Goal: Information Seeking & Learning: Check status

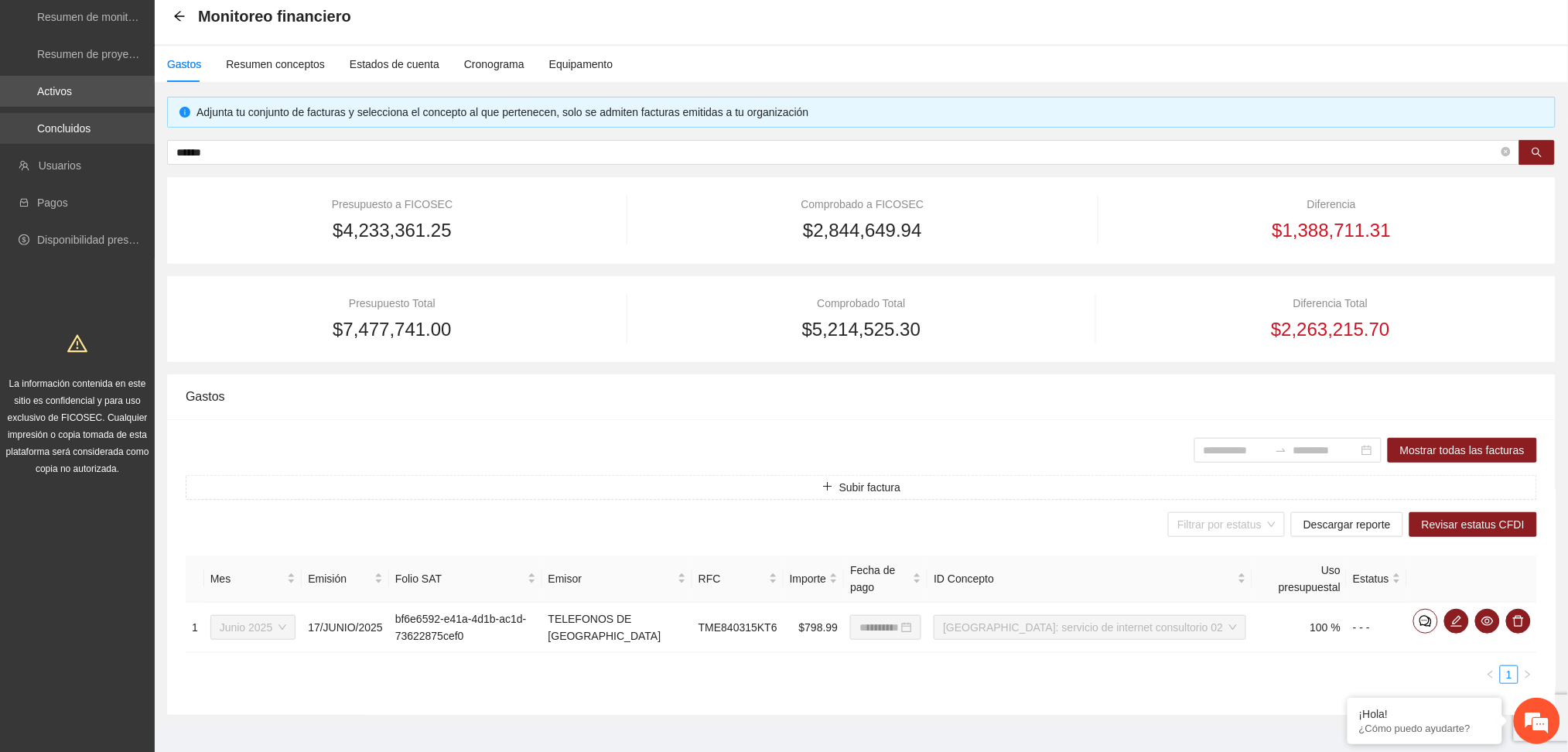
click at [90, 129] on link "Concluidos" at bounding box center [64, 128] width 54 height 13
click at [72, 90] on link "Activos" at bounding box center [55, 91] width 35 height 13
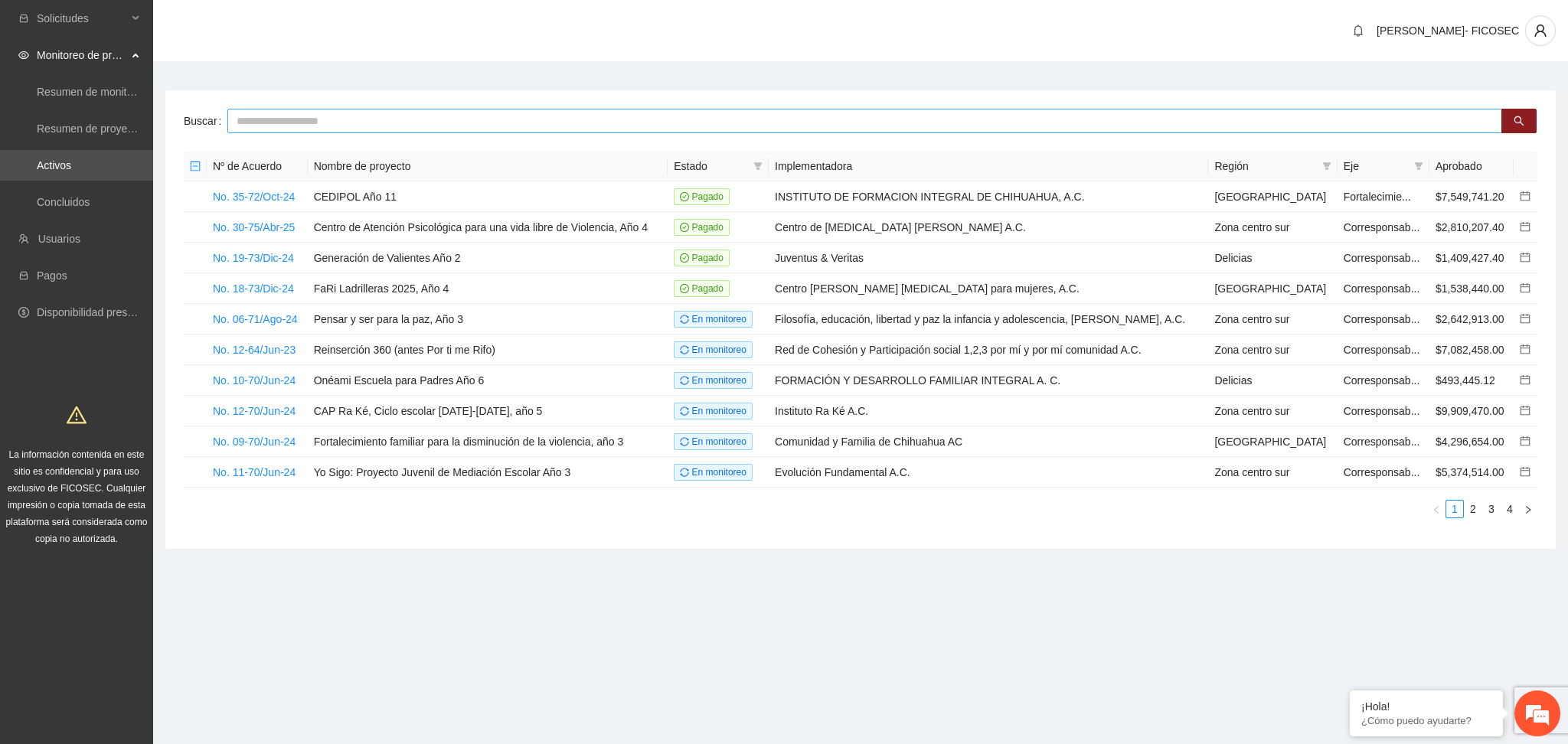
click at [273, 119] on input "text" at bounding box center [864, 121] width 1274 height 24
click at [333, 121] on input "text" at bounding box center [864, 121] width 1274 height 24
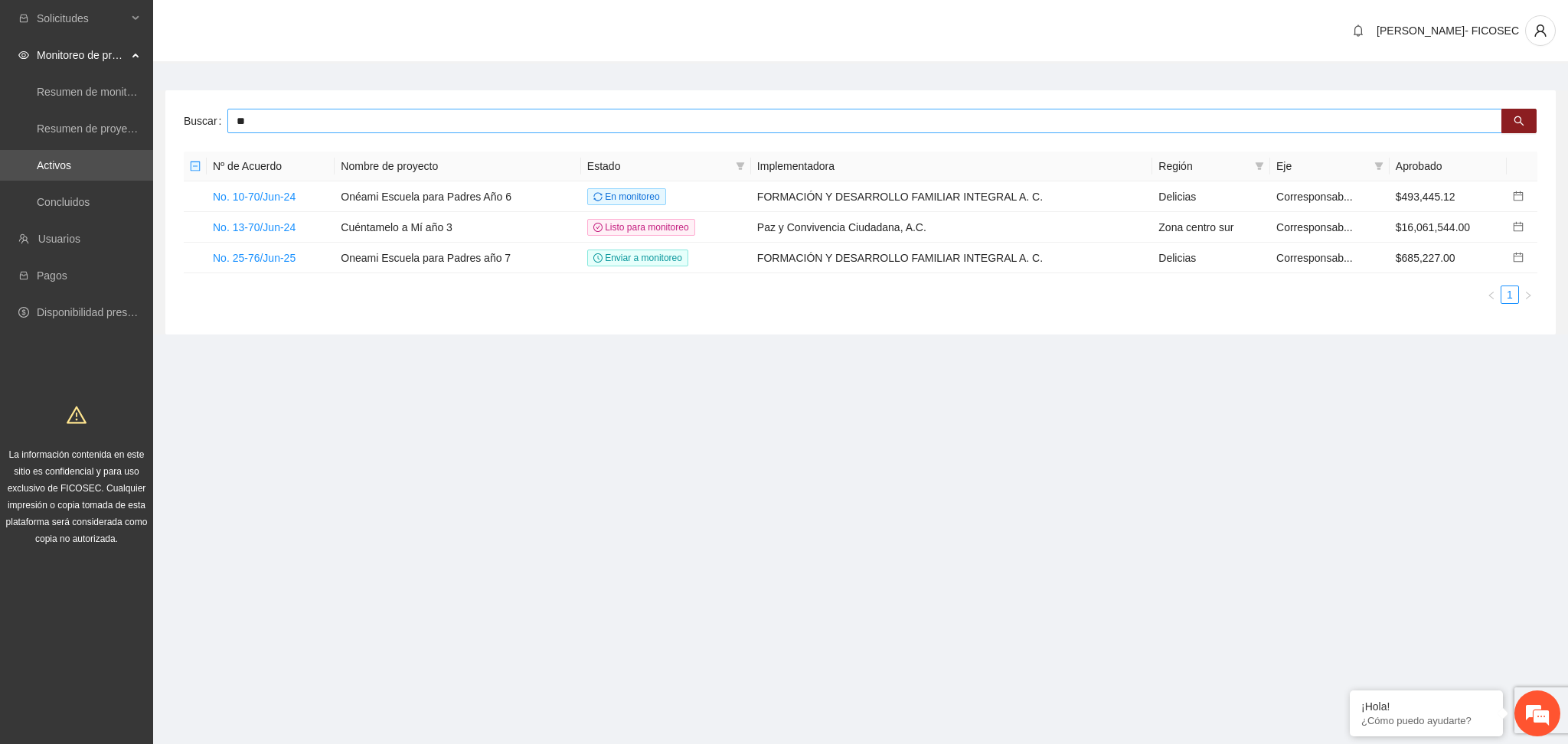
type input "*"
click at [430, 118] on input "text" at bounding box center [864, 121] width 1274 height 24
type input "******"
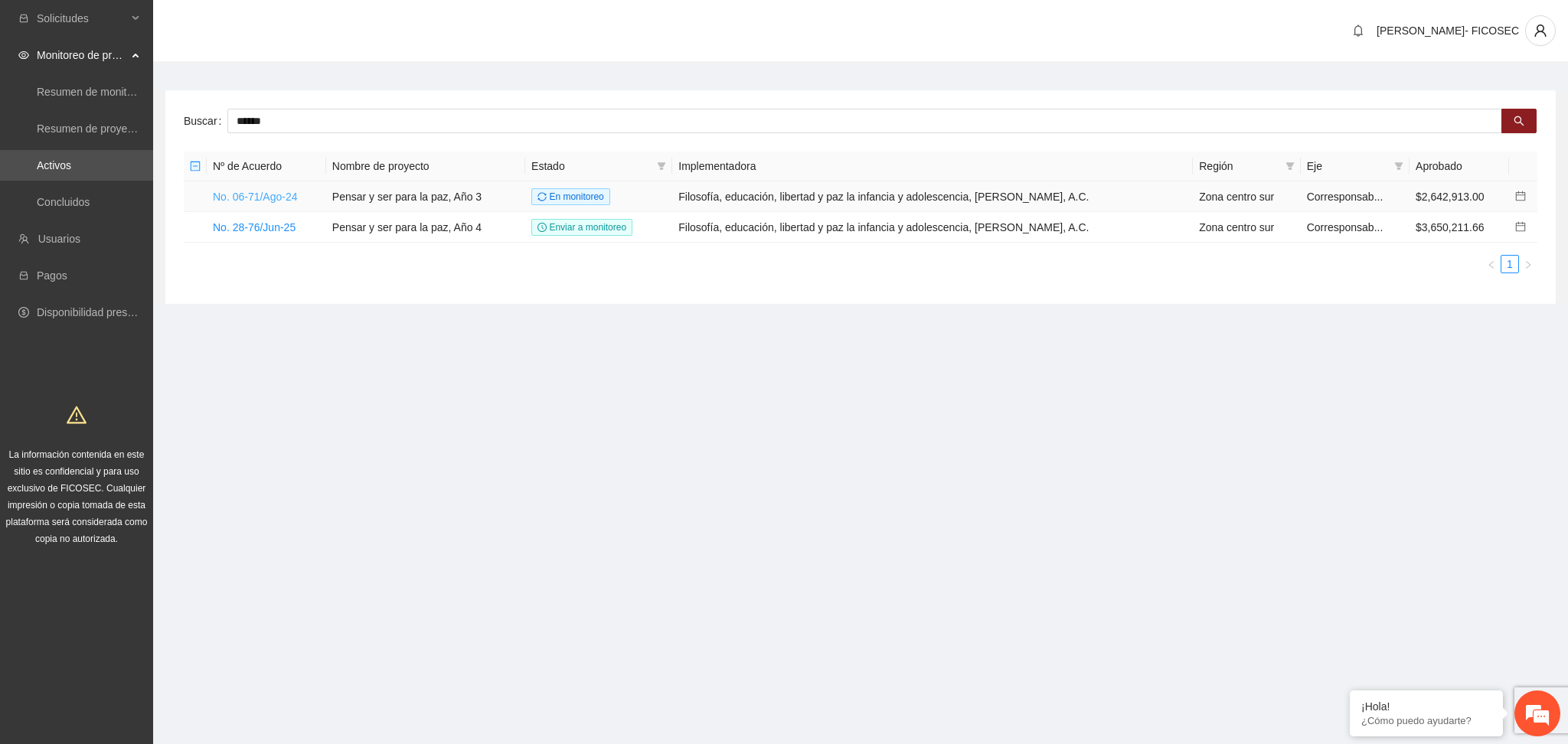
click at [289, 191] on link "No. 06-71/Ago-24" at bounding box center [255, 197] width 85 height 13
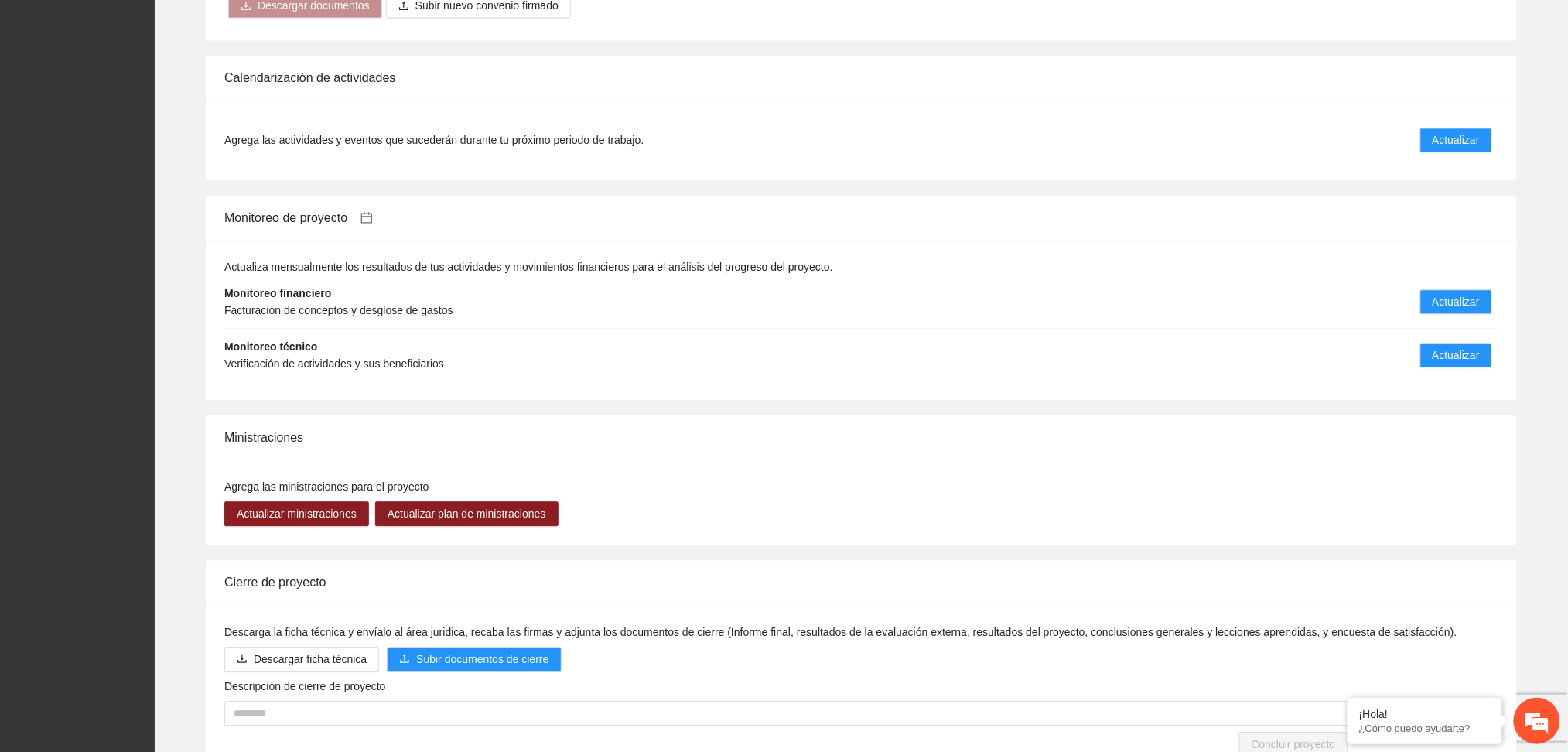
scroll to position [1250, 0]
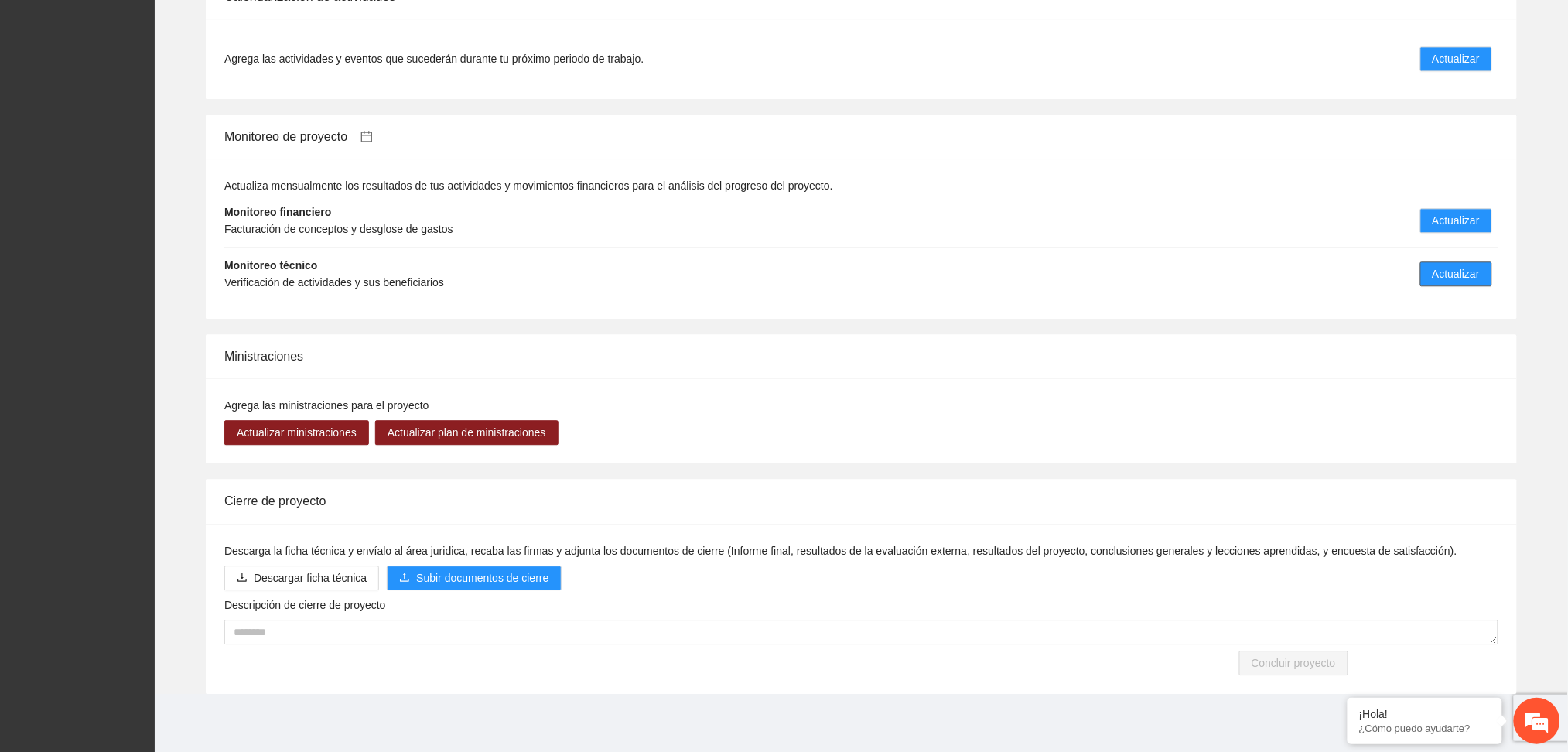
click at [1451, 267] on span "Actualizar" at bounding box center [1455, 274] width 47 height 17
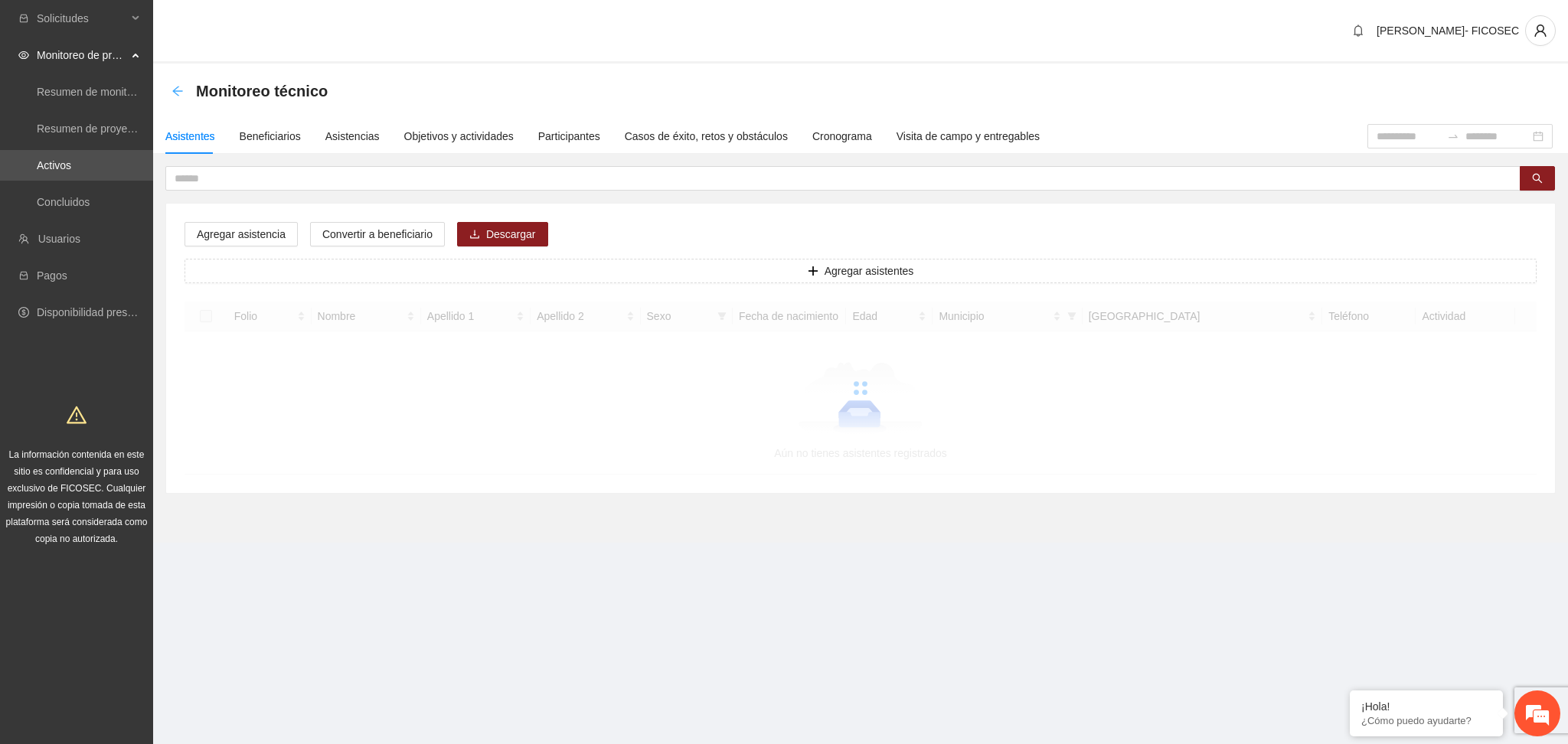
click at [177, 92] on icon "arrow-left" at bounding box center [177, 91] width 13 height 13
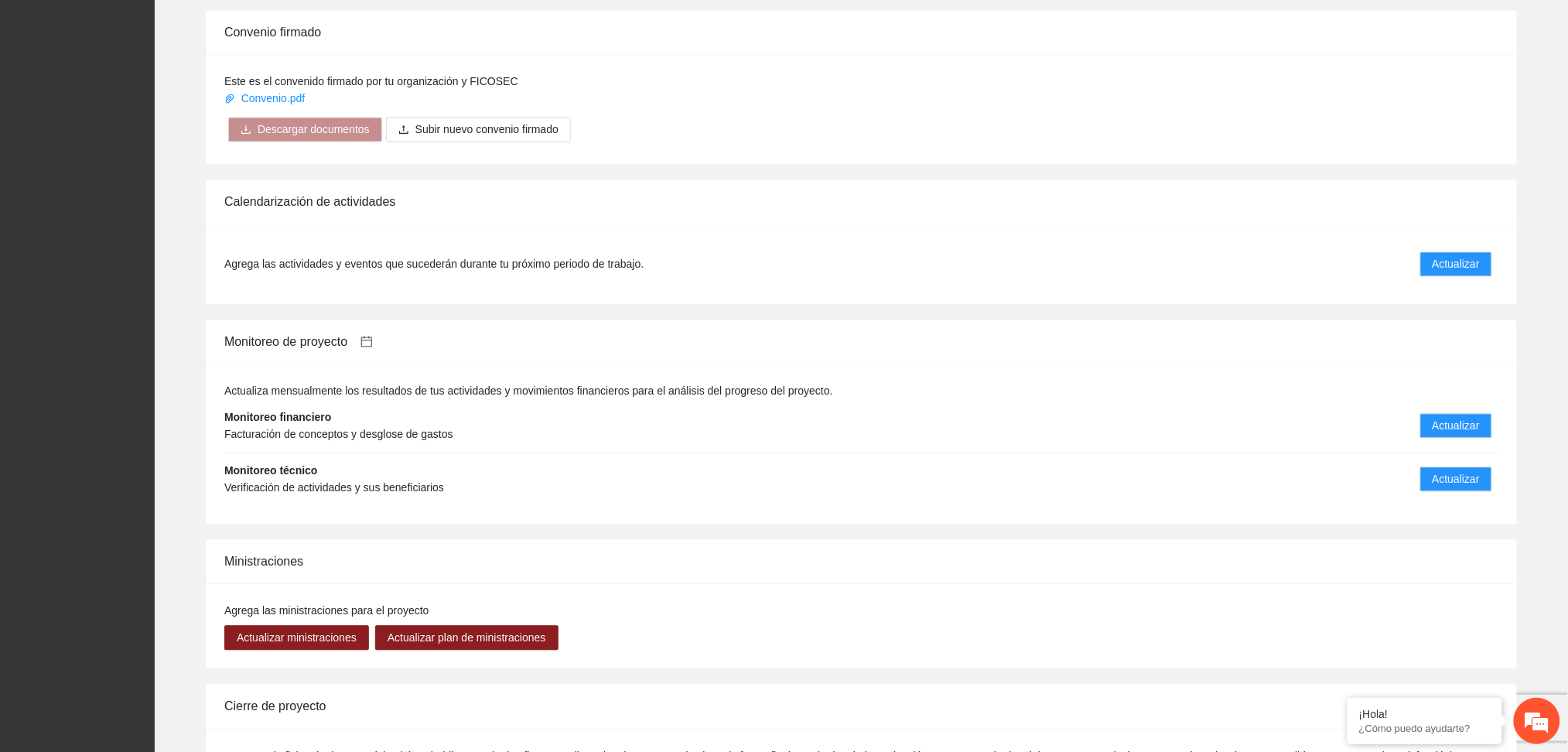
scroll to position [1237, 0]
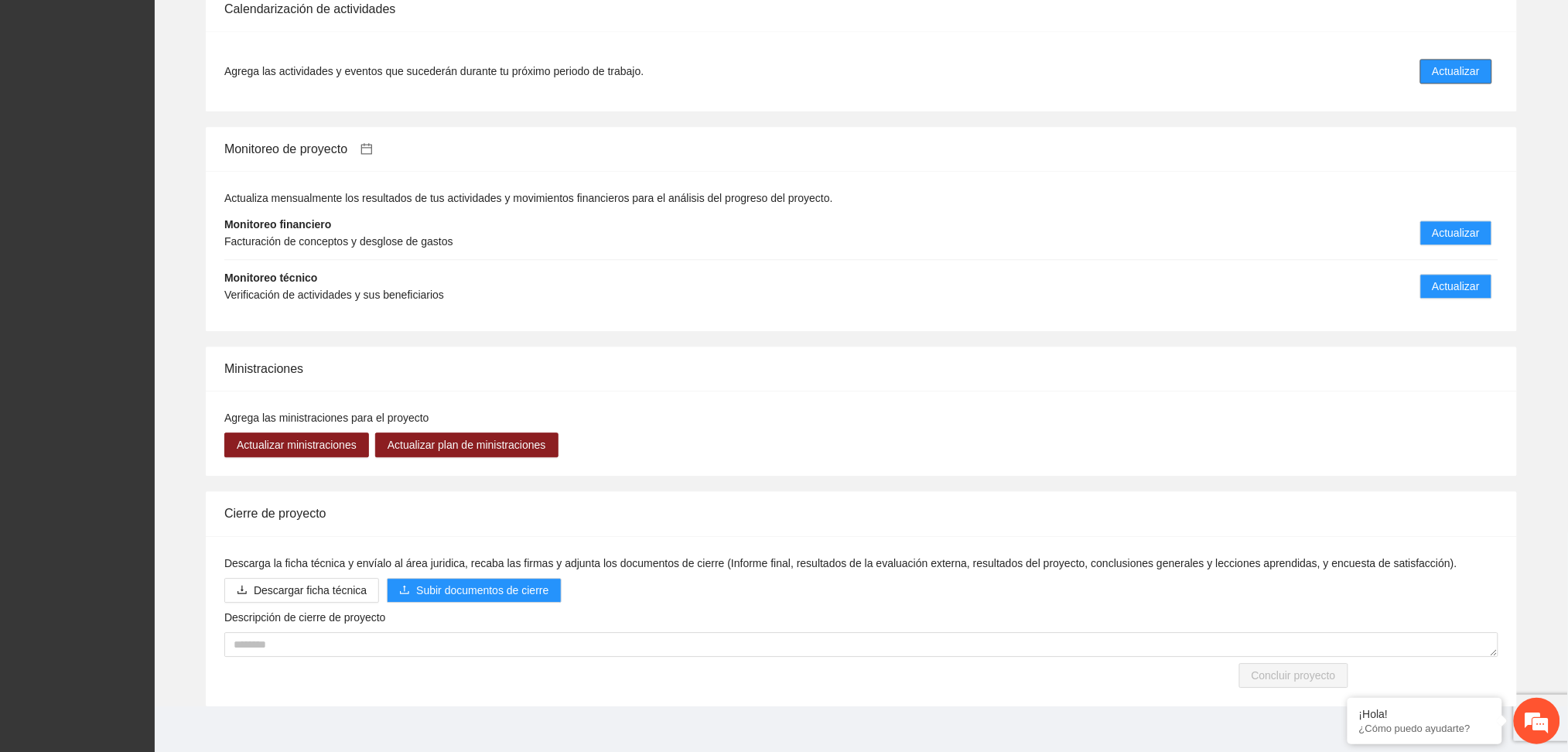
click at [1458, 75] on span "Actualizar" at bounding box center [1455, 71] width 47 height 17
click at [1455, 74] on span "Actualizar" at bounding box center [1455, 71] width 47 height 17
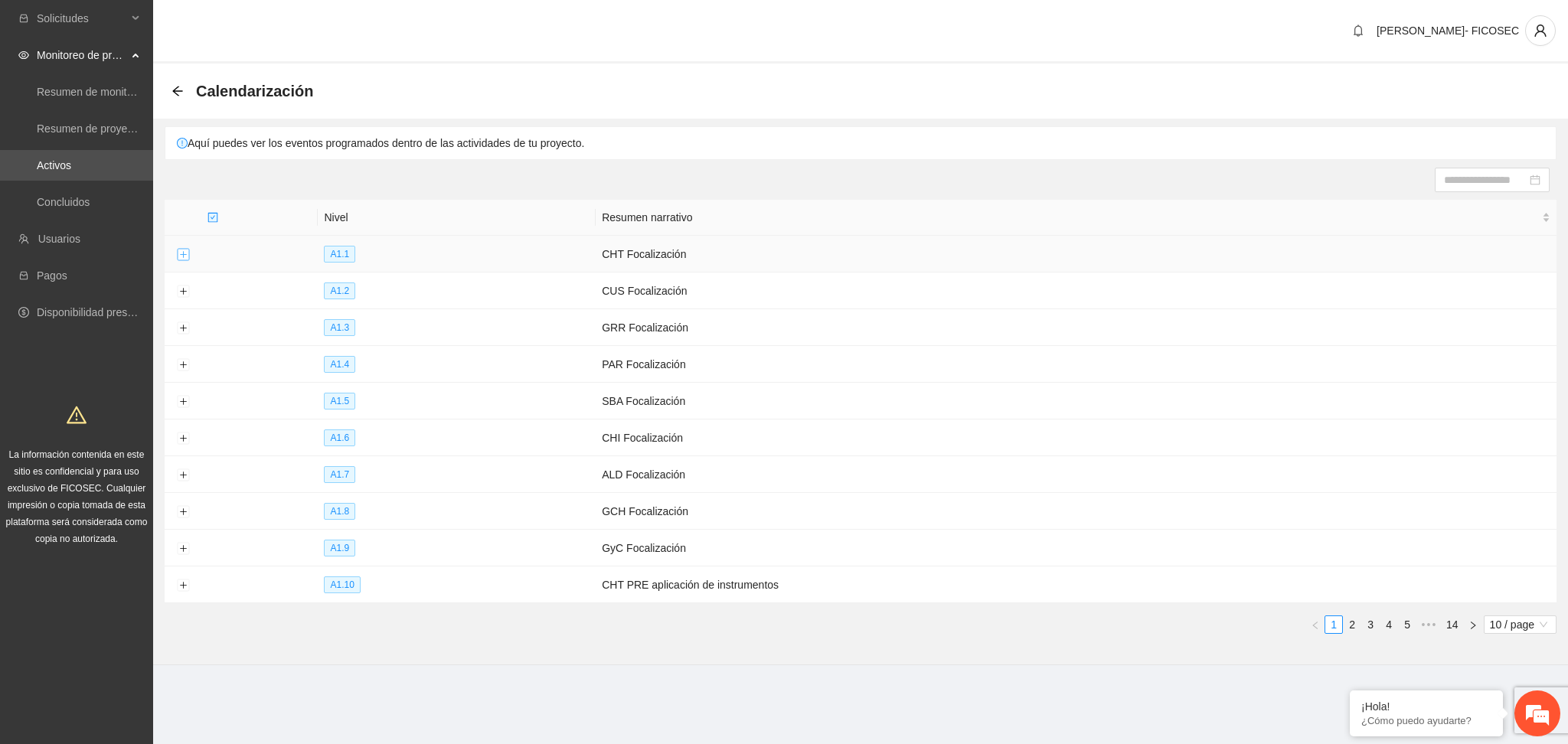
click at [177, 249] on button "Expand row" at bounding box center [183, 255] width 13 height 13
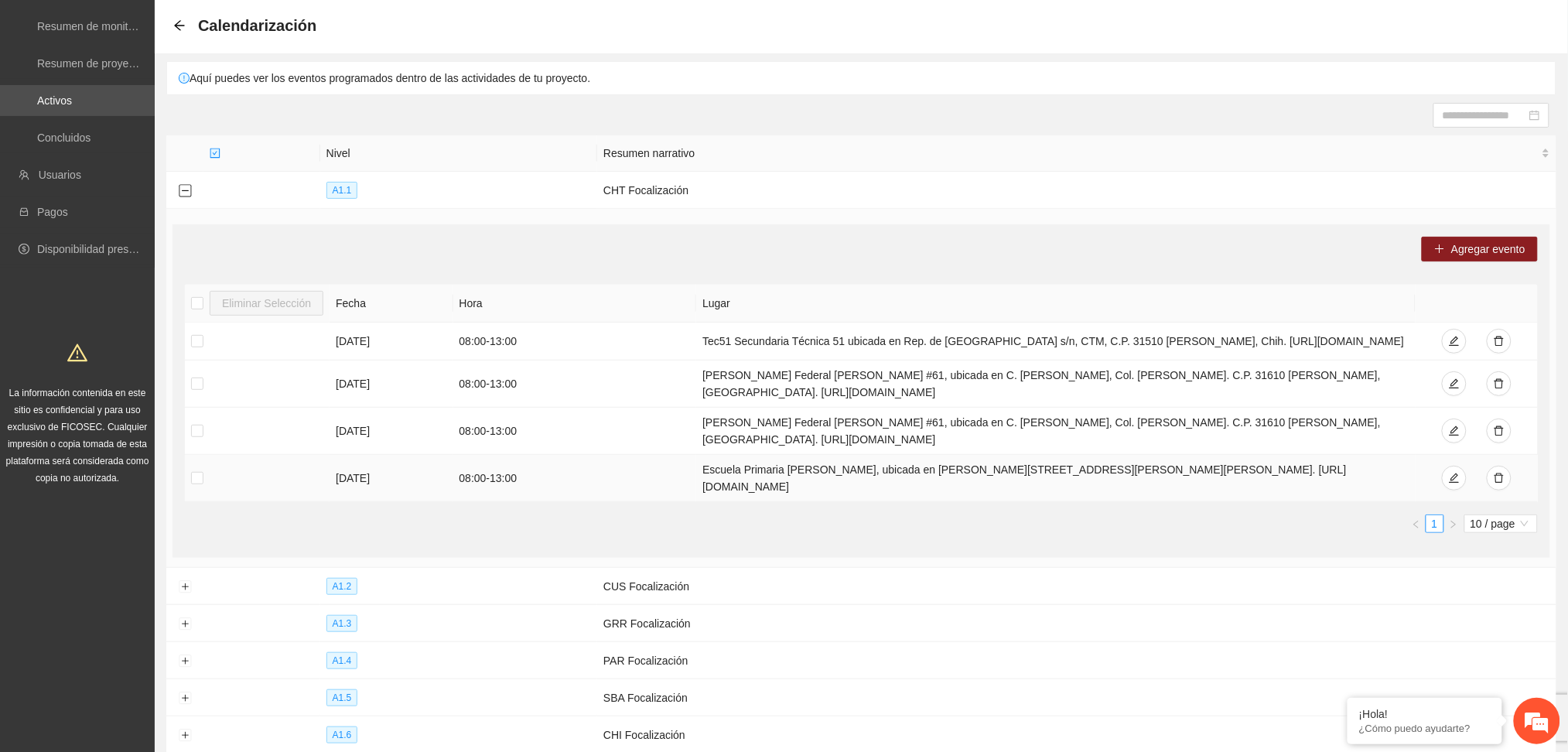
scroll to position [103, 0]
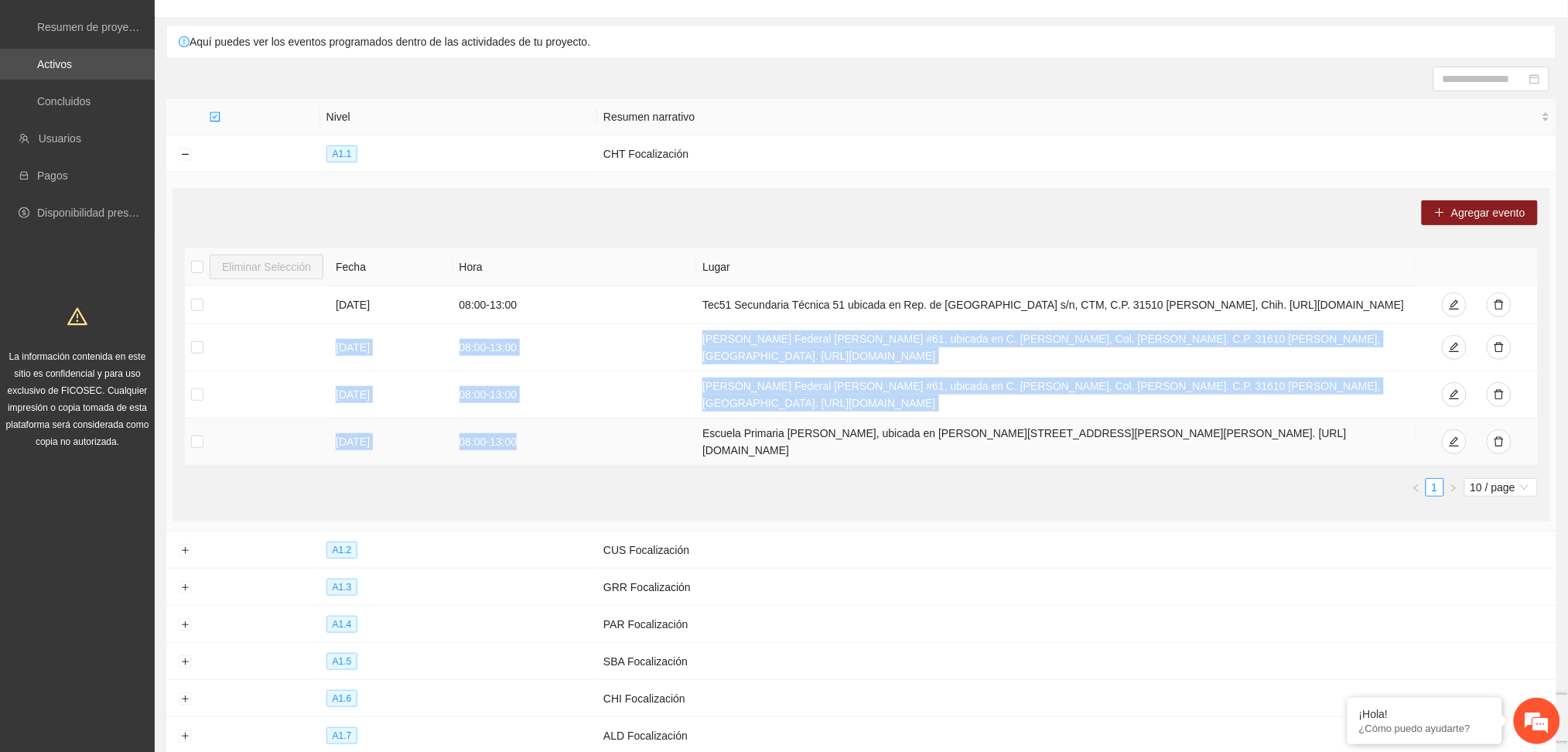
drag, startPoint x: 328, startPoint y: 345, endPoint x: 576, endPoint y: 448, distance: 268.5
click at [576, 448] on tbody "[DATE] 08:00 - 13:00 Tec51 Secundaria Técnica 51 ubicada en Rep. de [GEOGRAPHIC…" at bounding box center [861, 376] width 1352 height 179
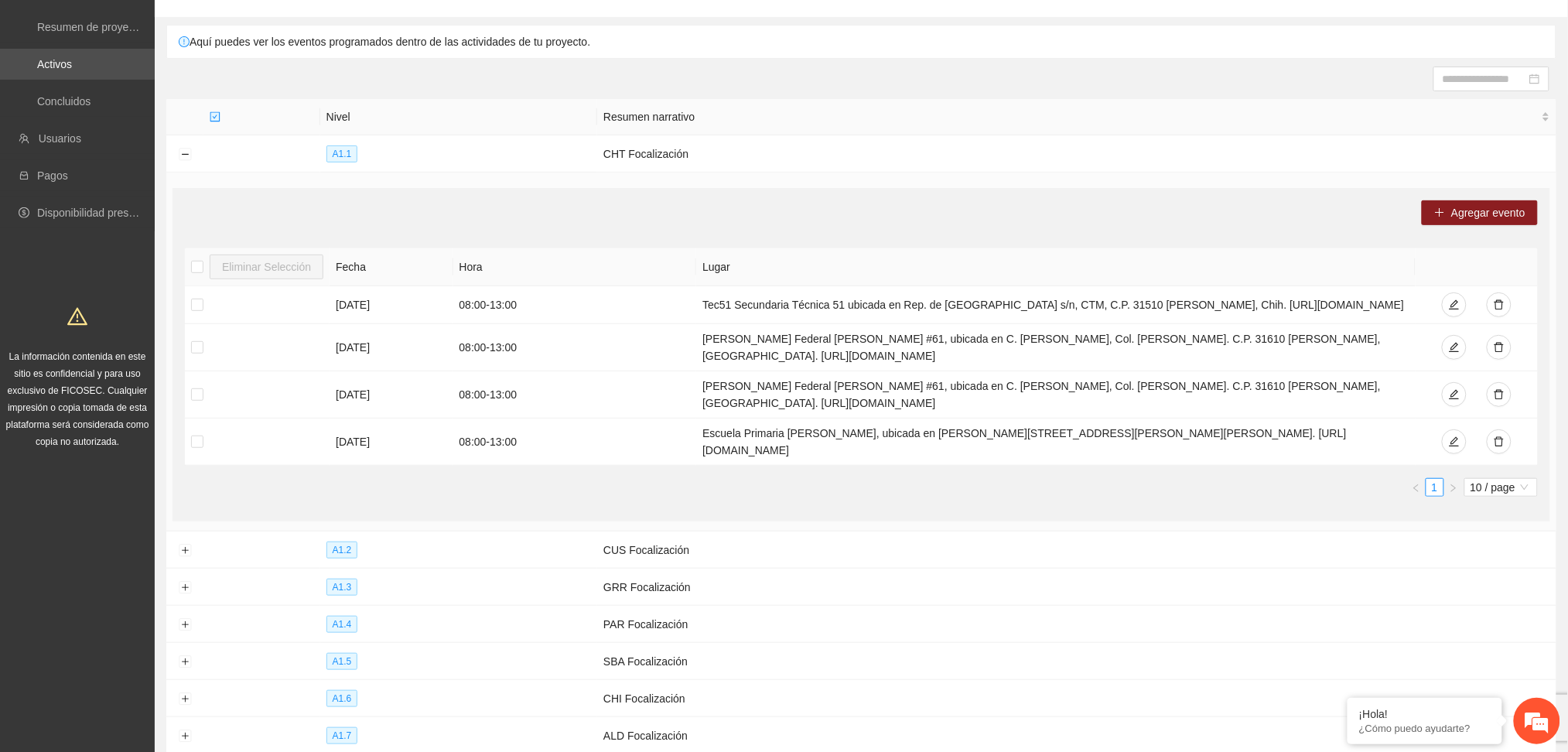
click at [509, 466] on div "Eliminar Selección Fecha Hora Lugar [DATE] 08:00 - 13:00 Tec51 Secundaria Técni…" at bounding box center [861, 372] width 1352 height 248
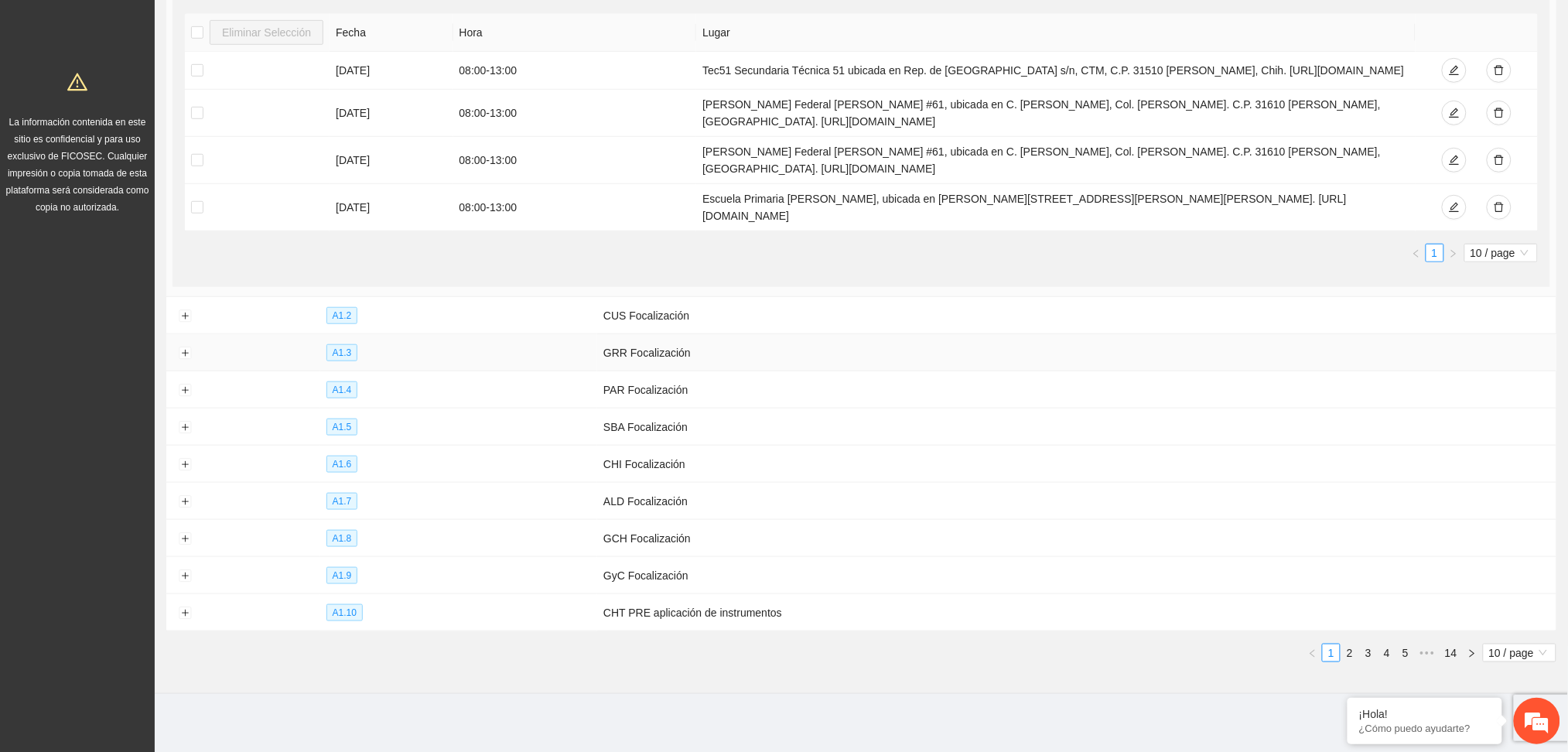
scroll to position [342, 0]
click at [182, 309] on button "Expand row" at bounding box center [185, 312] width 13 height 13
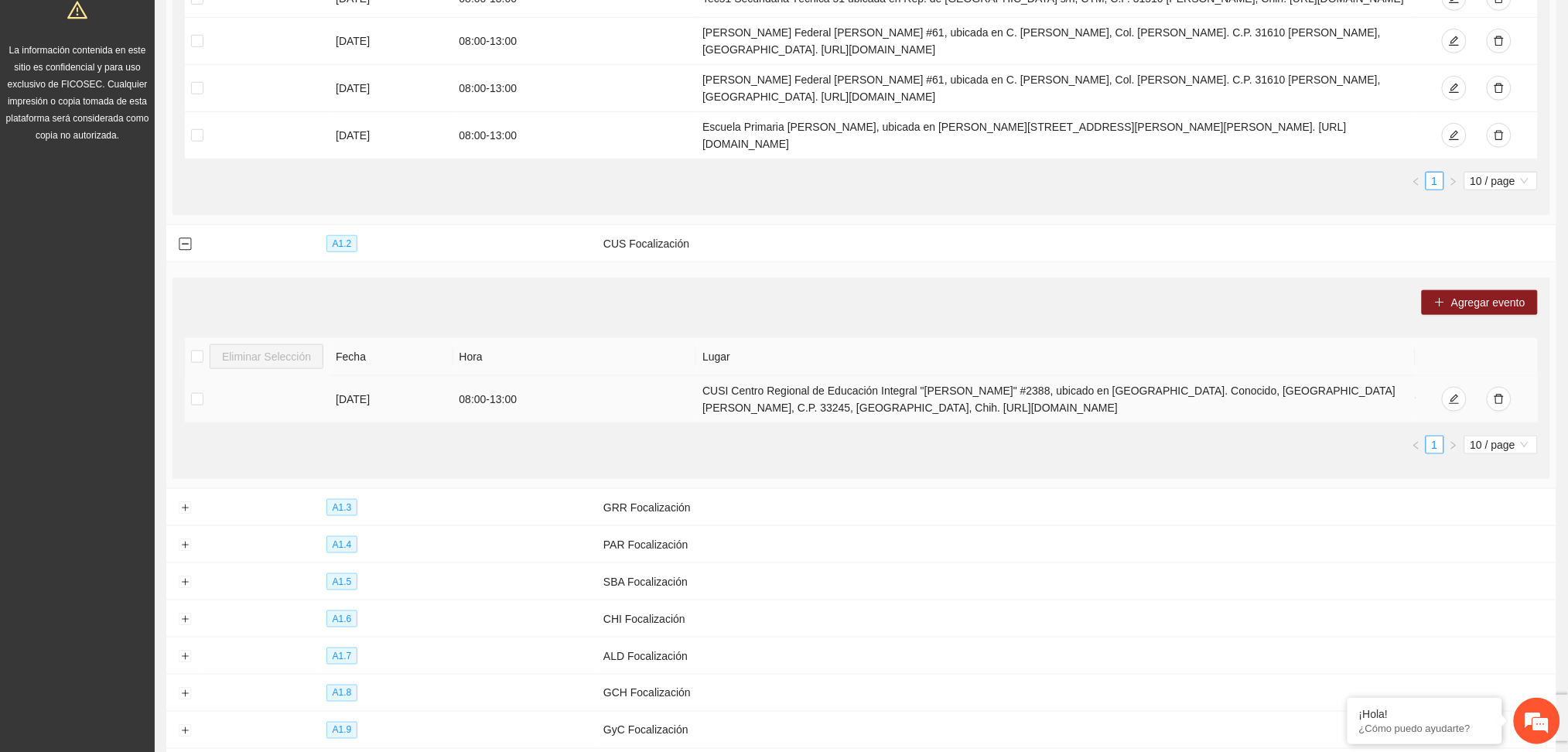
scroll to position [445, 0]
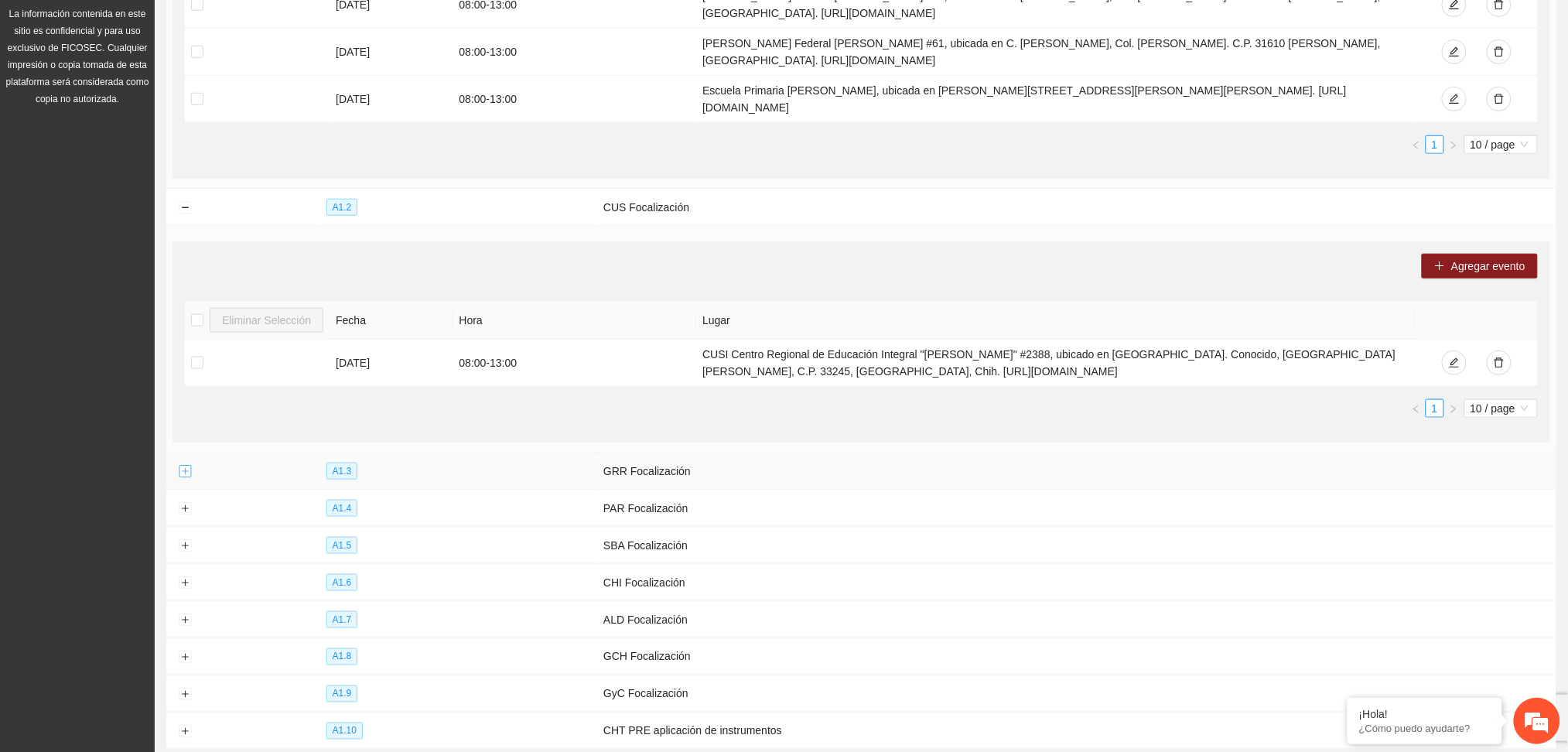
click at [187, 470] on button "Expand row" at bounding box center [185, 471] width 13 height 13
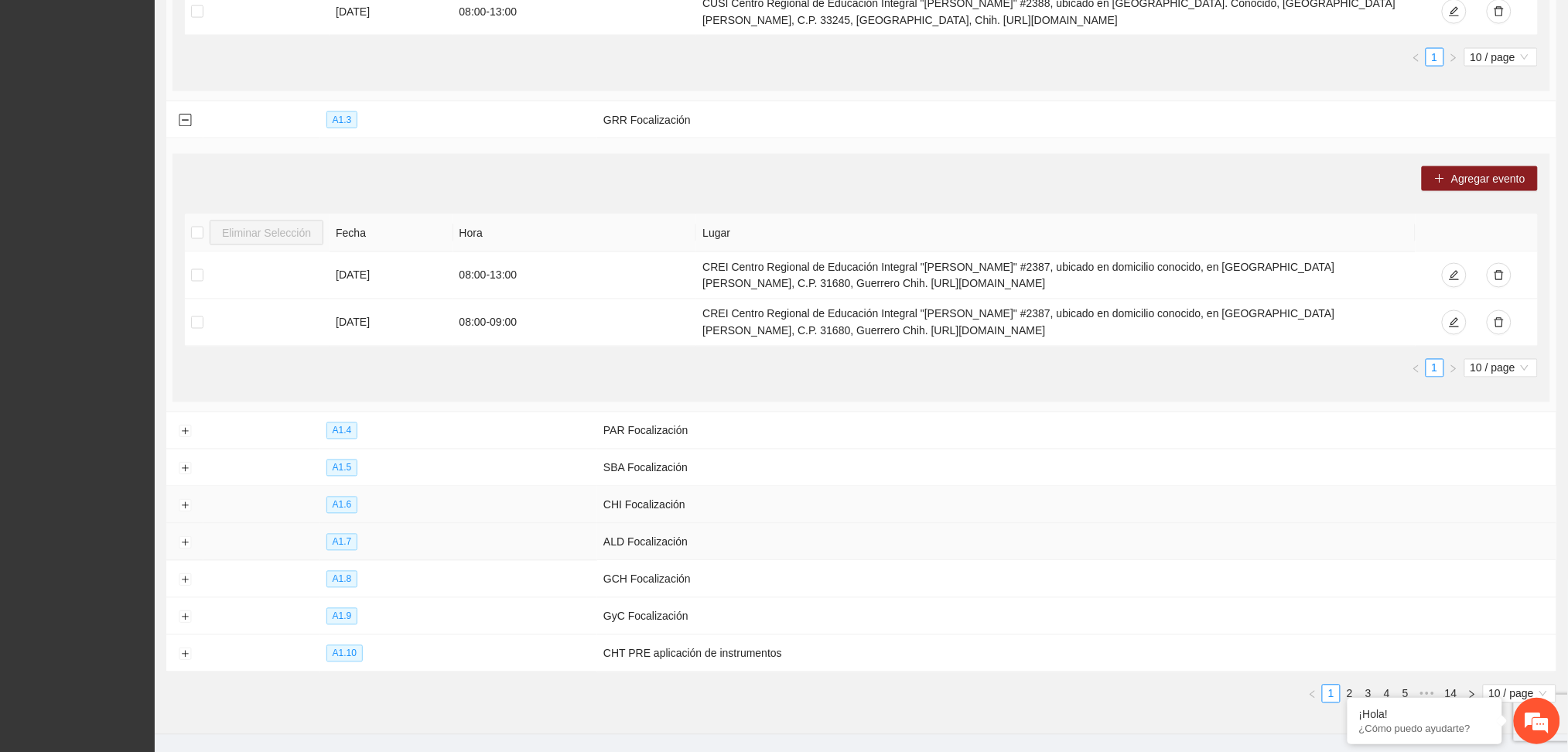
scroll to position [843, 0]
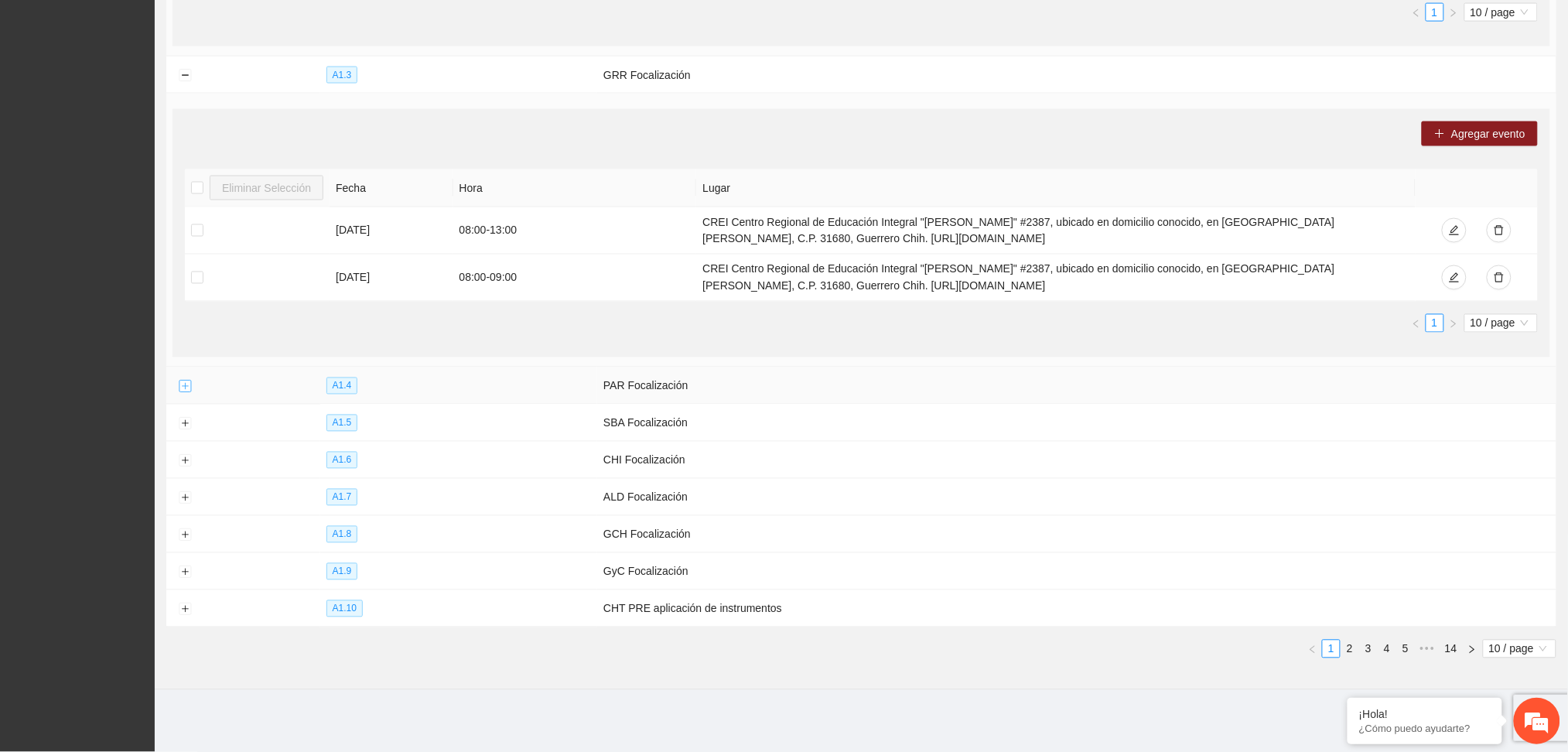
click at [183, 387] on button "Expand row" at bounding box center [185, 386] width 13 height 13
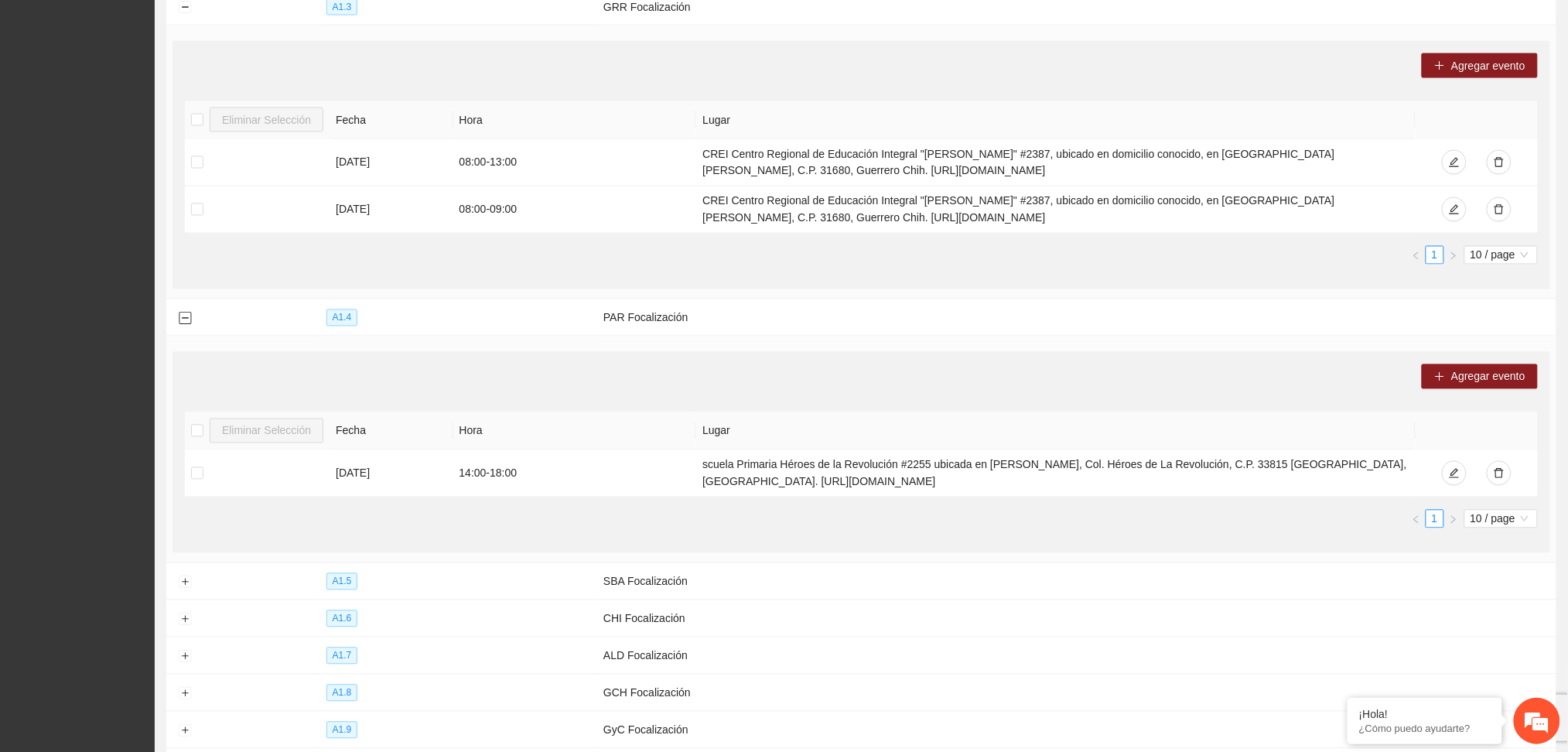
scroll to position [1049, 0]
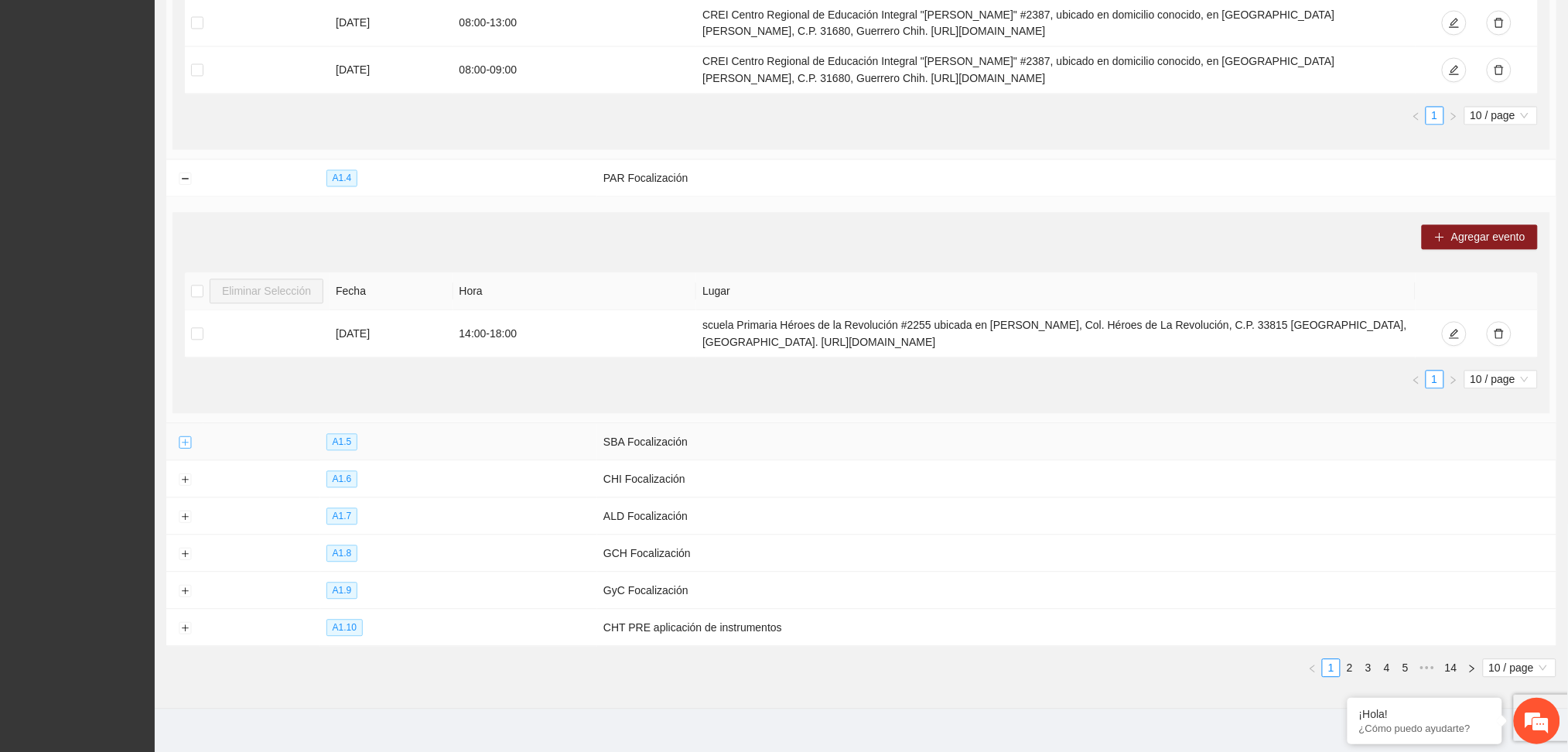
click at [187, 445] on button "Expand row" at bounding box center [185, 443] width 13 height 13
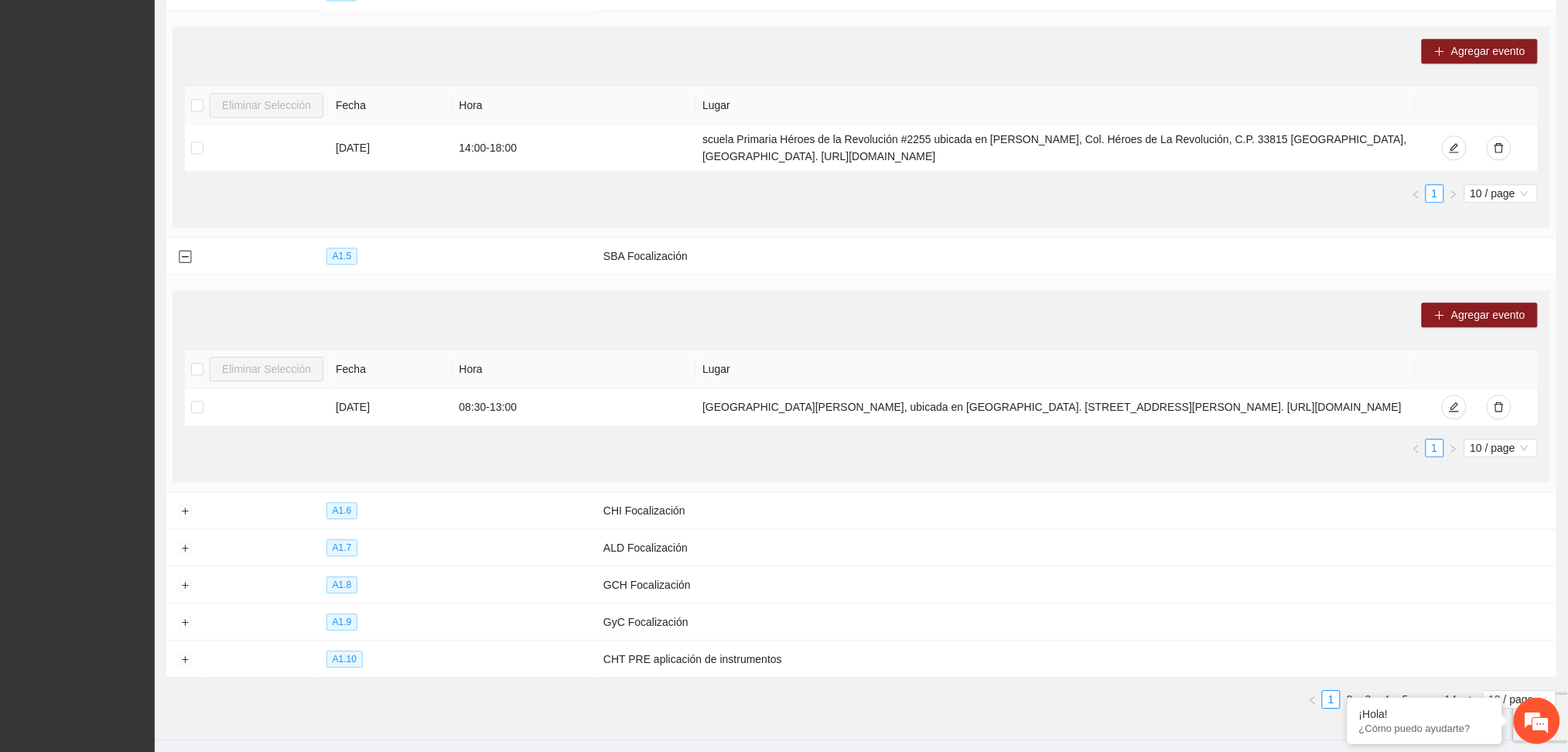
scroll to position [1255, 0]
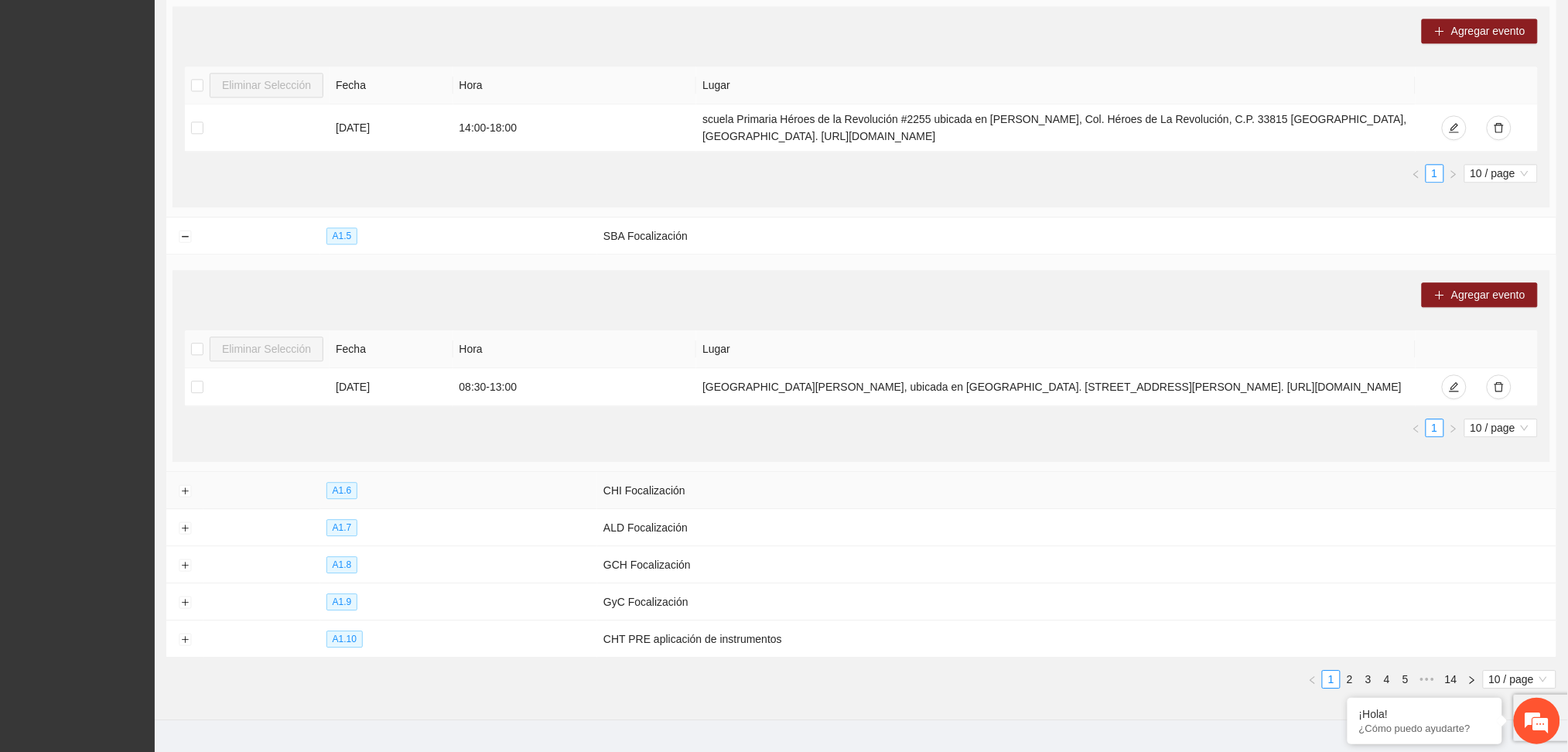
click at [176, 498] on td at bounding box center [185, 490] width 38 height 38
click at [179, 497] on button "Expand row" at bounding box center [185, 491] width 13 height 13
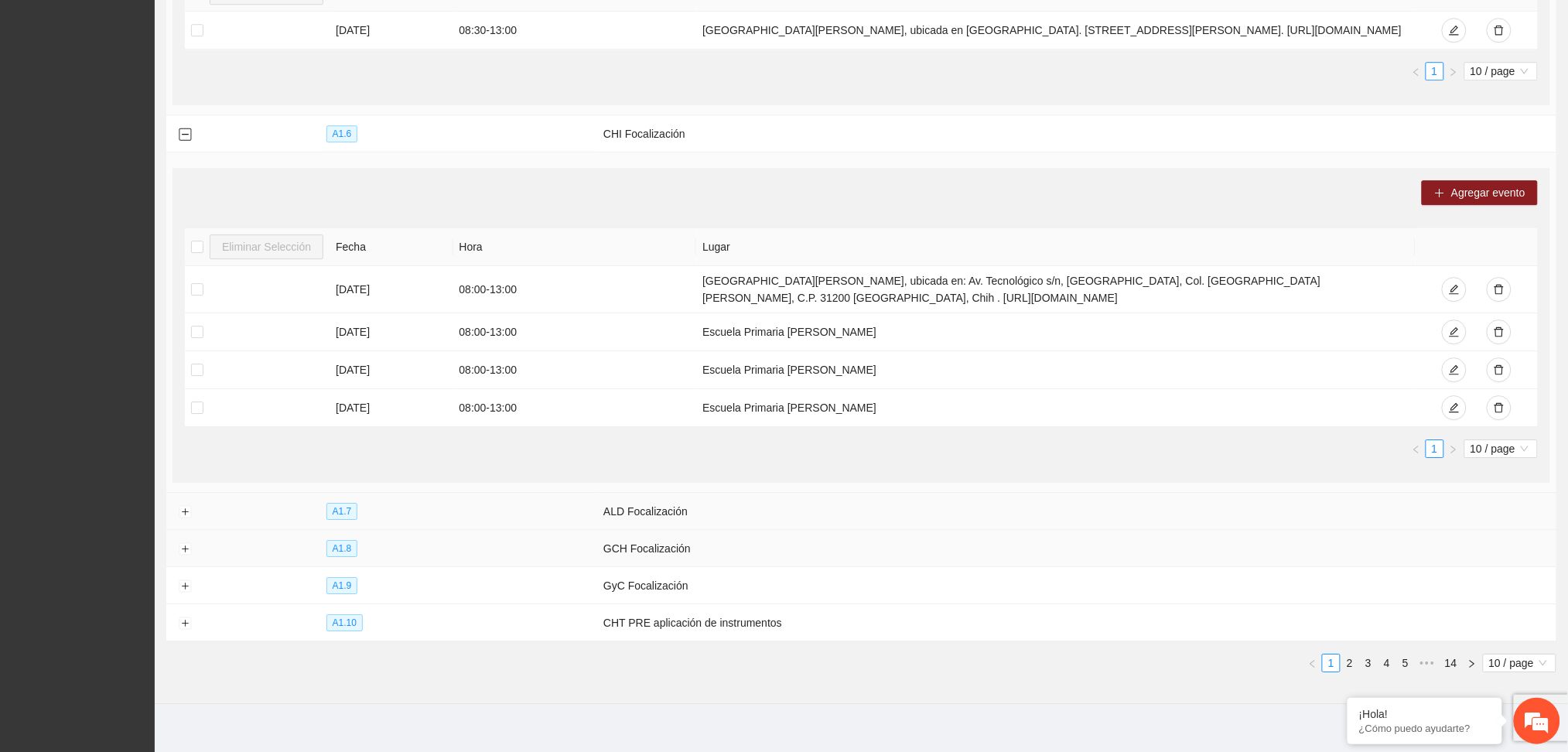
scroll to position [1637, 0]
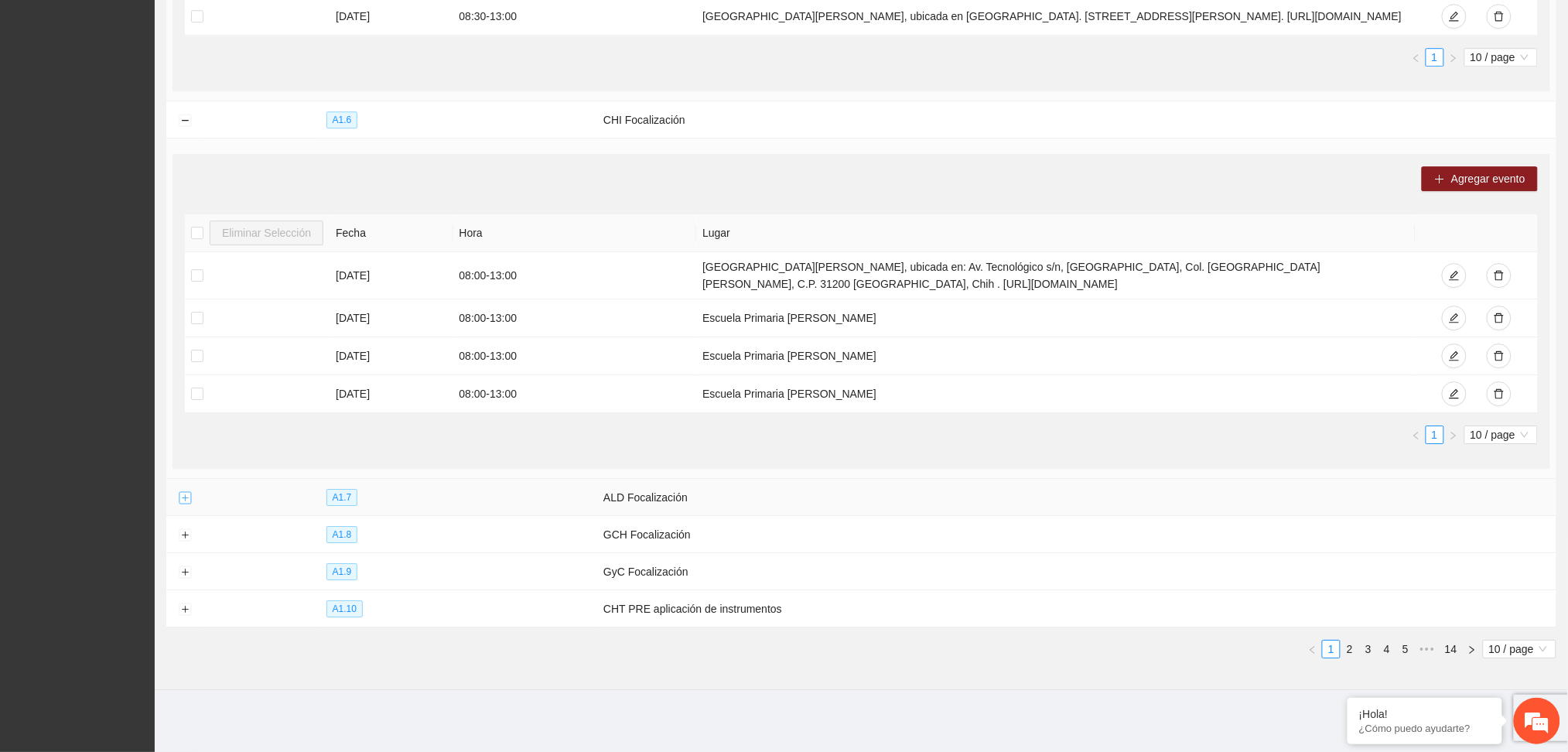
click at [179, 496] on button "Expand row" at bounding box center [185, 498] width 13 height 13
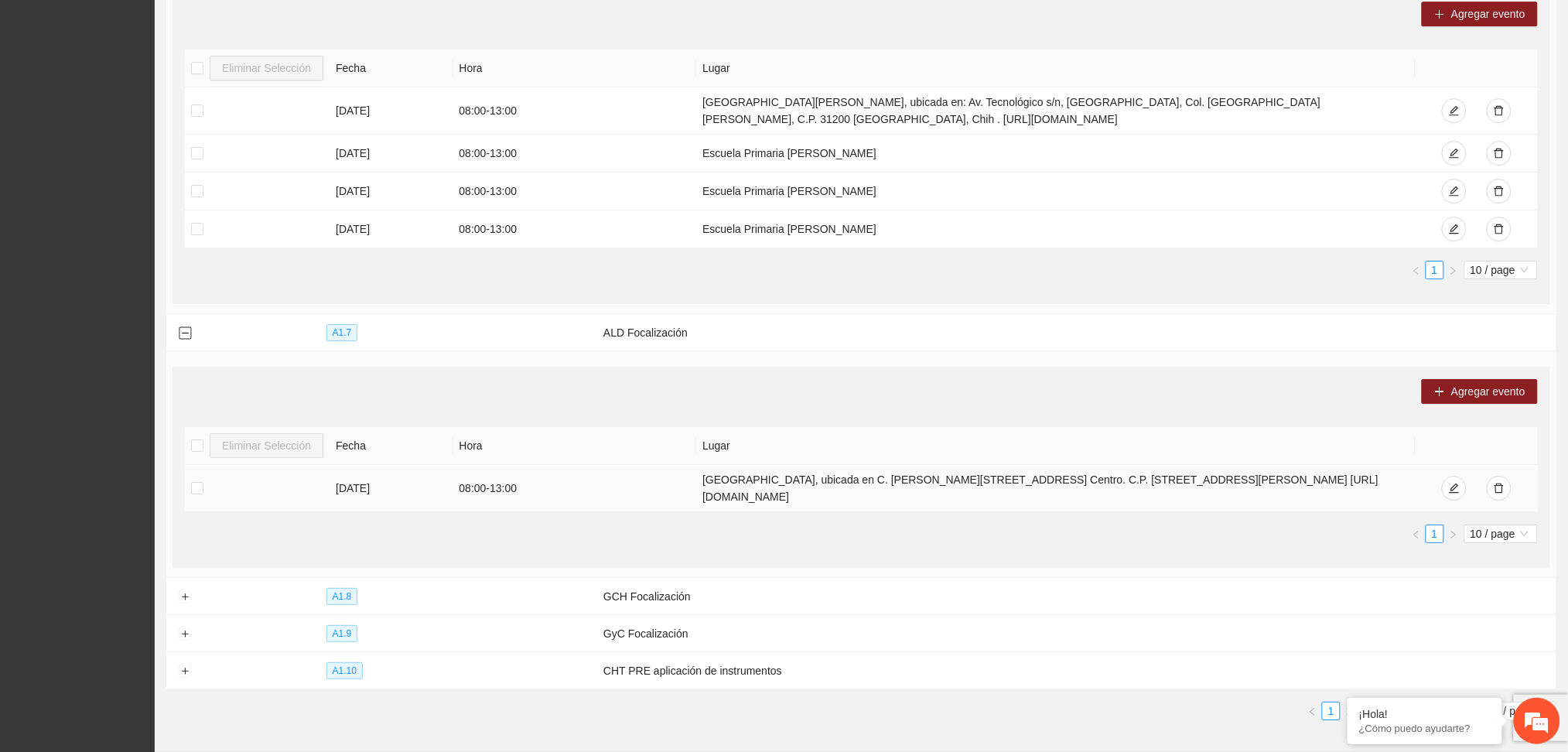
scroll to position [1843, 0]
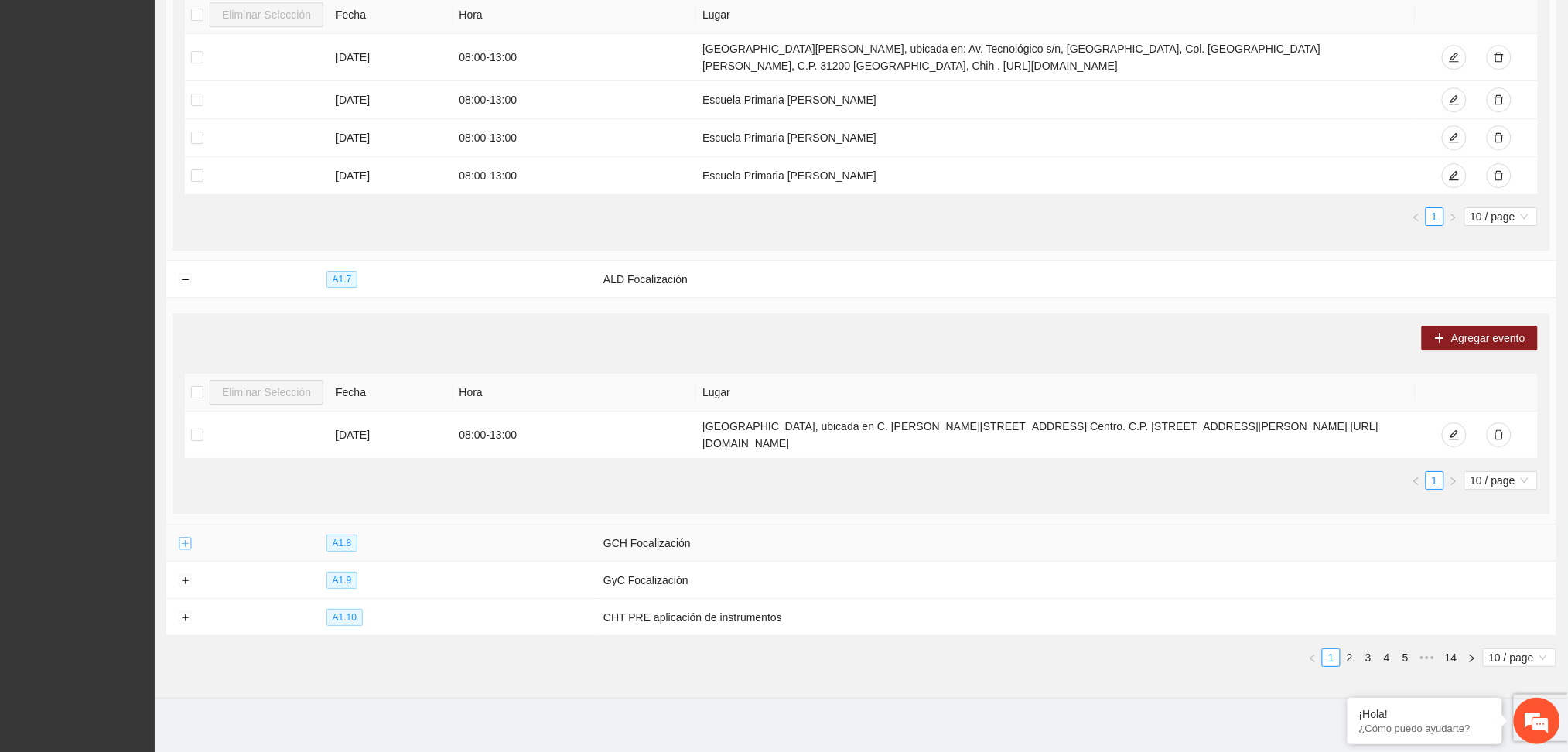
click at [184, 550] on button "Expand row" at bounding box center [185, 543] width 13 height 13
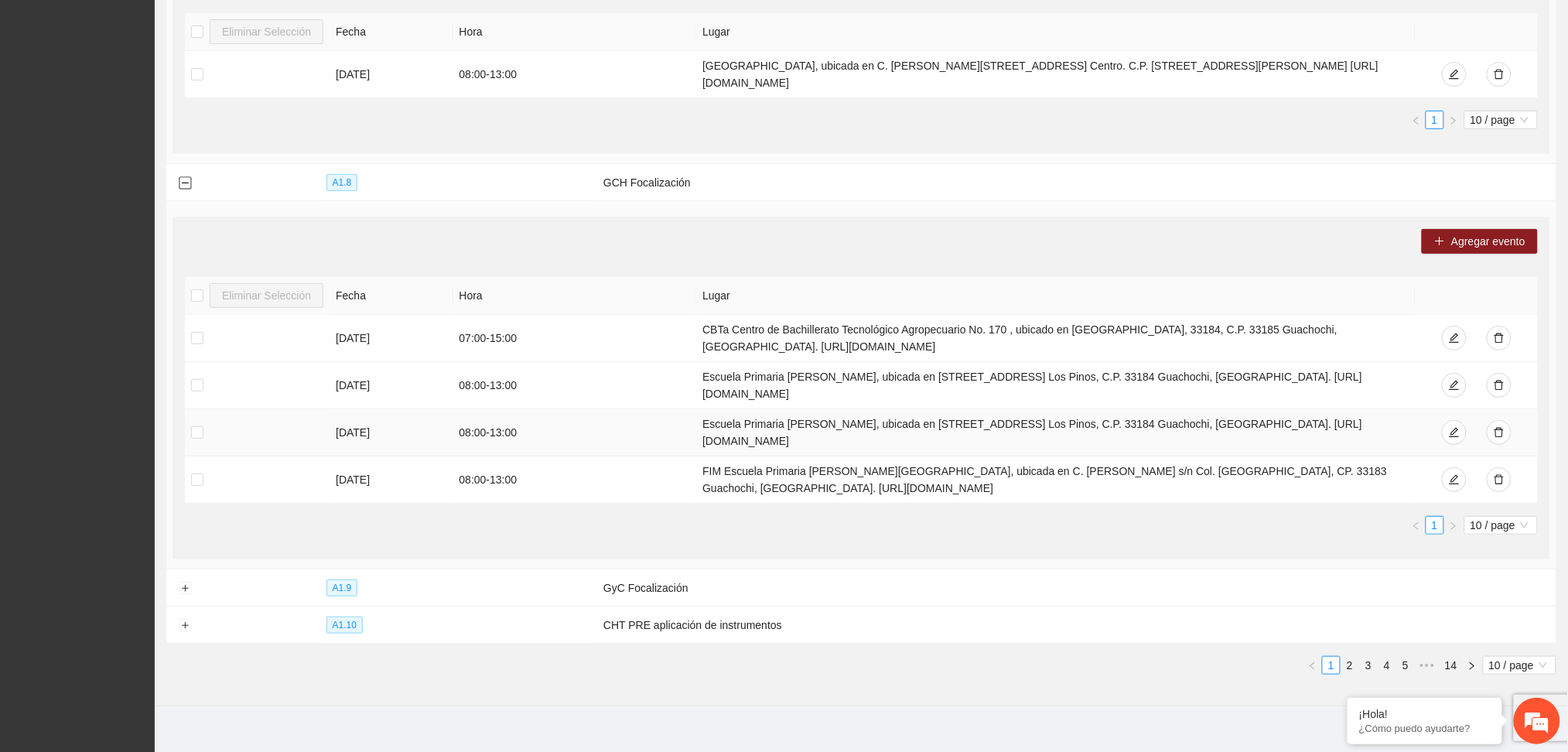
scroll to position [2232, 0]
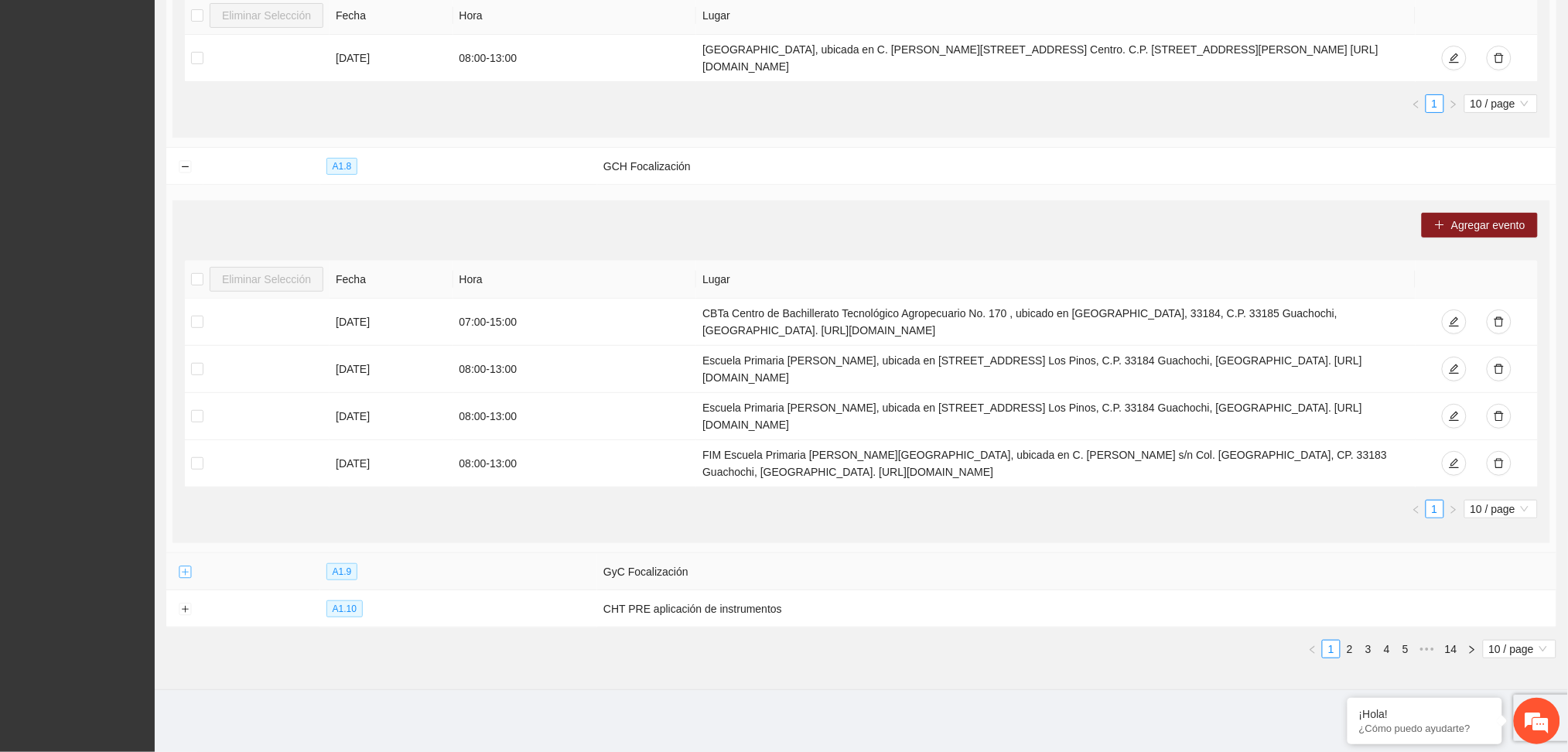
click at [179, 569] on button "Expand row" at bounding box center [185, 572] width 13 height 13
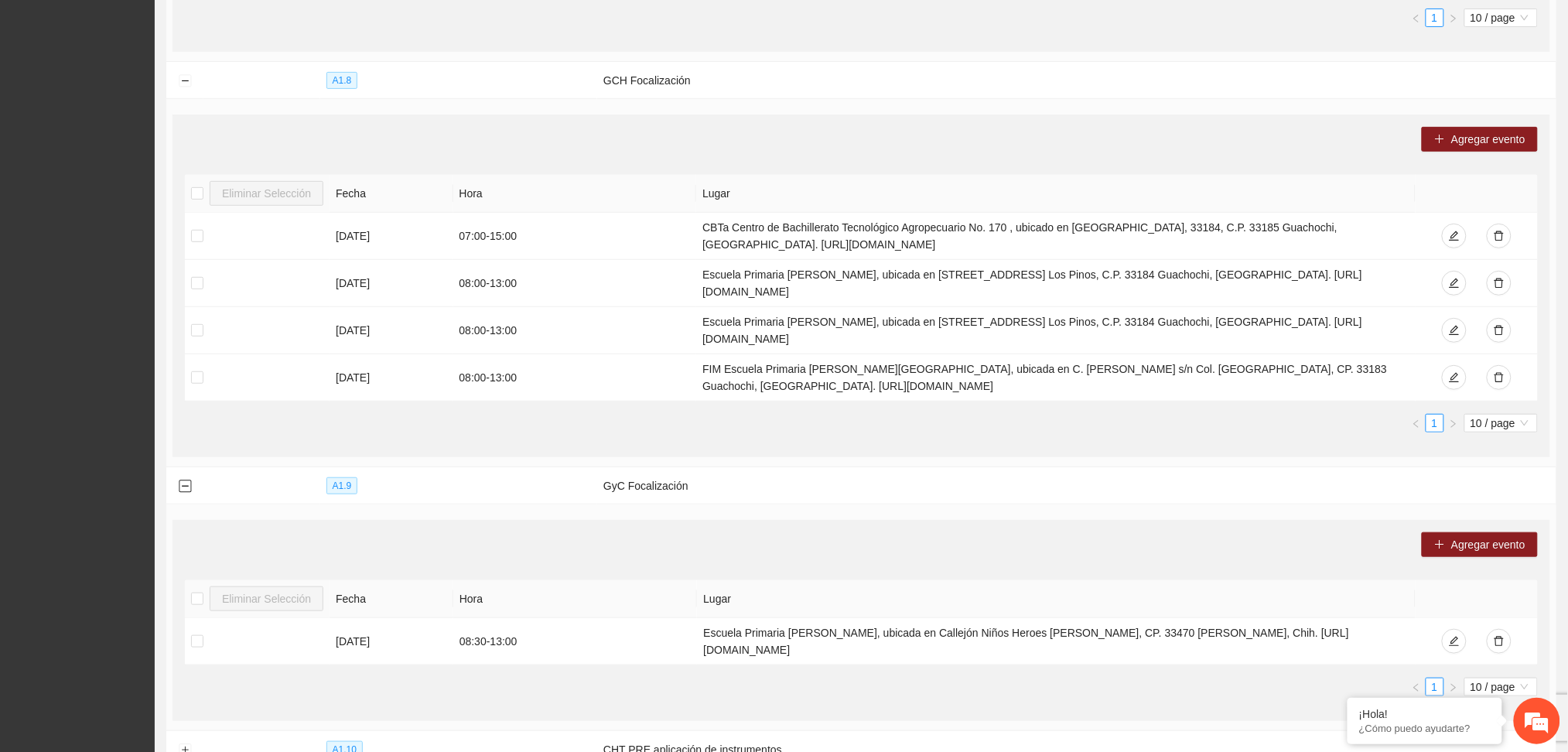
scroll to position [2438, 0]
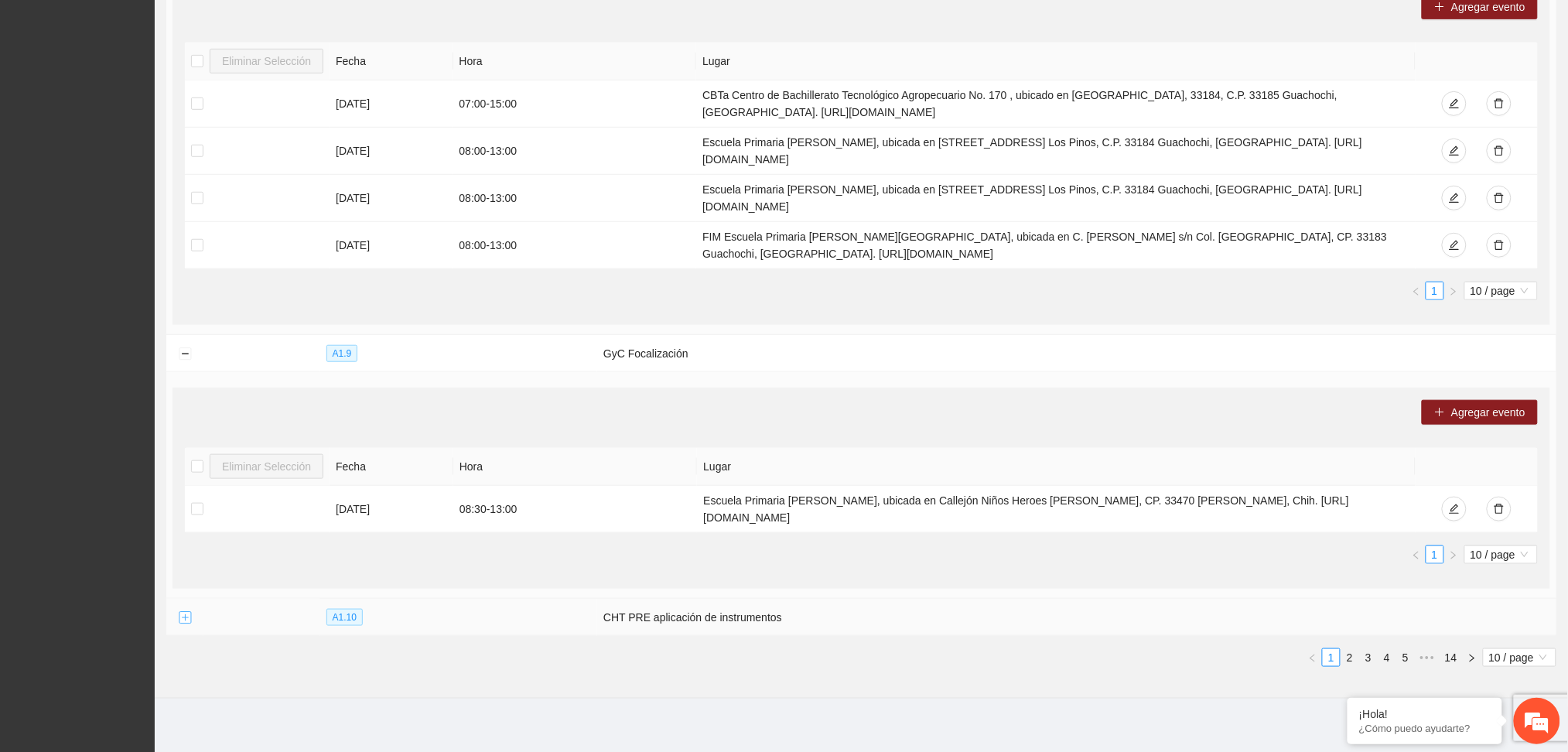
click at [186, 624] on button "Expand row" at bounding box center [185, 617] width 13 height 13
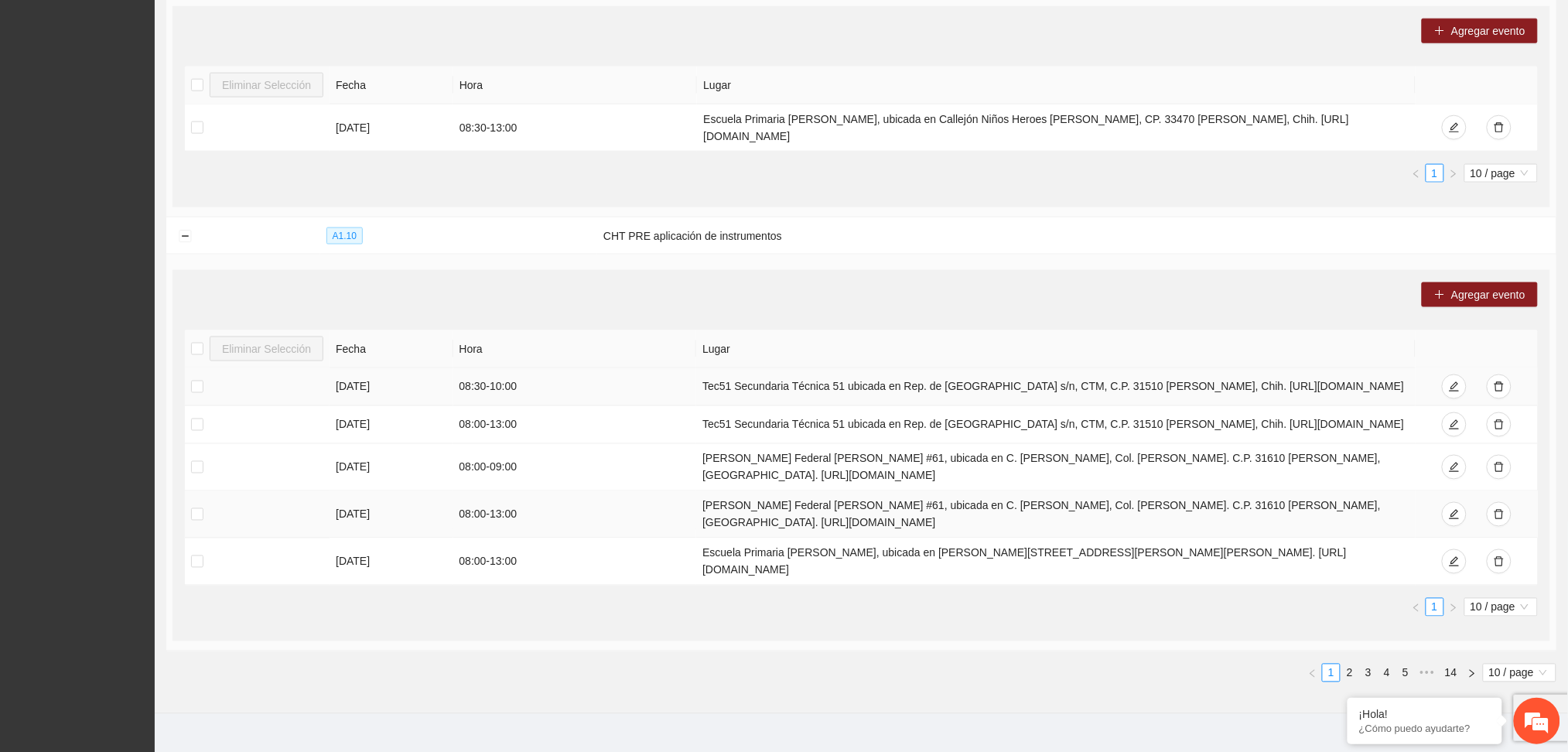
scroll to position [2856, 0]
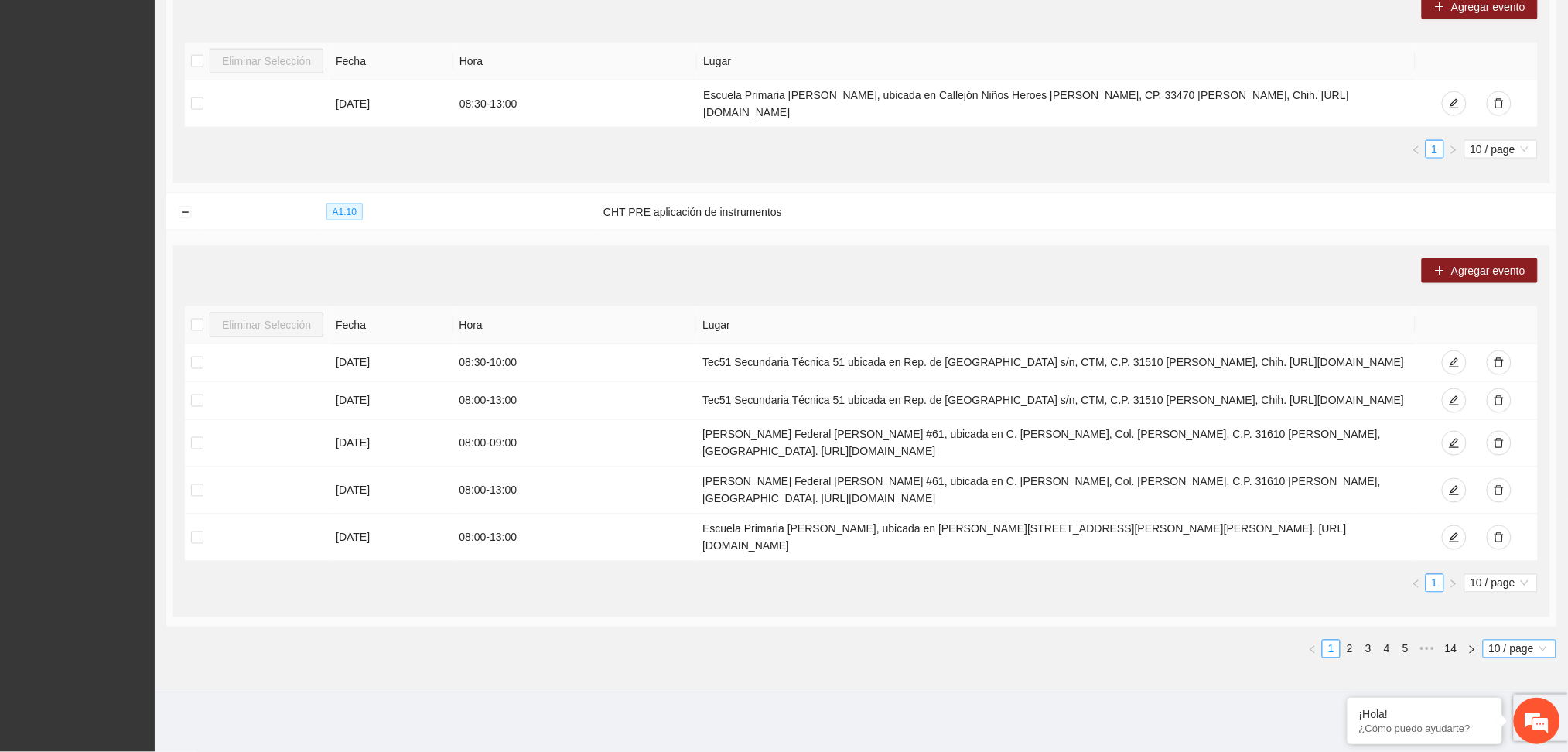
click at [1539, 657] on div "10 / page" at bounding box center [1519, 649] width 73 height 19
click at [1515, 620] on div "100 / page" at bounding box center [1519, 621] width 55 height 17
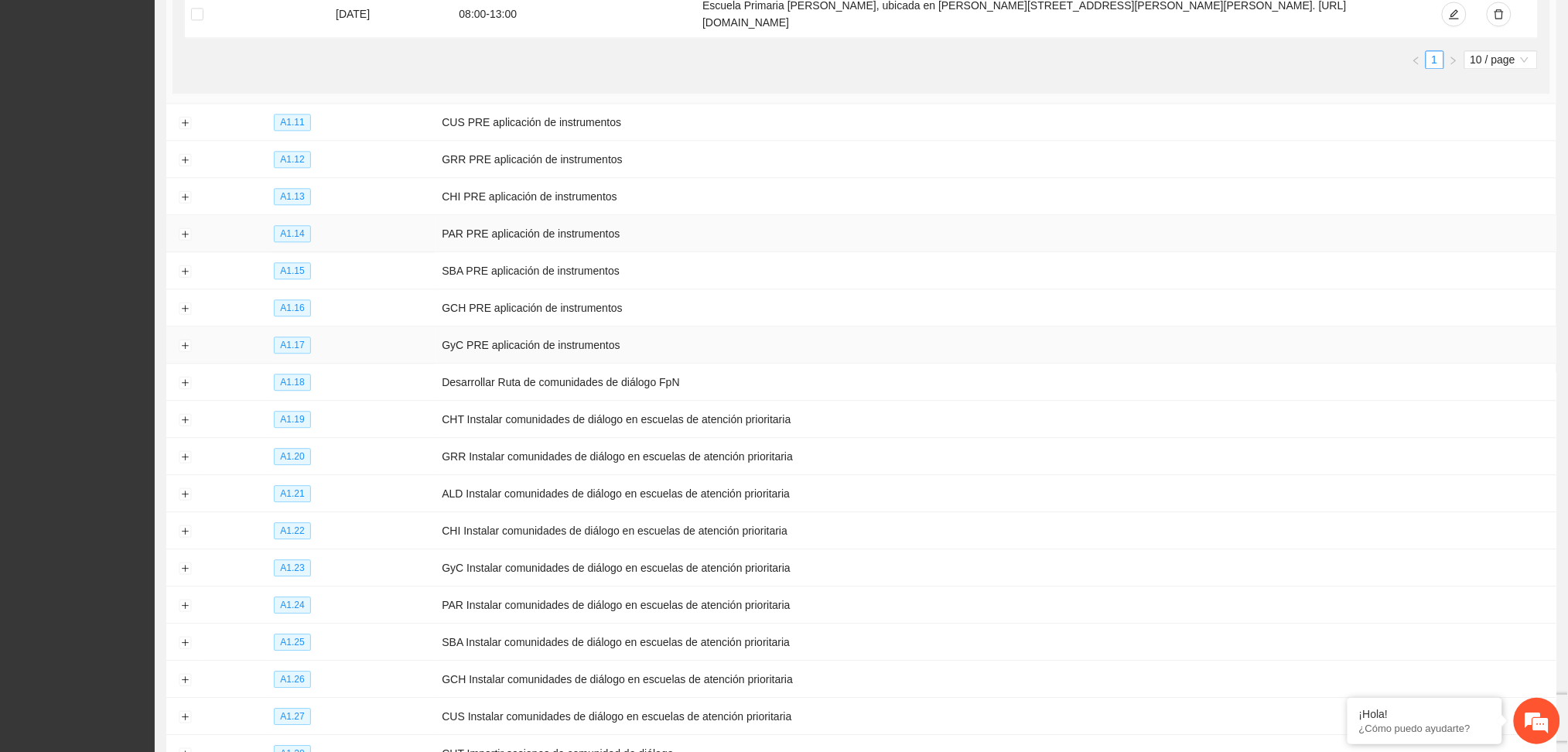
scroll to position [3372, 0]
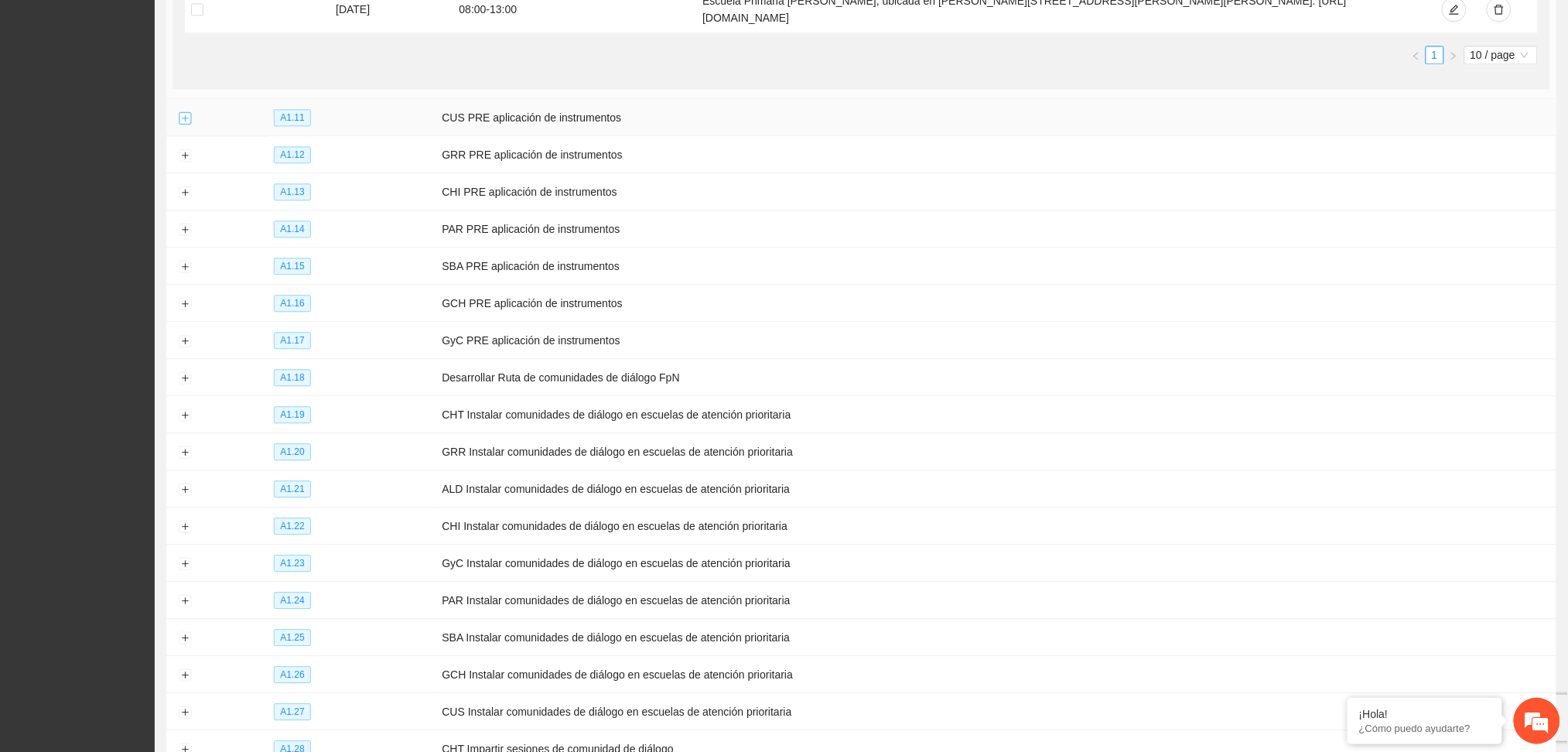
click at [181, 124] on button "Expand row" at bounding box center [185, 119] width 13 height 13
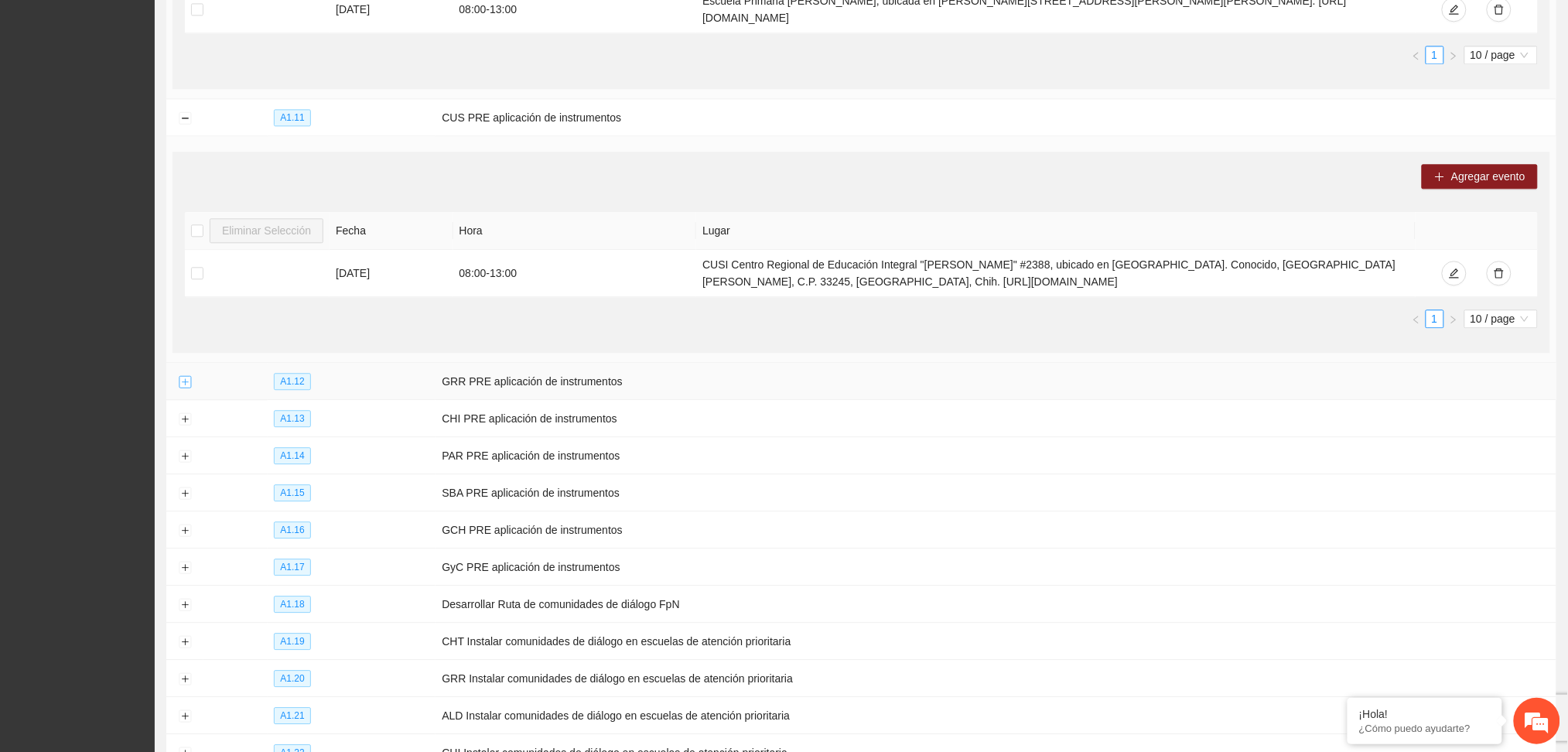
click at [186, 388] on button "Expand row" at bounding box center [185, 382] width 13 height 13
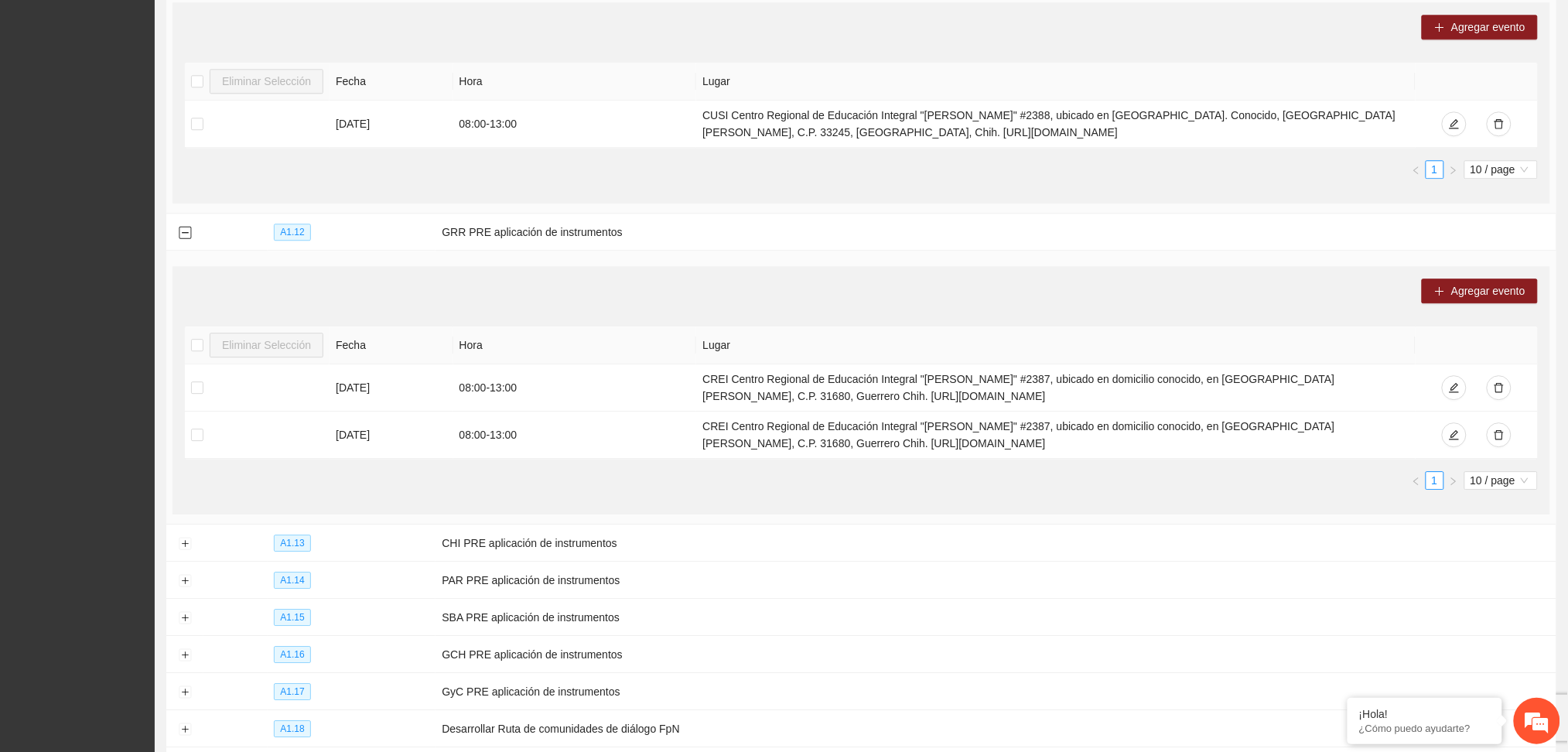
scroll to position [3681, 0]
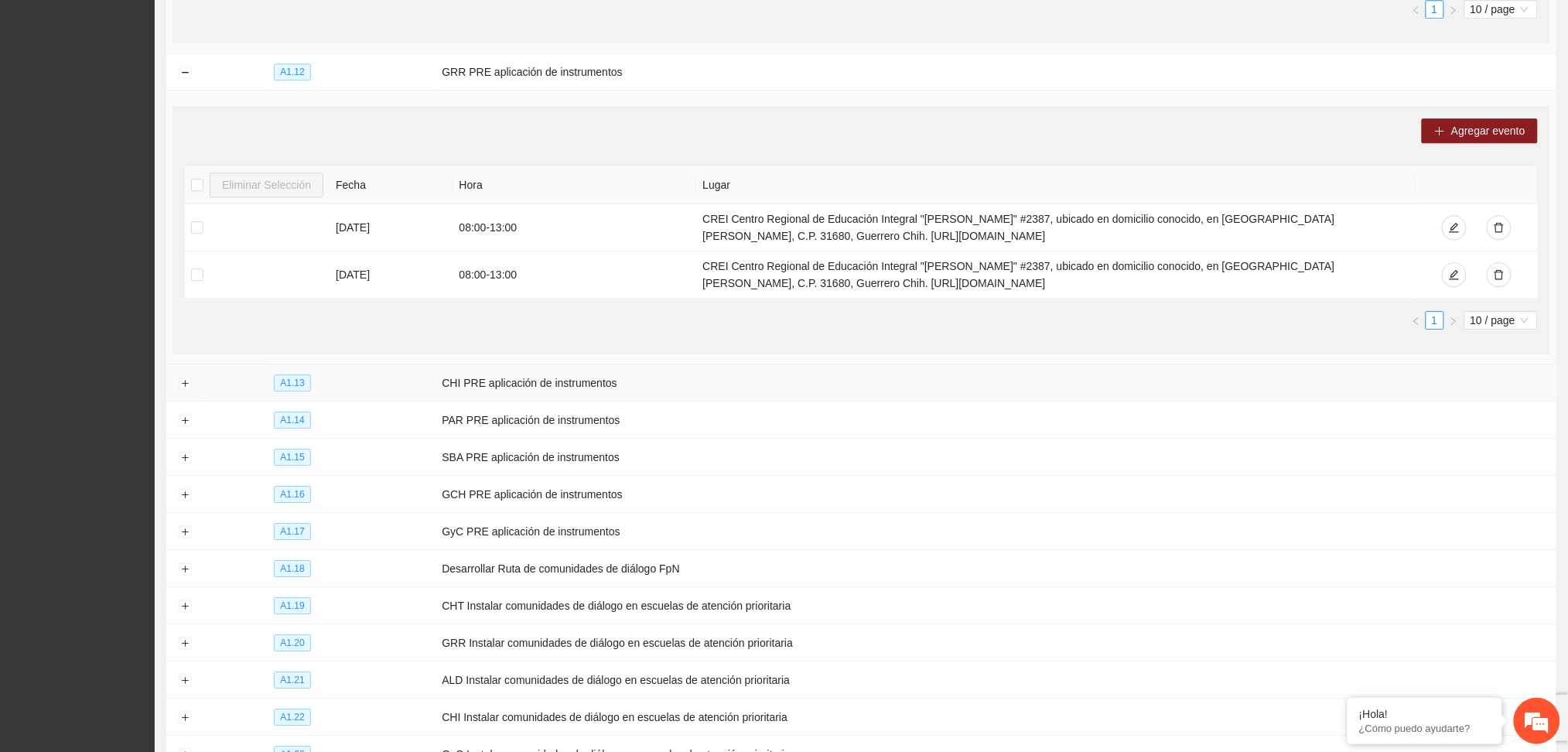
click at [188, 389] on td at bounding box center [185, 383] width 38 height 38
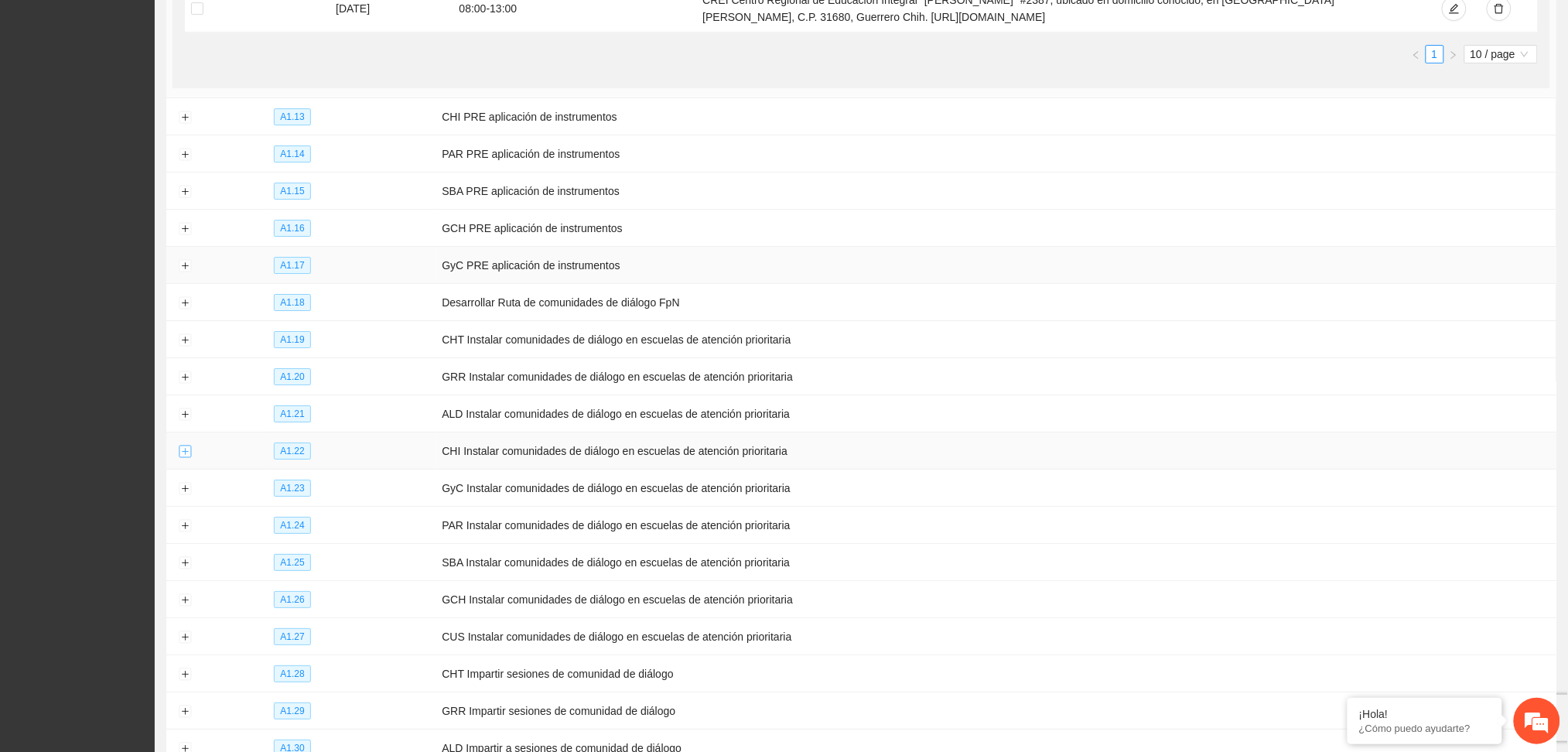
scroll to position [3990, 0]
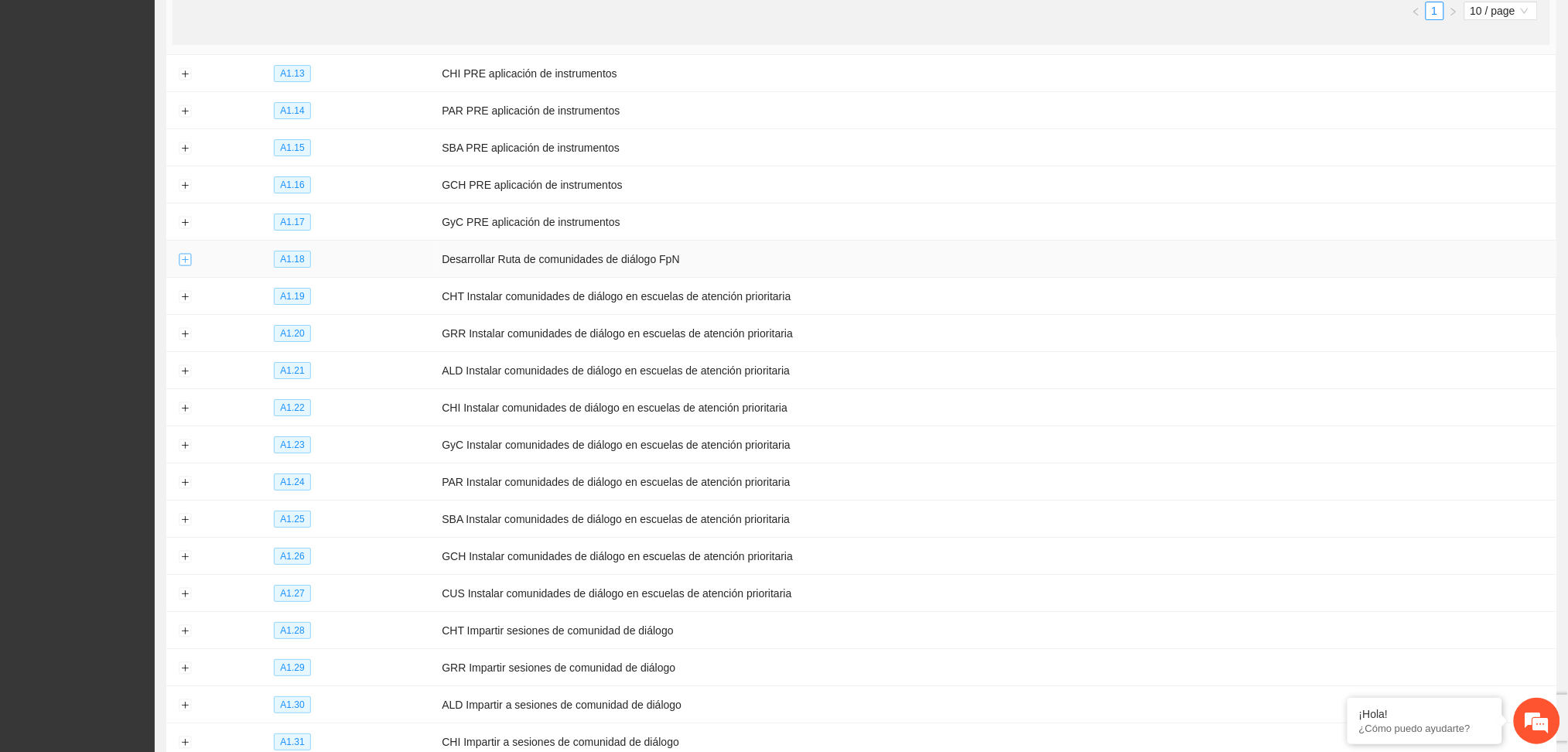
click at [182, 266] on button "Expand row" at bounding box center [185, 260] width 13 height 13
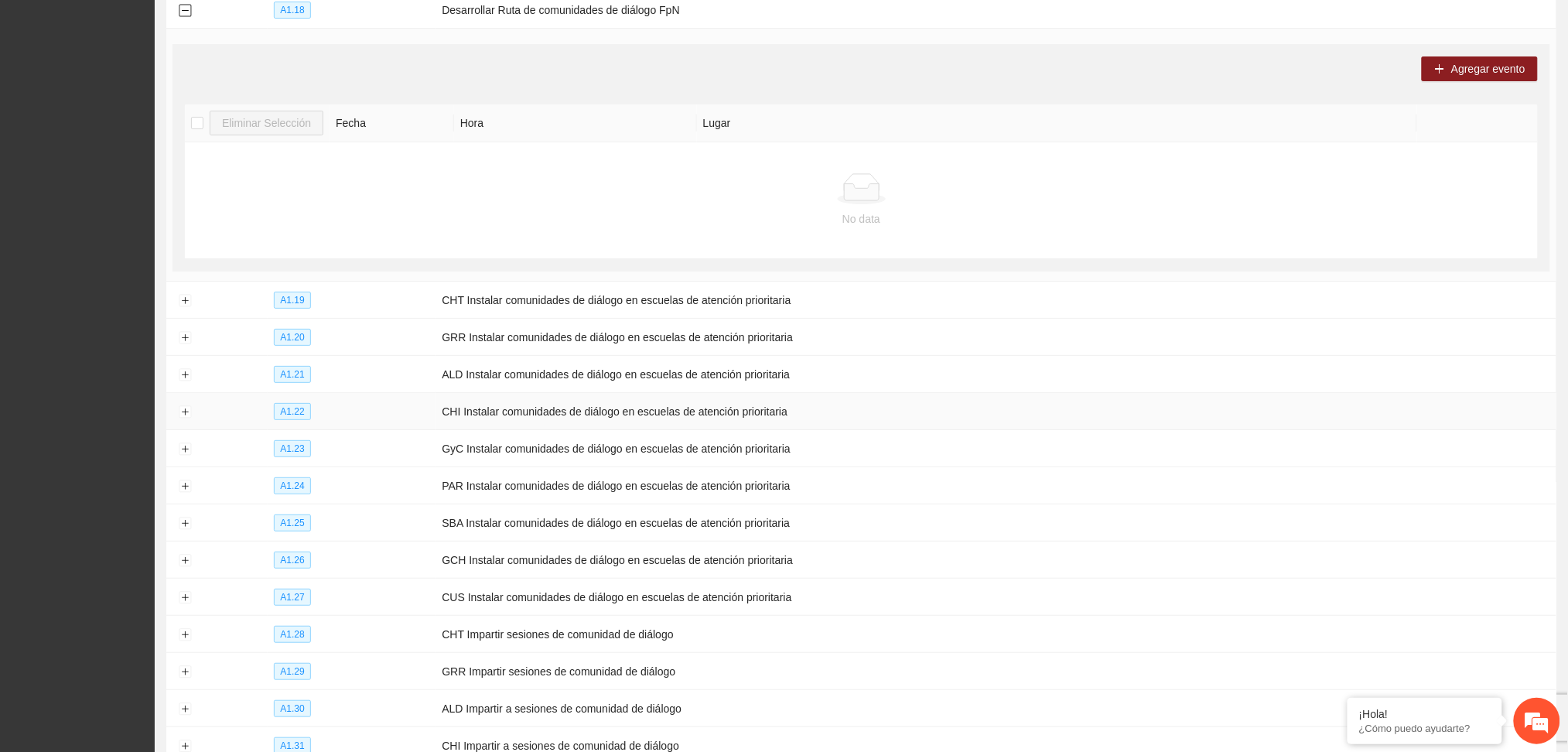
scroll to position [4300, 0]
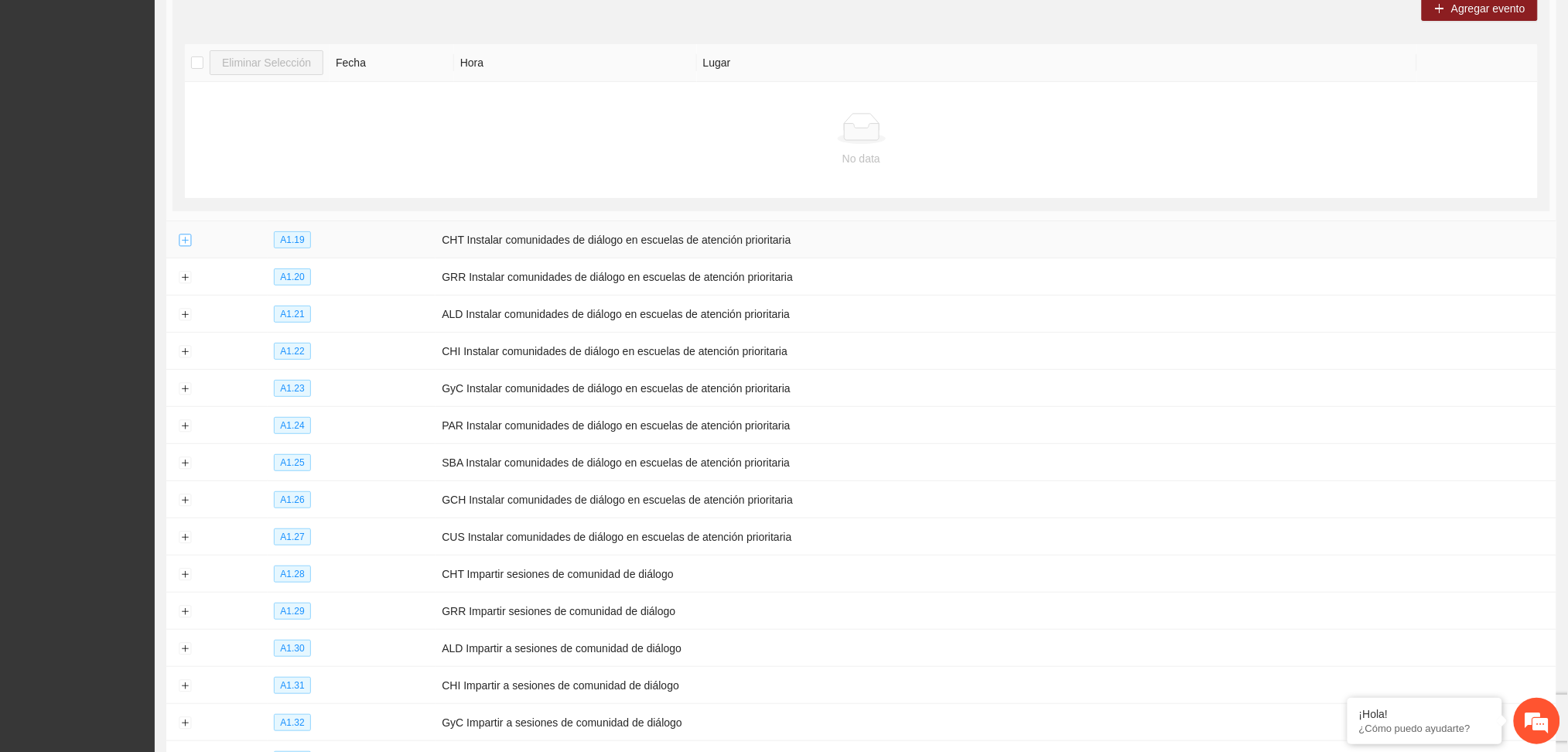
click at [184, 246] on button "Expand row" at bounding box center [185, 240] width 13 height 13
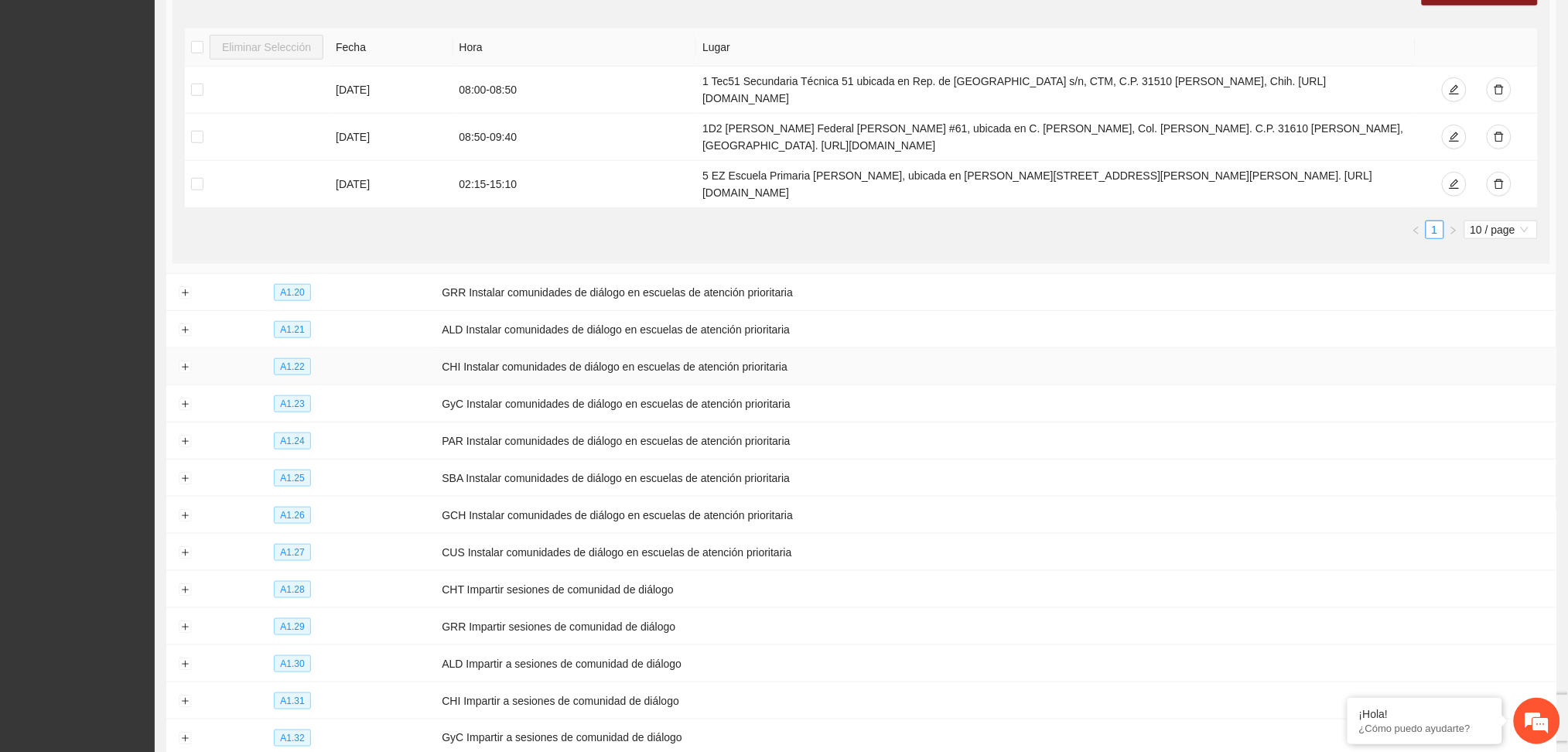
scroll to position [4609, 0]
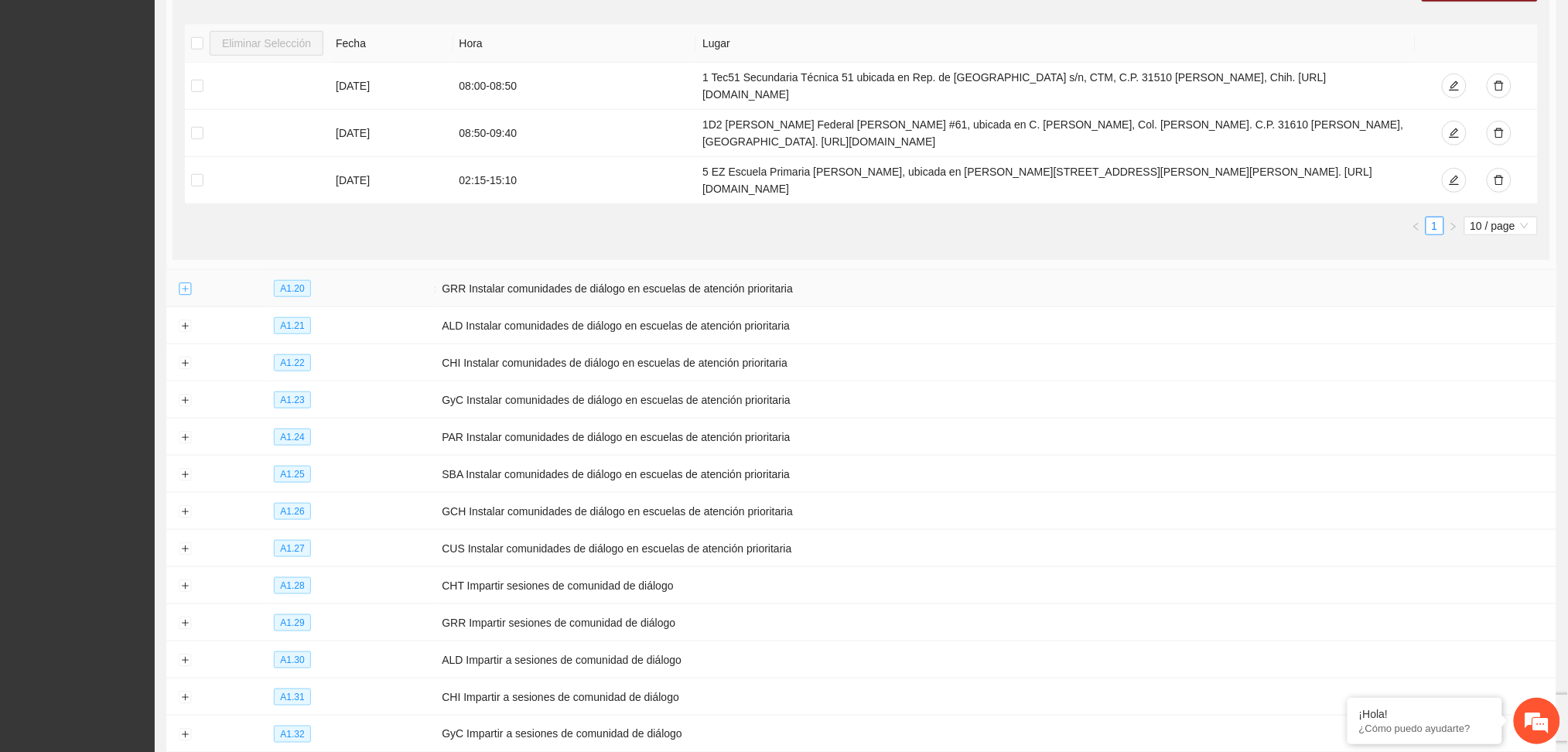
click at [183, 290] on button "Expand row" at bounding box center [185, 289] width 13 height 13
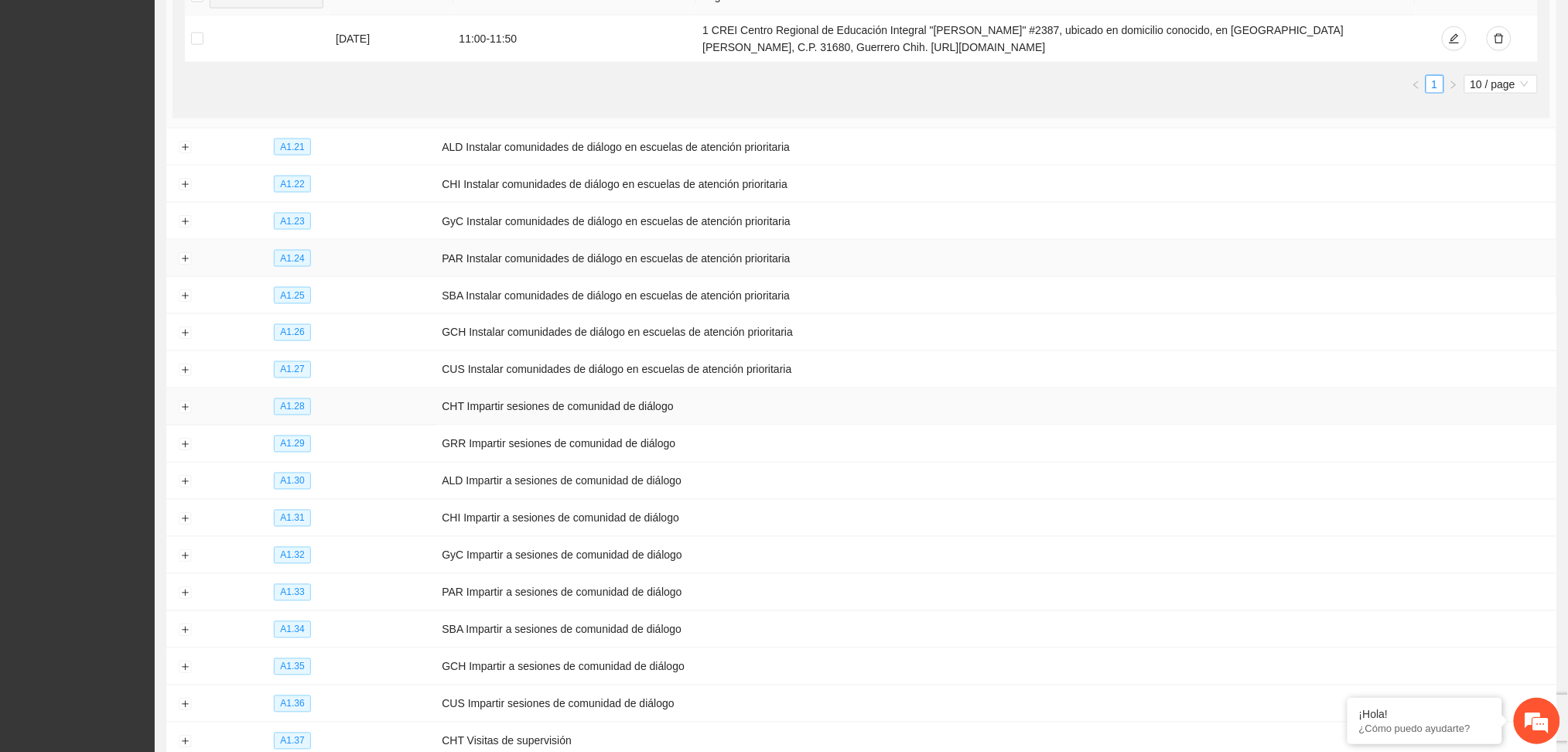
scroll to position [5021, 0]
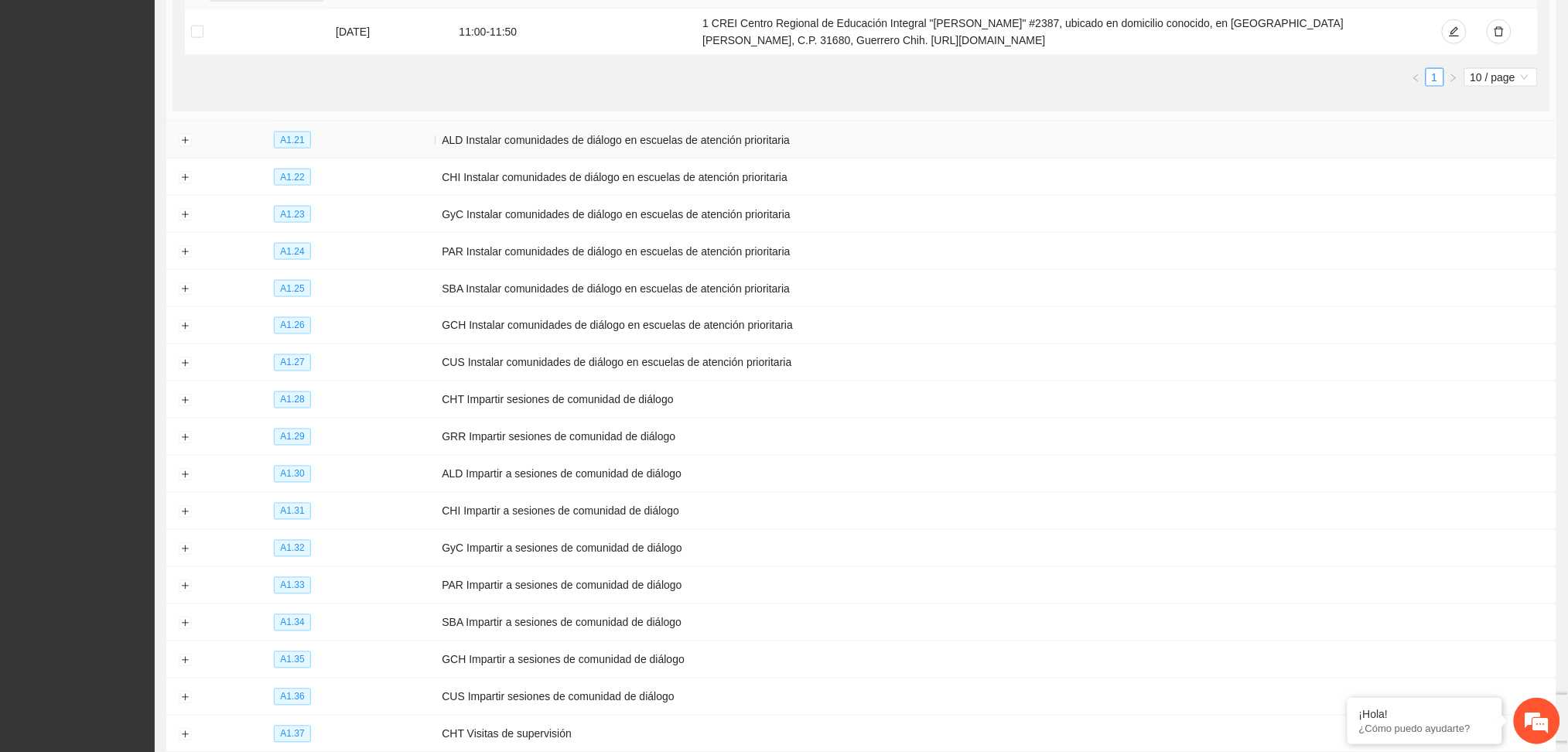
click at [186, 137] on td at bounding box center [185, 140] width 38 height 38
click at [182, 146] on button "Expand row" at bounding box center [185, 141] width 13 height 13
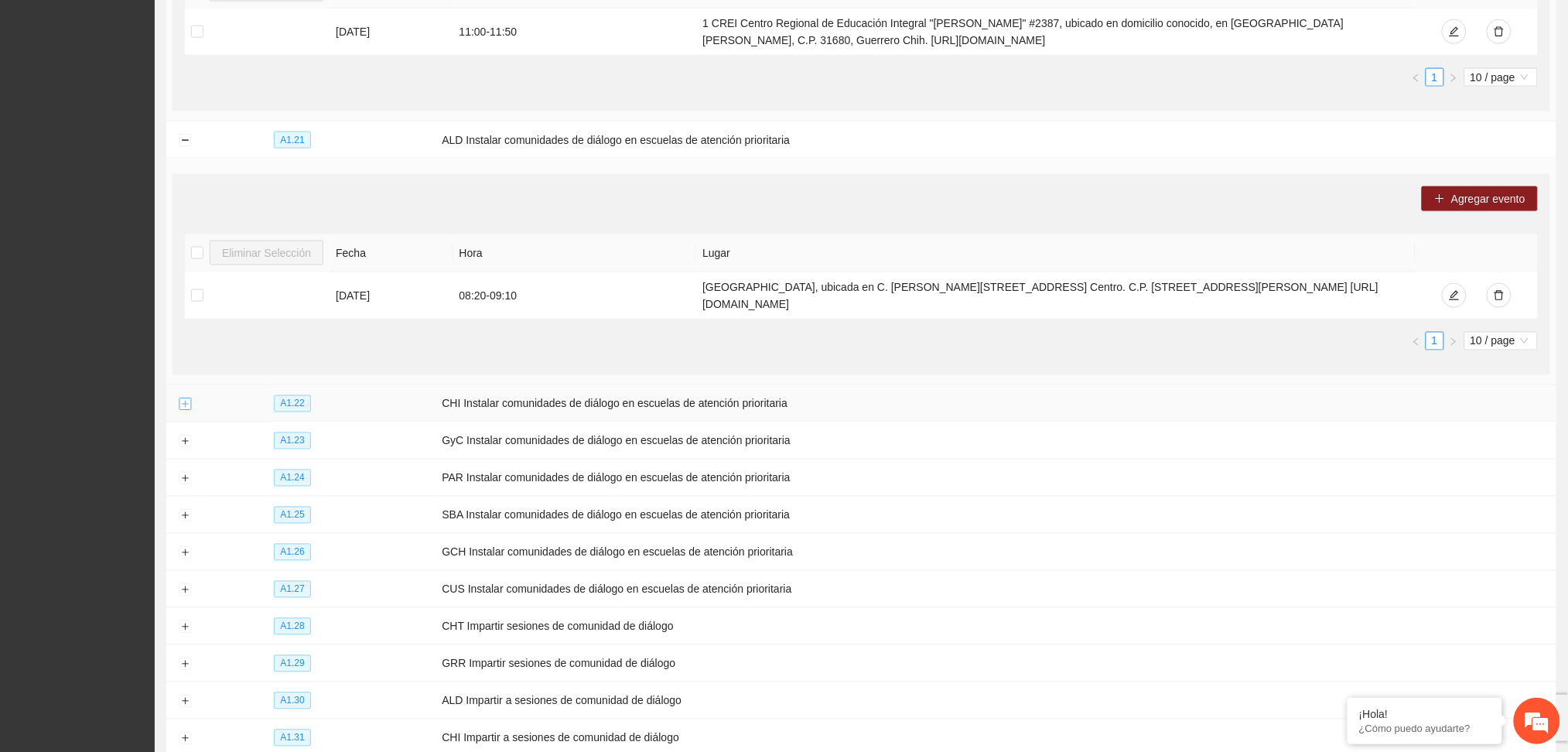
click at [188, 416] on td at bounding box center [185, 404] width 38 height 38
click at [187, 408] on button "Expand row" at bounding box center [185, 404] width 13 height 13
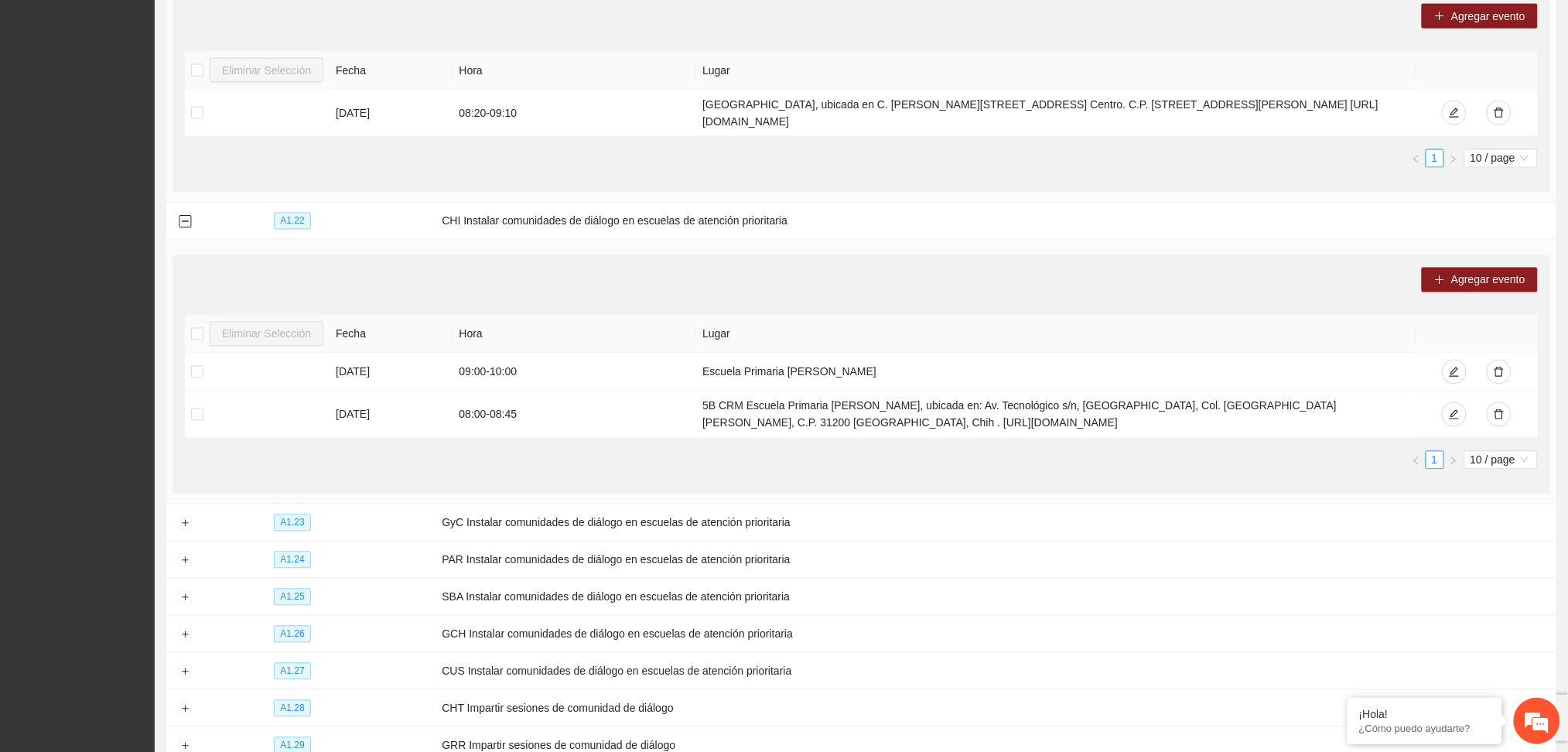
scroll to position [5227, 0]
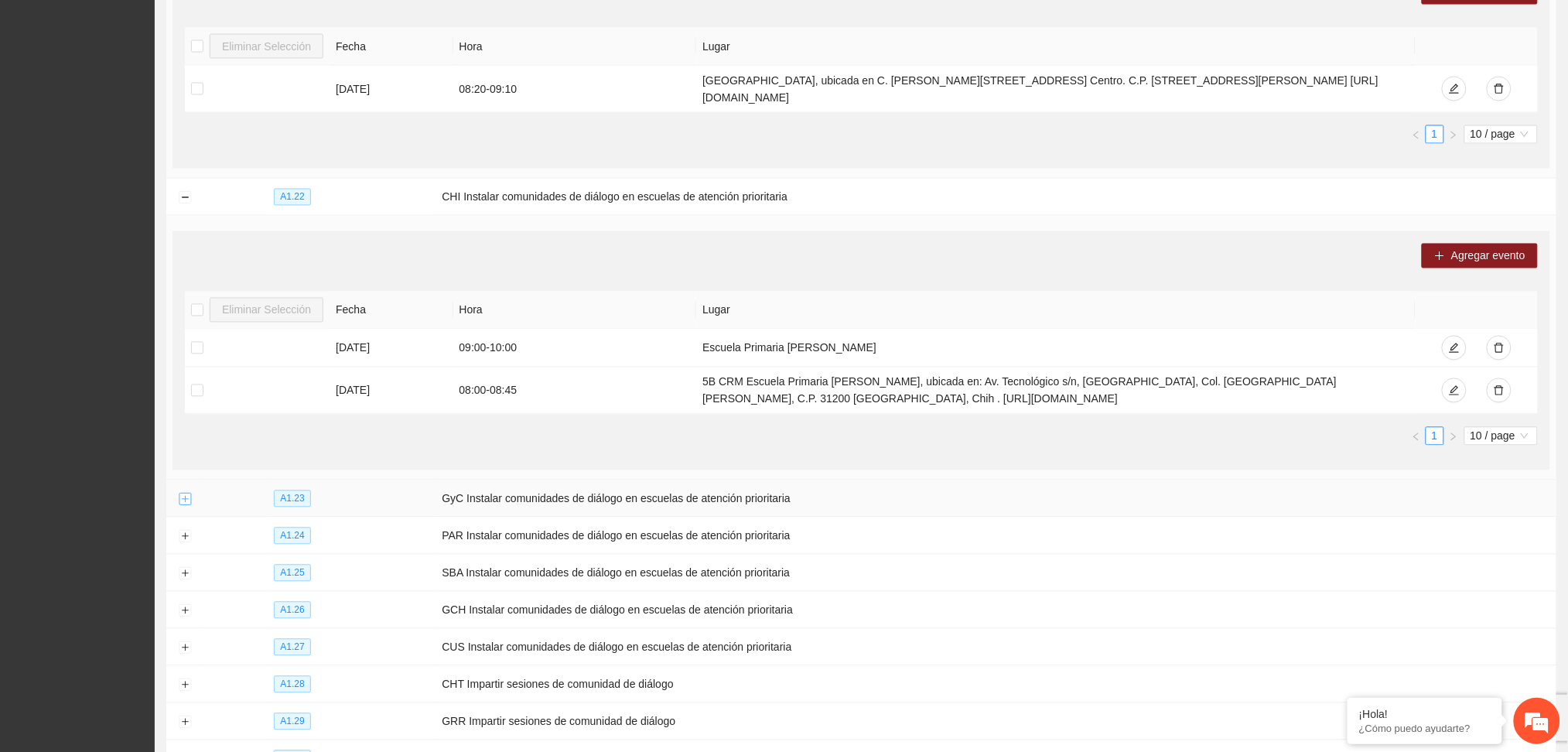
click at [188, 506] on button "Expand row" at bounding box center [185, 500] width 13 height 13
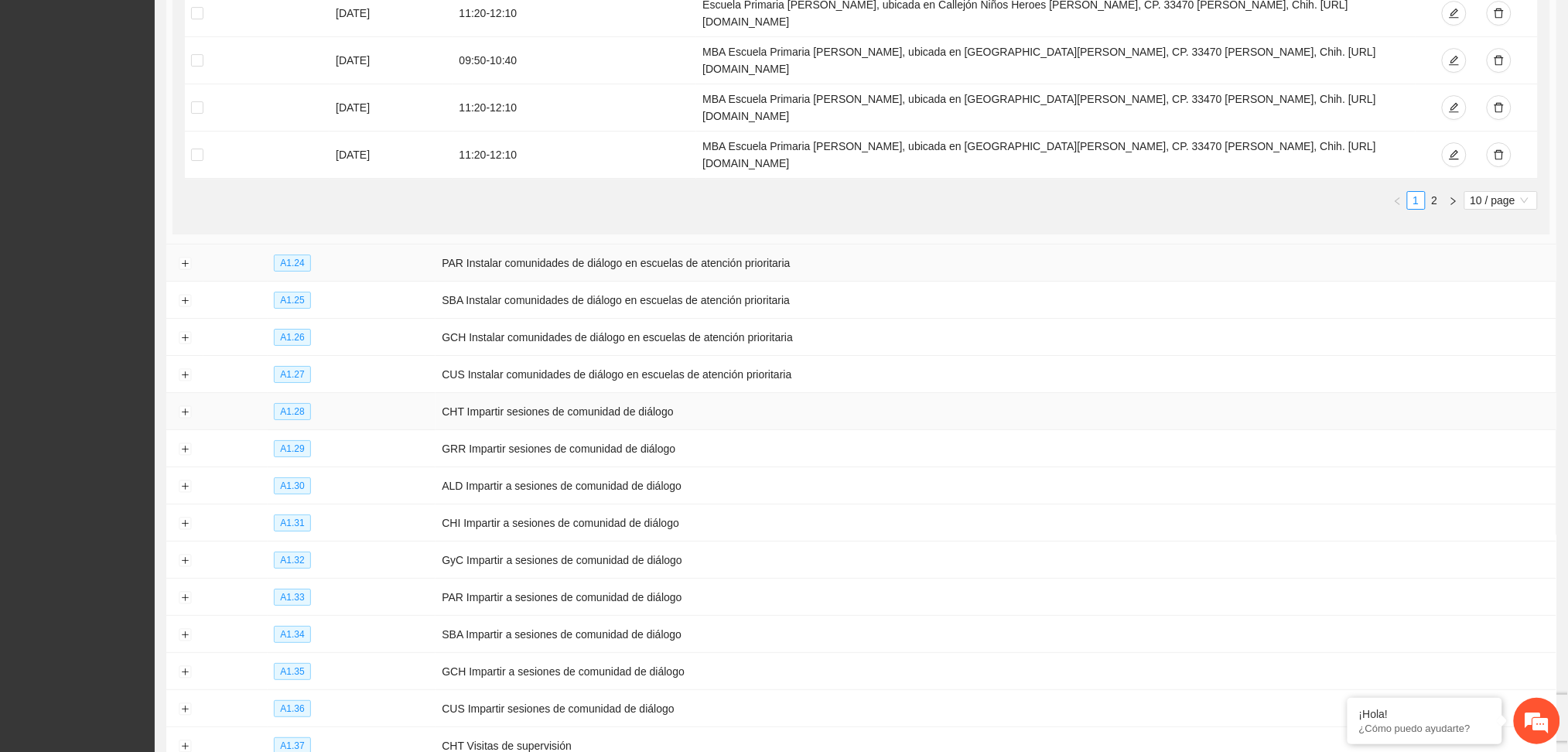
scroll to position [6156, 0]
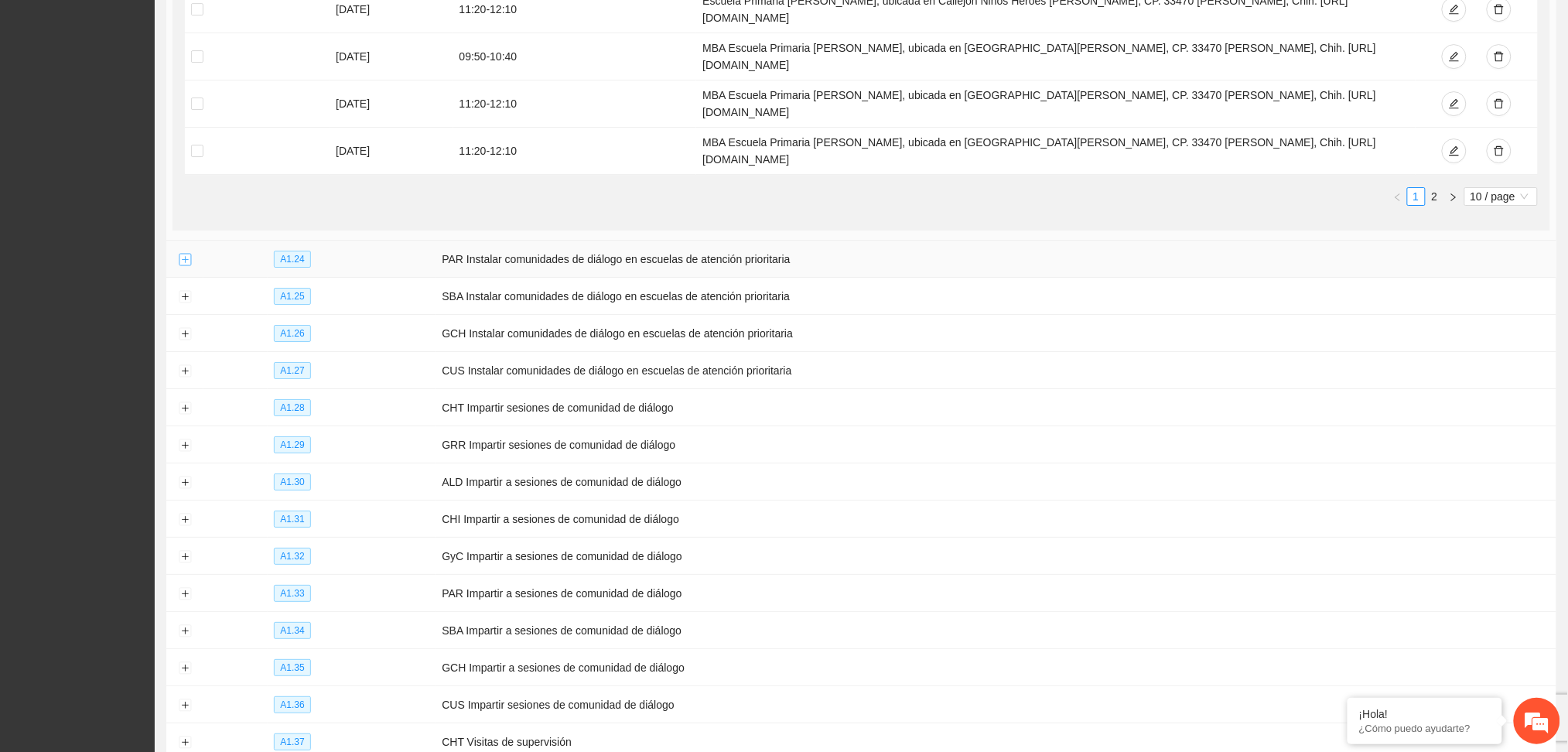
click at [184, 263] on button "Expand row" at bounding box center [185, 260] width 13 height 13
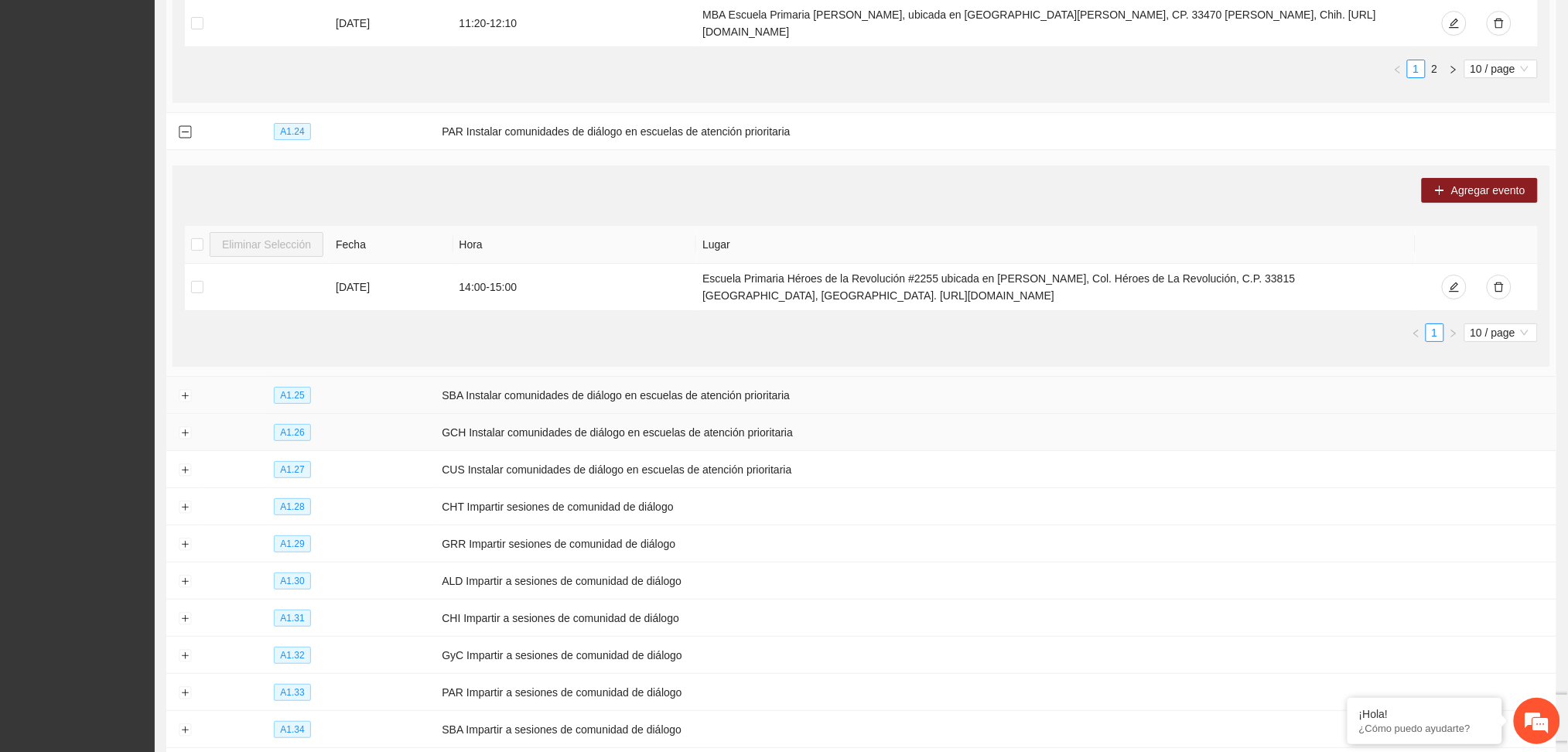
scroll to position [6362, 0]
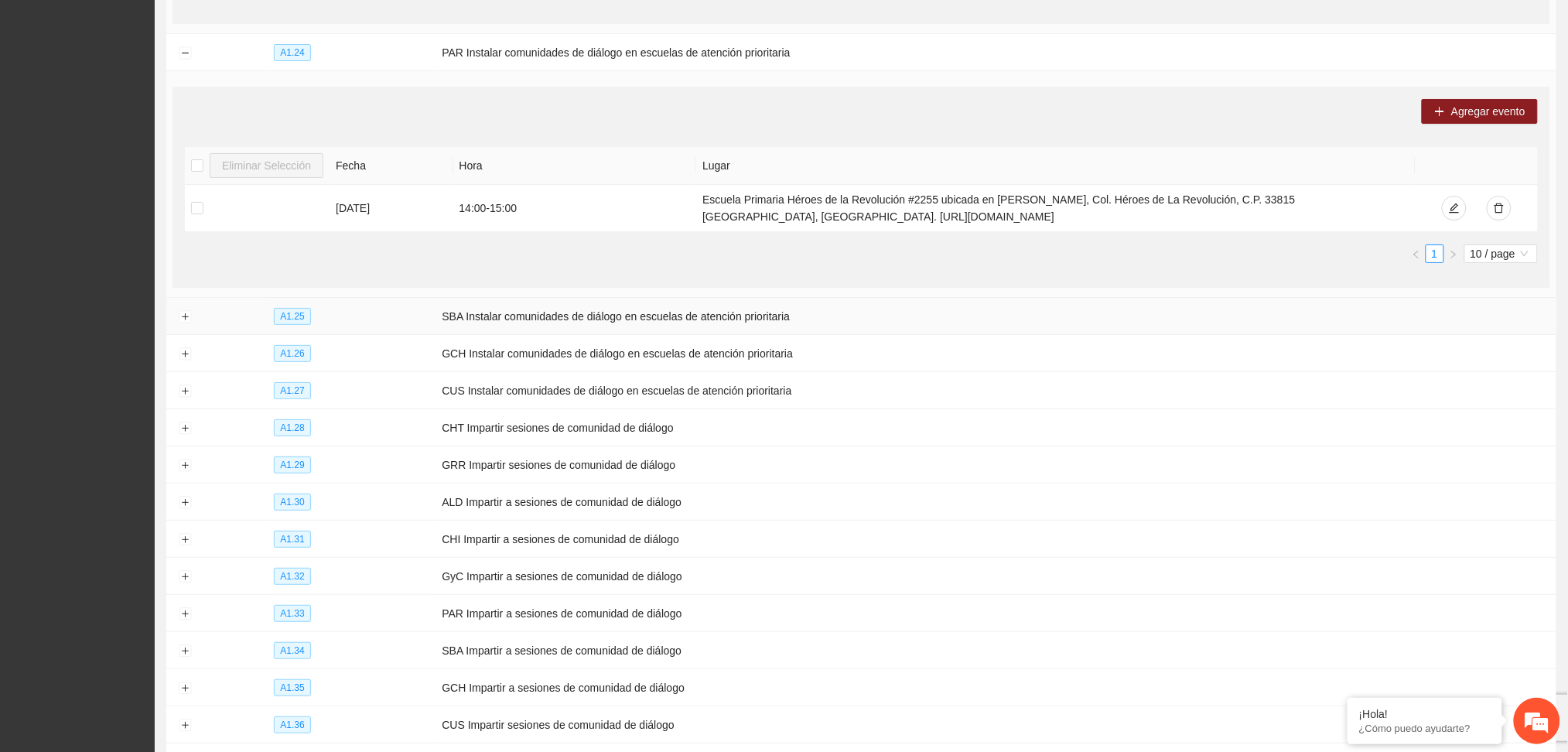
click at [177, 335] on td at bounding box center [185, 316] width 38 height 38
click at [182, 323] on button "Expand row" at bounding box center [185, 317] width 13 height 13
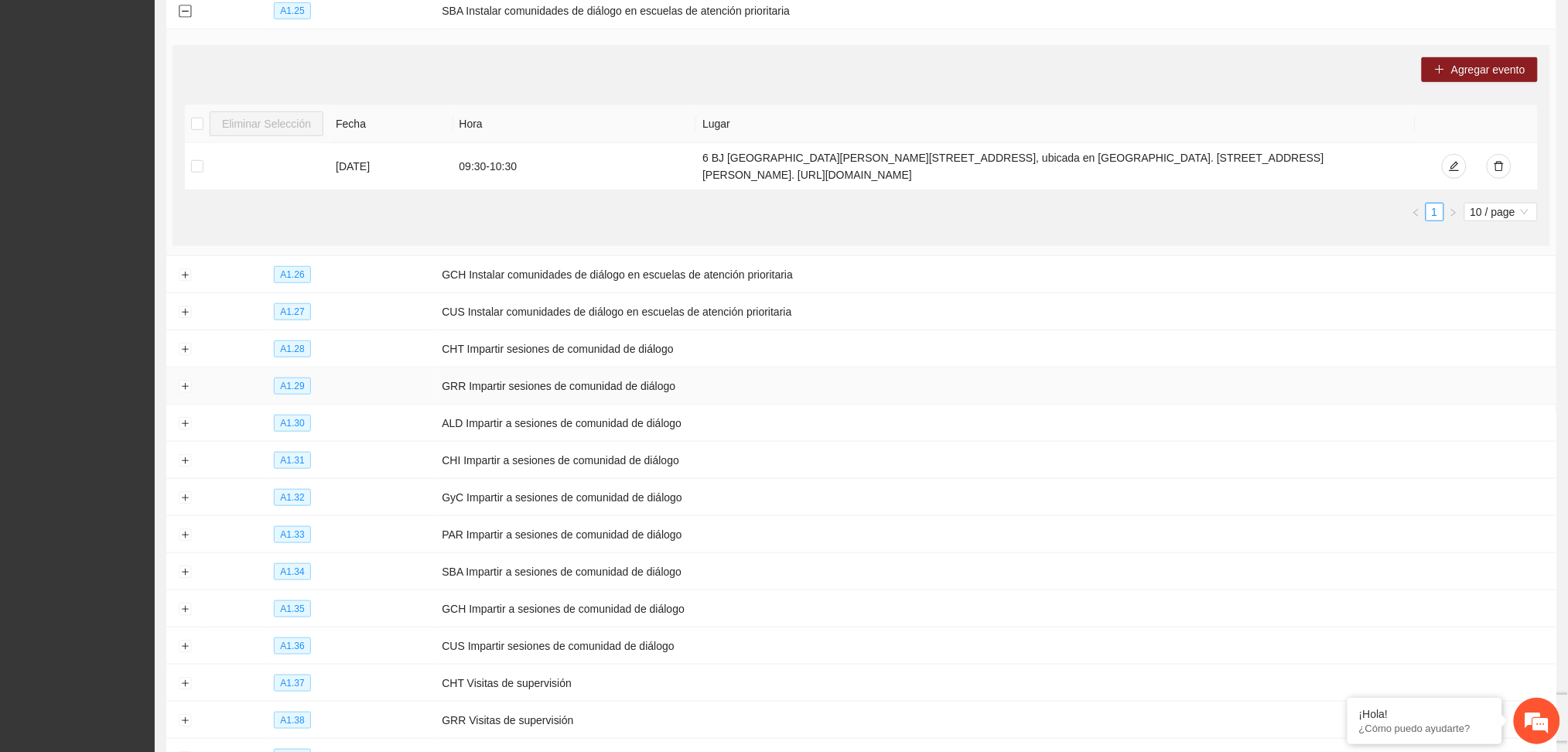
scroll to position [6672, 0]
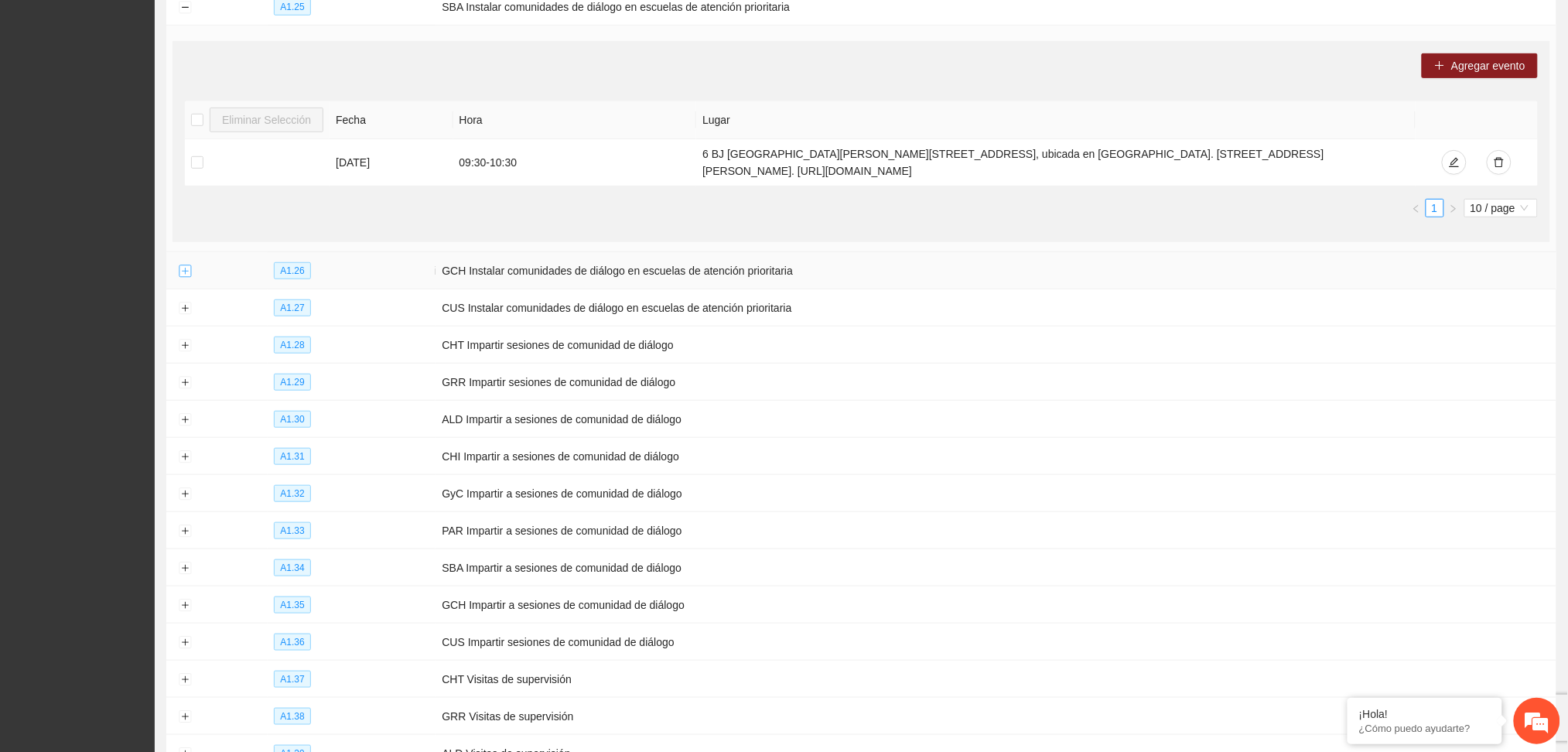
click at [187, 278] on button "Expand row" at bounding box center [185, 271] width 13 height 13
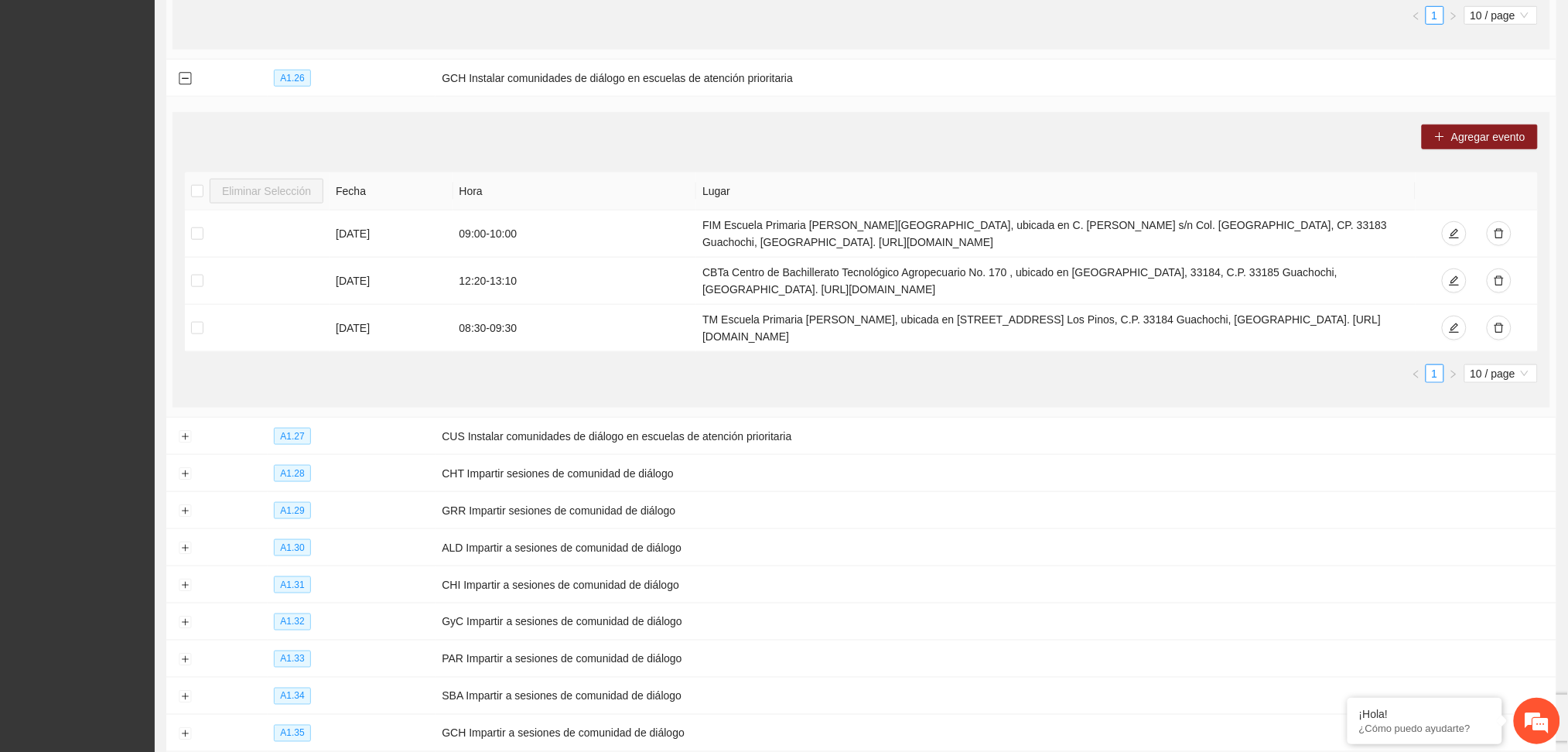
scroll to position [6877, 0]
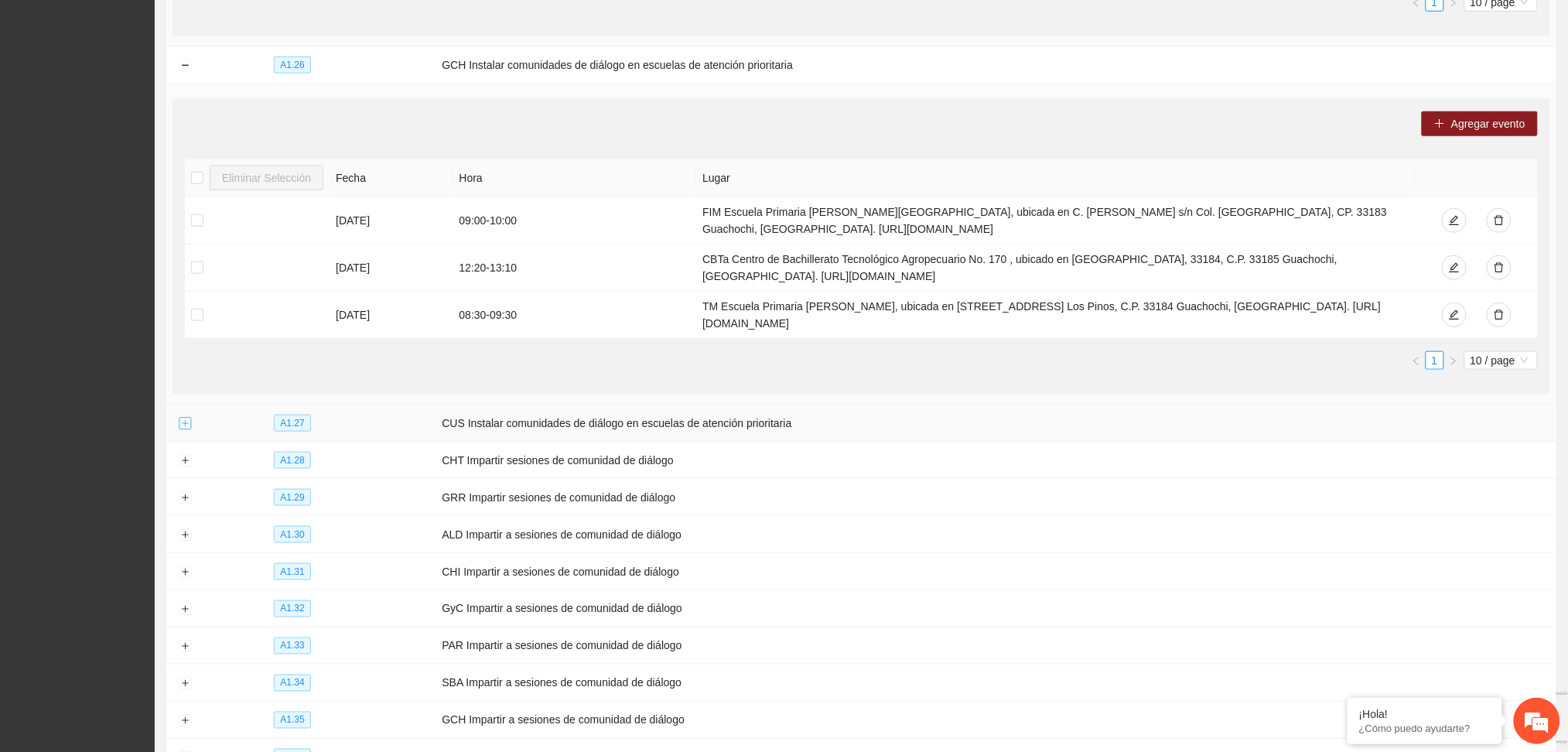
click at [184, 430] on button "Expand row" at bounding box center [185, 424] width 13 height 13
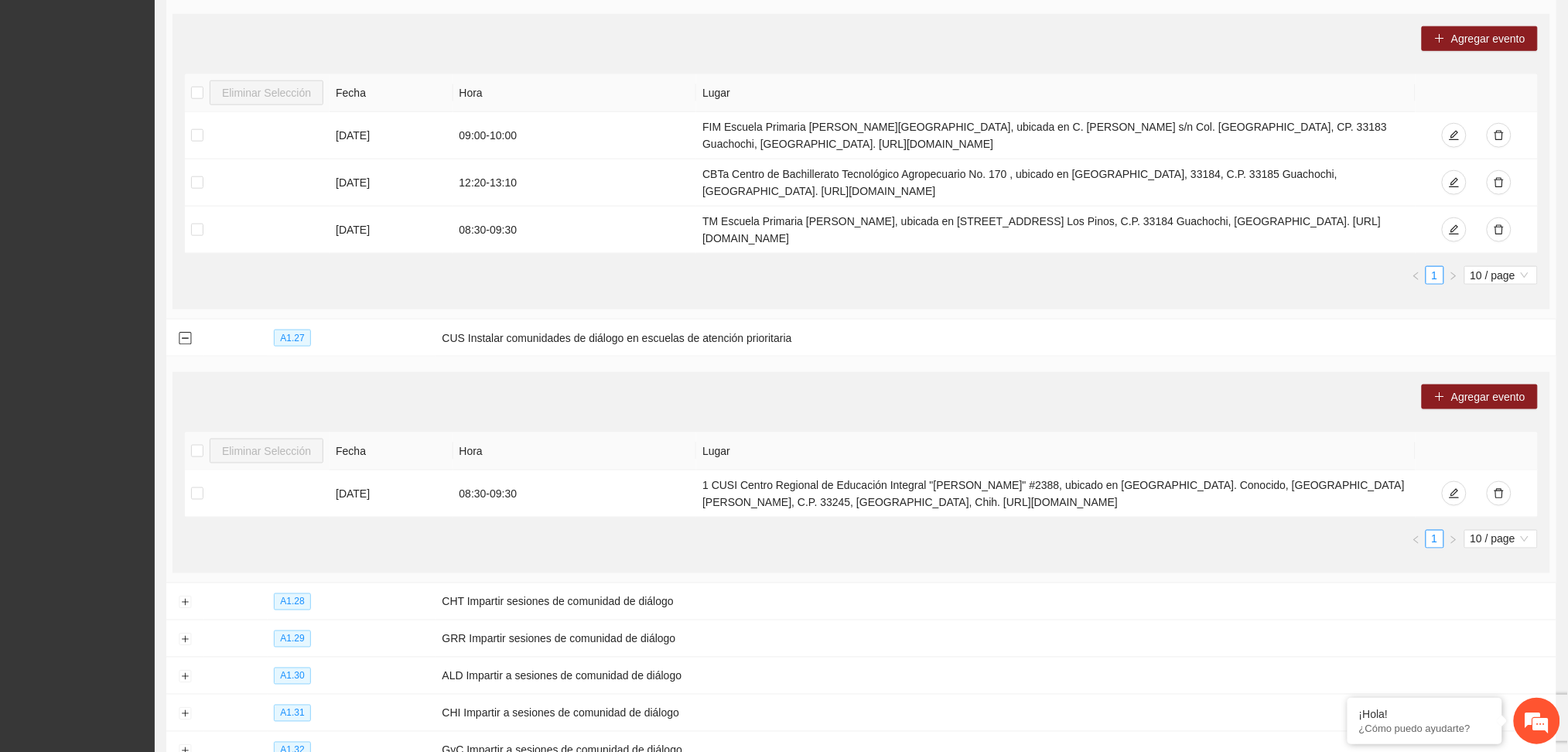
scroll to position [7083, 0]
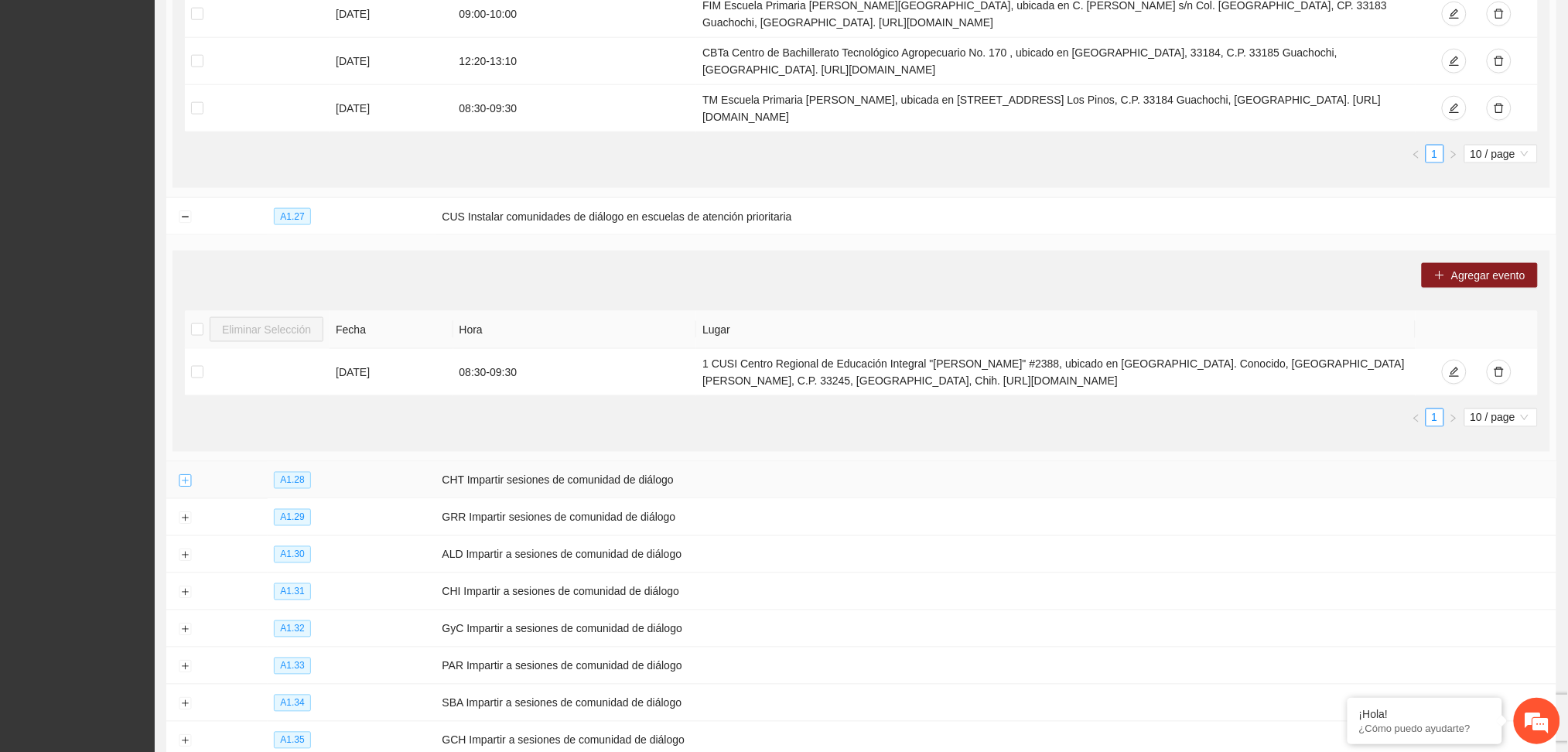
click at [184, 487] on button "Expand row" at bounding box center [185, 481] width 13 height 13
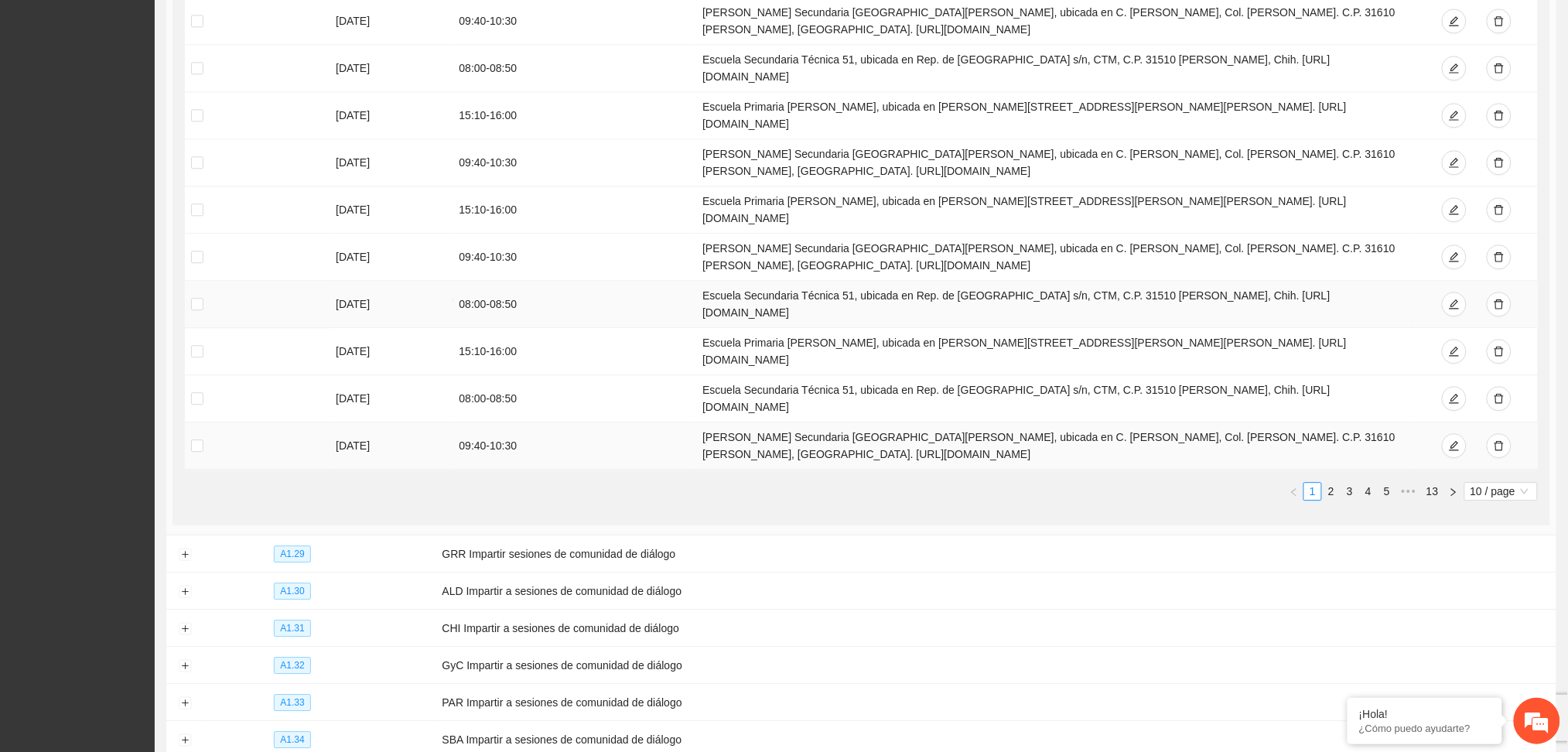
scroll to position [7702, 0]
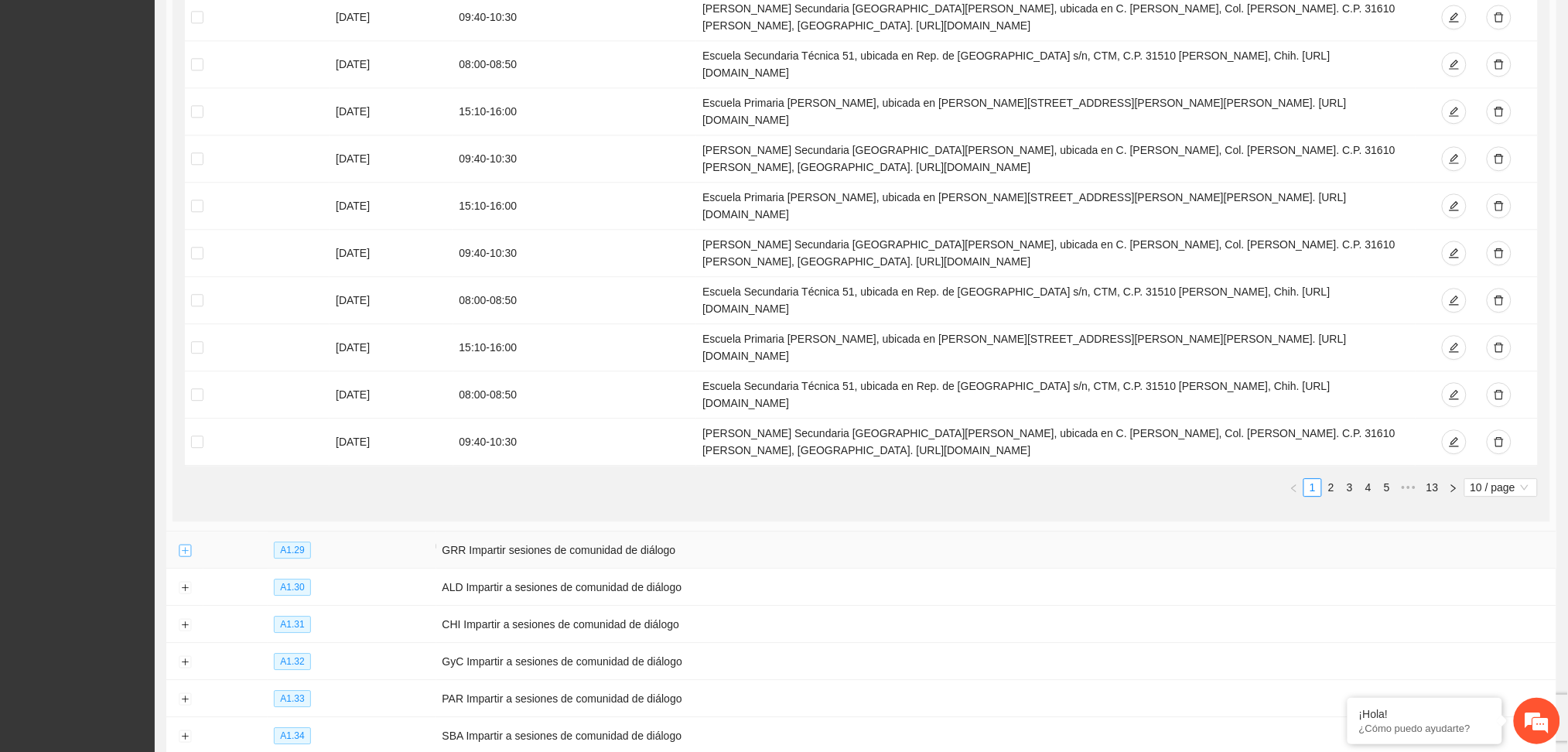
click at [182, 545] on button "Expand row" at bounding box center [185, 551] width 13 height 13
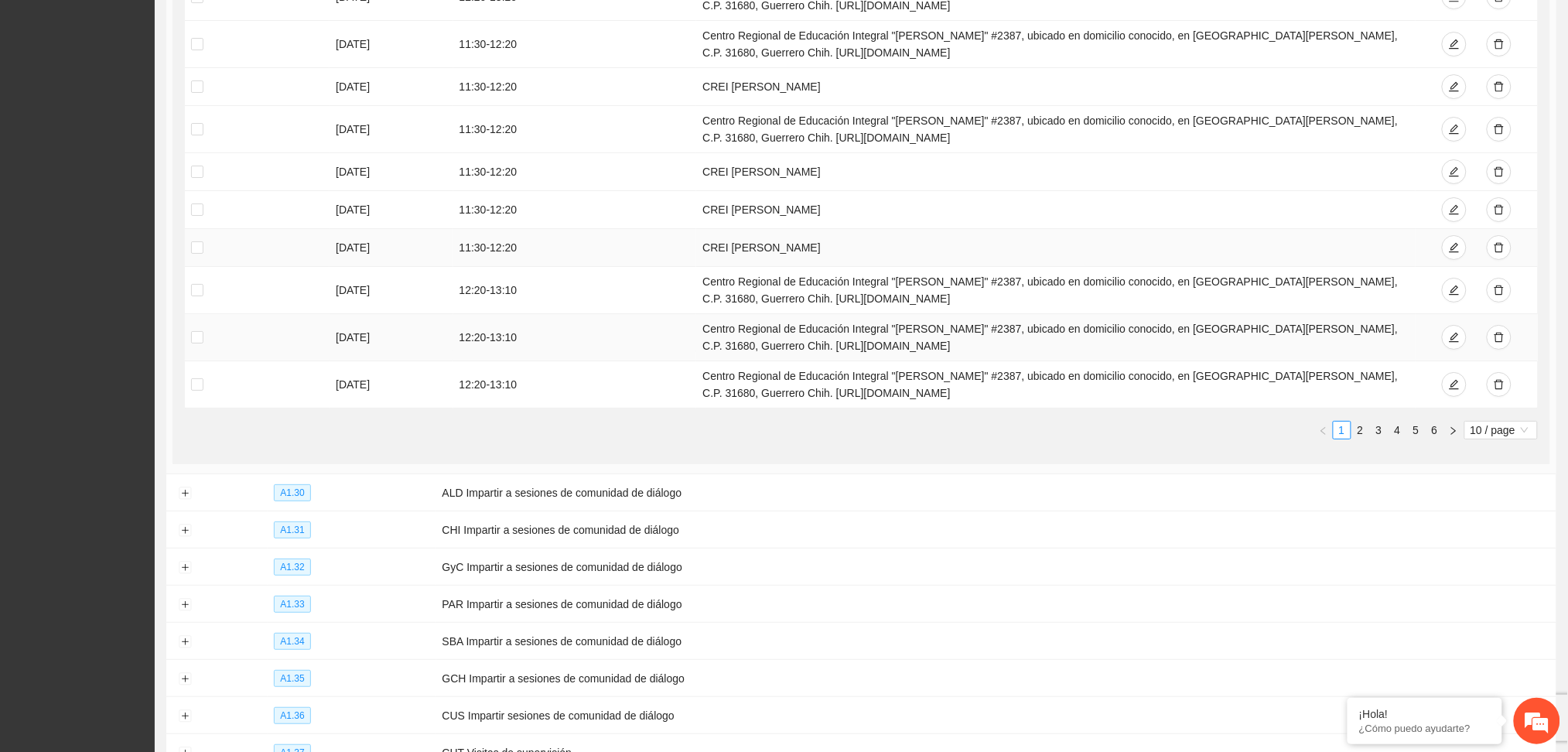
scroll to position [8424, 0]
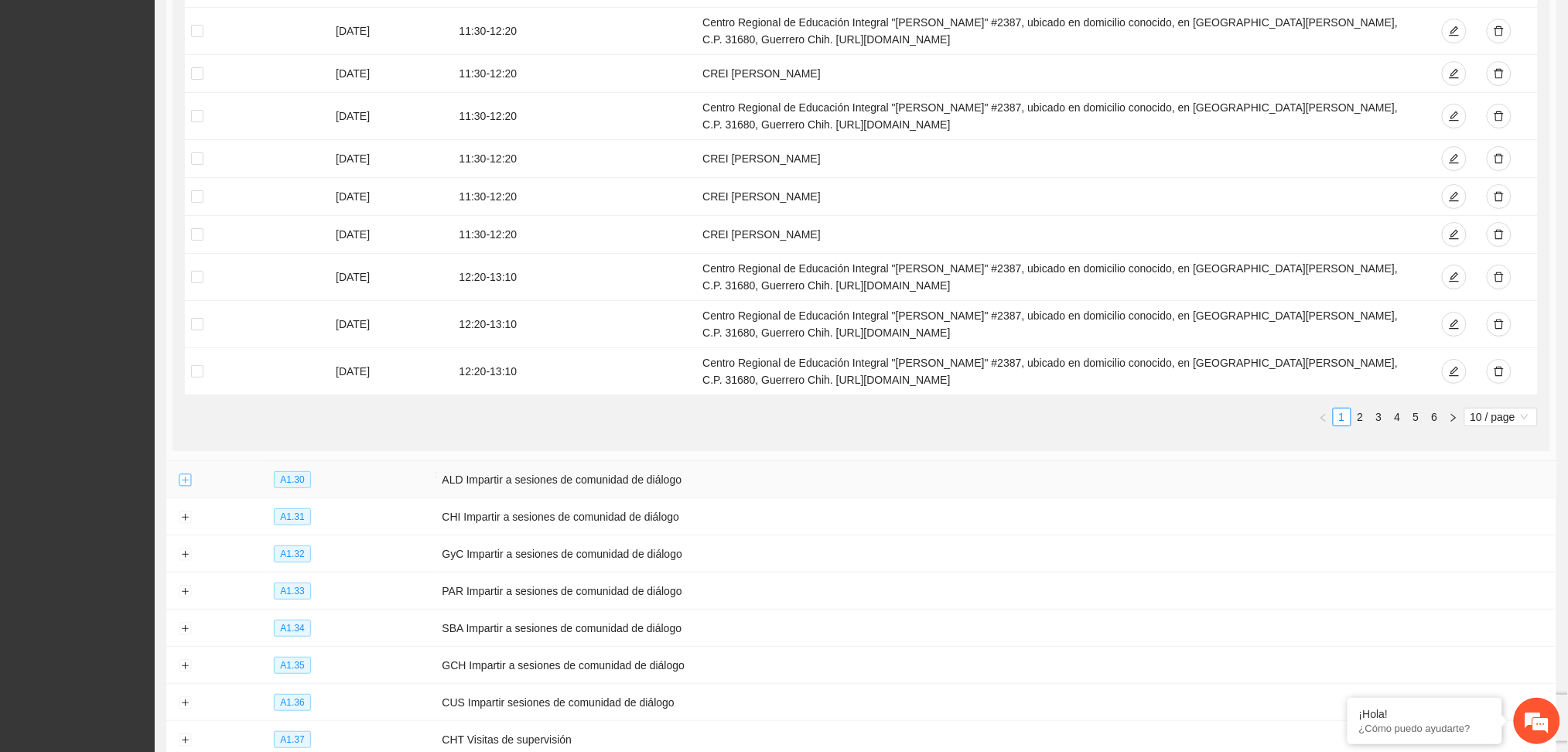
click at [183, 474] on button "Expand row" at bounding box center [185, 480] width 13 height 13
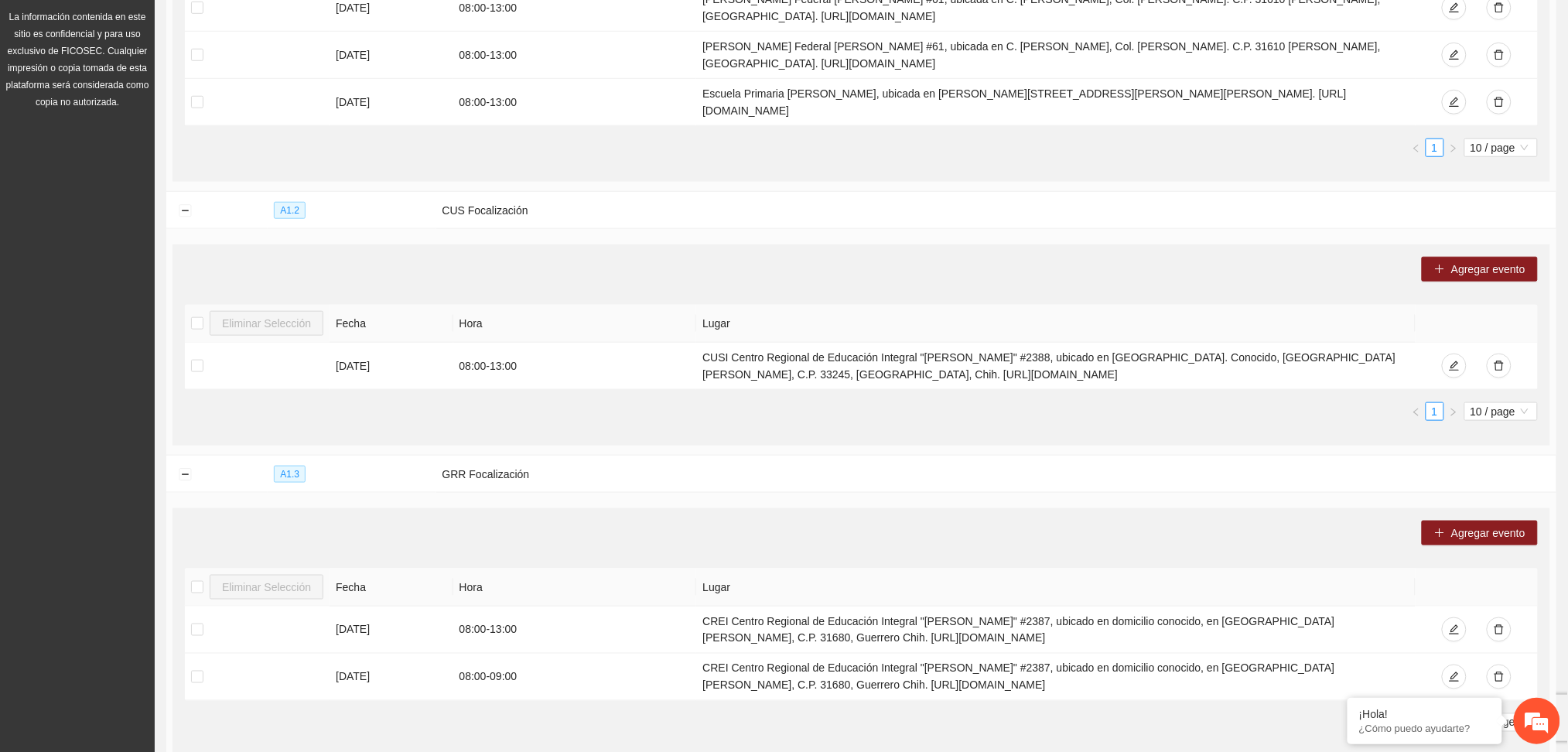
scroll to position [0, 0]
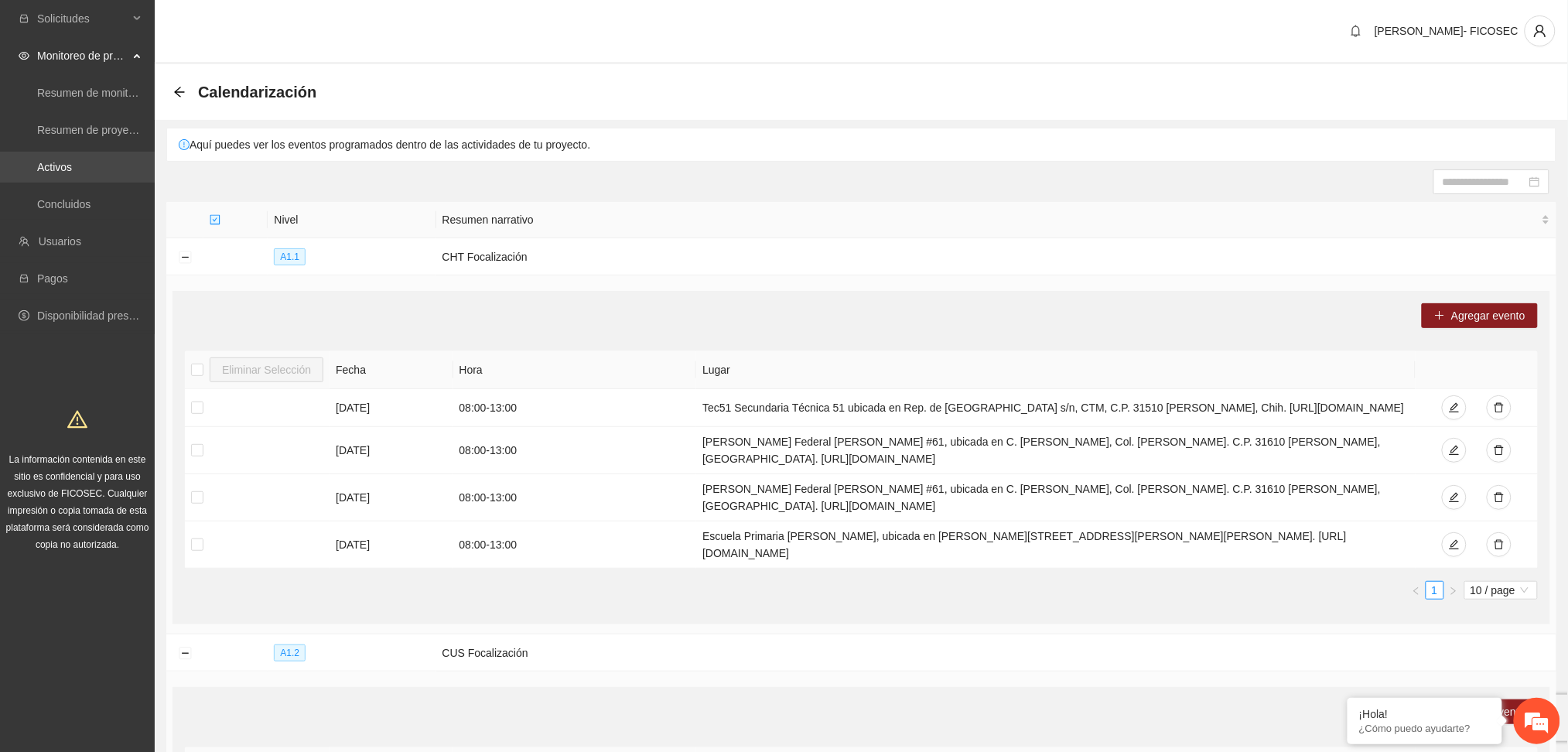
click at [72, 163] on link "Activos" at bounding box center [55, 167] width 35 height 13
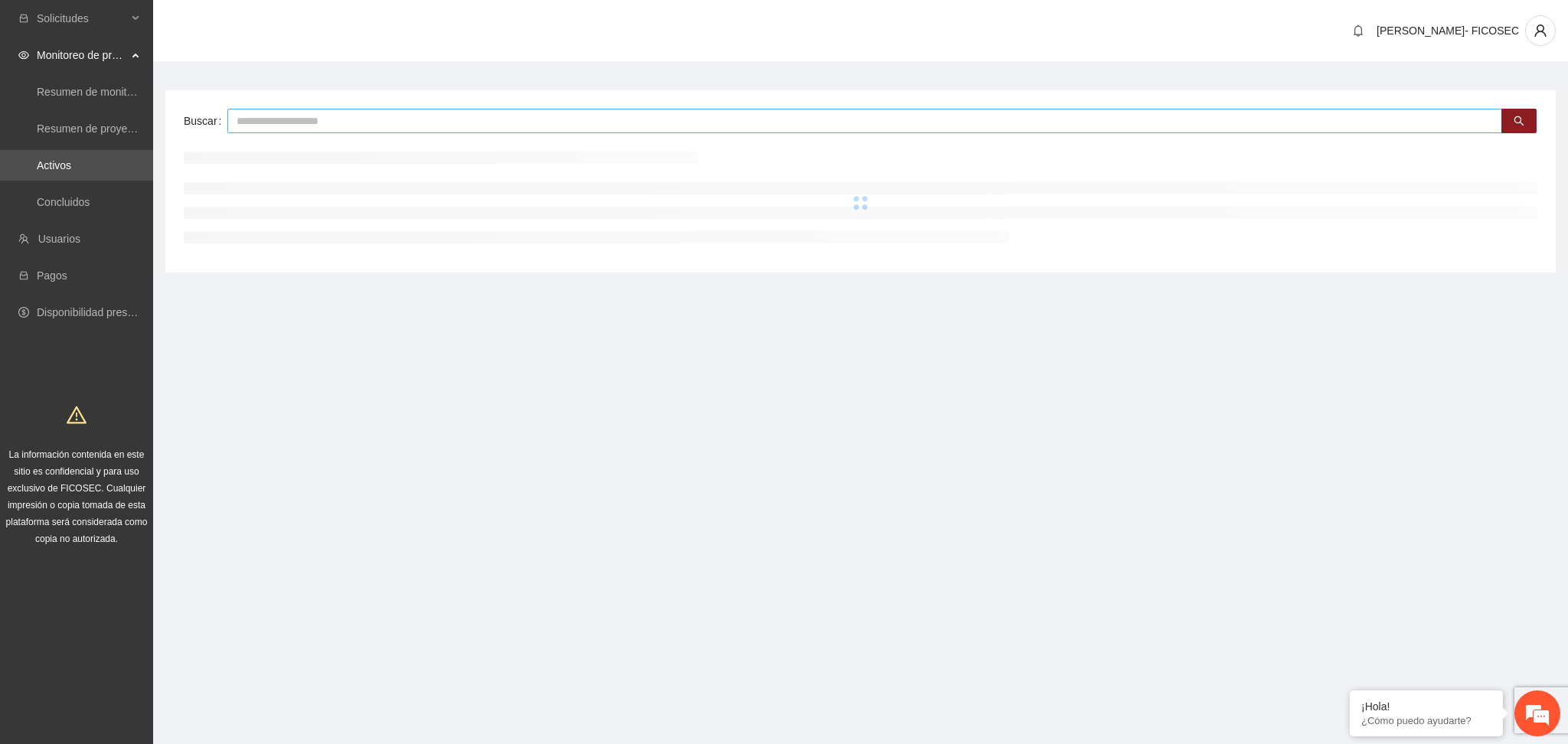
click at [274, 126] on input "text" at bounding box center [864, 121] width 1274 height 24
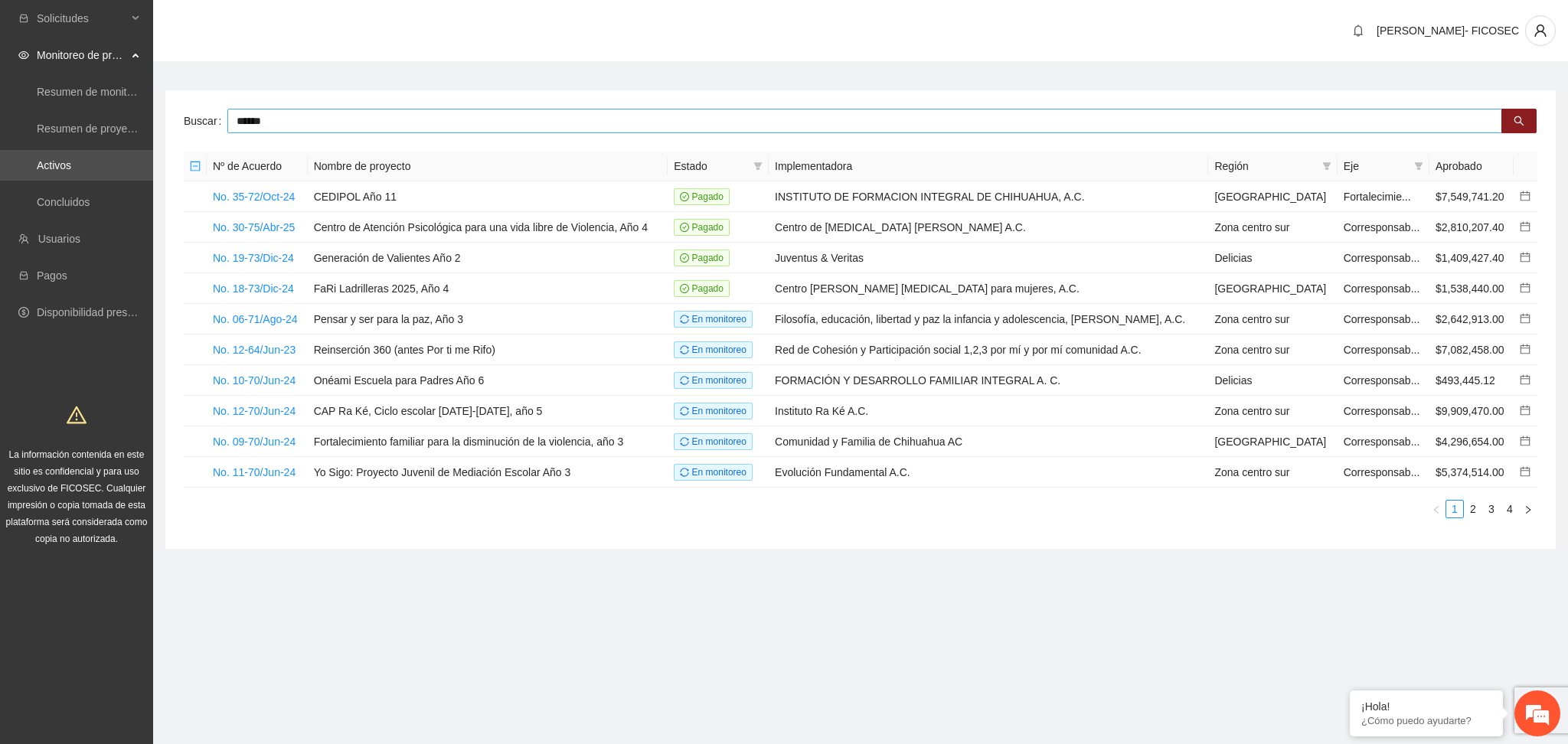
type input "******"
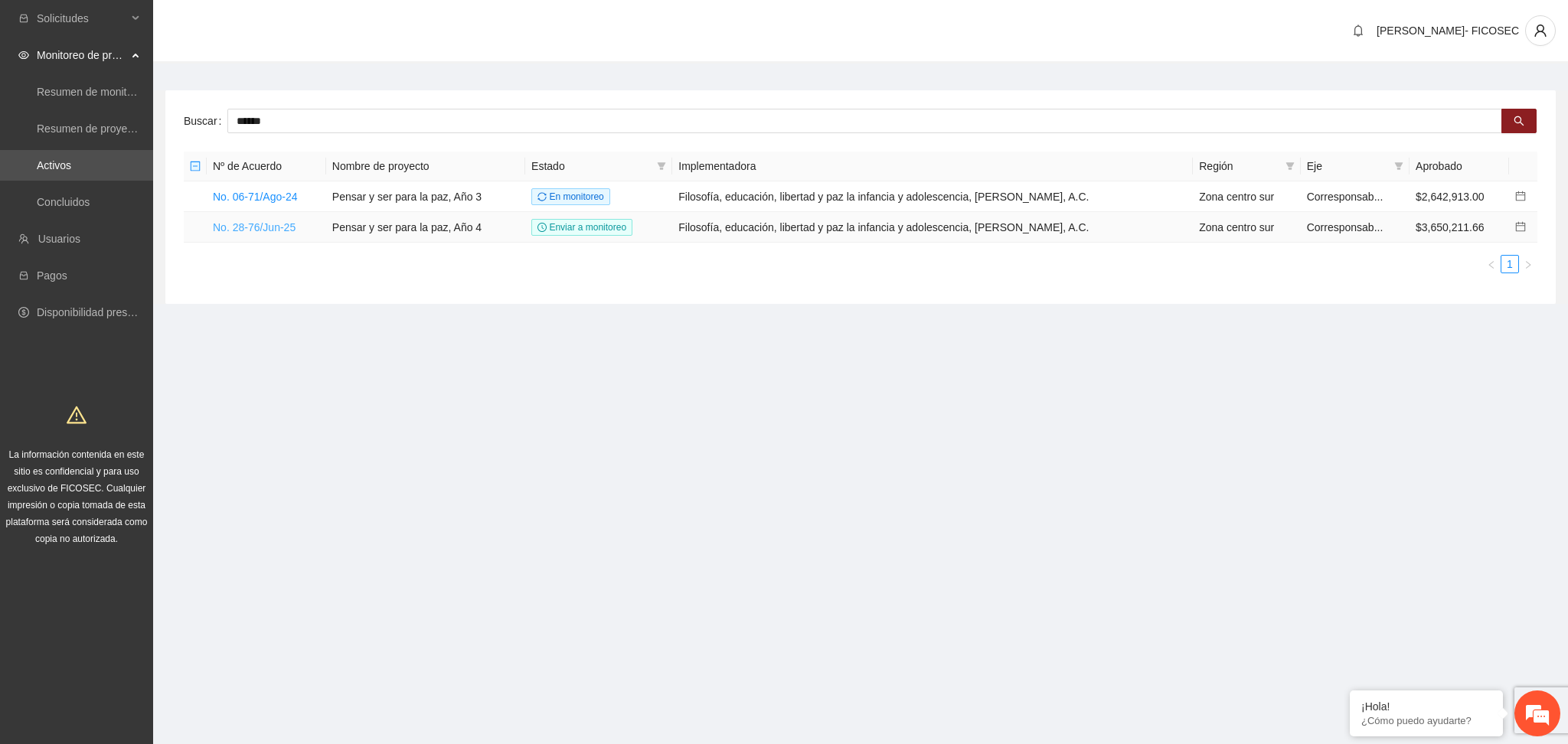
click at [272, 225] on link "No. 28-76/Jun-25" at bounding box center [254, 227] width 83 height 13
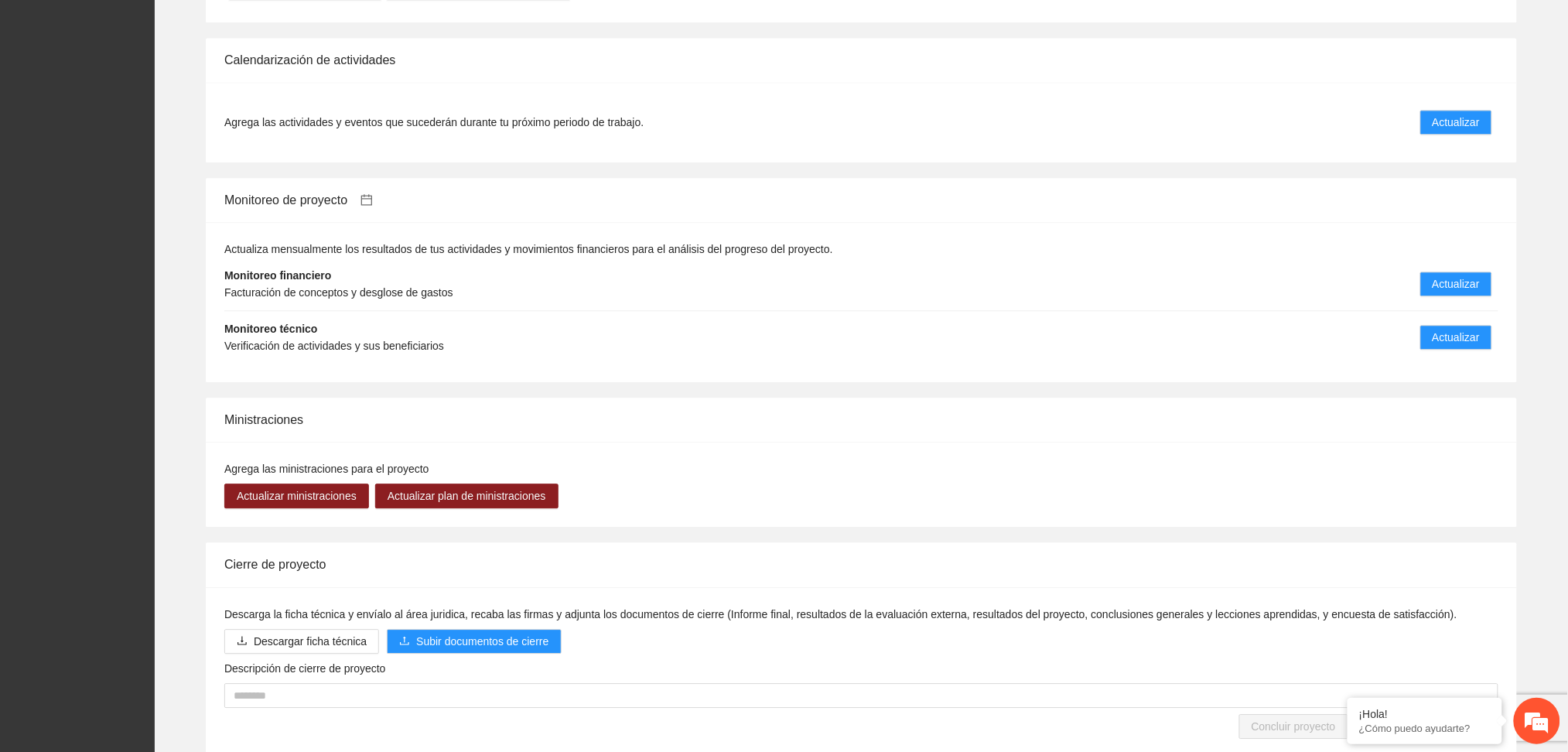
scroll to position [1301, 0]
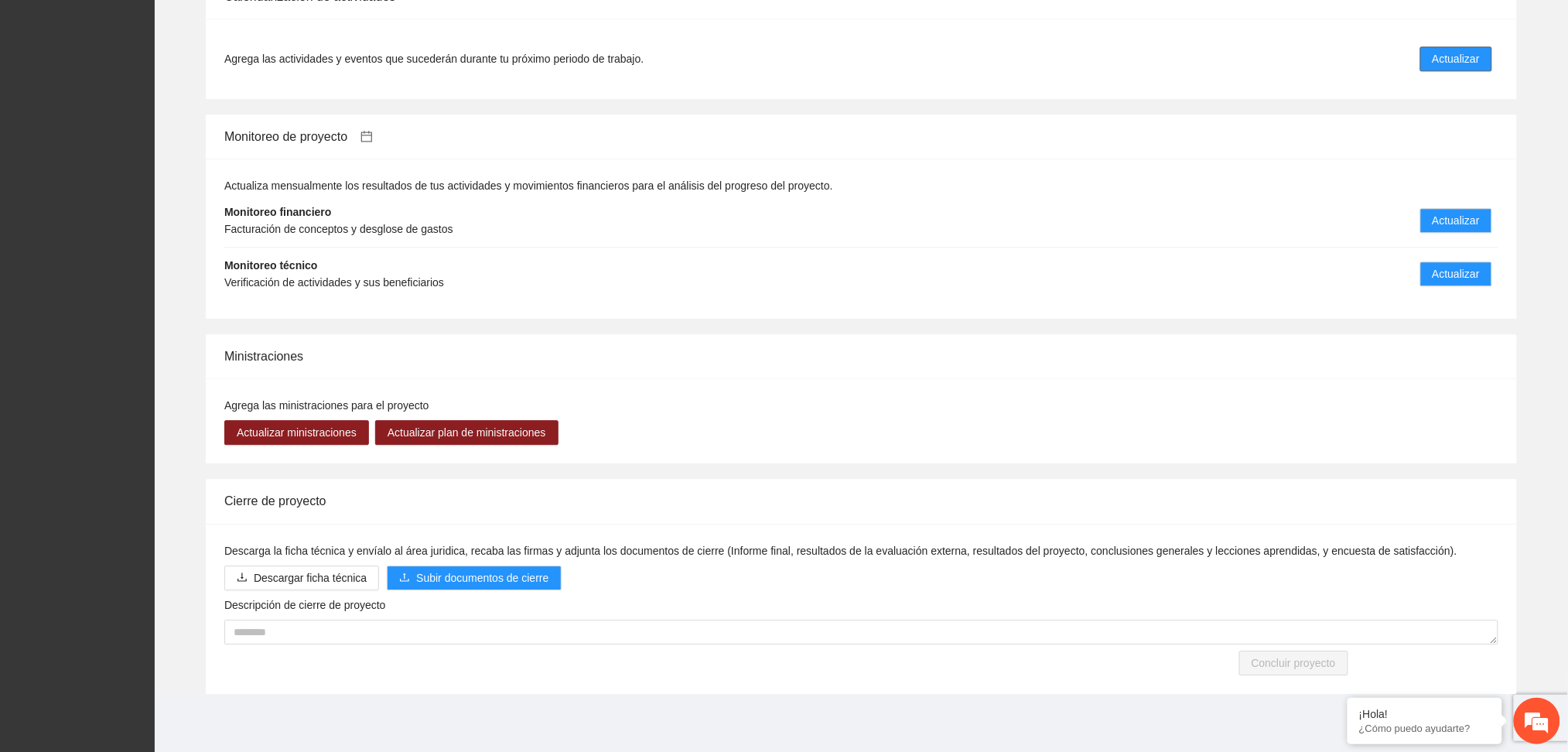
click at [1469, 56] on span "Actualizar" at bounding box center [1455, 59] width 47 height 17
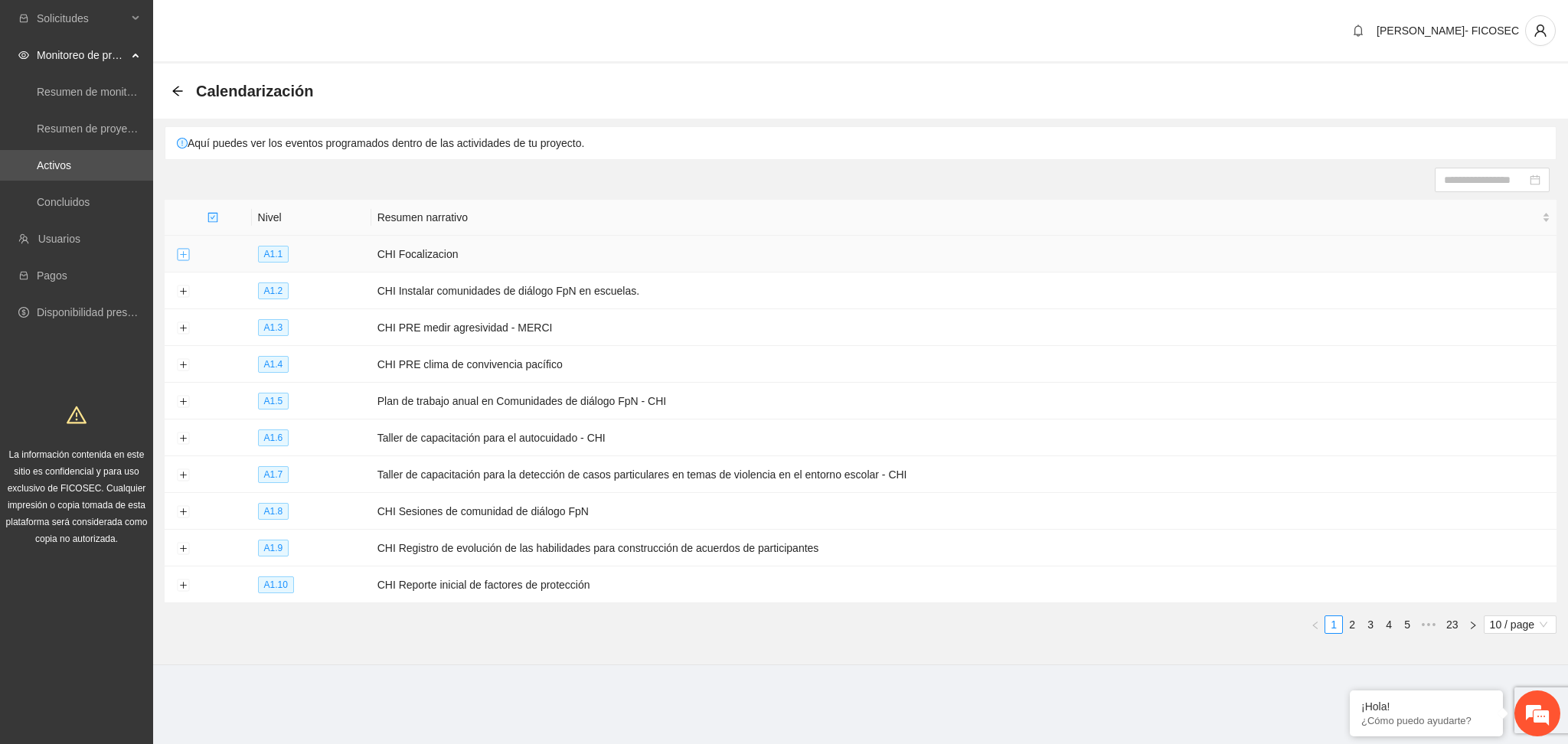
click at [185, 251] on button "Expand row" at bounding box center [183, 255] width 13 height 13
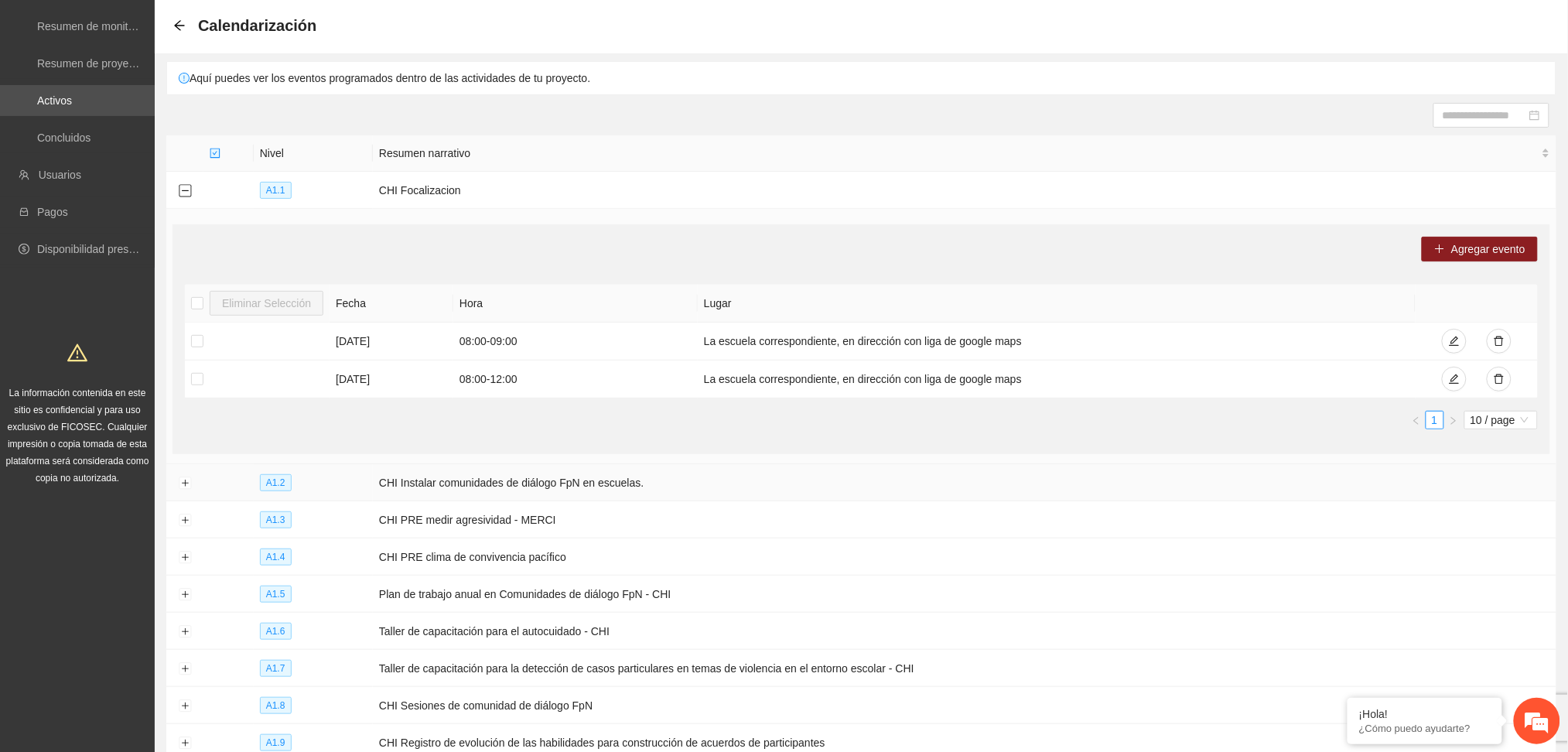
scroll to position [103, 0]
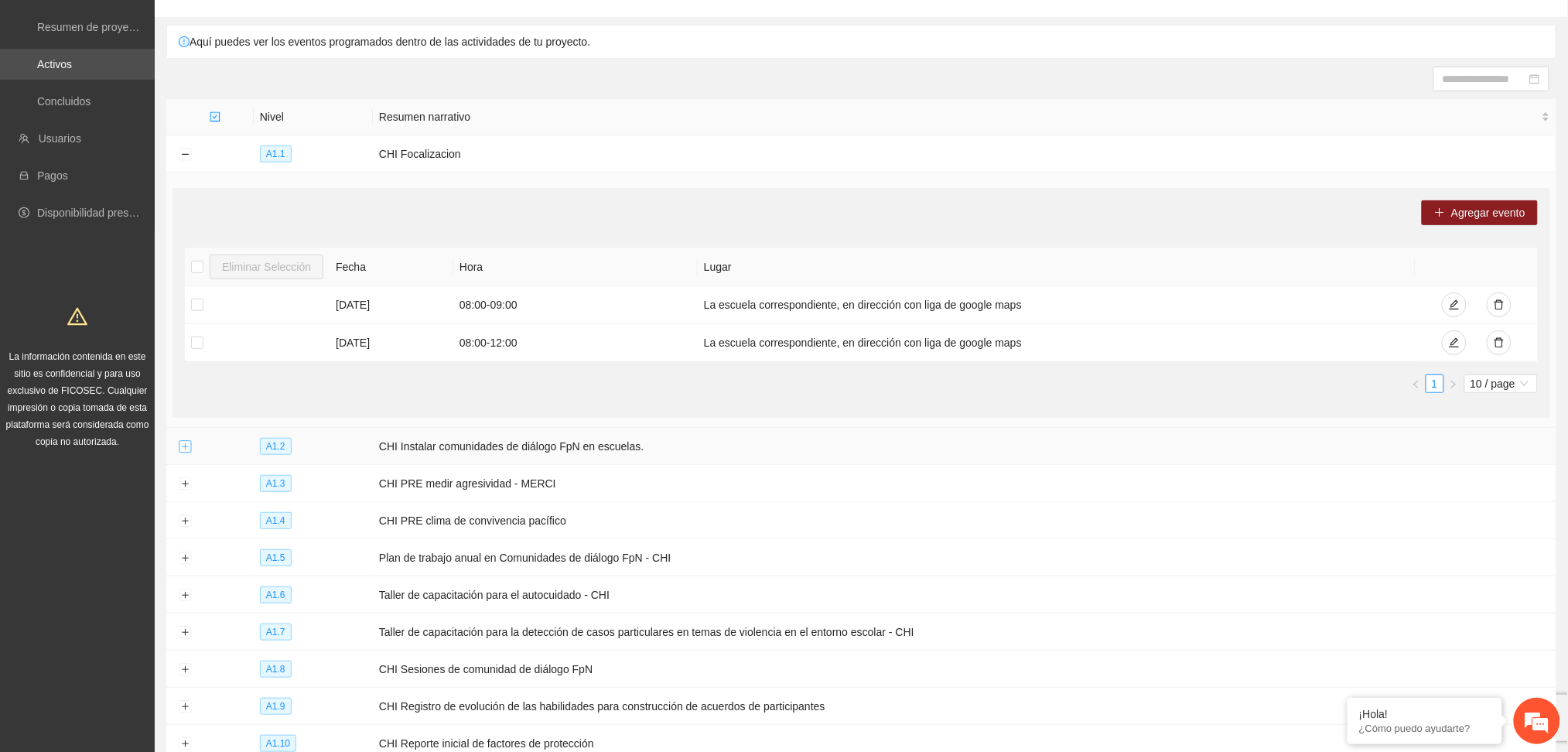
click at [186, 449] on button "Expand row" at bounding box center [185, 447] width 13 height 13
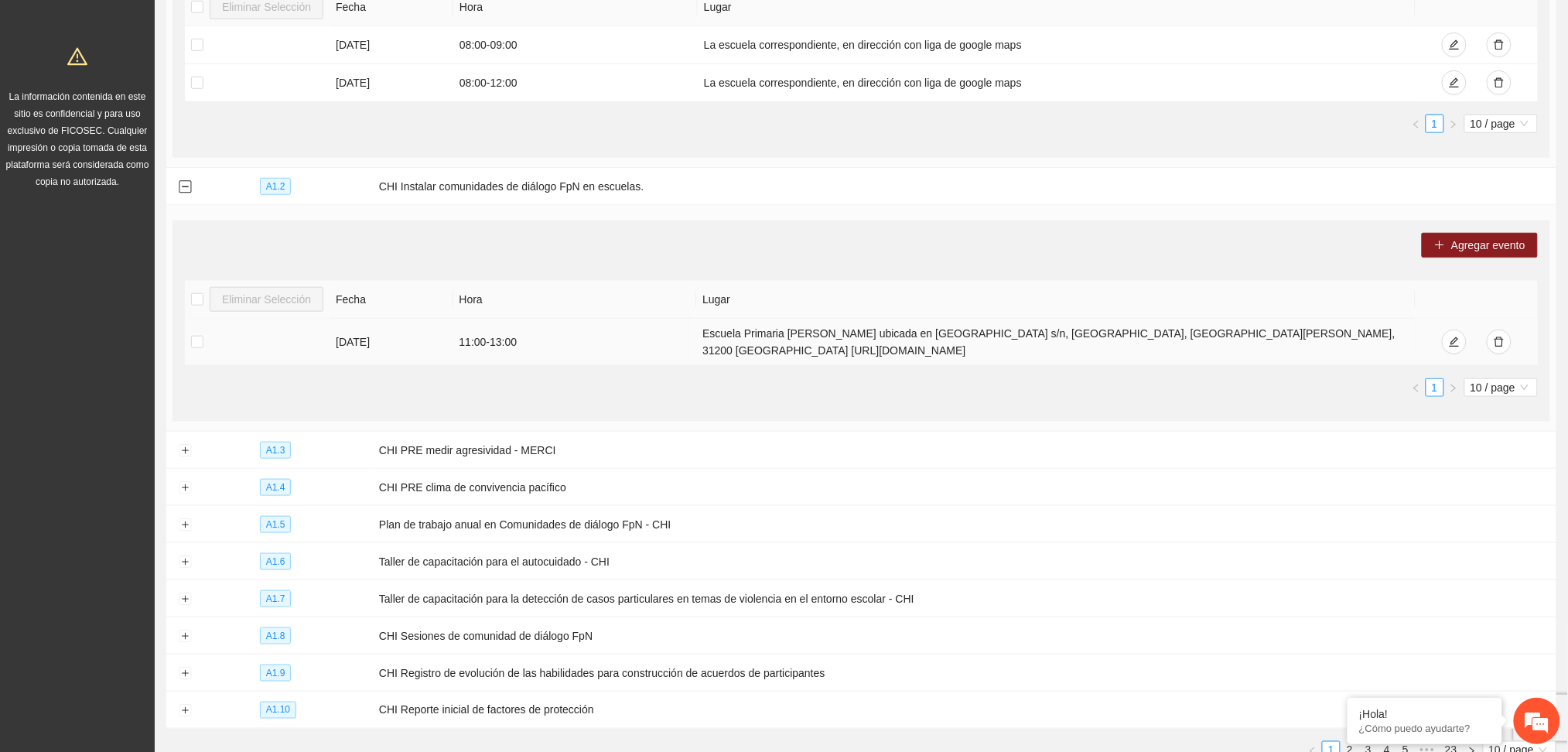
scroll to position [465, 0]
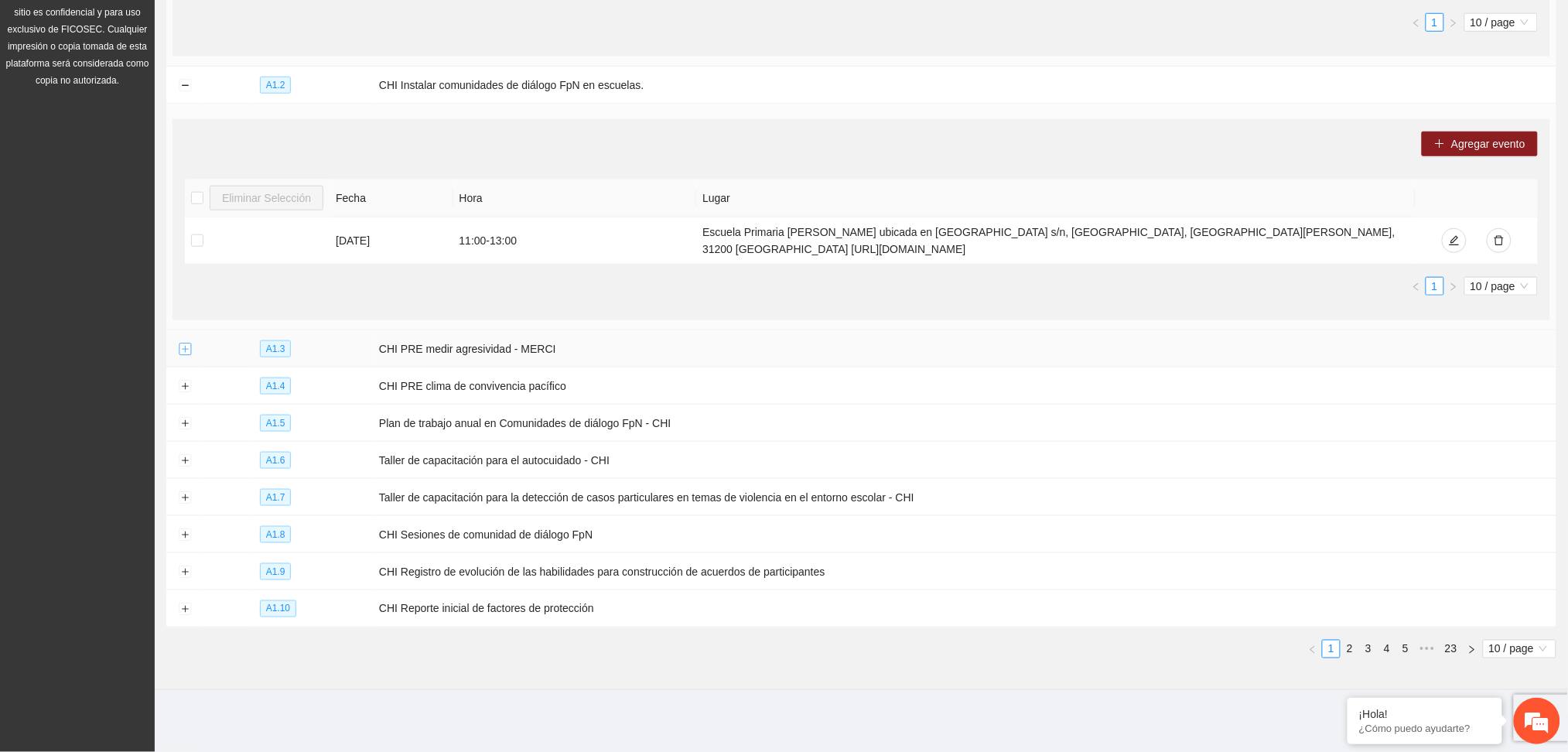
click at [186, 349] on button "Expand row" at bounding box center [185, 350] width 13 height 13
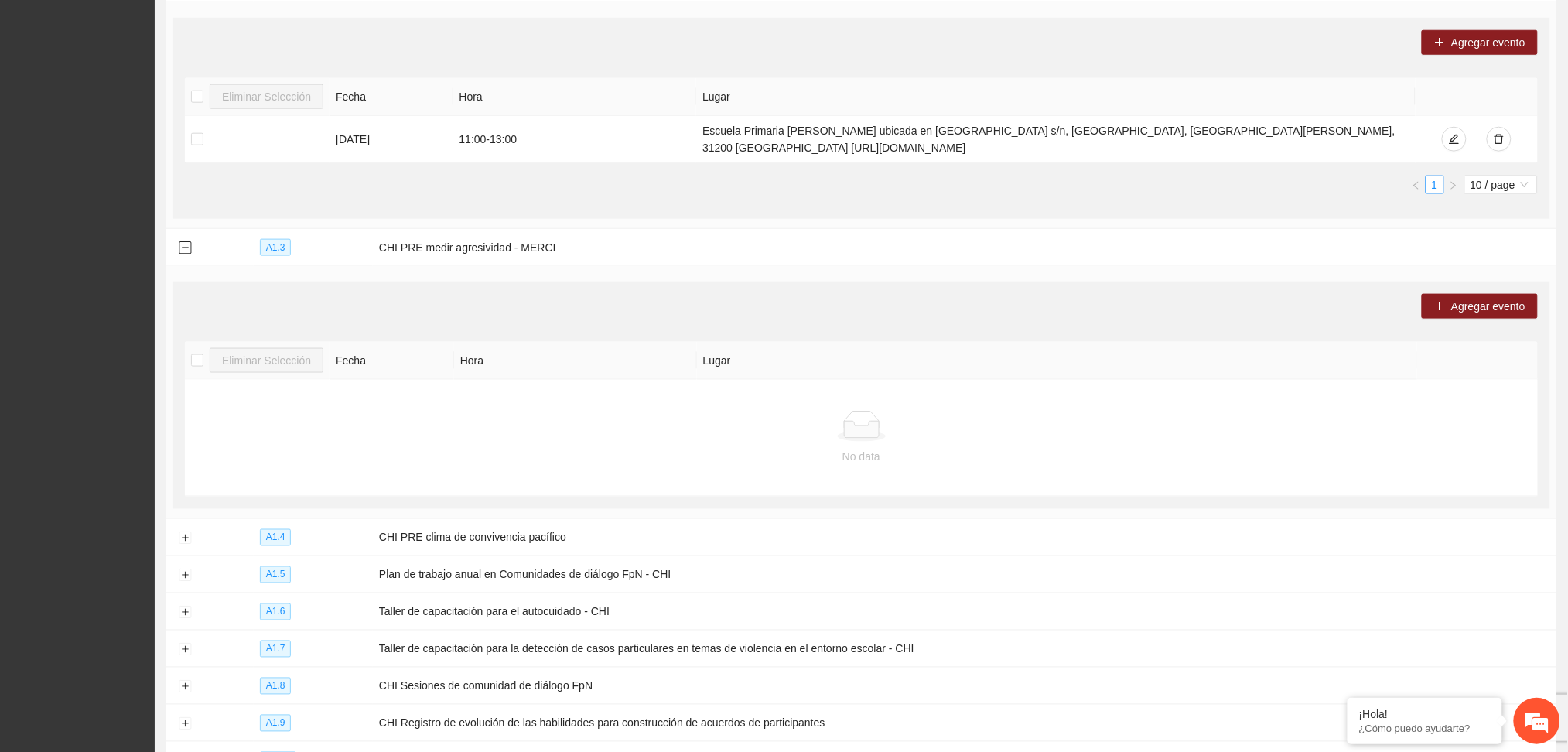
scroll to position [568, 0]
click at [179, 535] on button "Expand row" at bounding box center [185, 535] width 13 height 13
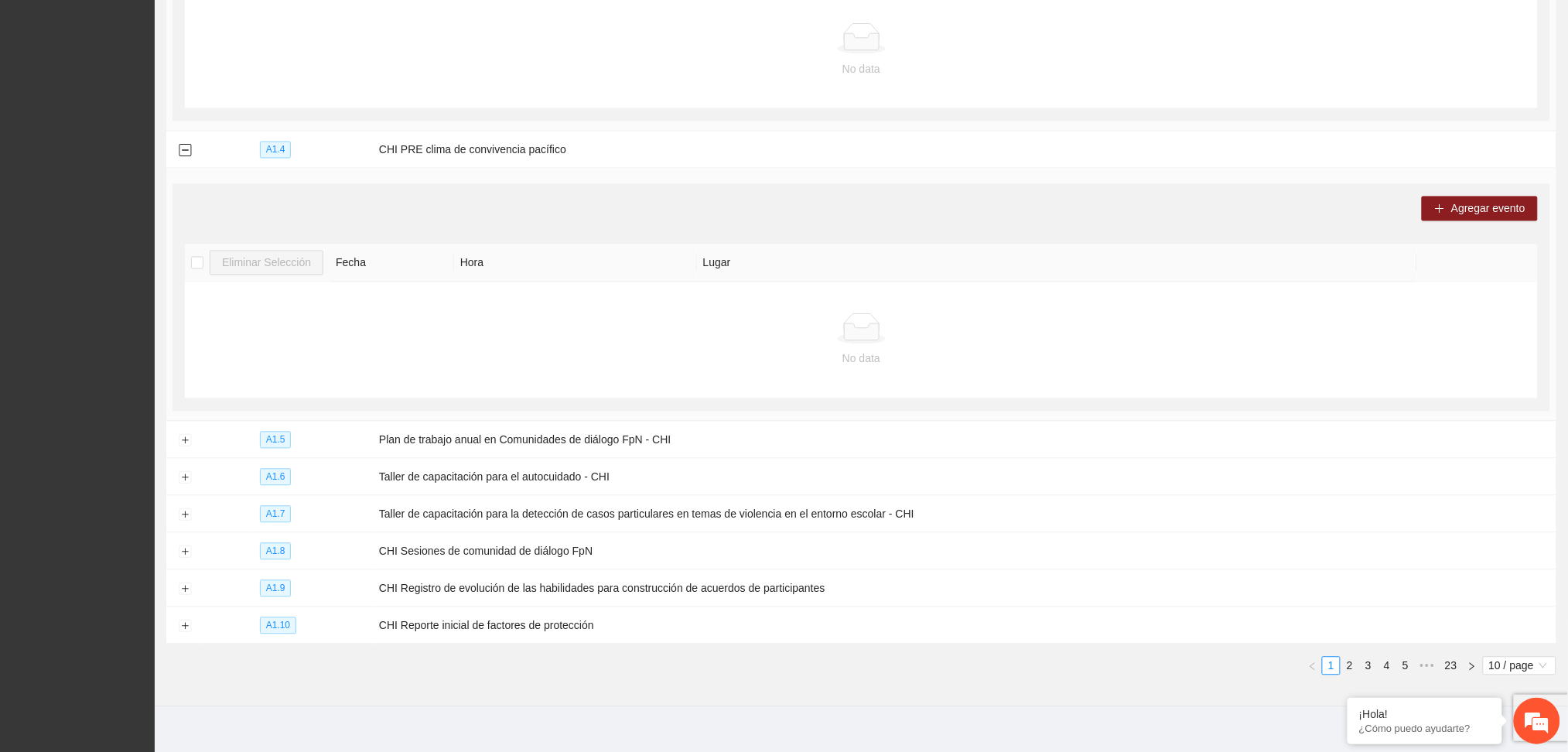
scroll to position [971, 0]
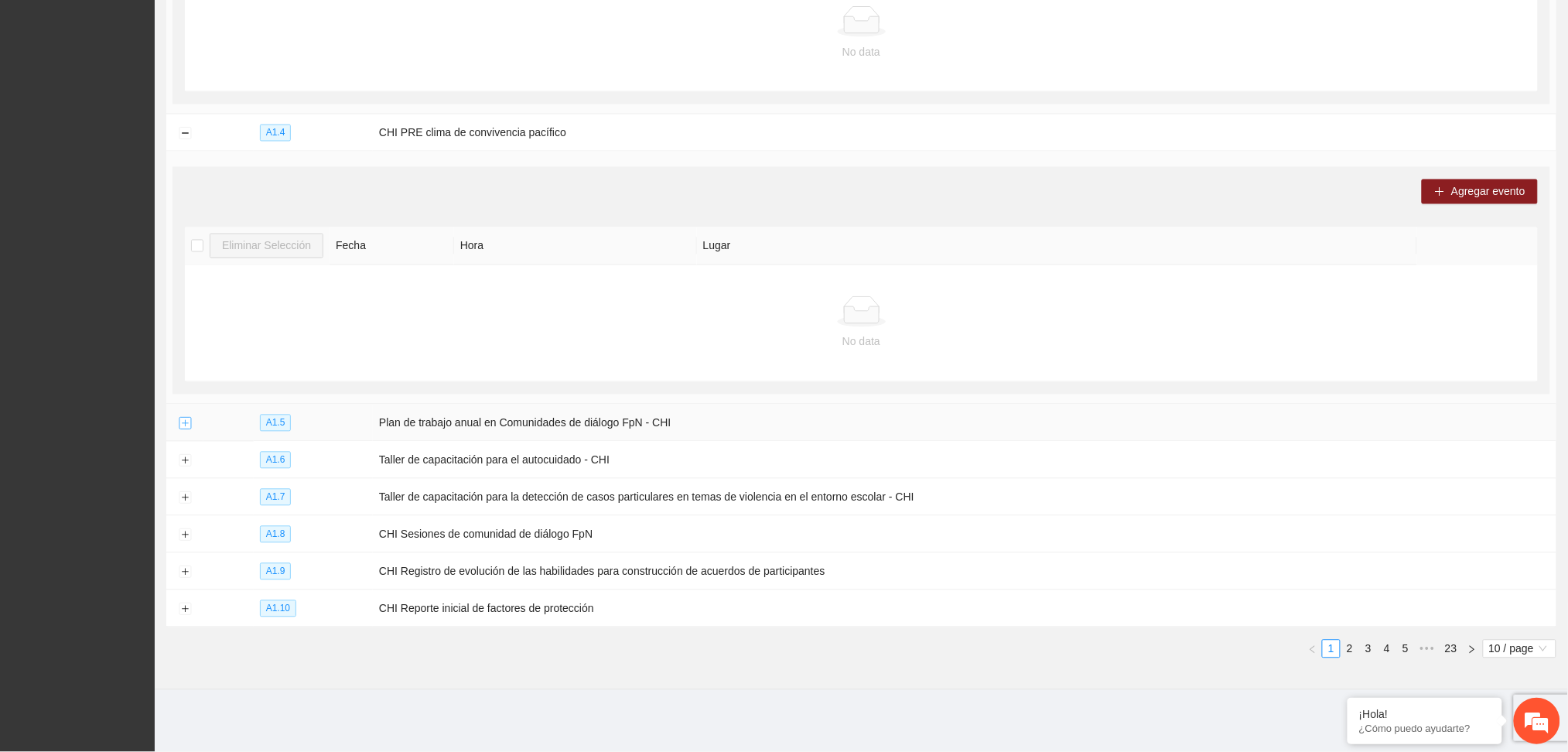
click at [181, 422] on button "Expand row" at bounding box center [185, 424] width 13 height 13
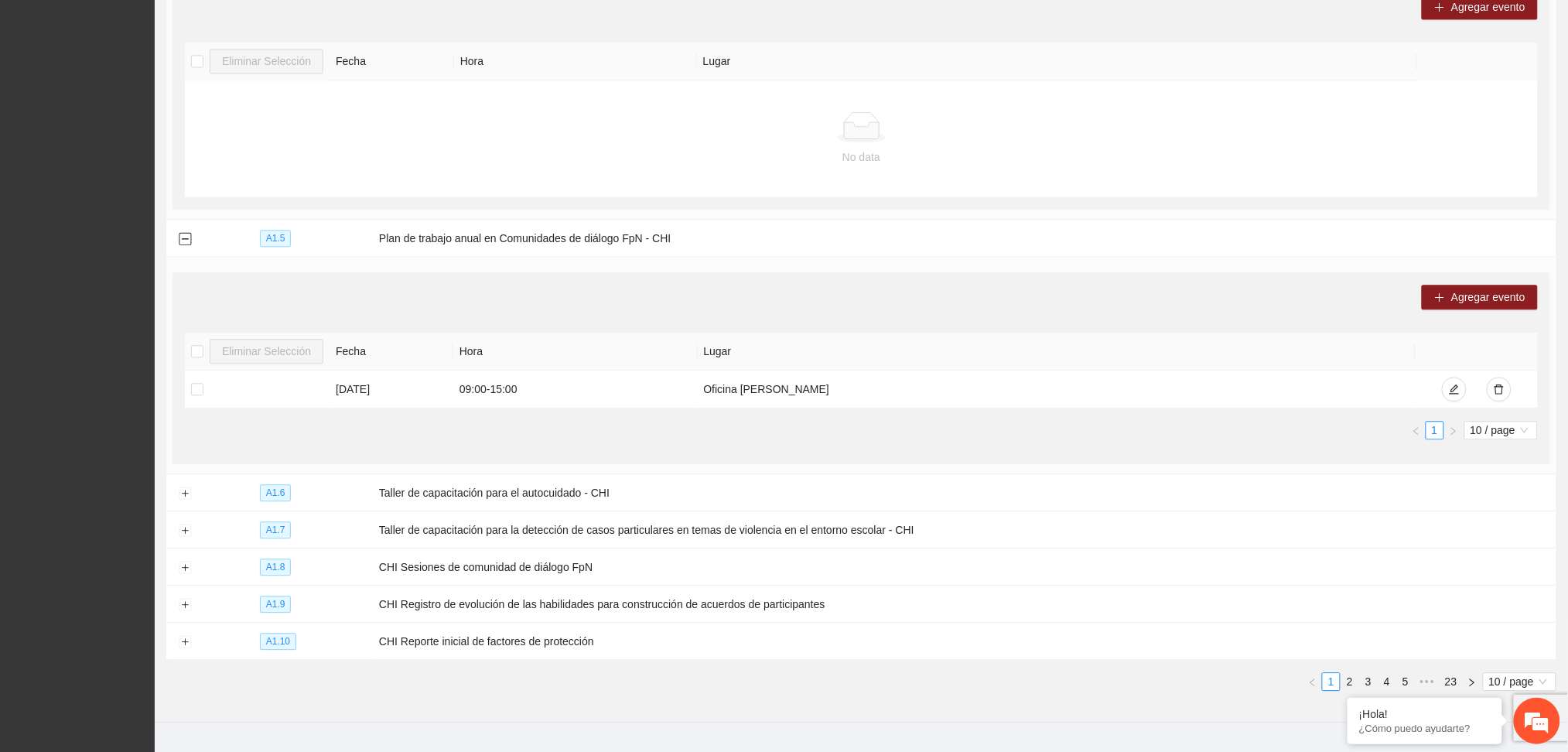
scroll to position [1177, 0]
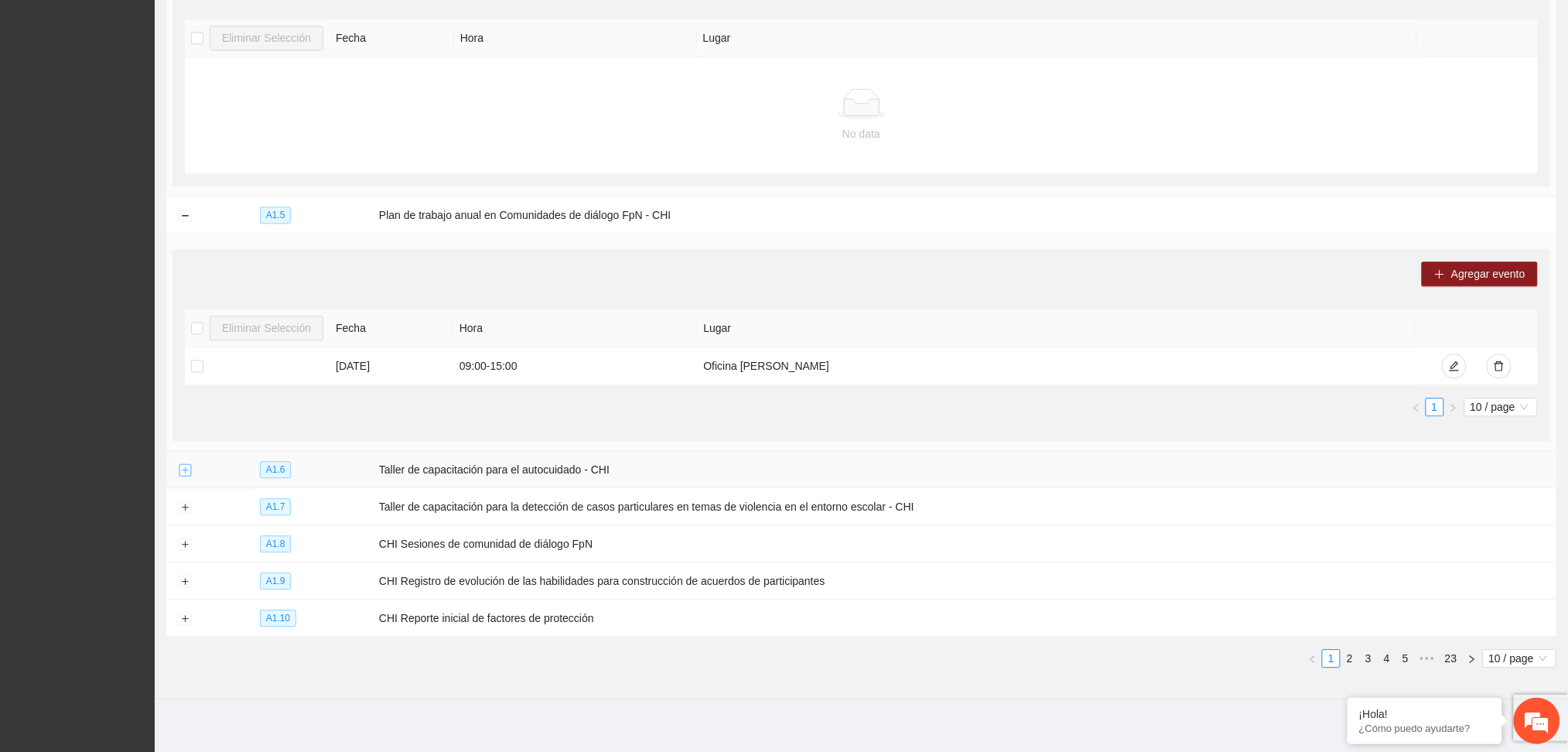
click at [182, 476] on button "Expand row" at bounding box center [185, 470] width 13 height 13
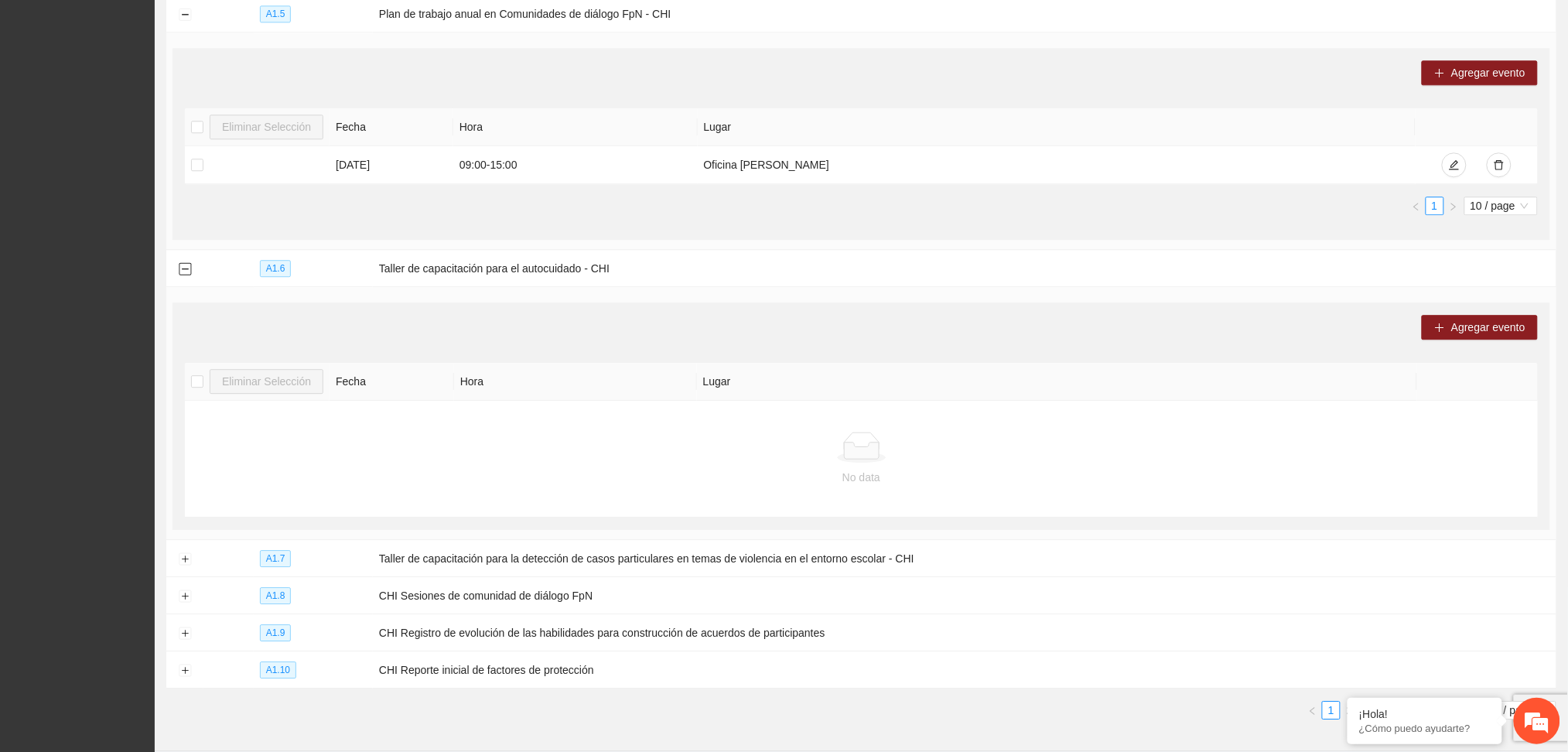
scroll to position [1384, 0]
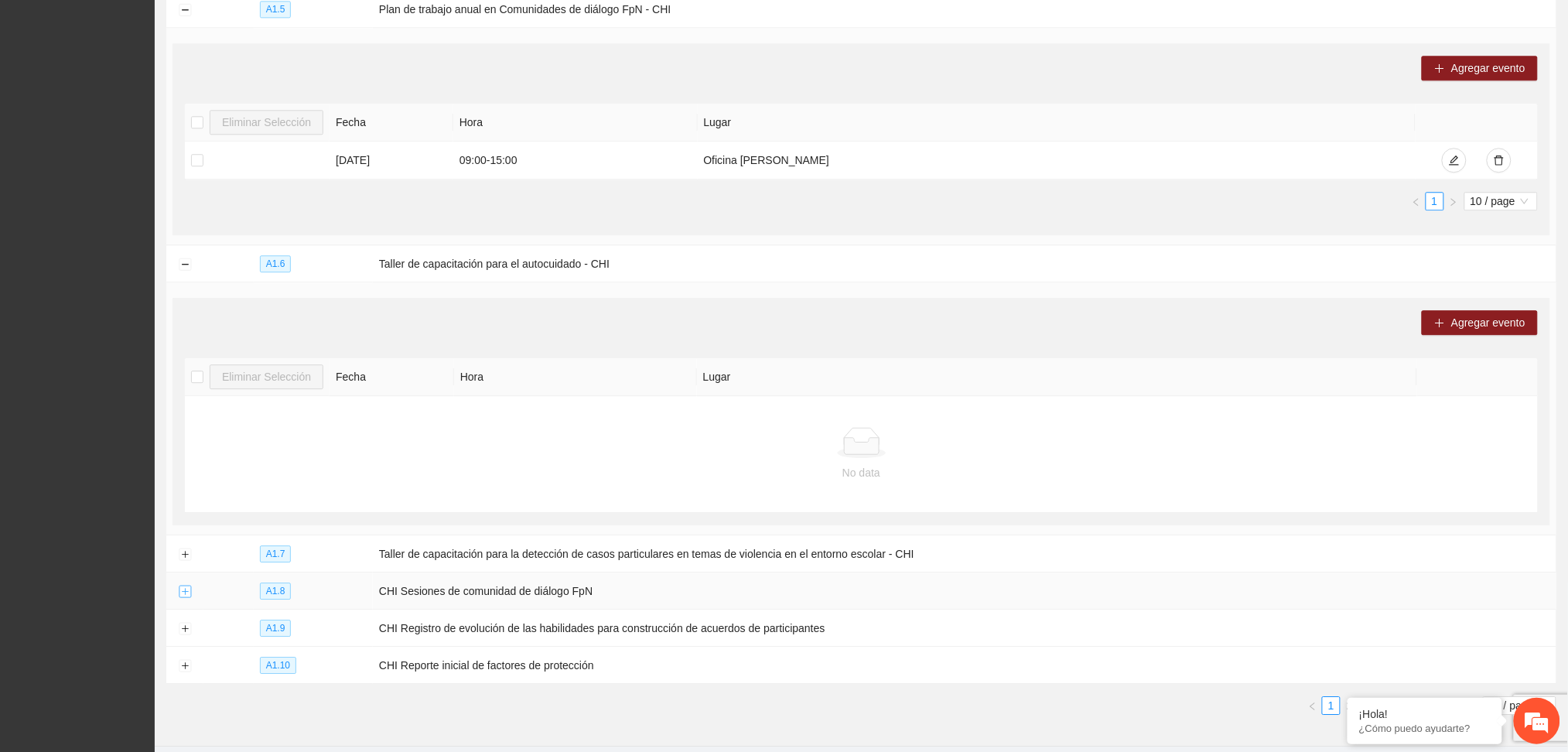
click at [182, 593] on button "Expand row" at bounding box center [185, 592] width 13 height 13
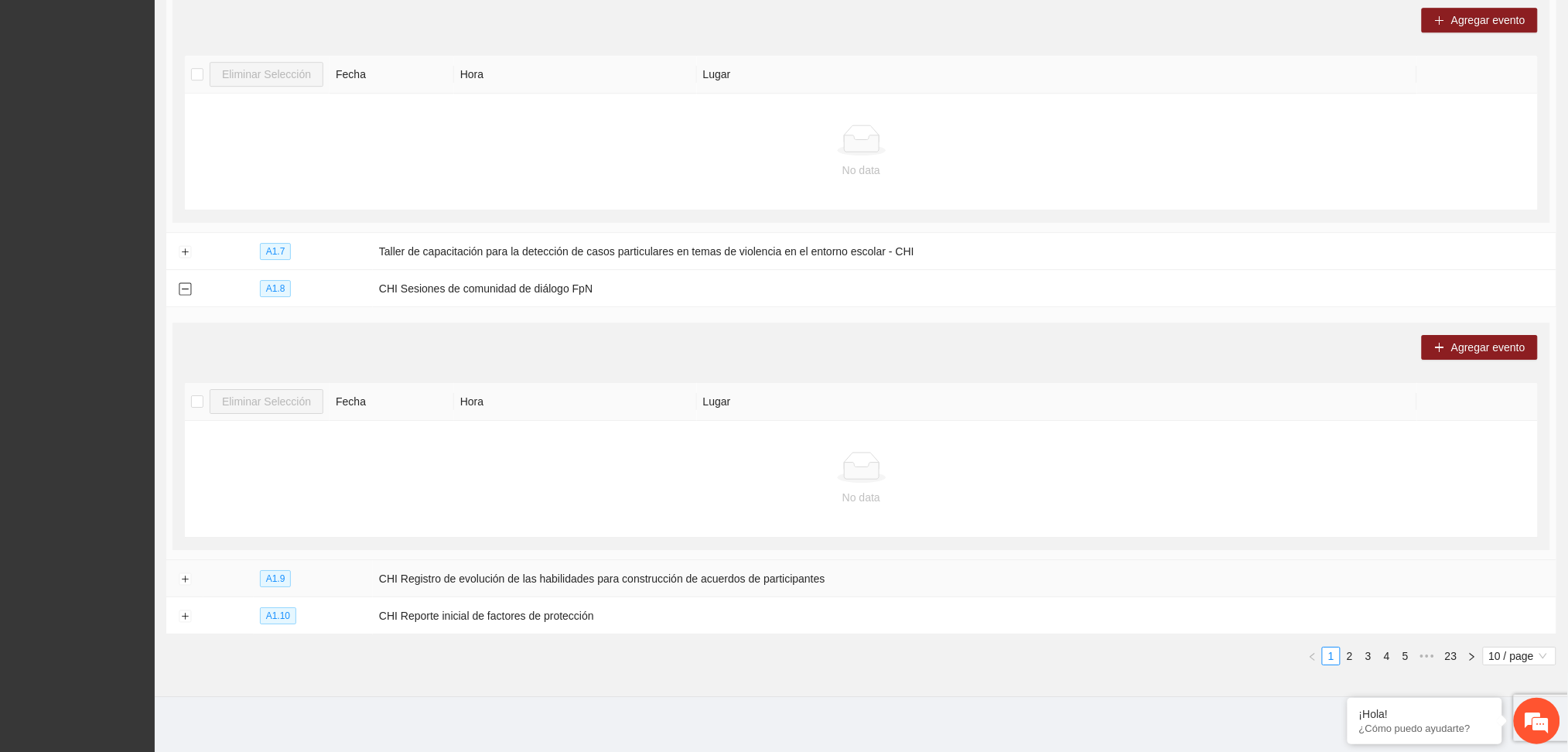
scroll to position [1695, 0]
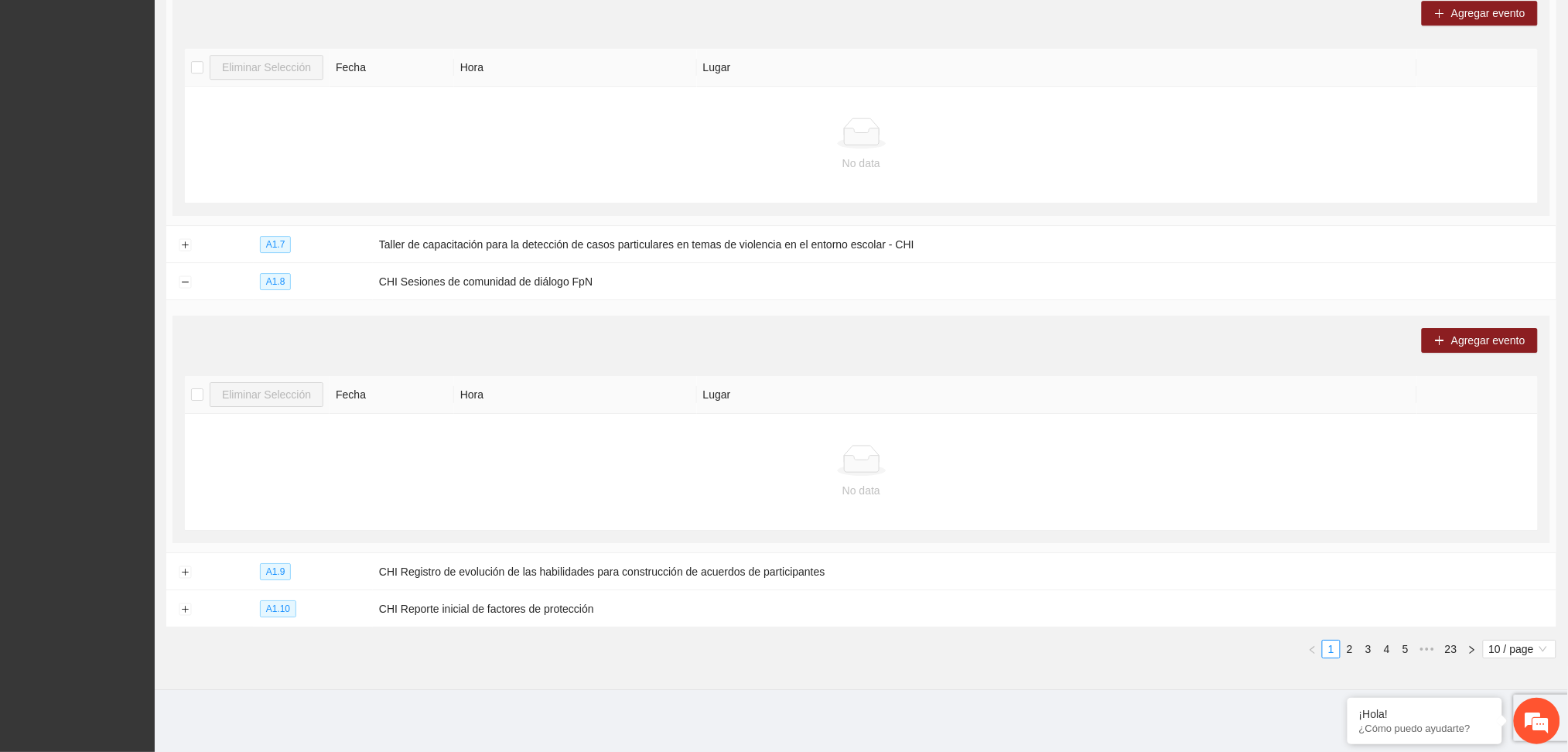
click at [1347, 651] on link "2" at bounding box center [1350, 649] width 17 height 17
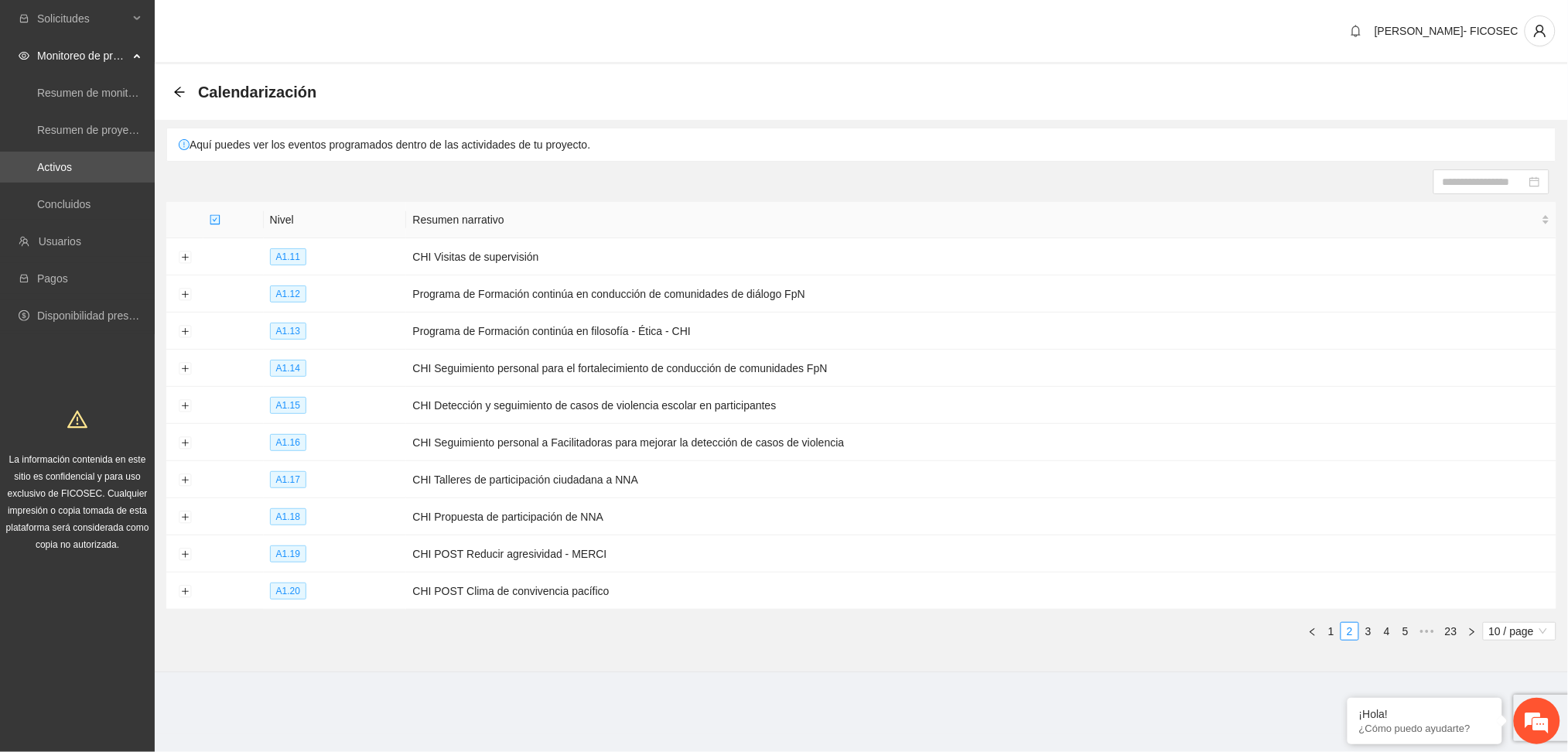
scroll to position [0, 0]
drag, startPoint x: 1385, startPoint y: 634, endPoint x: 1350, endPoint y: 624, distance: 36.4
click at [1384, 634] on link "3" at bounding box center [1385, 631] width 17 height 17
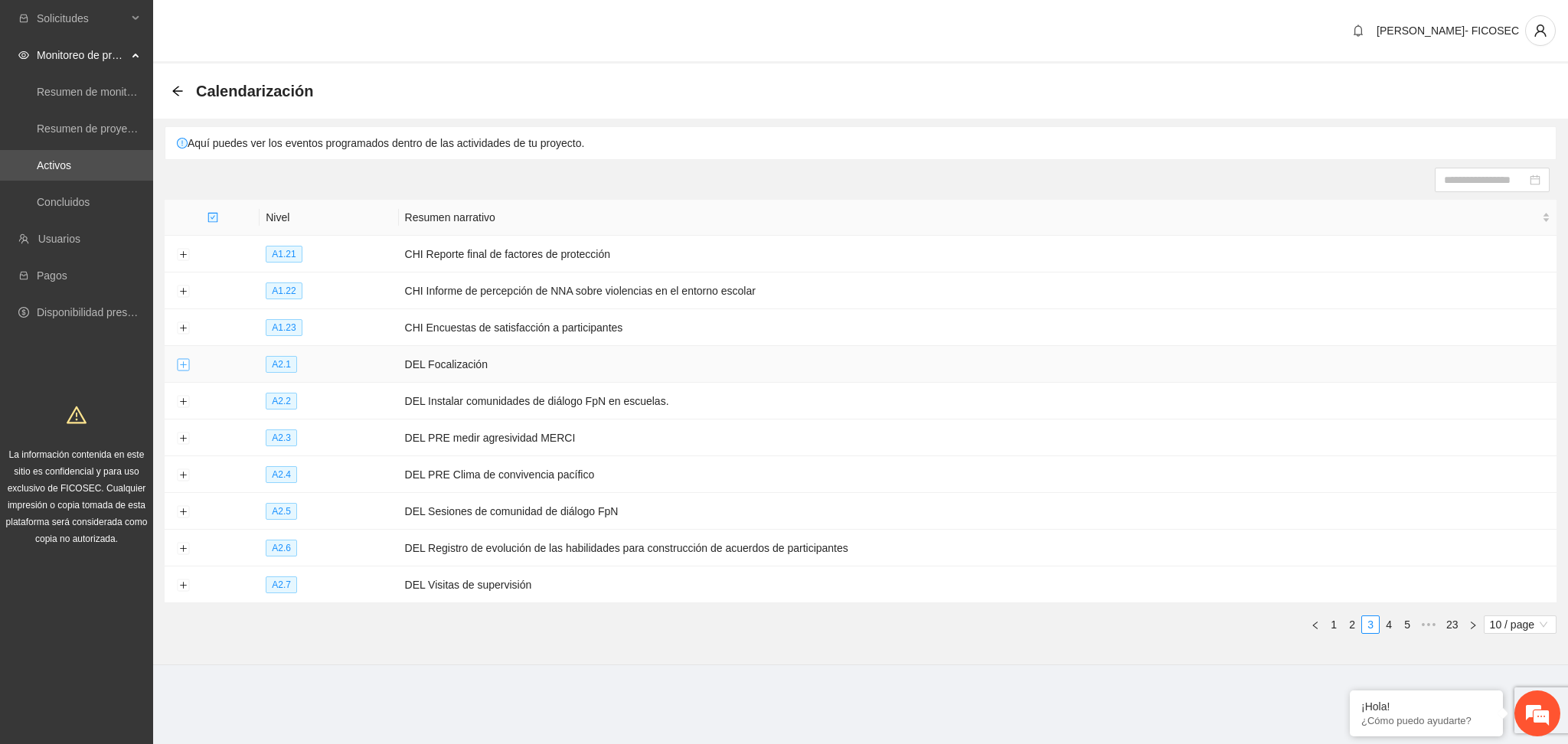
click at [186, 359] on button "Expand row" at bounding box center [183, 364] width 13 height 13
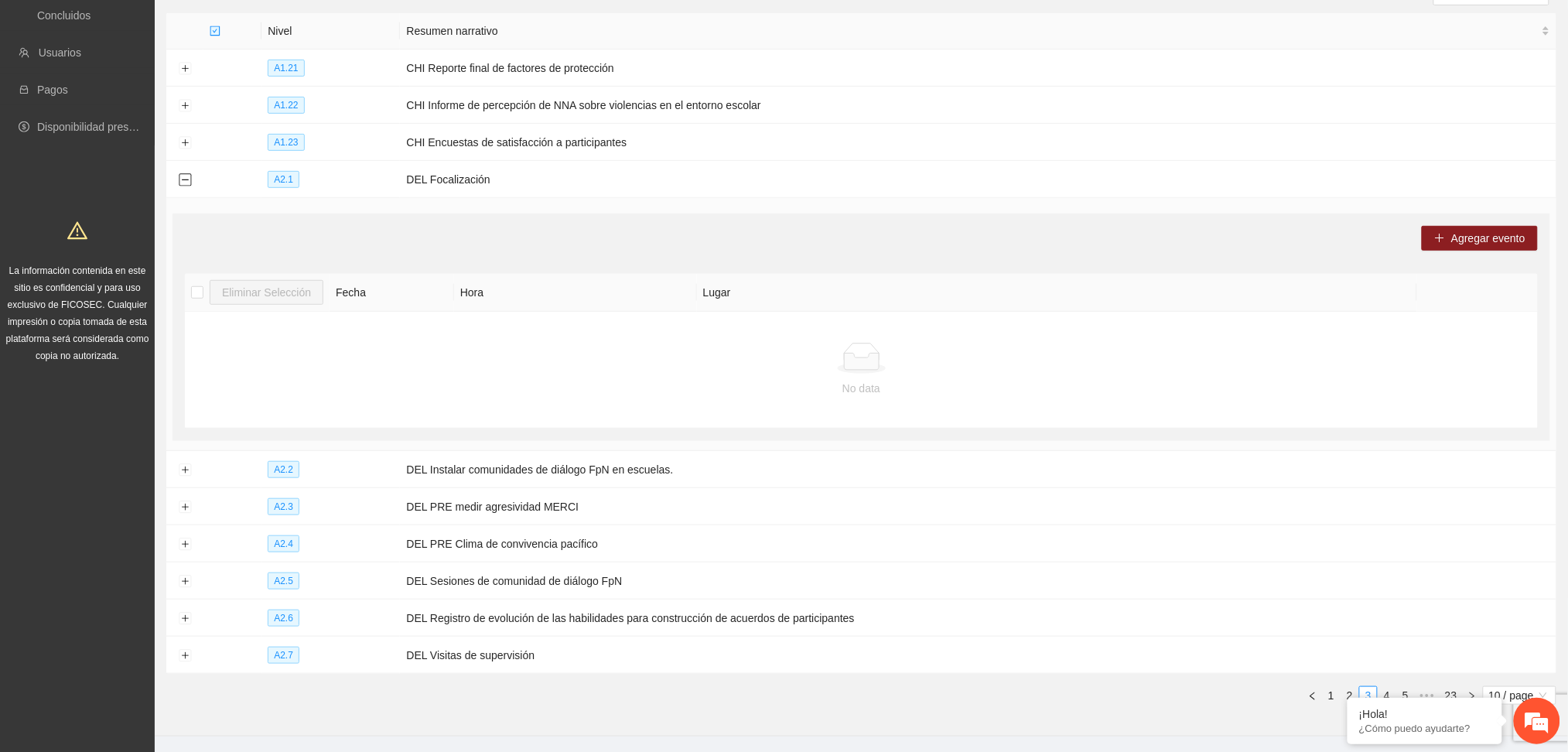
scroll to position [205, 0]
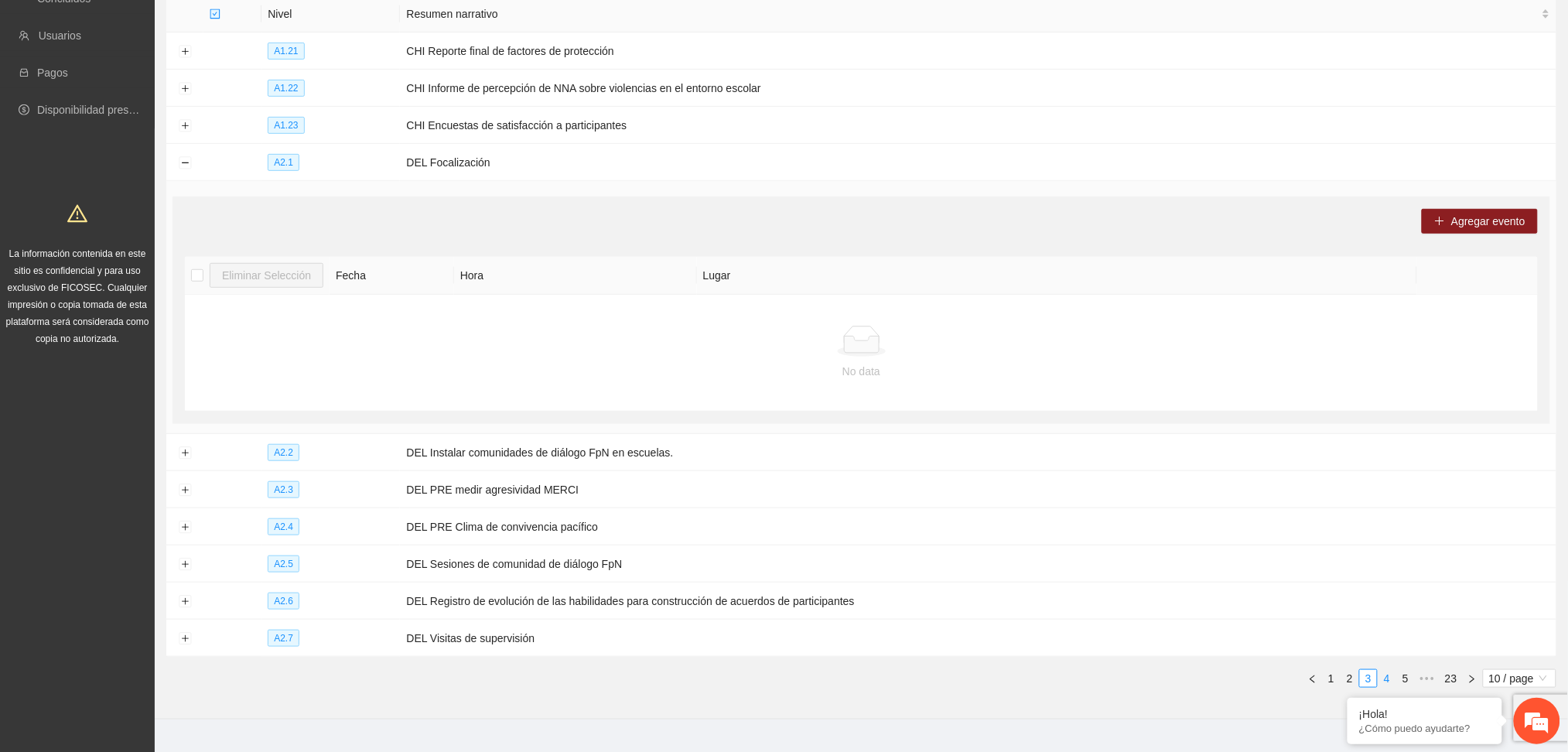
drag, startPoint x: 1382, startPoint y: 682, endPoint x: 1337, endPoint y: 665, distance: 48.1
click at [1381, 681] on link "4" at bounding box center [1386, 678] width 17 height 17
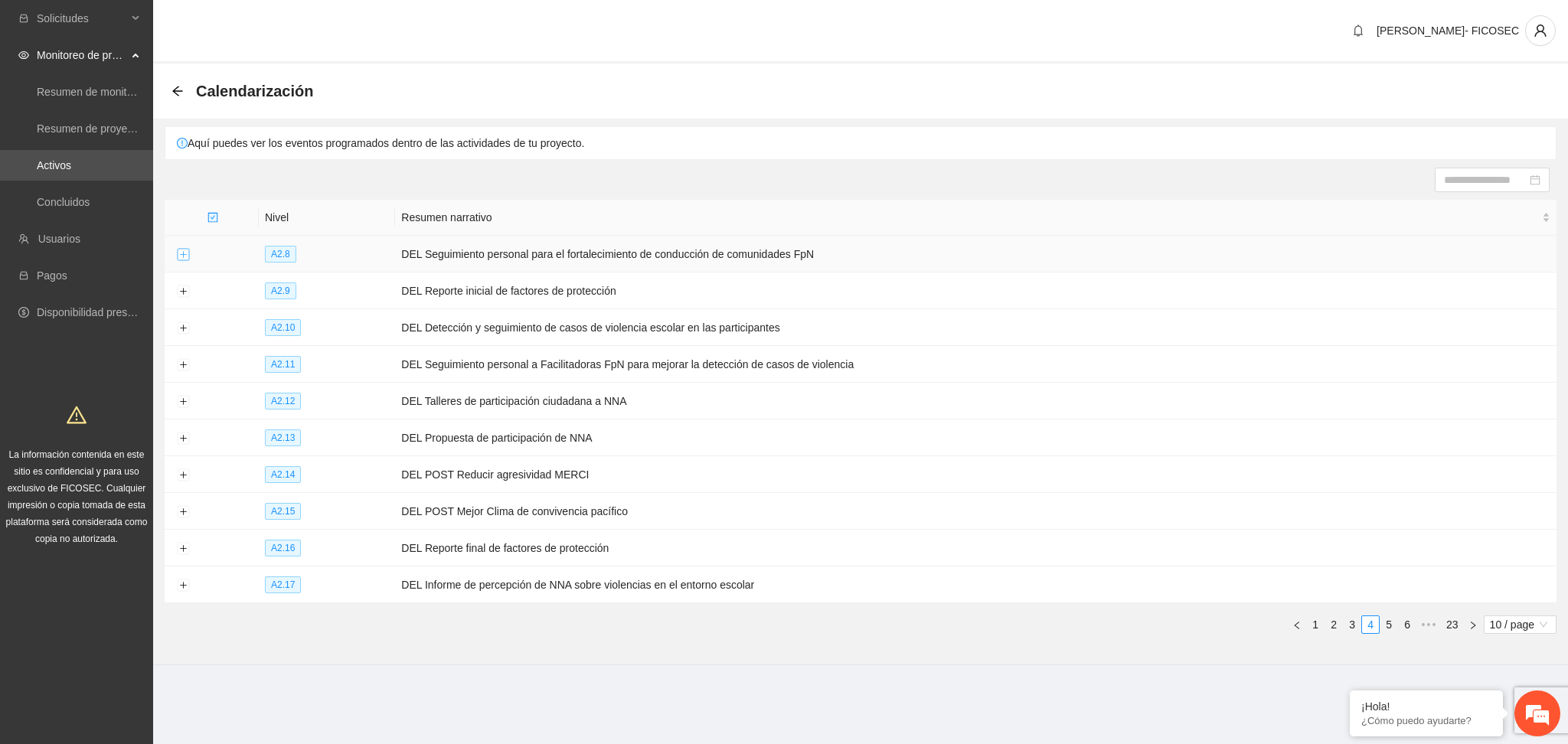
click at [179, 252] on button "Expand row" at bounding box center [183, 255] width 13 height 13
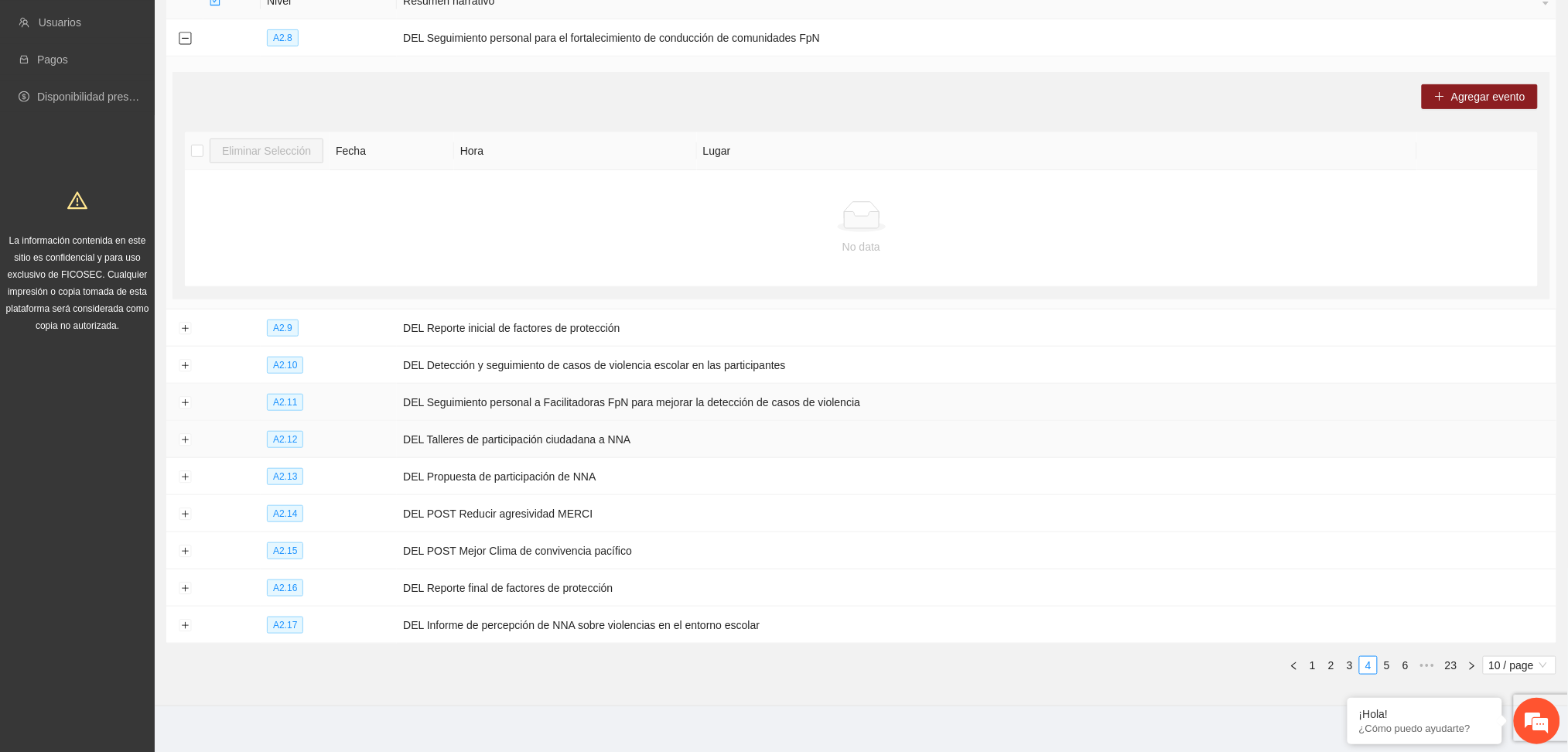
scroll to position [237, 0]
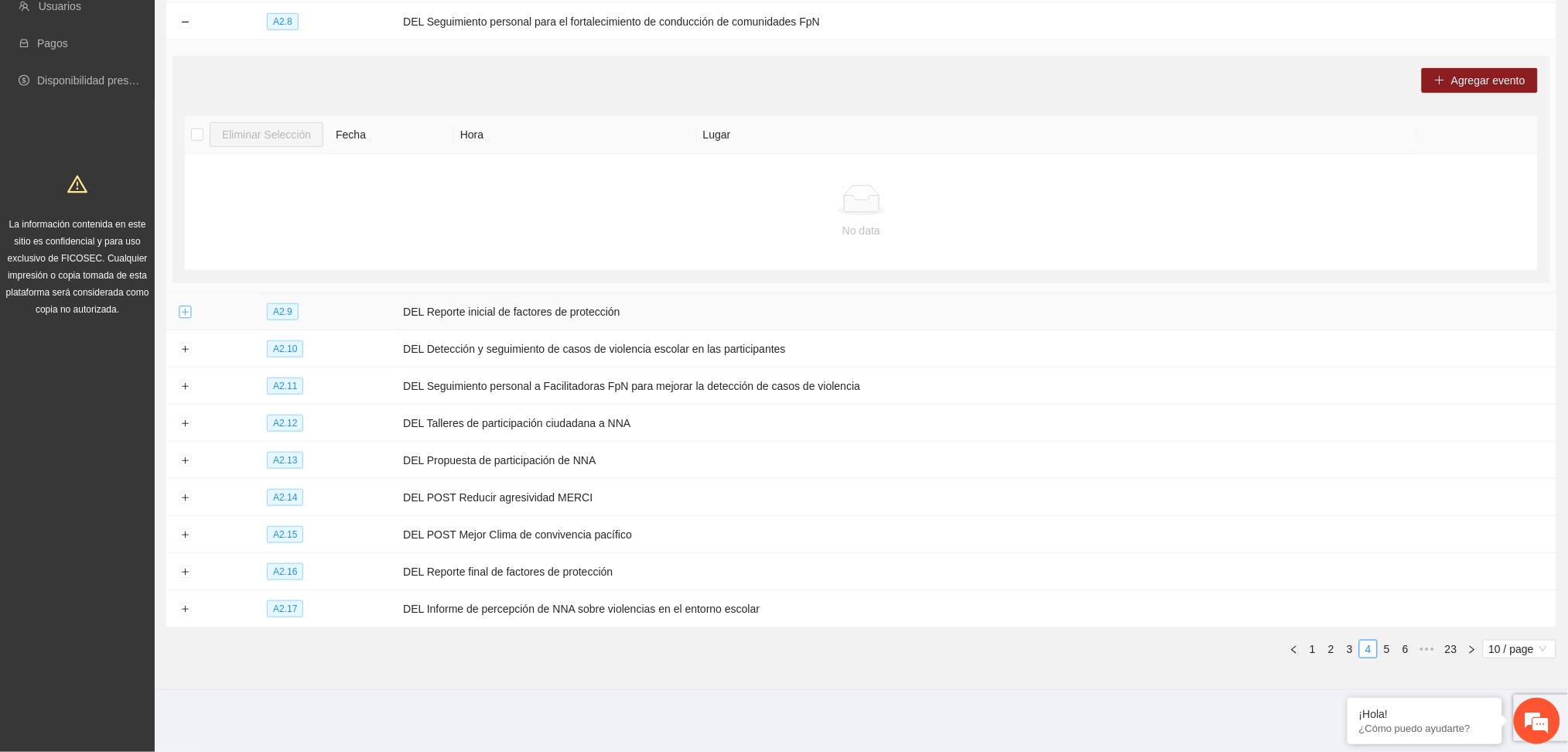
click at [182, 306] on button "Expand row" at bounding box center [185, 312] width 13 height 13
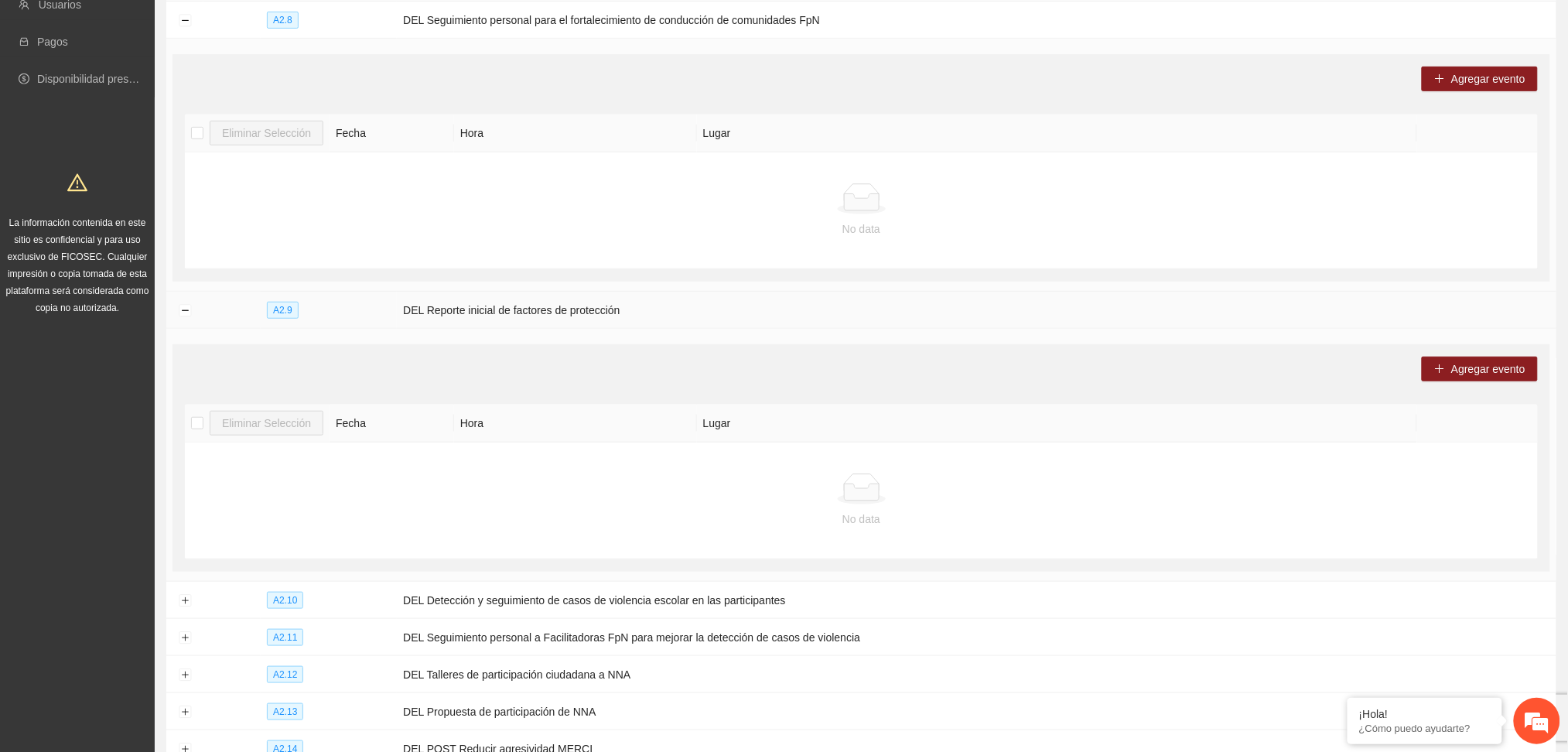
click at [173, 307] on td at bounding box center [185, 310] width 38 height 38
click at [183, 312] on button "Collapse row" at bounding box center [185, 310] width 13 height 13
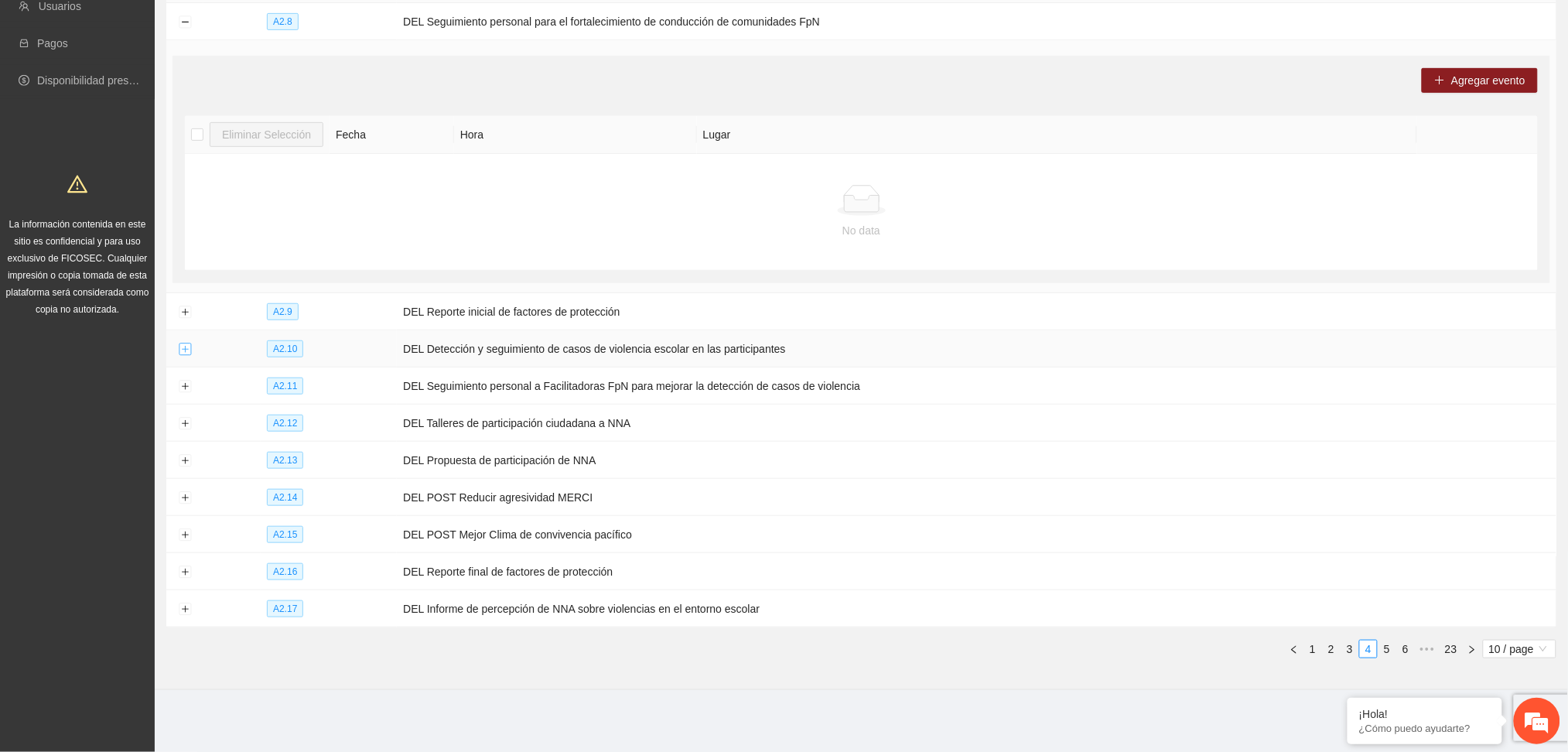
click at [186, 348] on button "Expand row" at bounding box center [185, 350] width 13 height 13
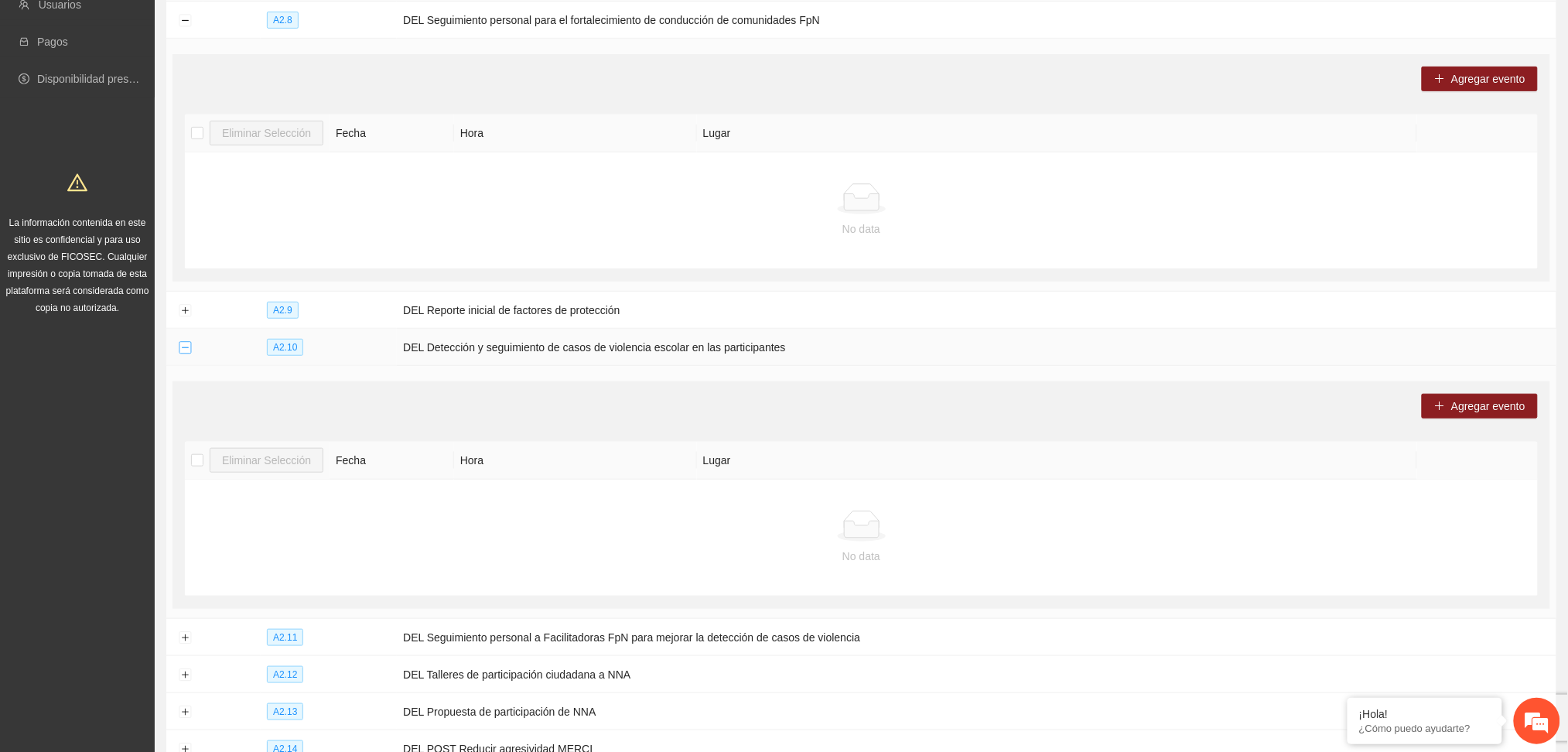
click at [186, 348] on button "Collapse row" at bounding box center [185, 348] width 13 height 13
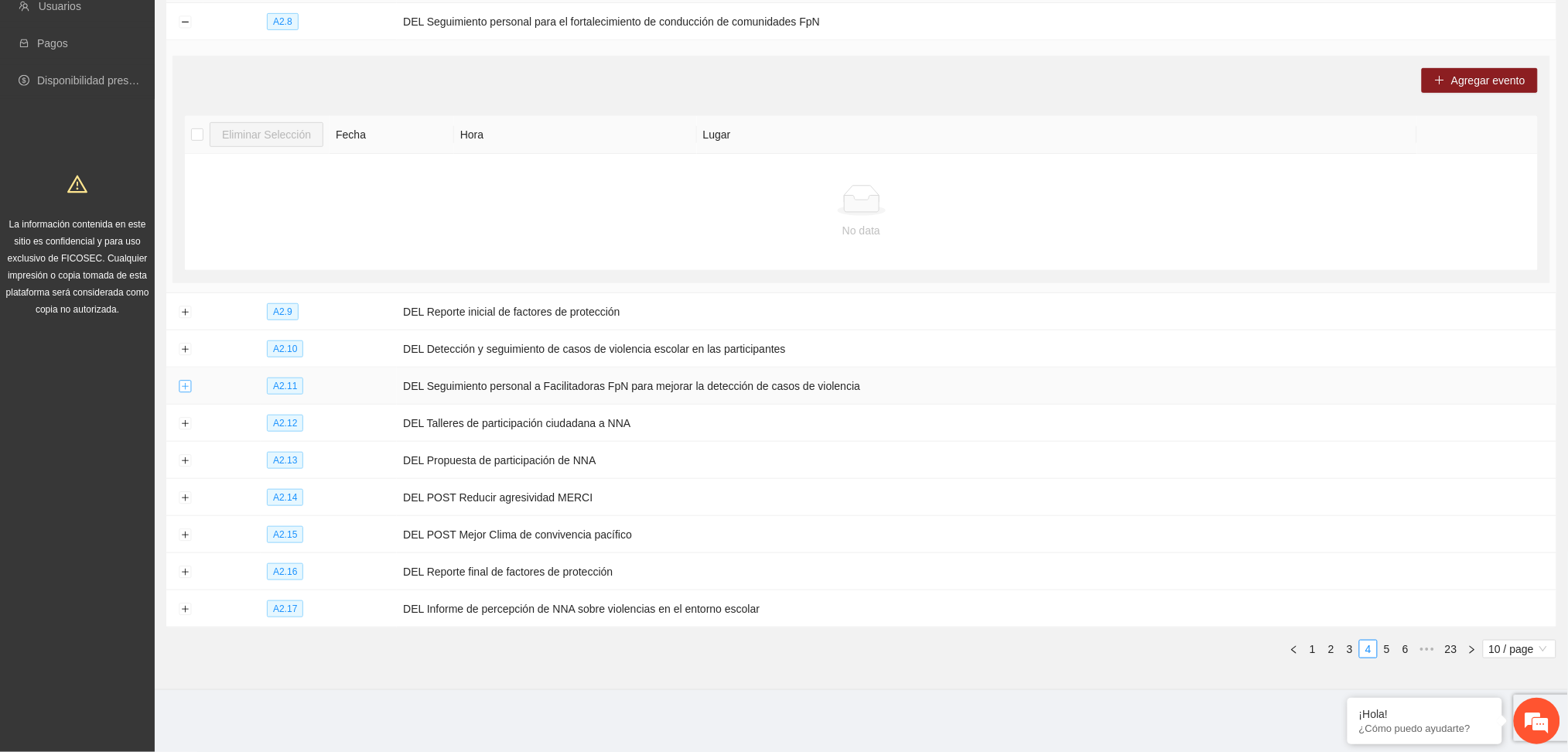
click at [188, 389] on button "Expand row" at bounding box center [185, 386] width 13 height 13
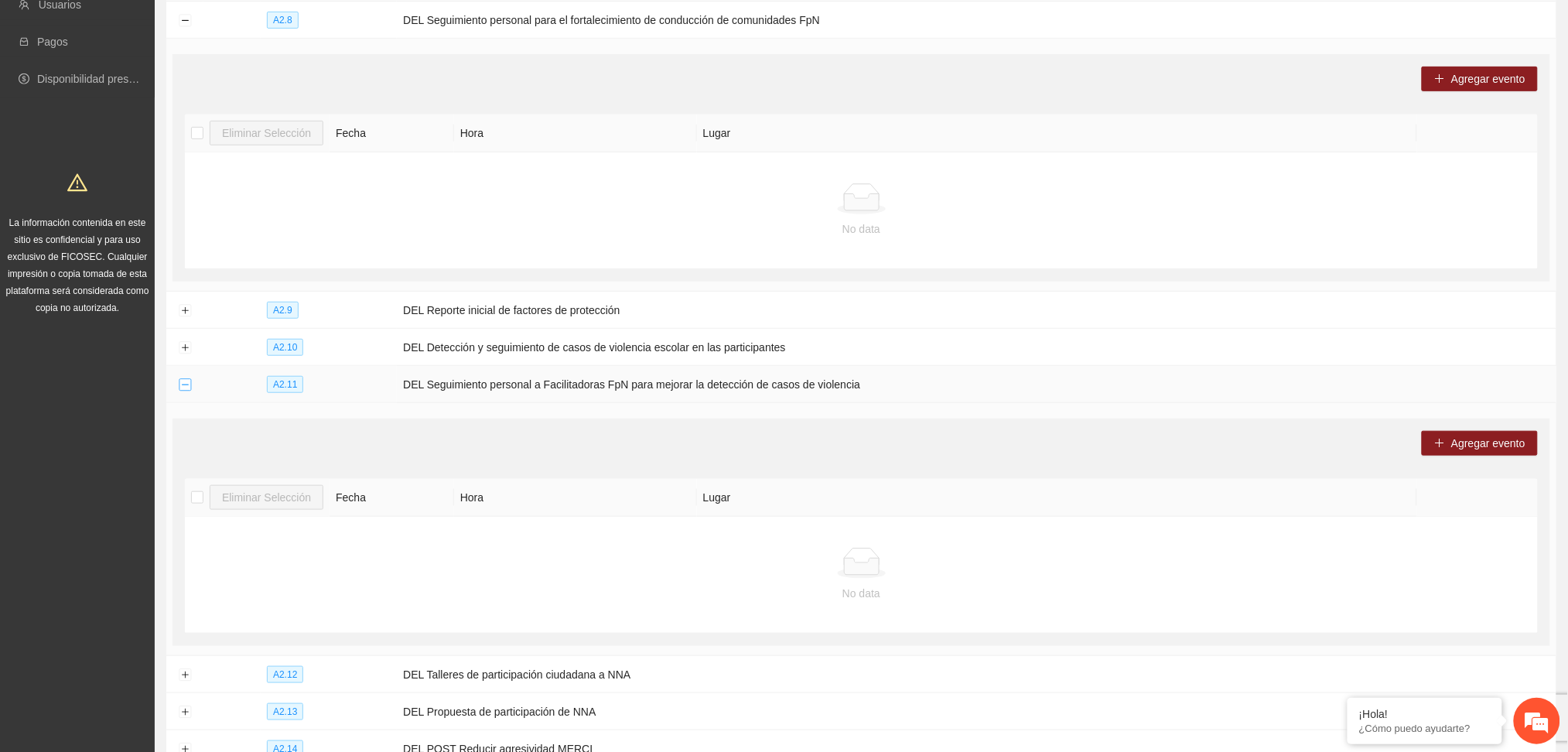
click at [188, 389] on button "Collapse row" at bounding box center [185, 385] width 13 height 13
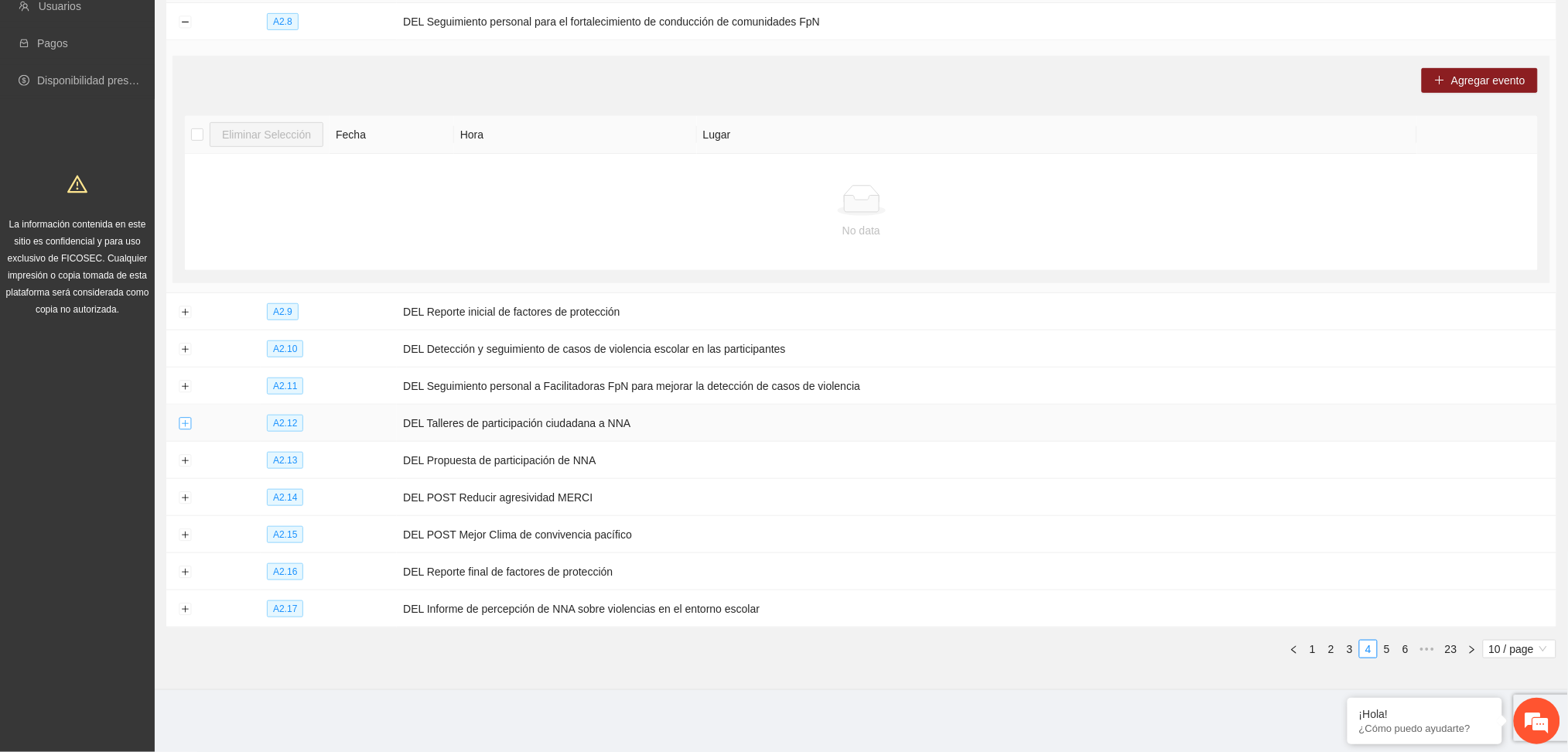
click at [190, 420] on button "Expand row" at bounding box center [185, 424] width 13 height 13
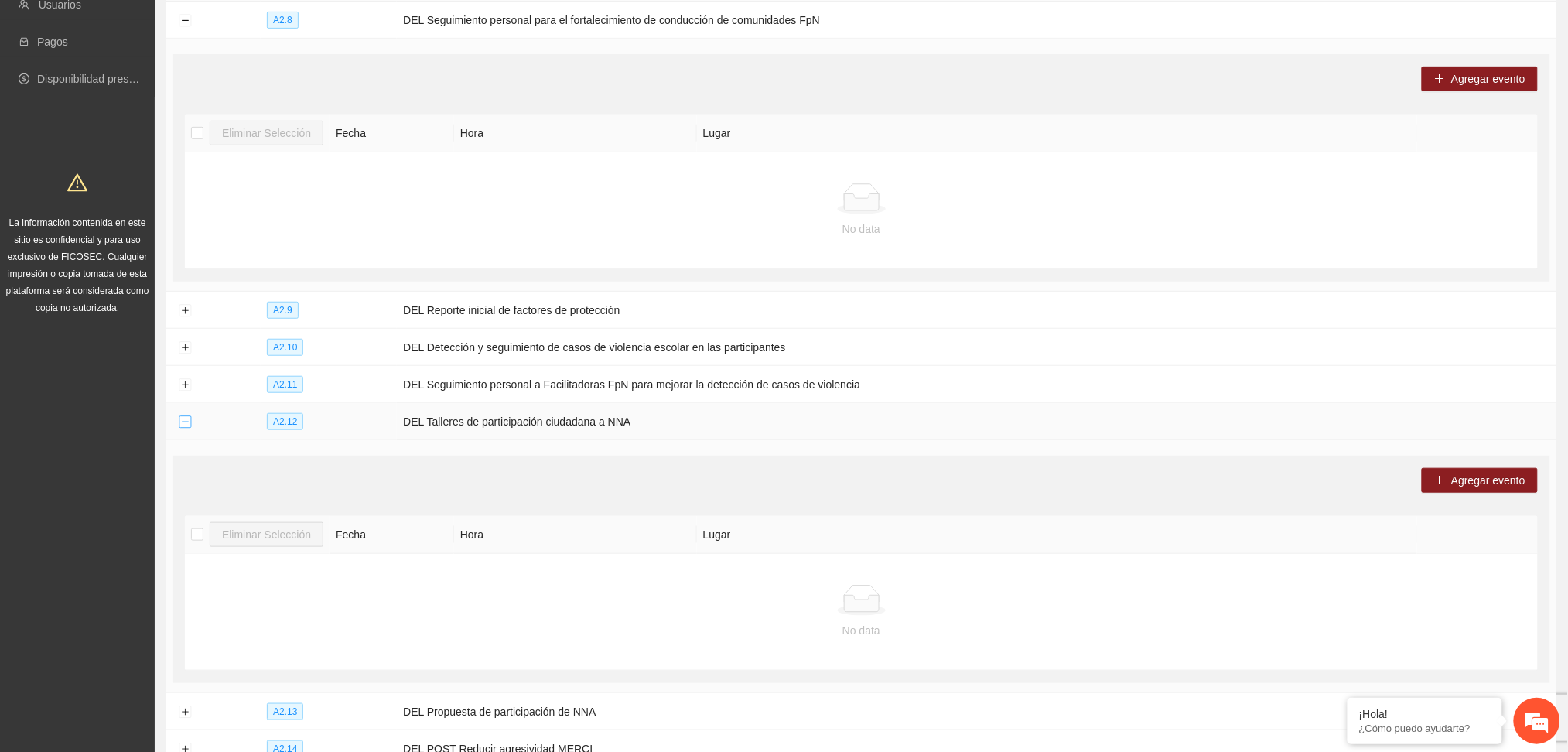
click at [190, 420] on button "Collapse row" at bounding box center [185, 422] width 13 height 13
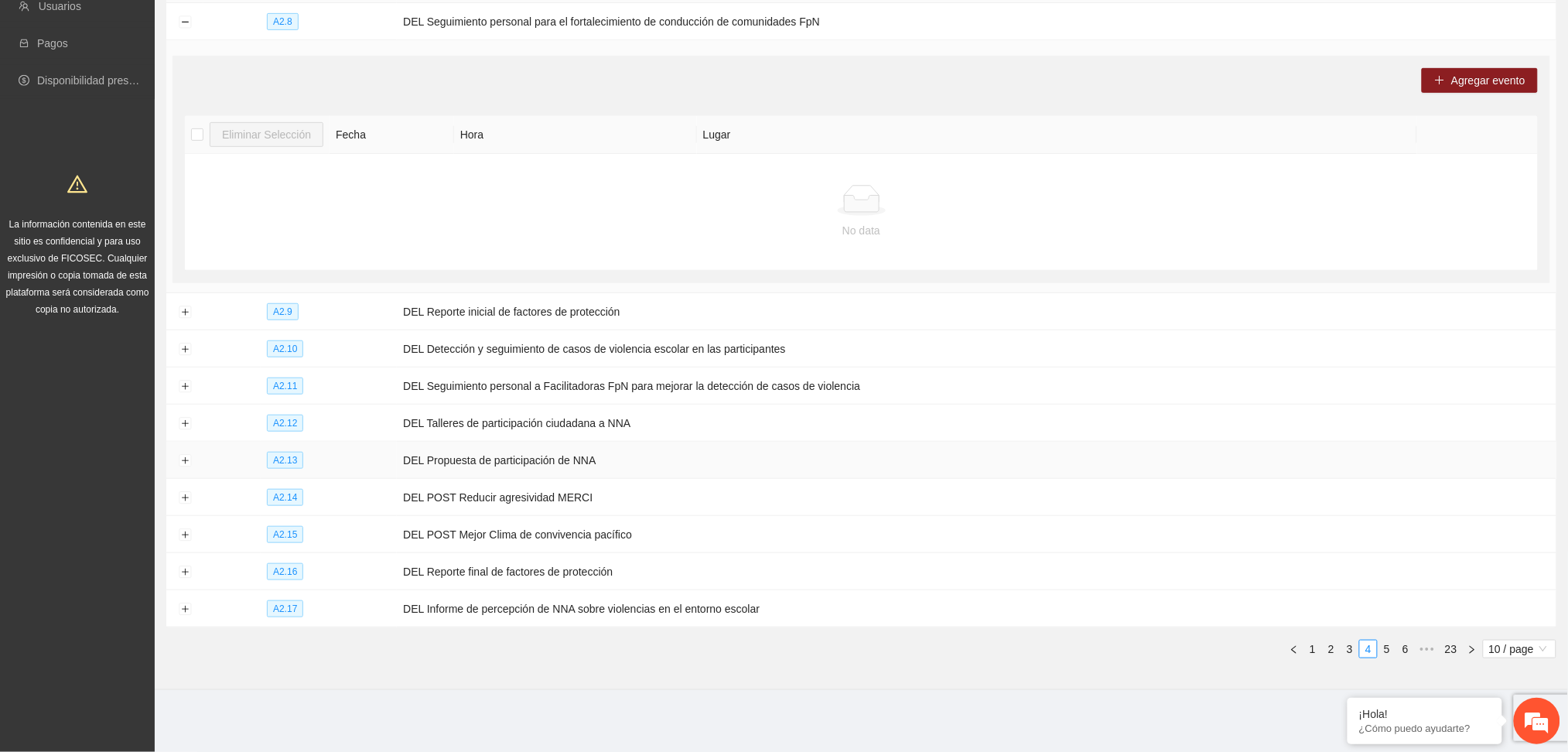
click at [182, 468] on td at bounding box center [185, 460] width 38 height 38
click at [182, 462] on button "Expand row" at bounding box center [185, 460] width 13 height 13
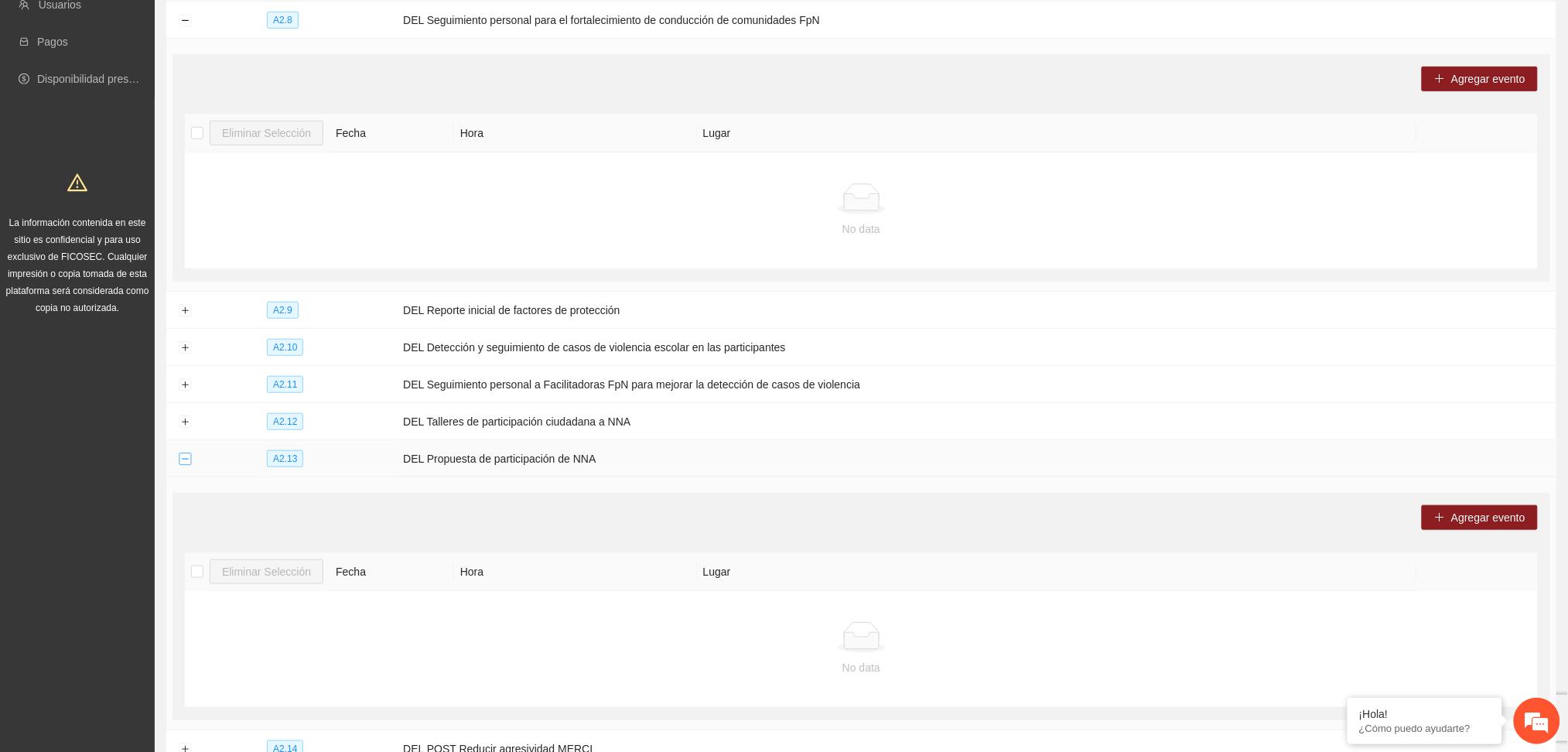
click at [182, 462] on button "Collapse row" at bounding box center [185, 460] width 13 height 13
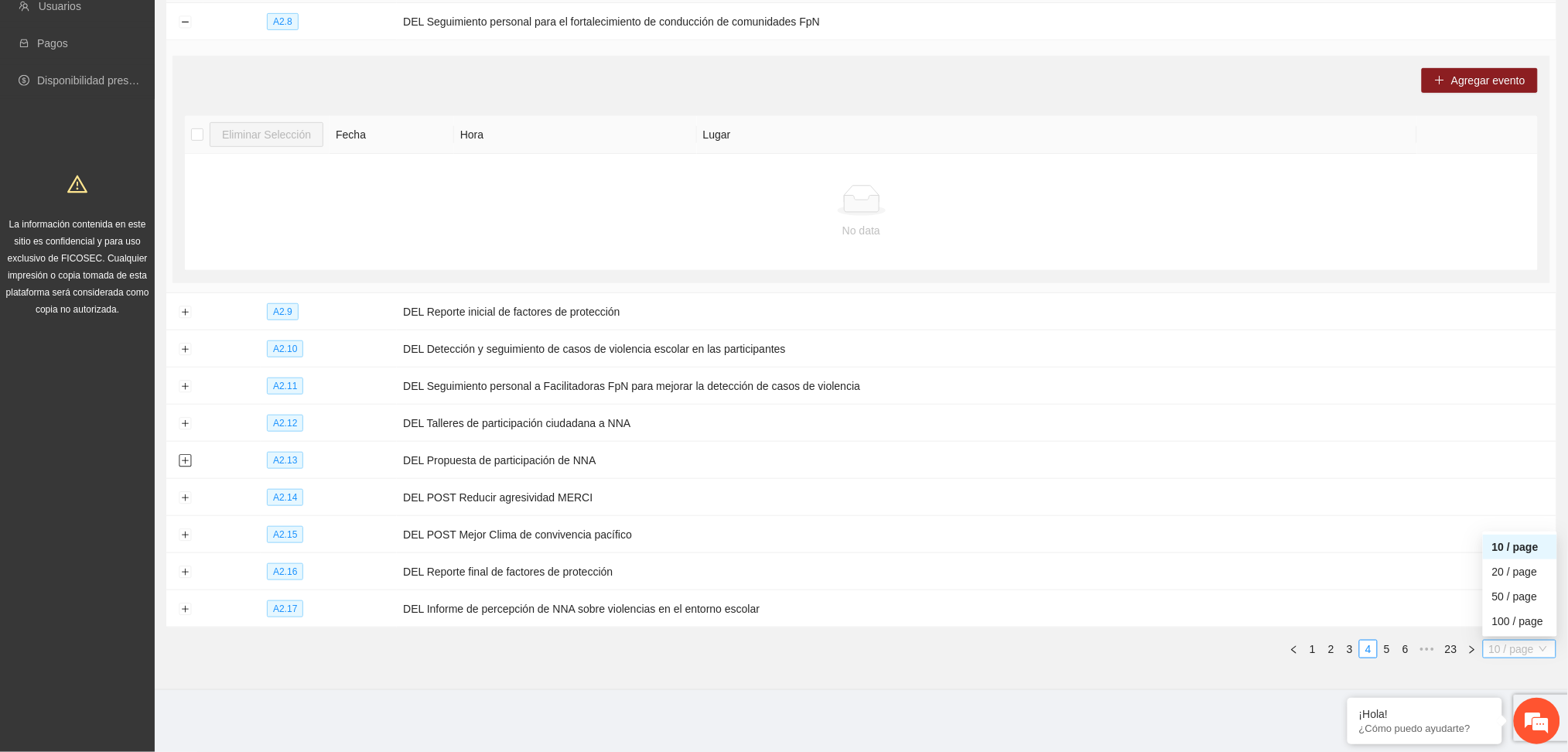
drag, startPoint x: 1493, startPoint y: 654, endPoint x: 1490, endPoint y: 646, distance: 8.5
click at [1493, 651] on span "10 / page" at bounding box center [1519, 649] width 61 height 17
click at [1492, 623] on div "100 / page" at bounding box center [1519, 621] width 55 height 17
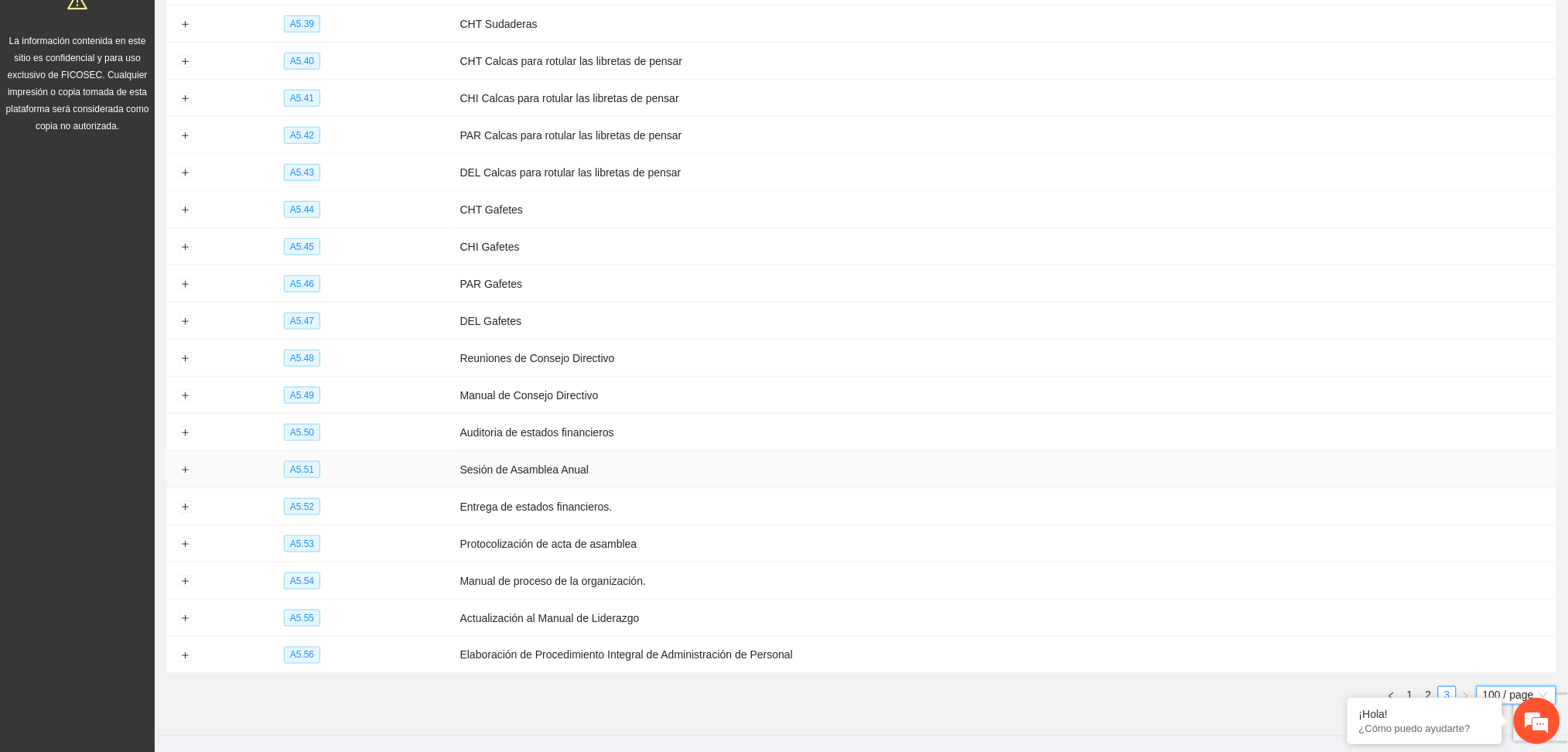
scroll to position [468, 0]
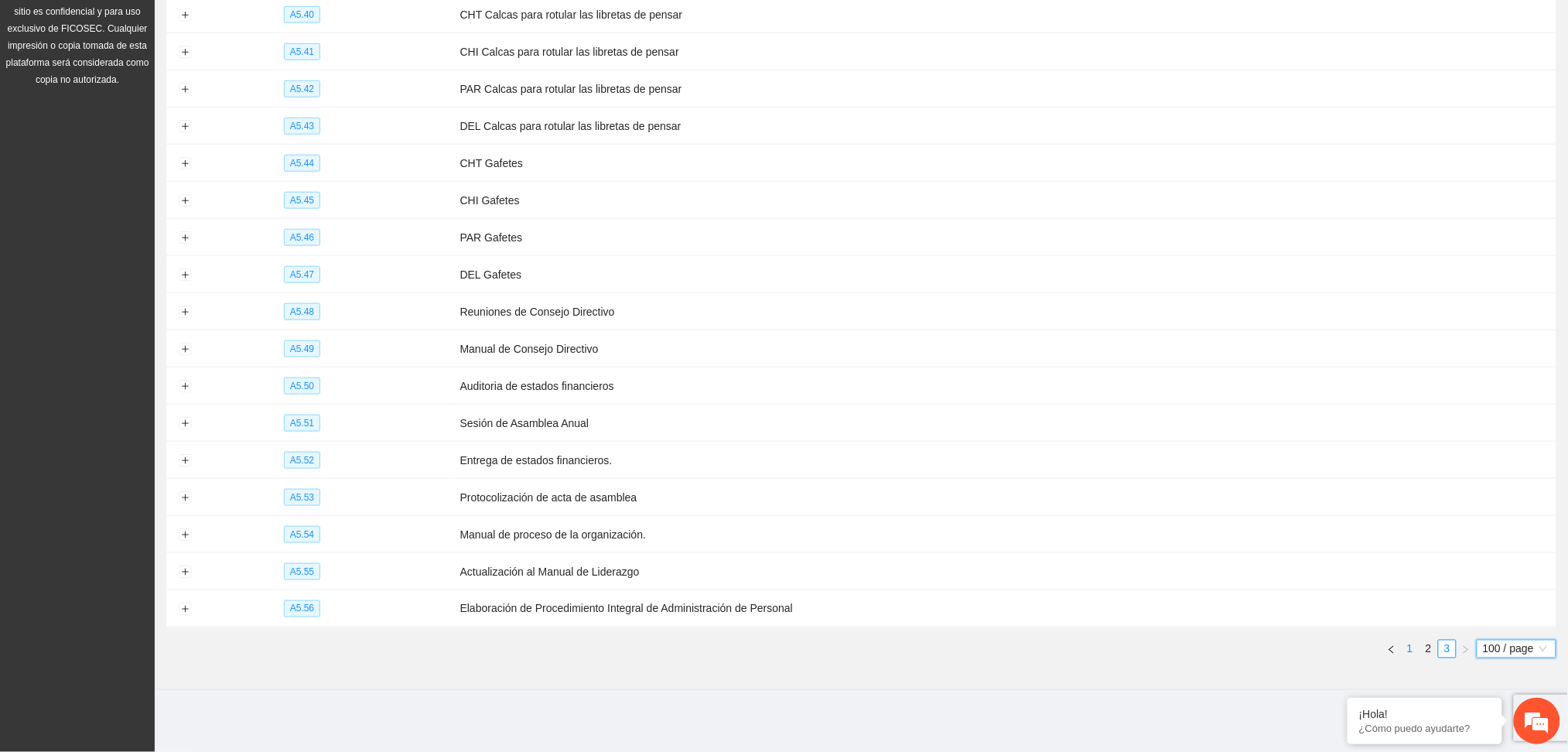
click at [1411, 651] on link "1" at bounding box center [1410, 649] width 17 height 17
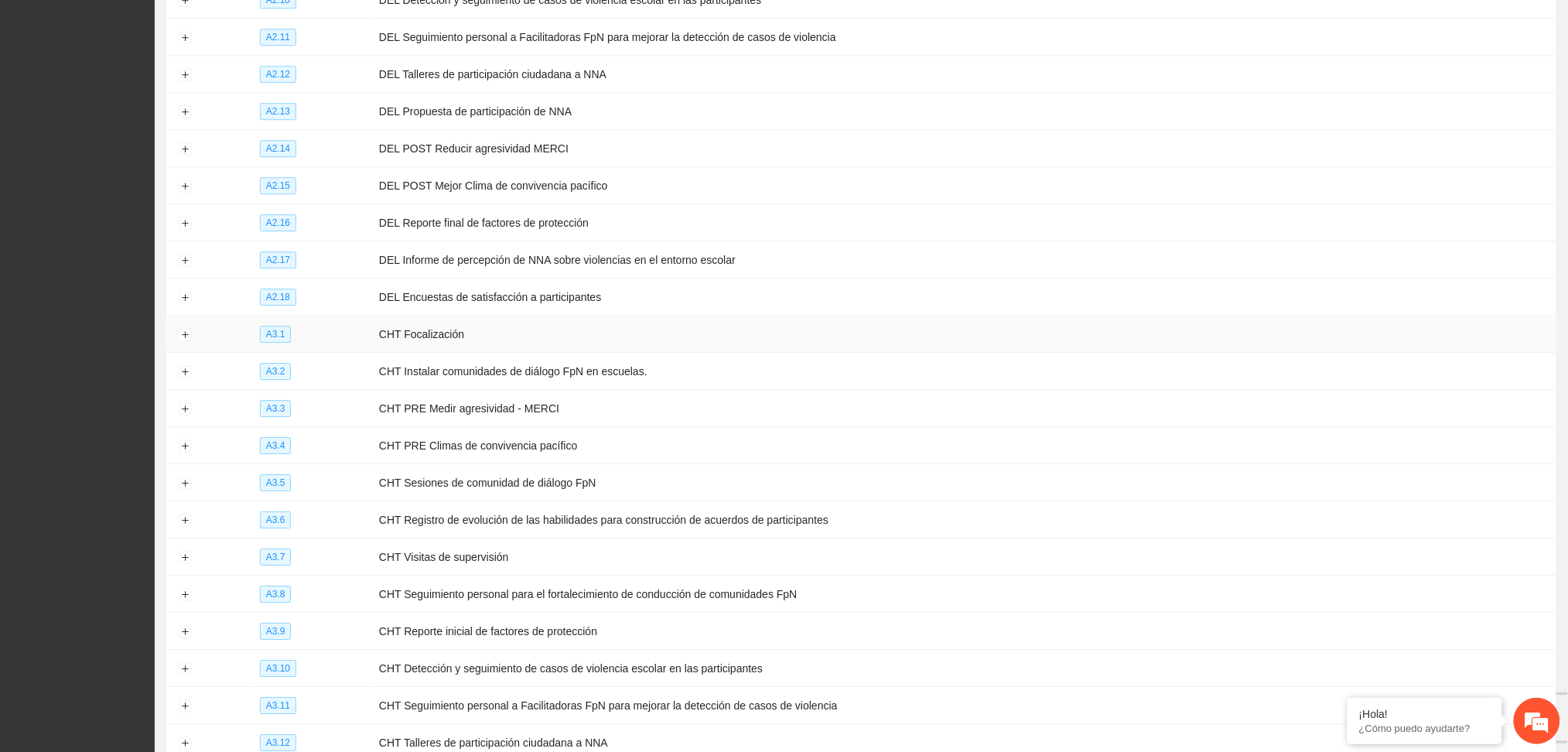
scroll to position [3665, 0]
click at [183, 337] on button "Expand row" at bounding box center [185, 331] width 13 height 13
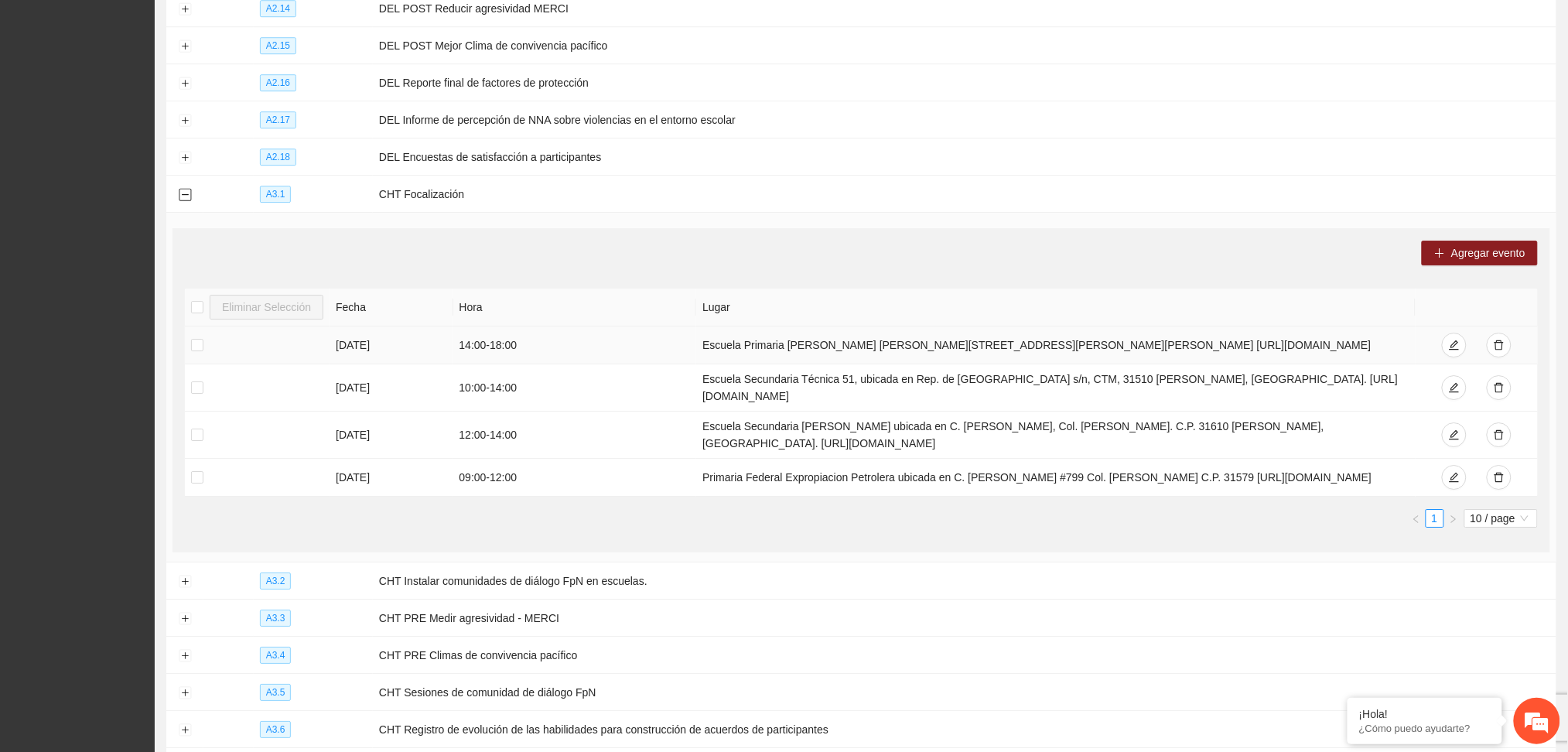
scroll to position [3974, 0]
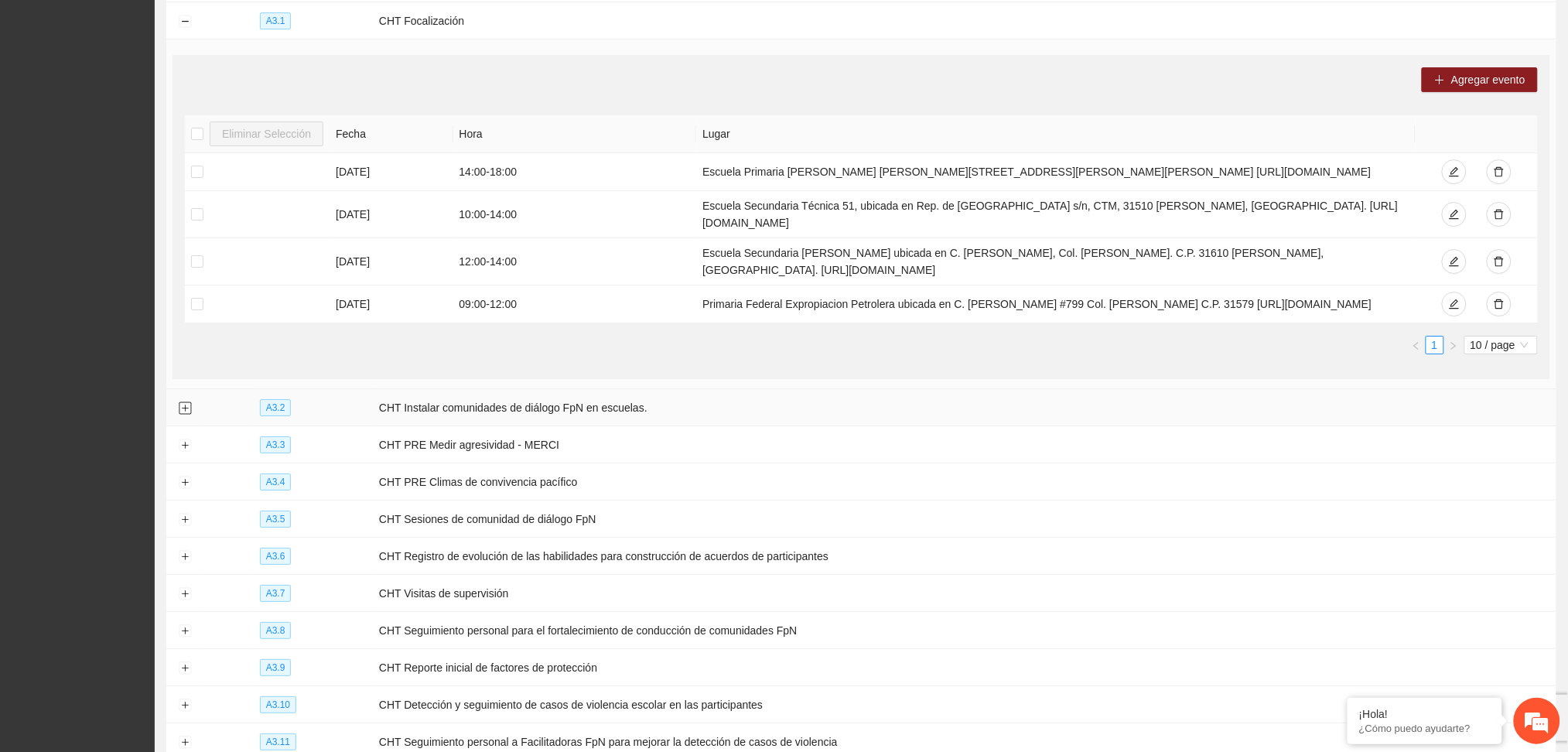
click at [177, 418] on td at bounding box center [185, 408] width 38 height 38
click at [186, 413] on button "Expand row" at bounding box center [185, 408] width 13 height 13
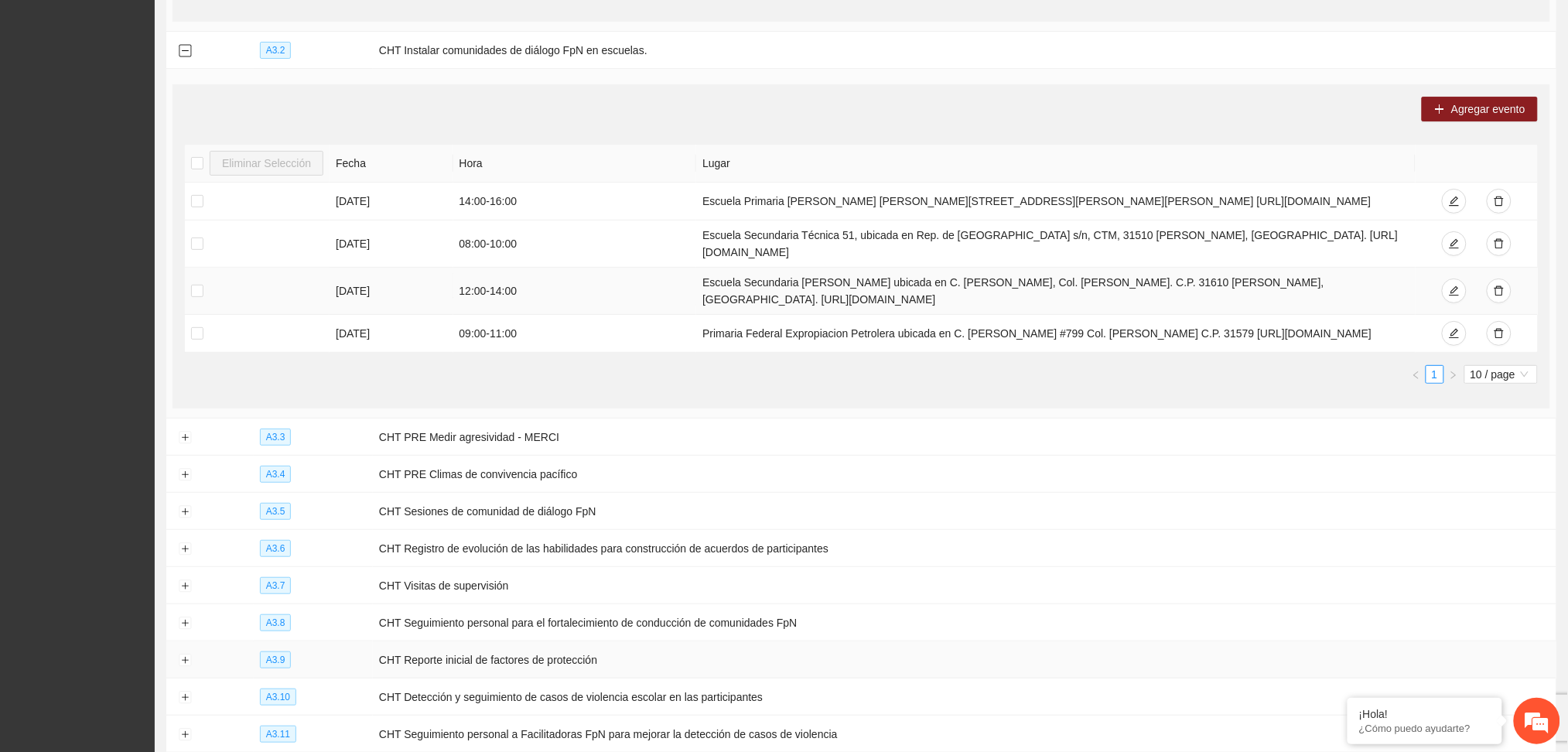
scroll to position [4387, 0]
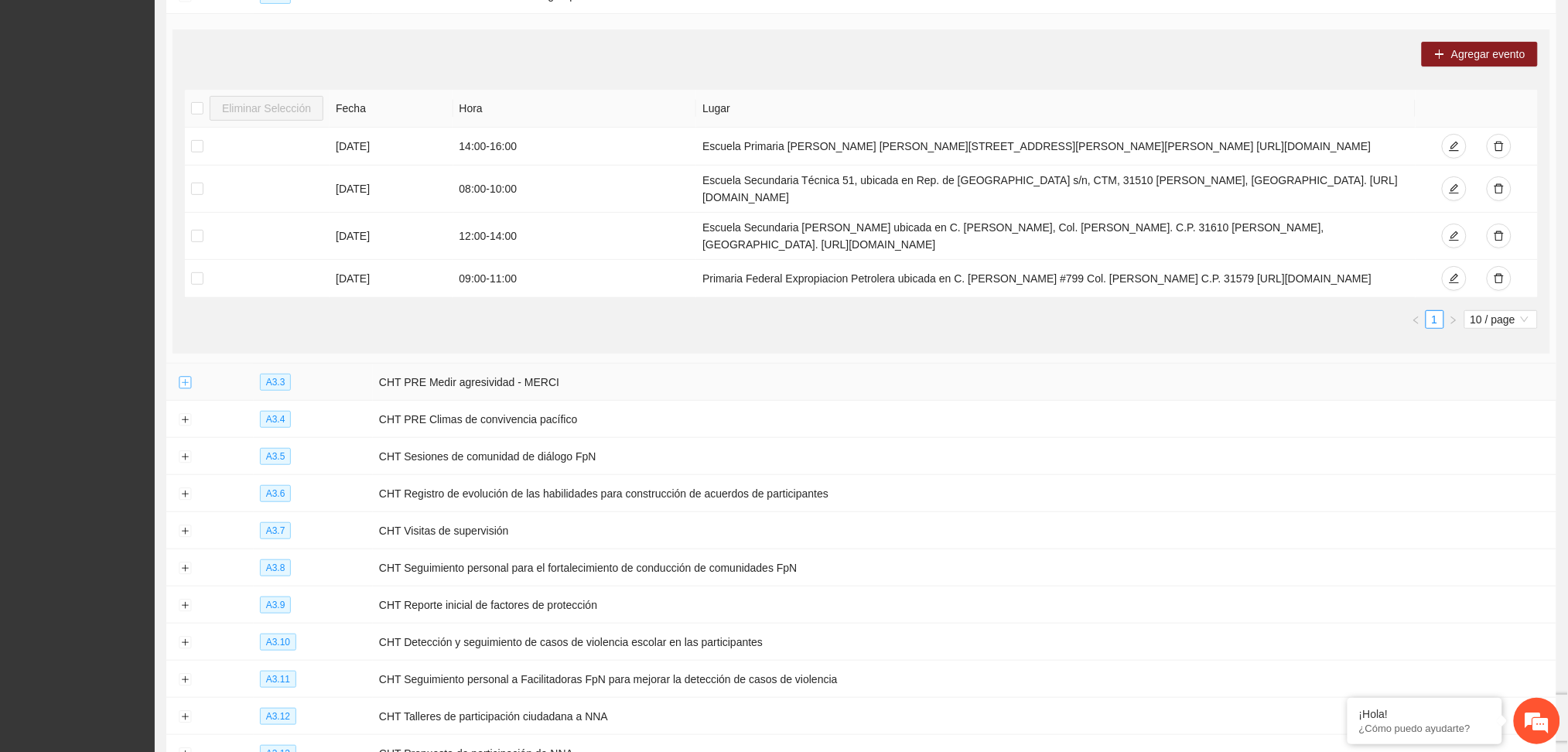
click at [190, 389] on button "Expand row" at bounding box center [185, 383] width 13 height 13
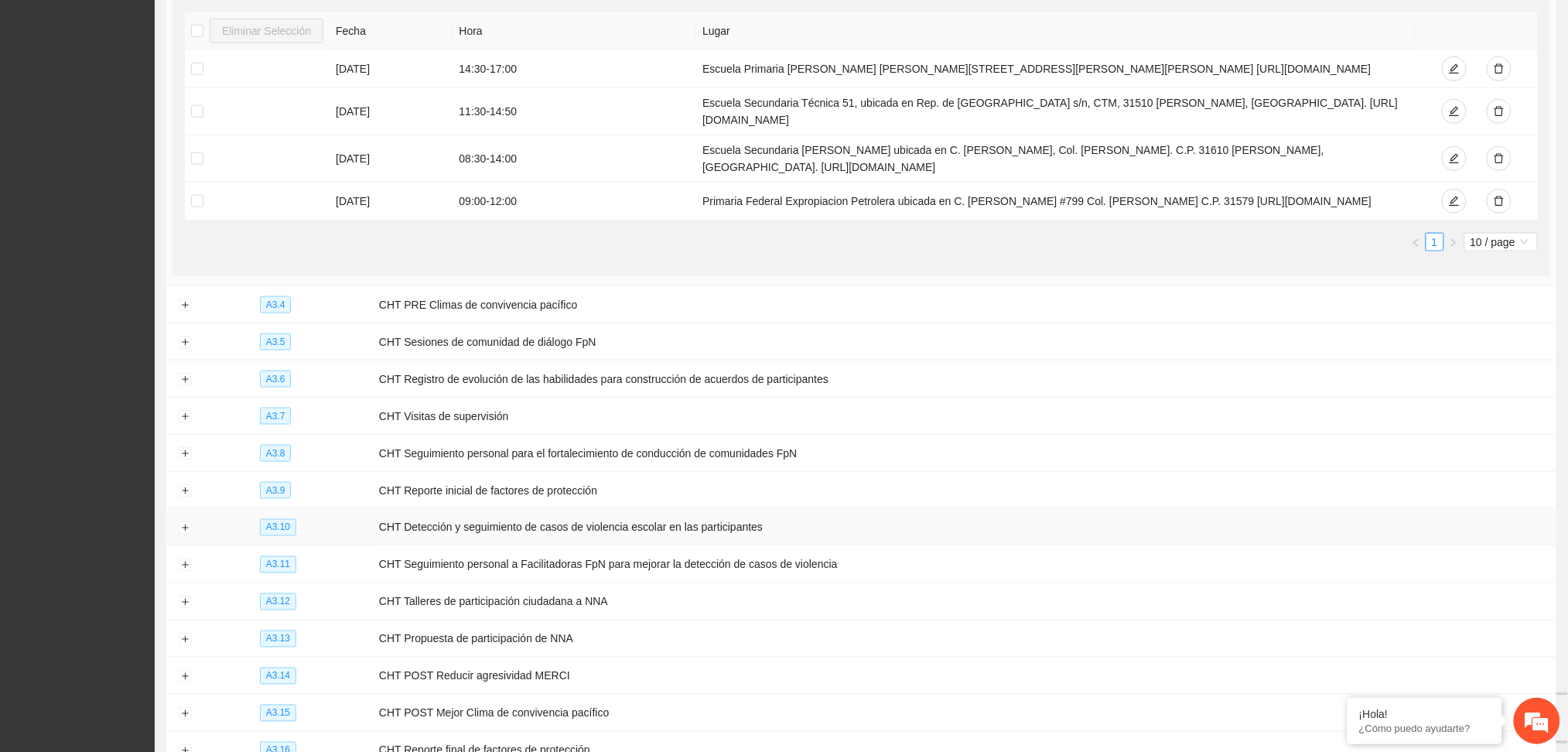
scroll to position [5005, 0]
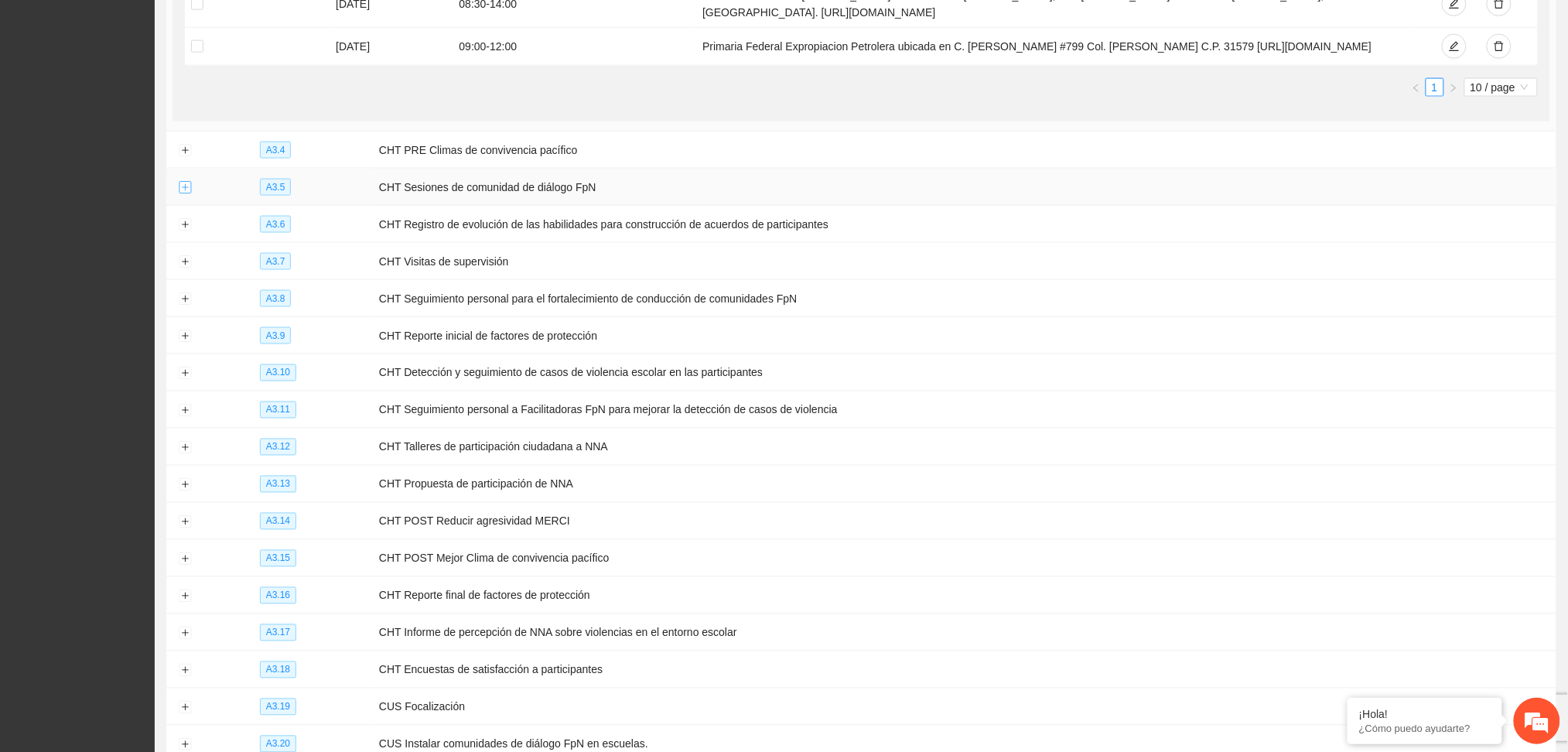
click at [182, 194] on button "Expand row" at bounding box center [185, 188] width 13 height 13
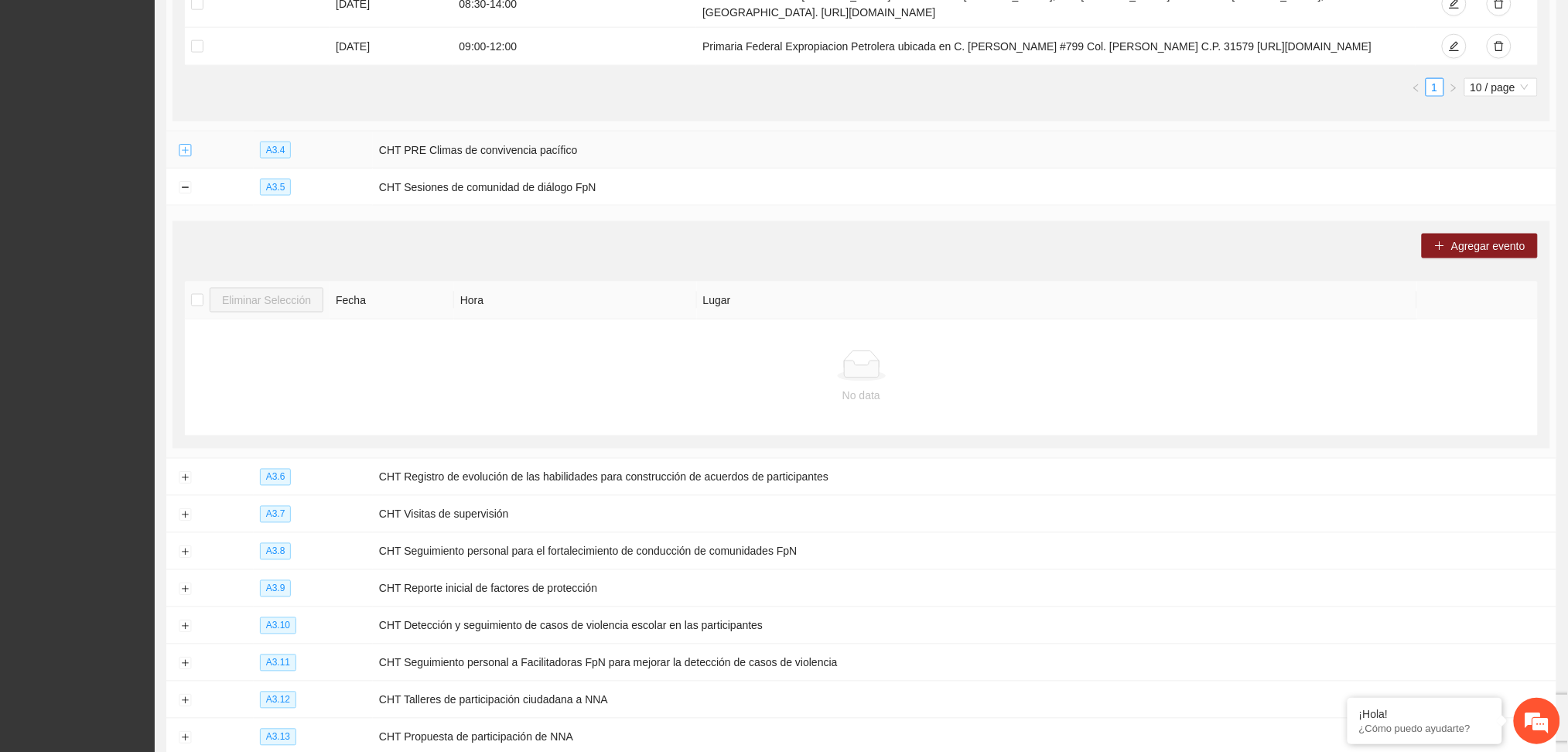
click at [184, 157] on button "Expand row" at bounding box center [185, 151] width 13 height 13
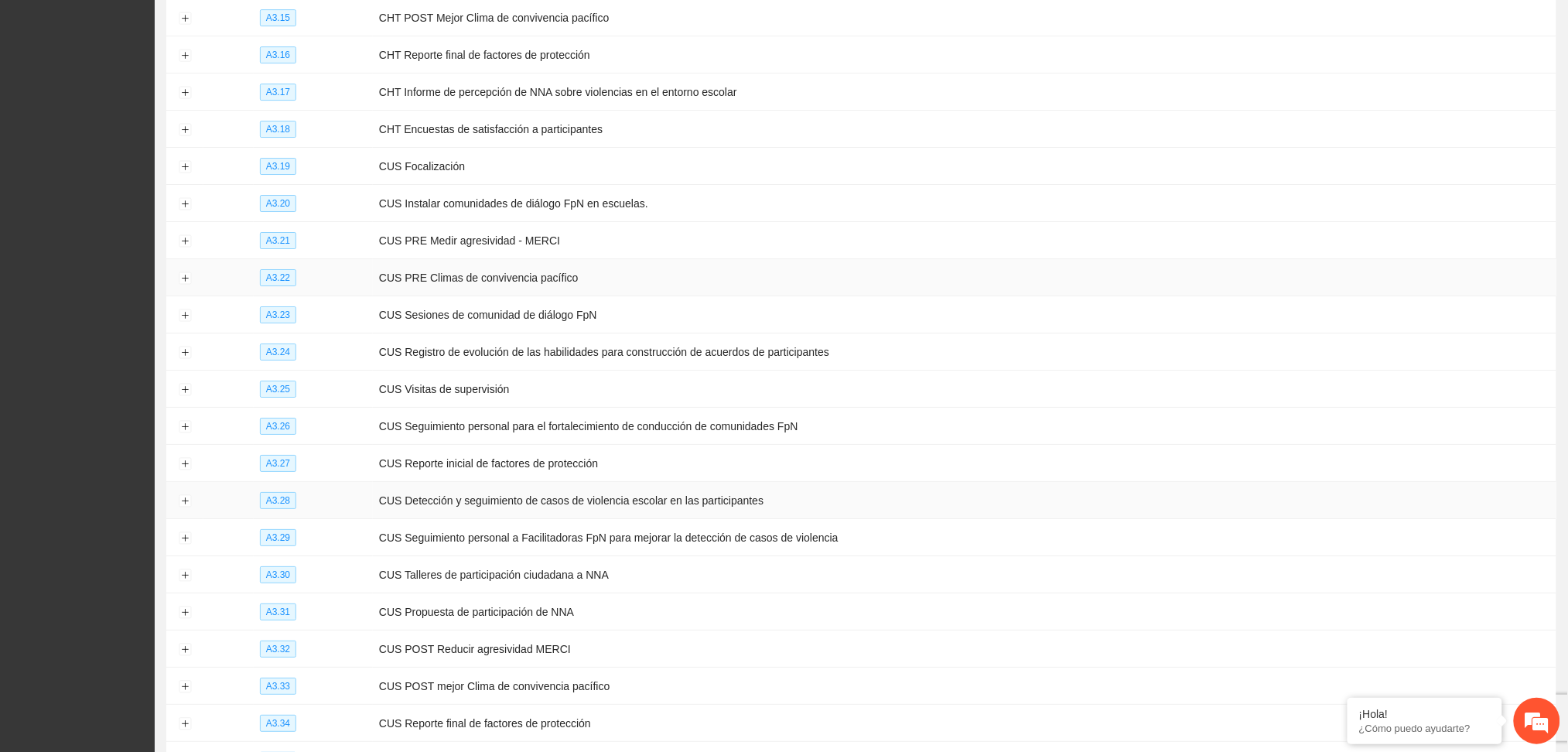
scroll to position [6036, 0]
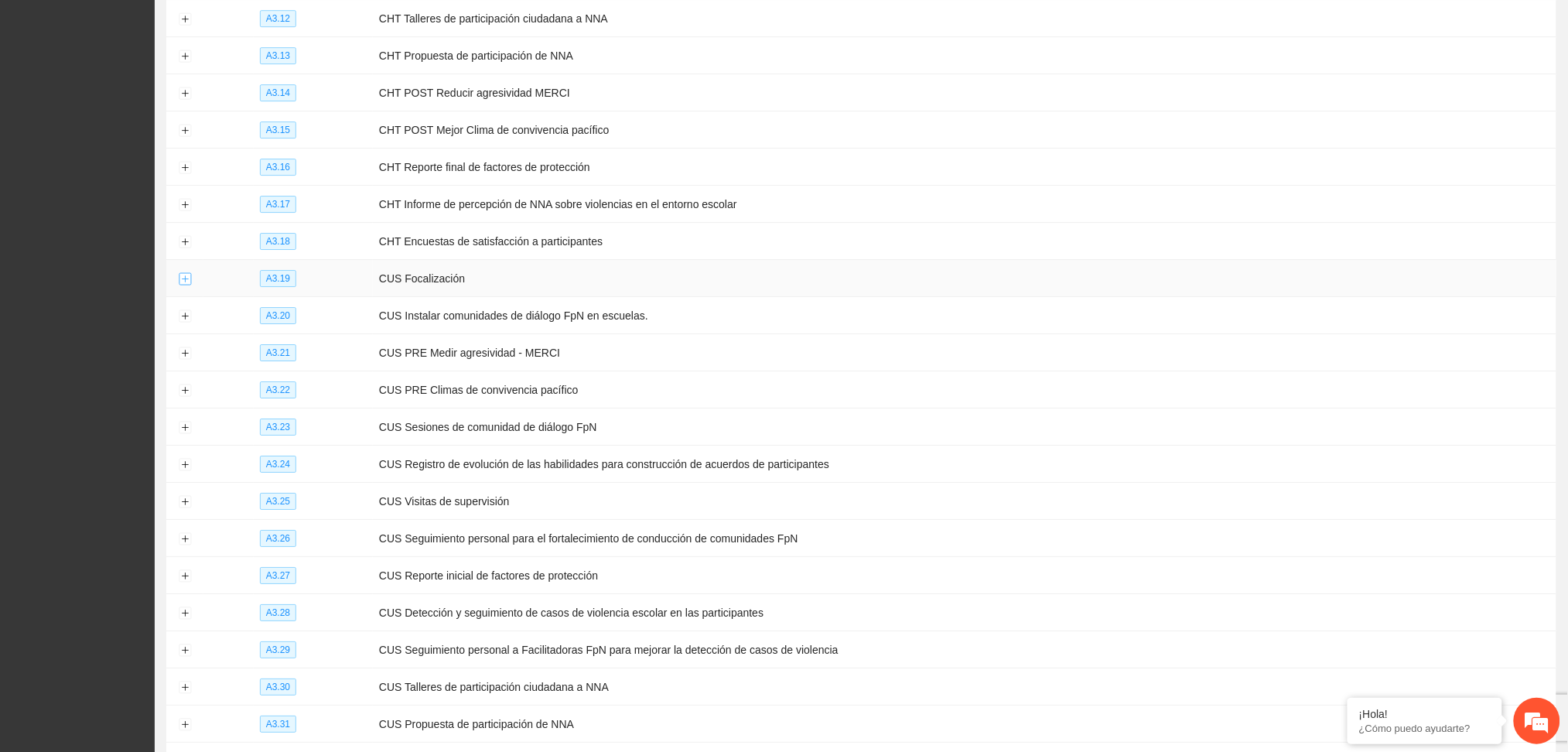
click at [179, 286] on button "Expand row" at bounding box center [185, 279] width 13 height 13
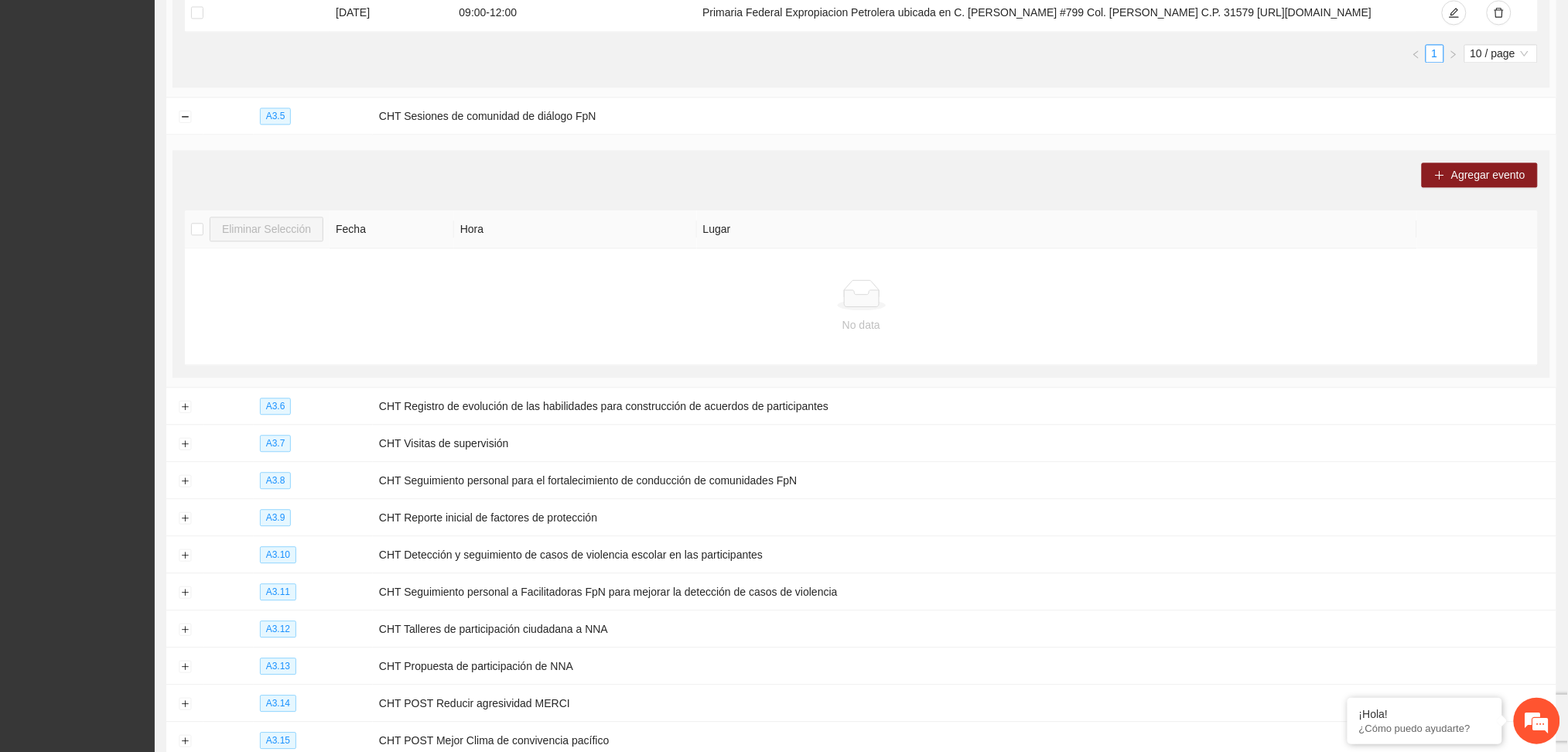
scroll to position [5314, 0]
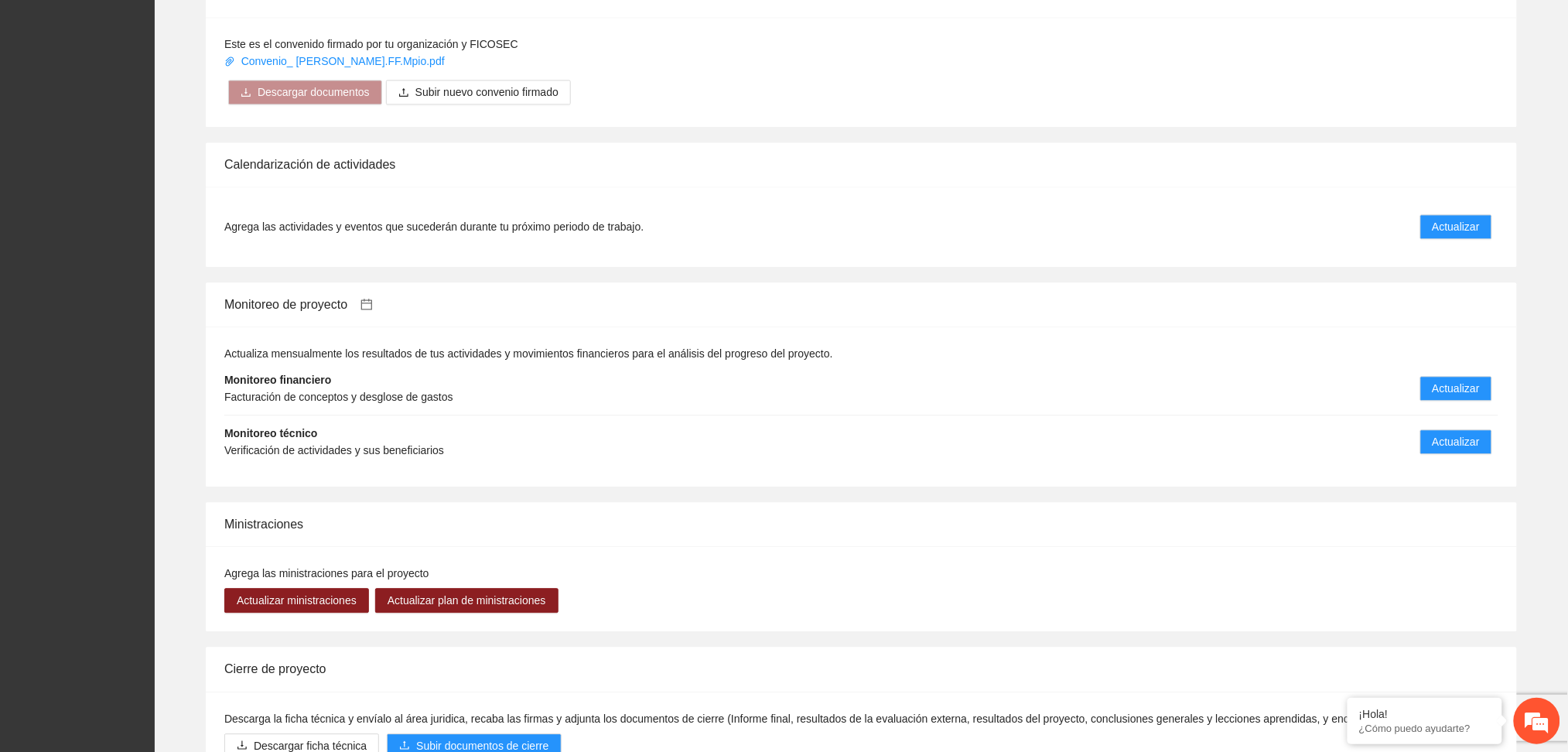
scroll to position [1134, 0]
click at [1451, 220] on span "Actualizar" at bounding box center [1455, 226] width 47 height 17
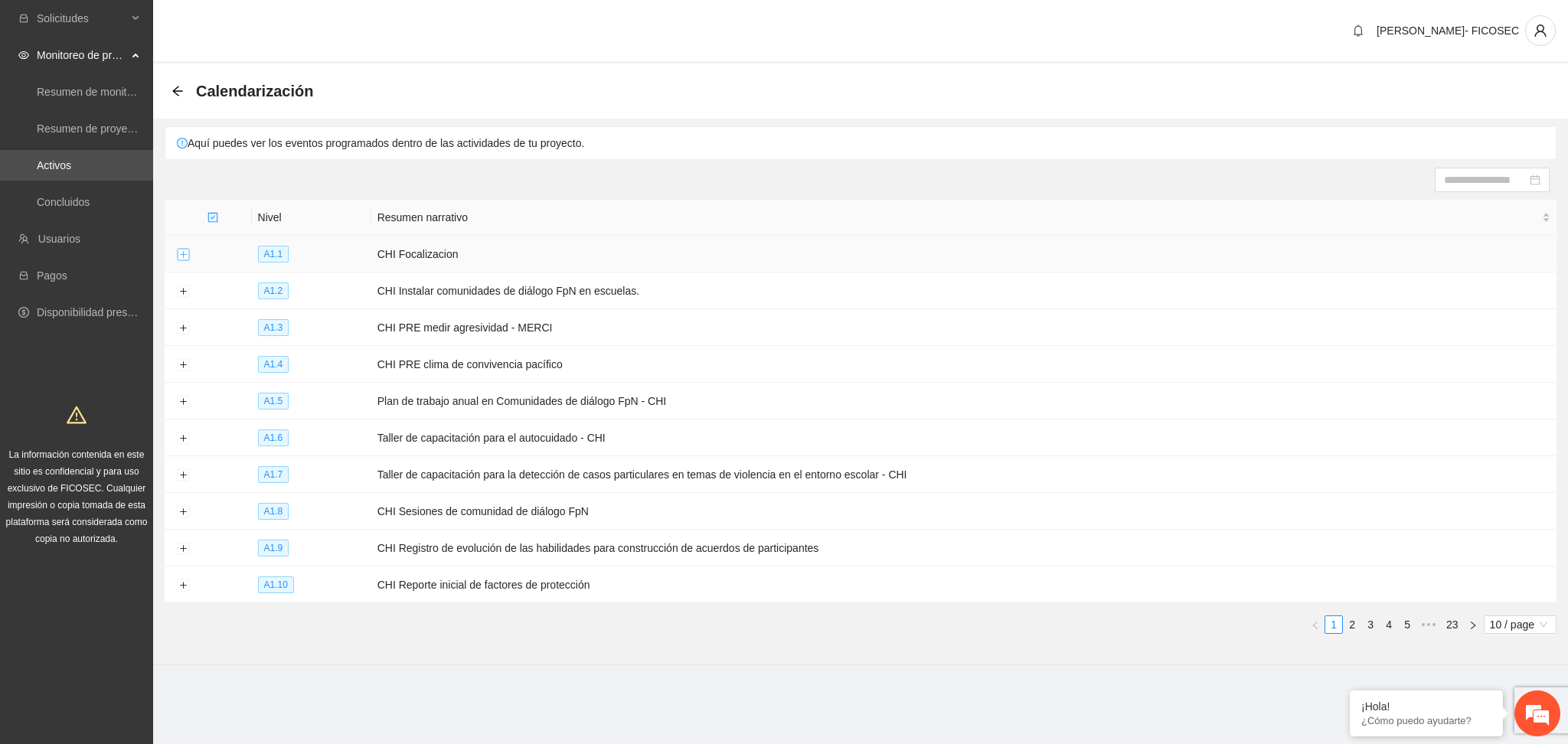
click at [177, 252] on button "Expand row" at bounding box center [183, 255] width 13 height 13
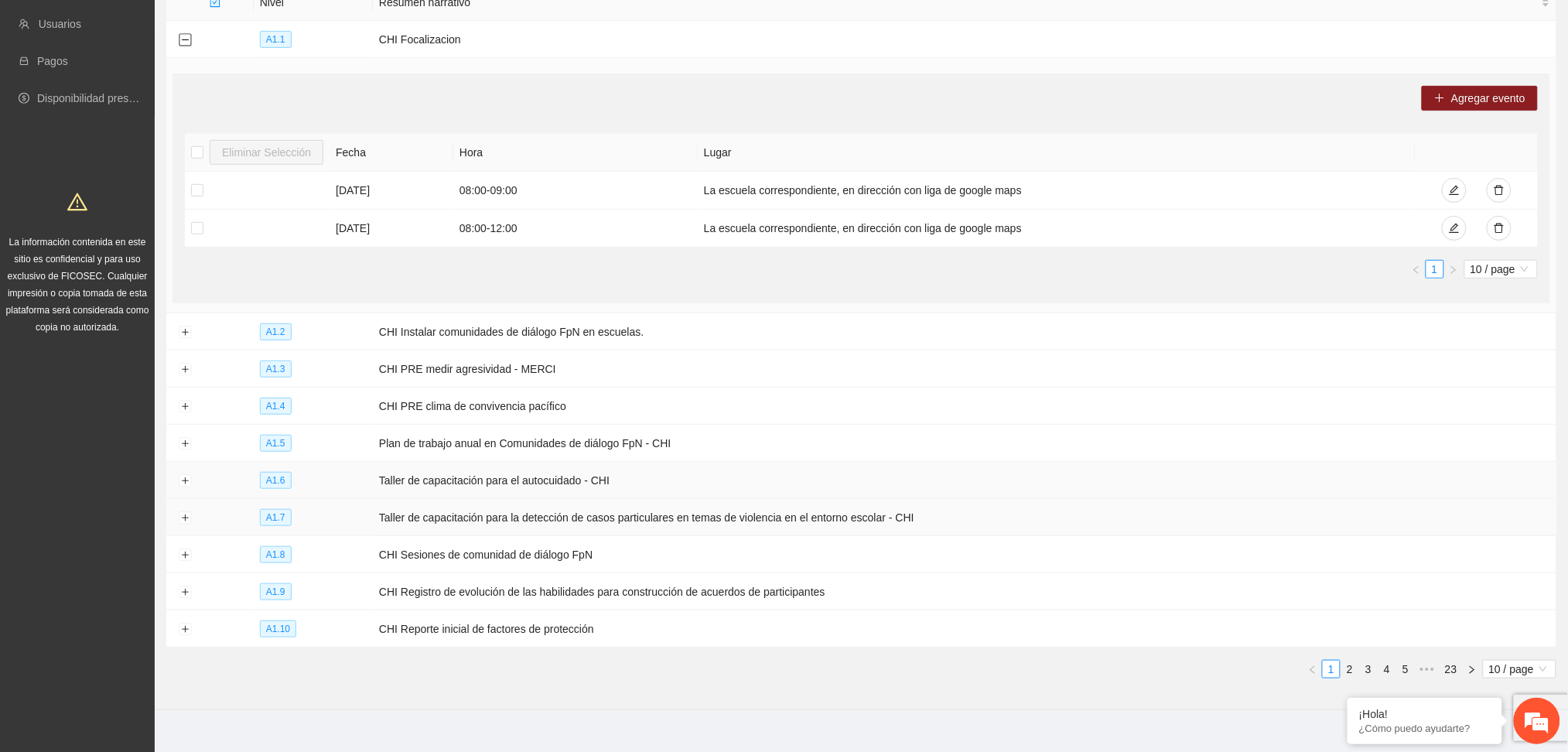
scroll to position [238, 0]
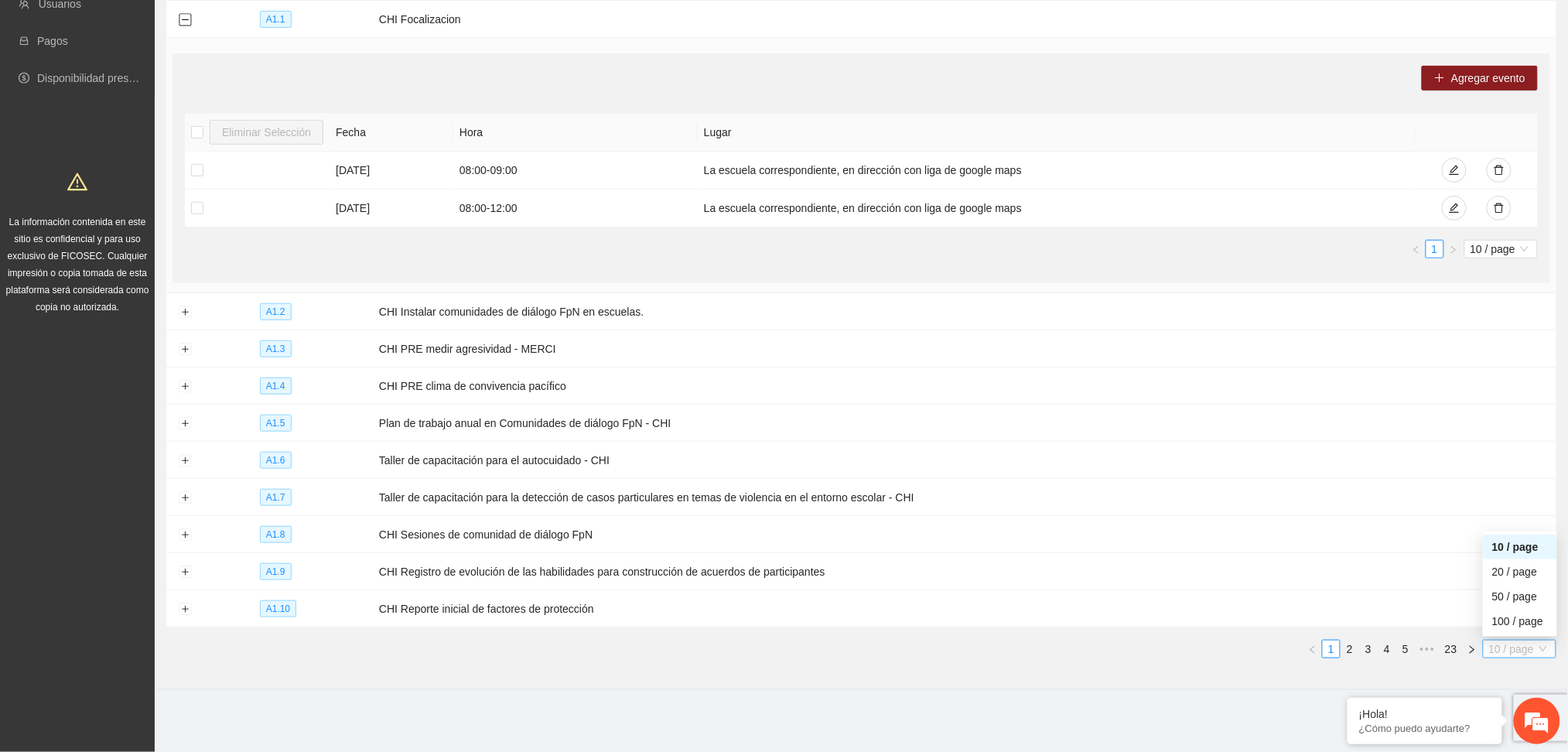
click at [1541, 657] on span "10 / page" at bounding box center [1519, 649] width 61 height 17
click at [1513, 619] on div "100 / page" at bounding box center [1519, 621] width 55 height 17
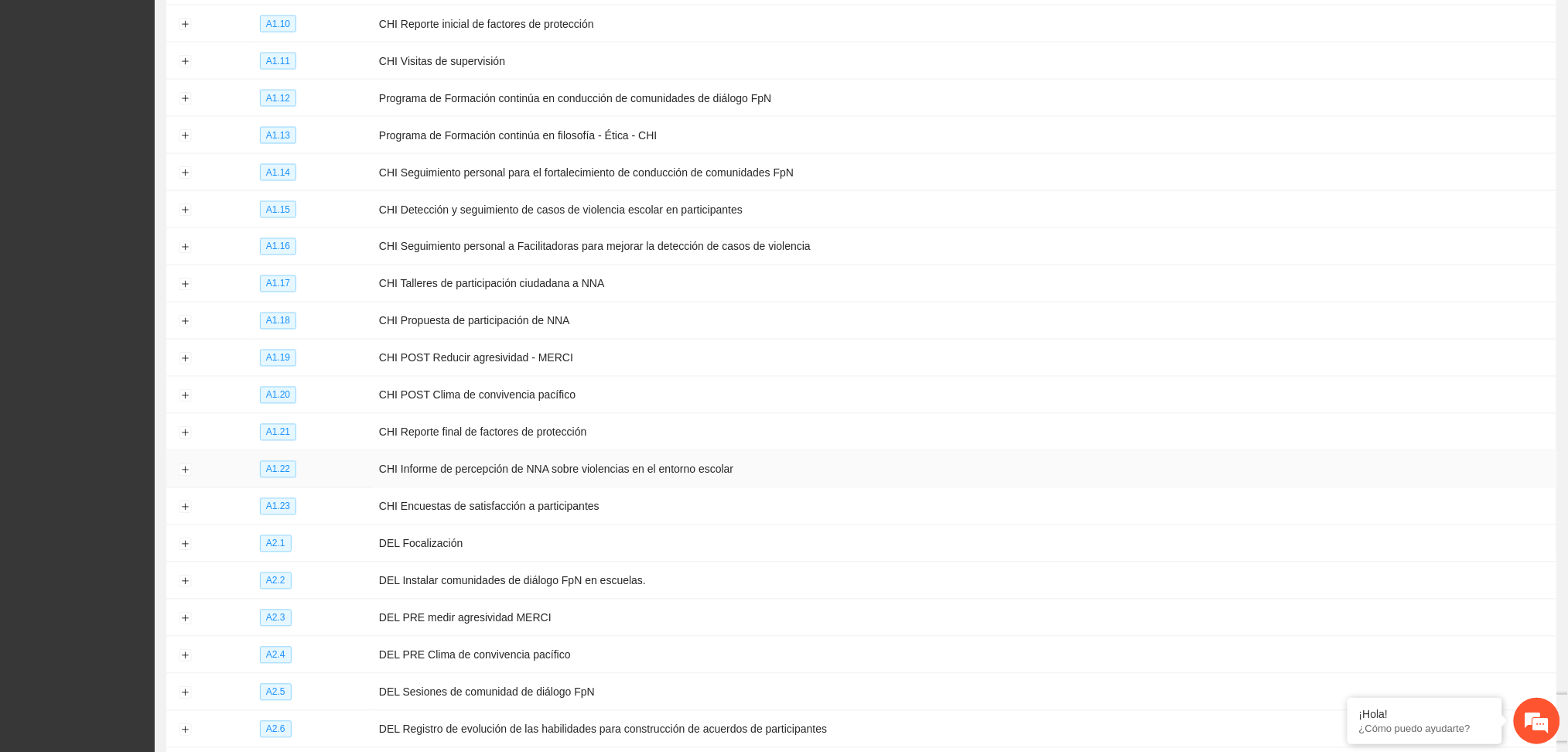
scroll to position [960, 0]
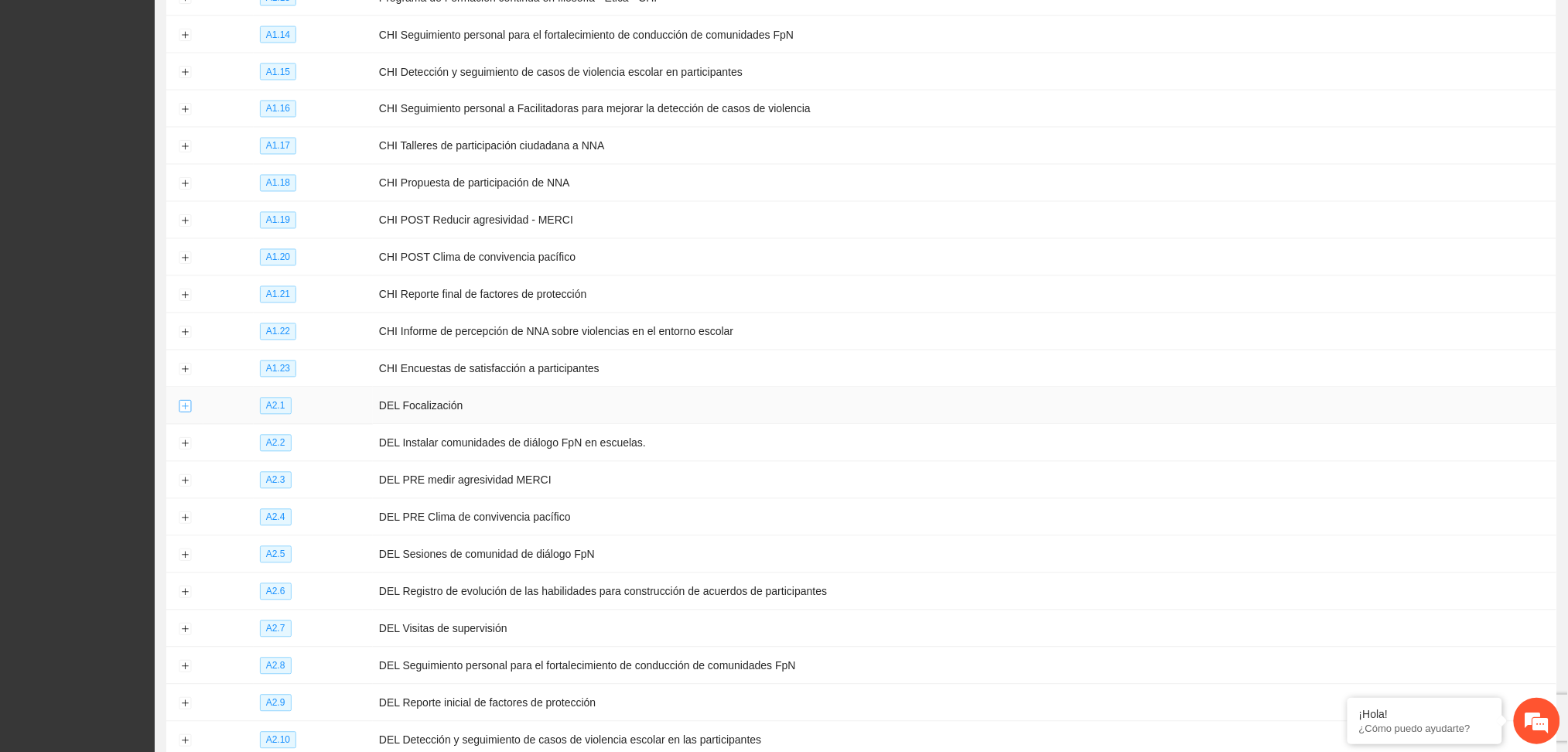
click at [186, 408] on button "Expand row" at bounding box center [185, 407] width 13 height 13
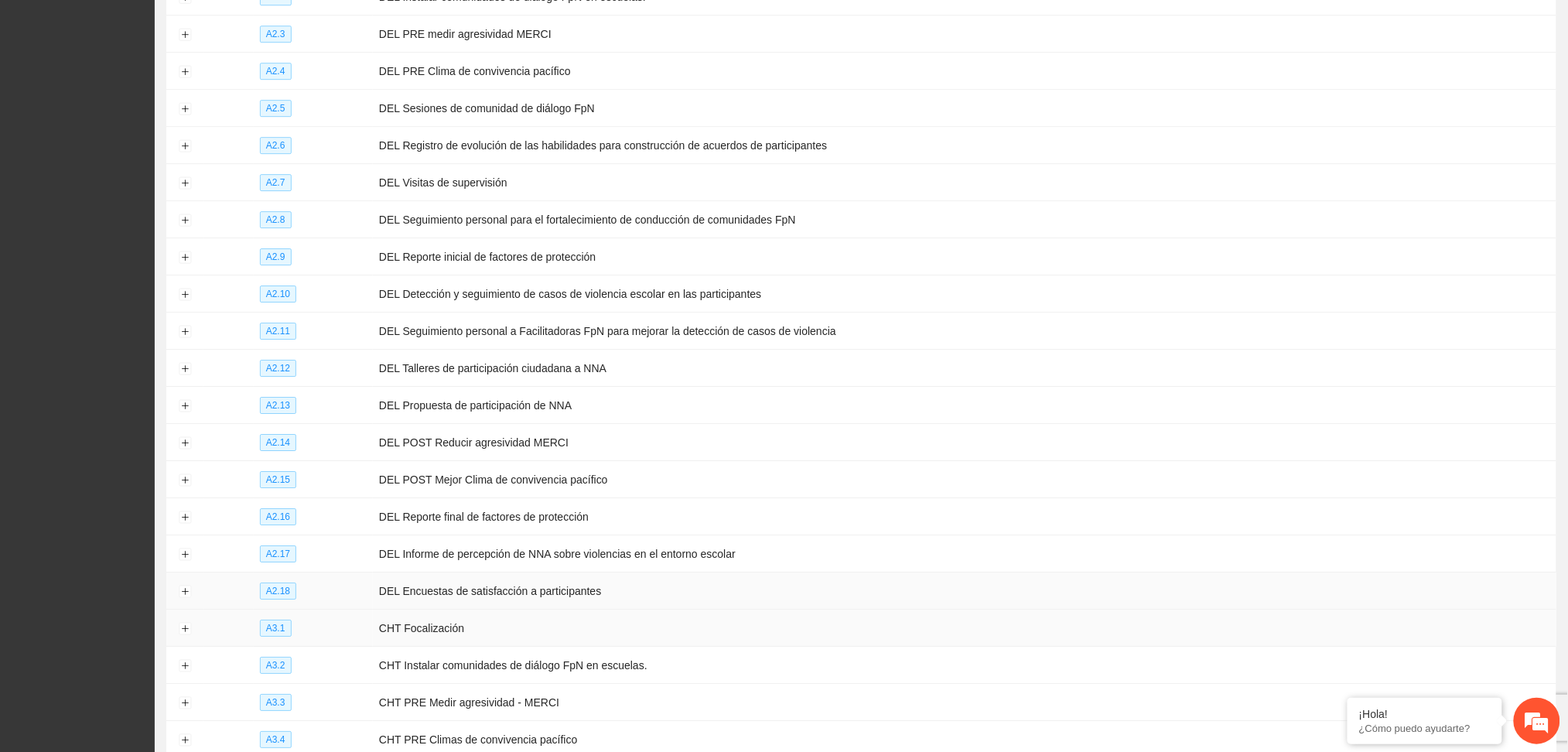
scroll to position [1785, 0]
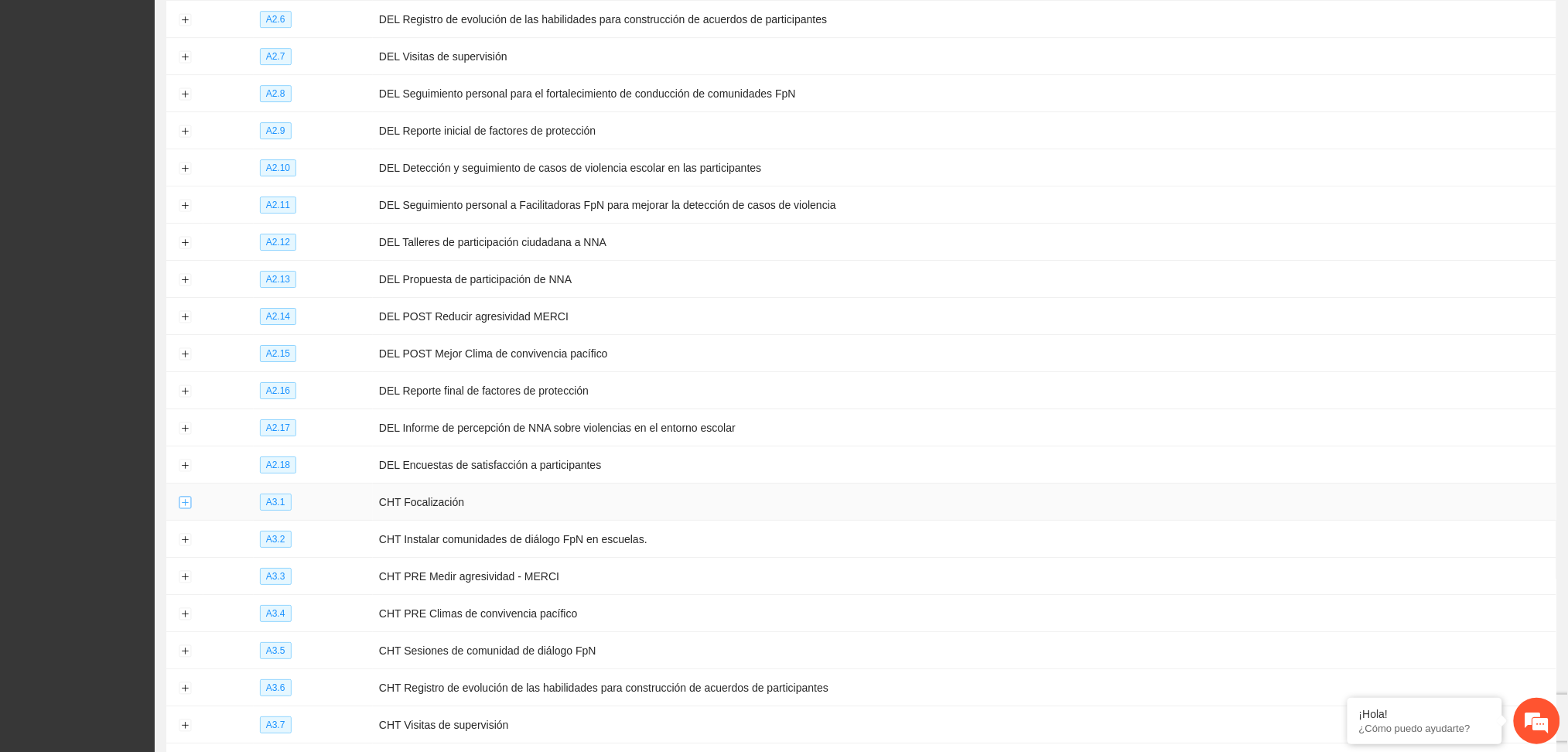
click at [181, 509] on button "Expand row" at bounding box center [185, 502] width 13 height 13
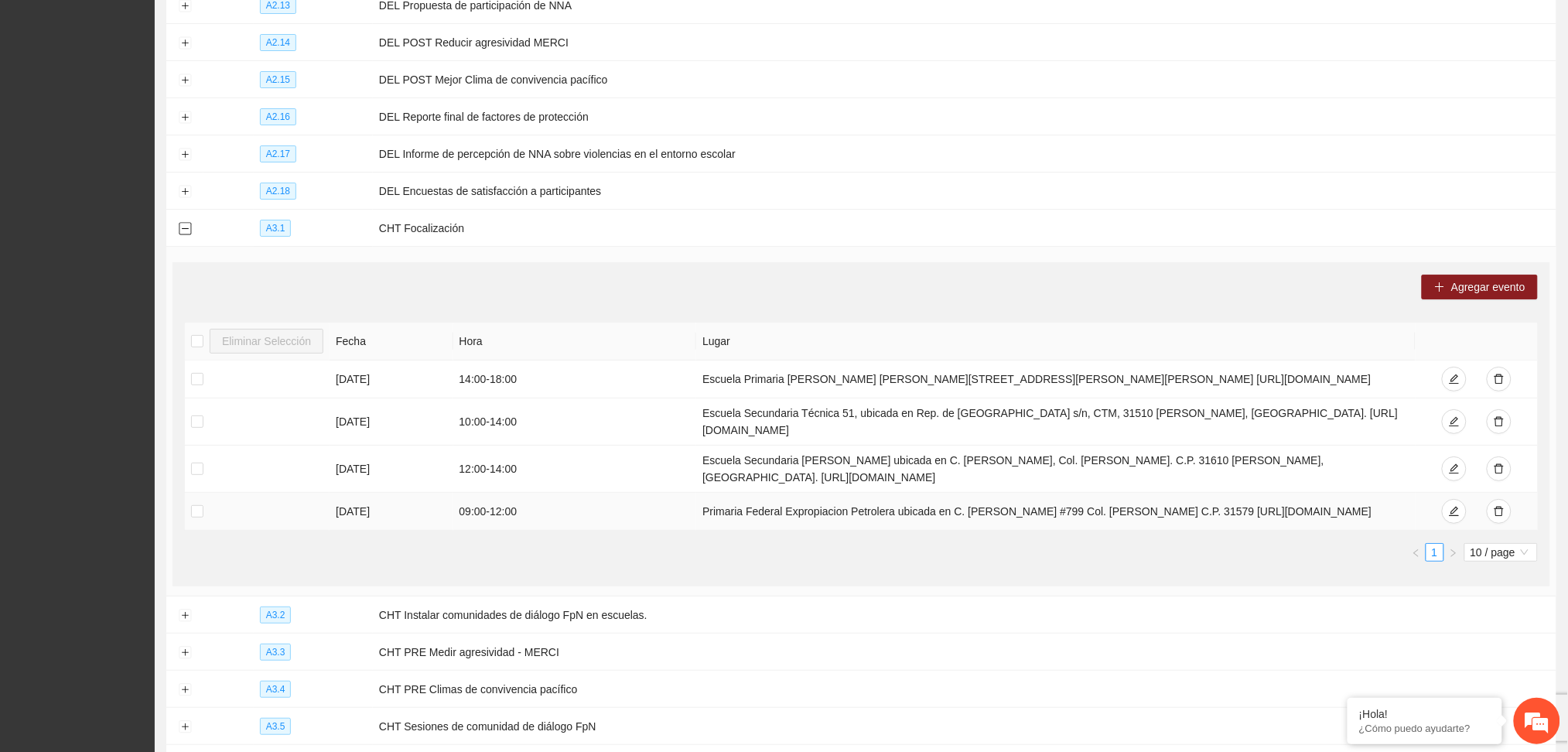
scroll to position [2094, 0]
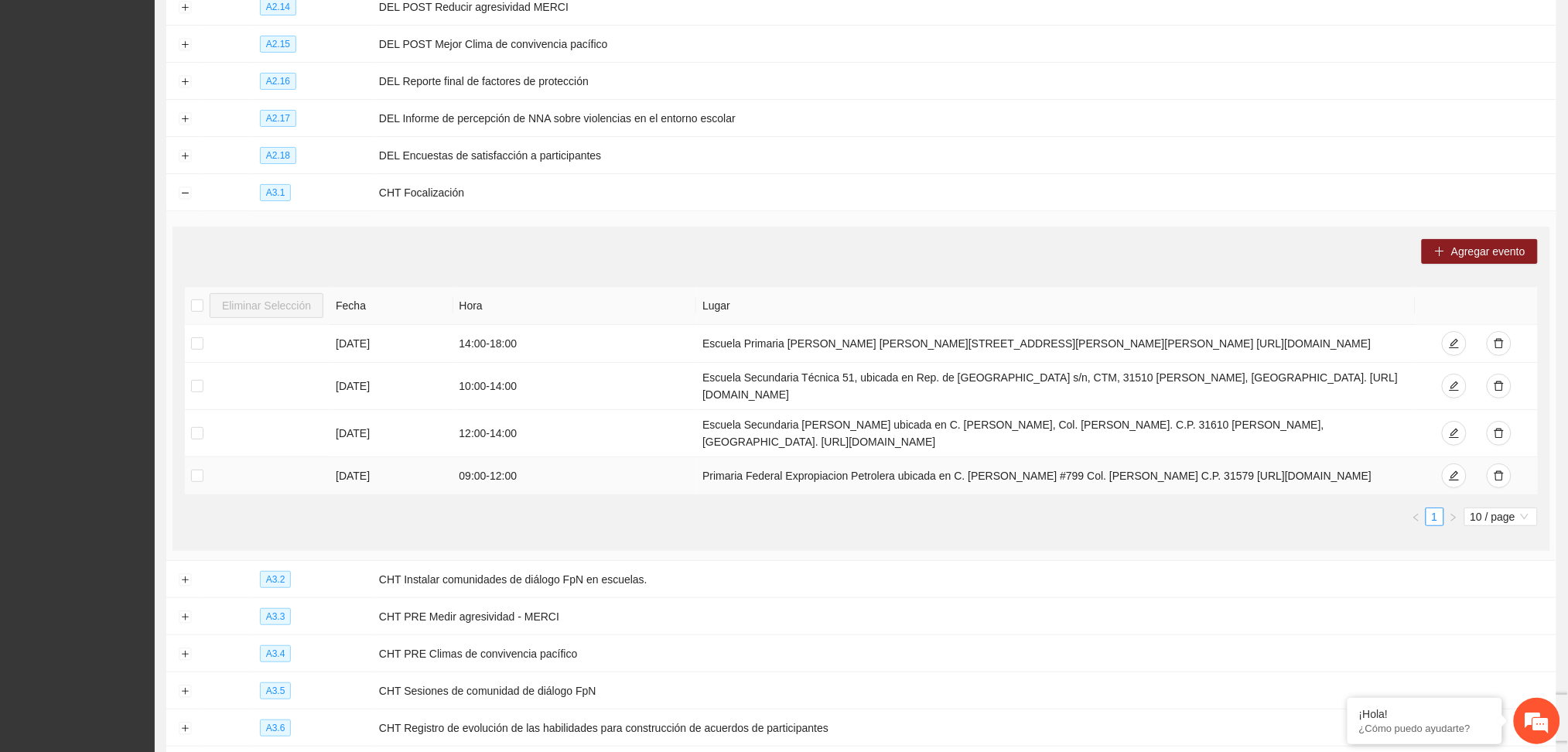
drag, startPoint x: 370, startPoint y: 483, endPoint x: 313, endPoint y: 470, distance: 58.5
click at [313, 470] on tr "[DATE] 09:00 - 12:00 Primaria Federal Expropiacion Petrolera ubicada en C. [PER…" at bounding box center [861, 476] width 1352 height 38
click at [411, 480] on td "[DATE]" at bounding box center [391, 476] width 123 height 38
drag, startPoint x: 394, startPoint y: 471, endPoint x: 319, endPoint y: 487, distance: 76.7
click at [321, 488] on tr "[DATE] 09:00 - 12:00 Primaria Federal Expropiacion Petrolera ubicada en C. [PER…" at bounding box center [861, 476] width 1352 height 38
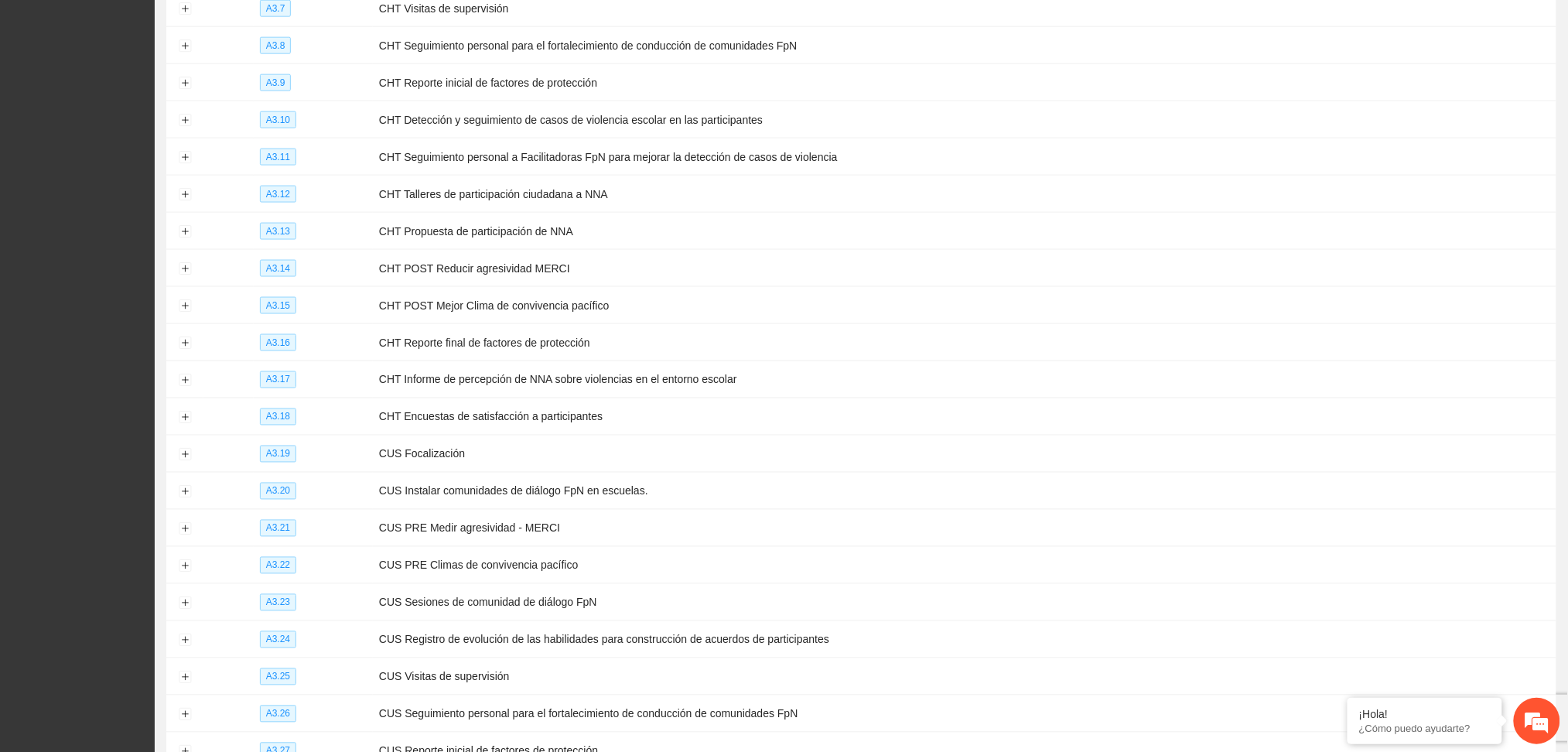
scroll to position [2887, 0]
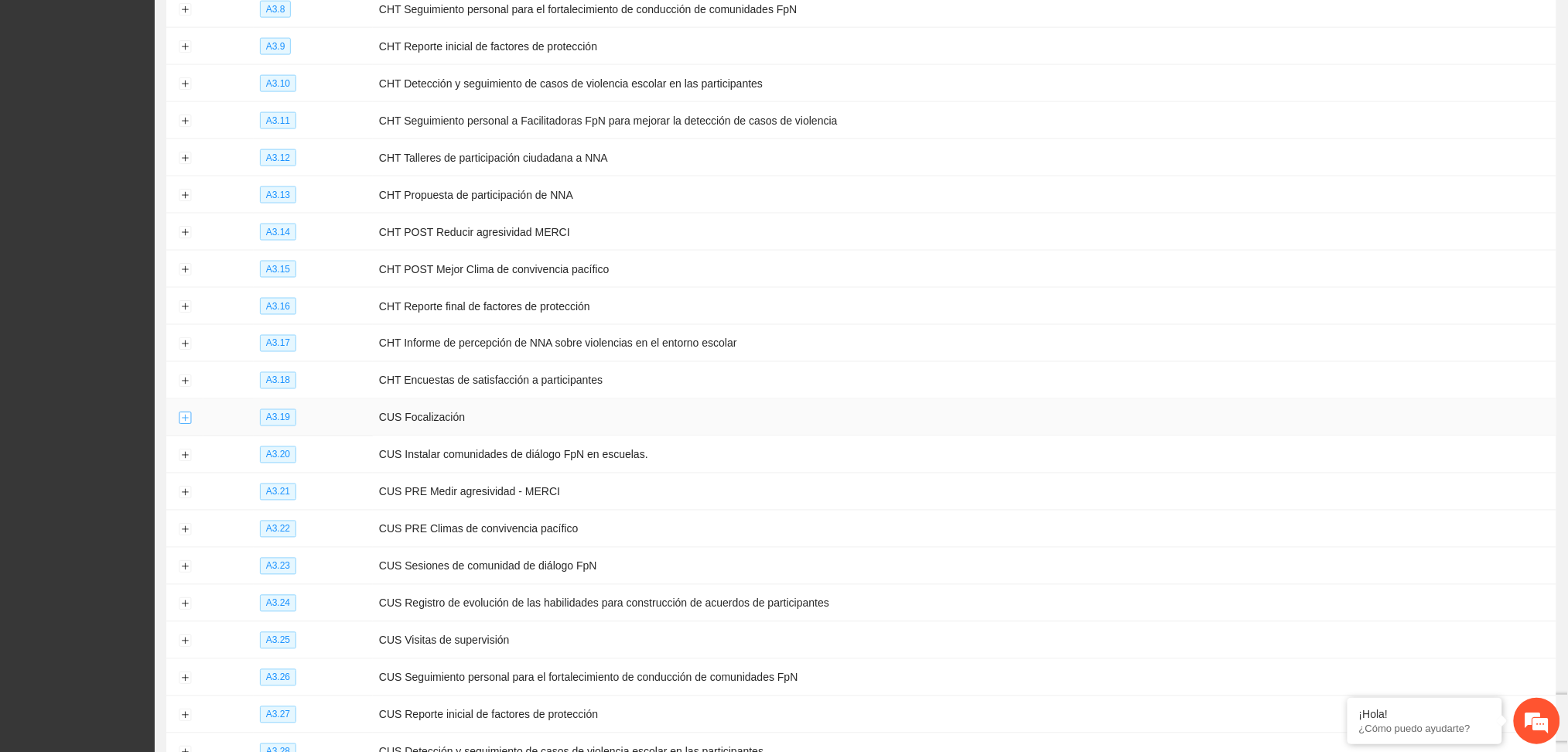
click at [177, 435] on td at bounding box center [185, 418] width 38 height 38
click at [188, 425] on button "Expand row" at bounding box center [185, 418] width 13 height 13
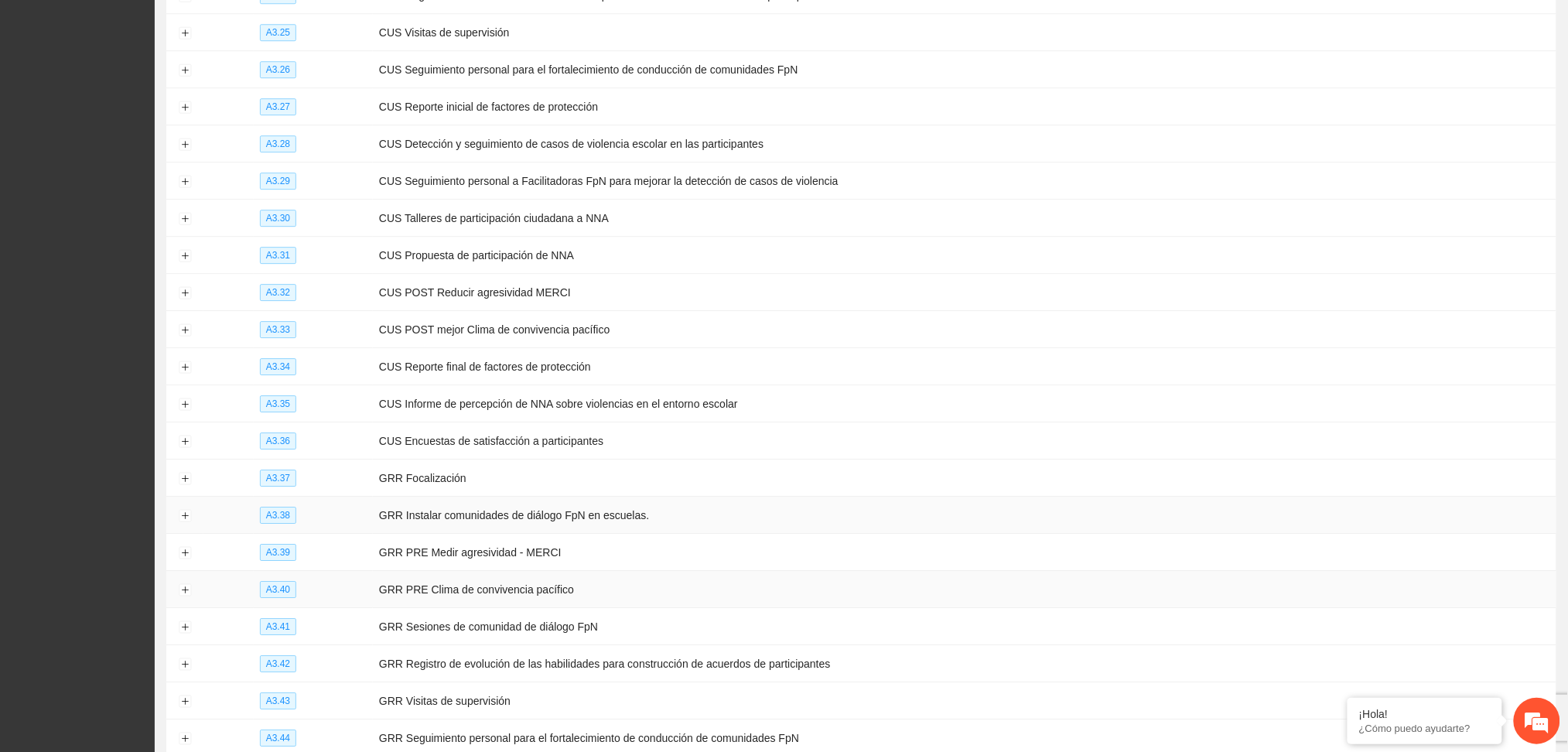
scroll to position [3815, 0]
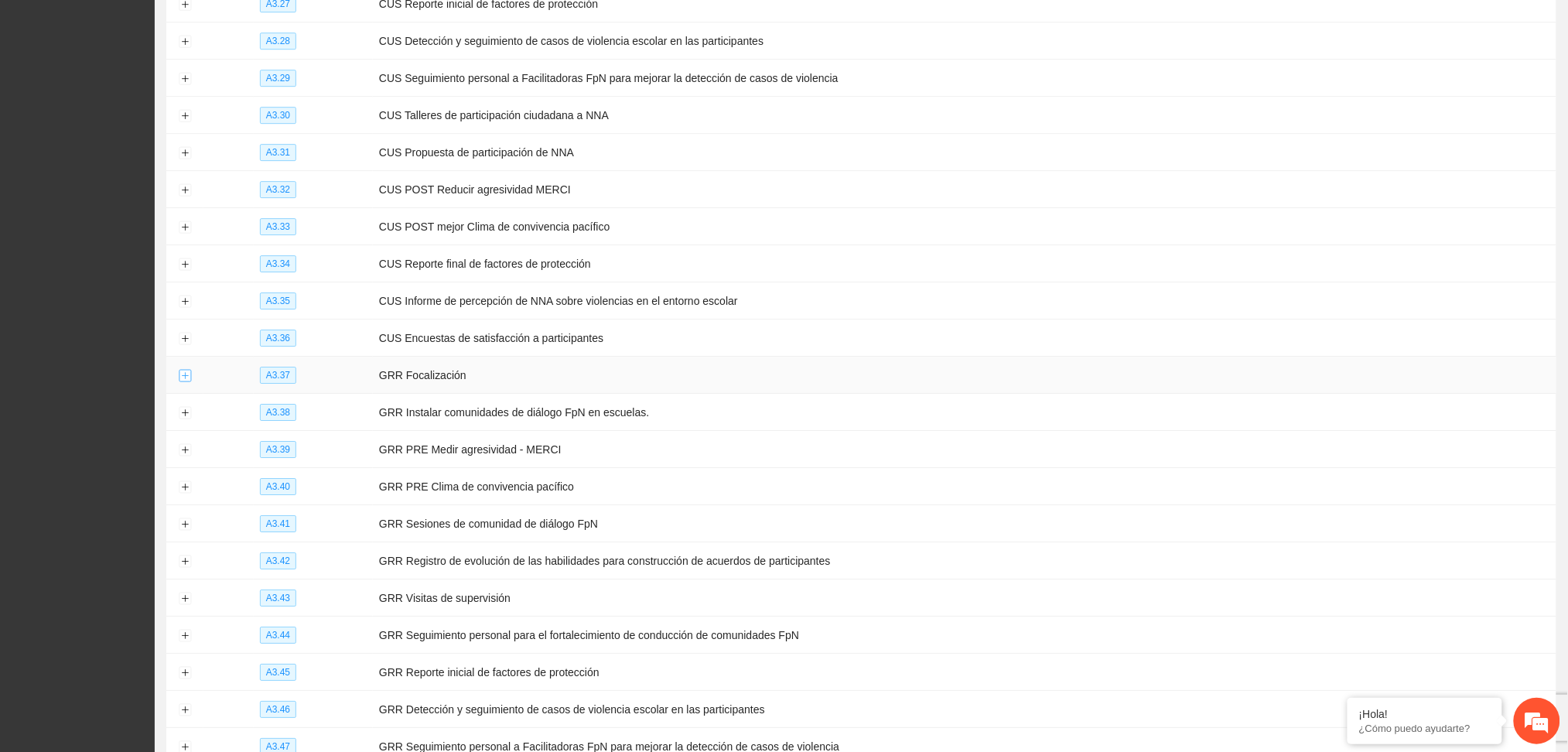
click at [181, 382] on button "Expand row" at bounding box center [185, 376] width 13 height 13
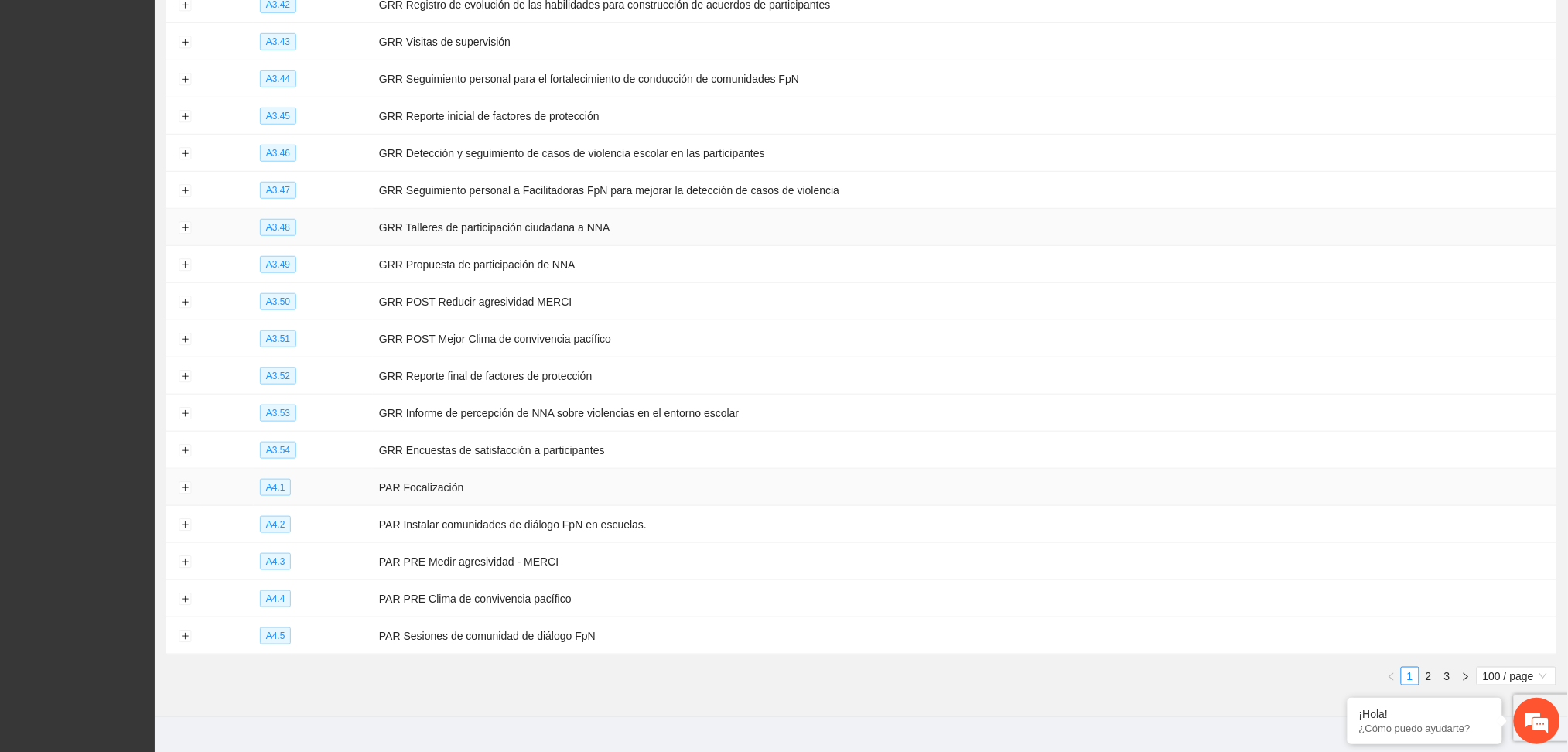
scroll to position [4636, 0]
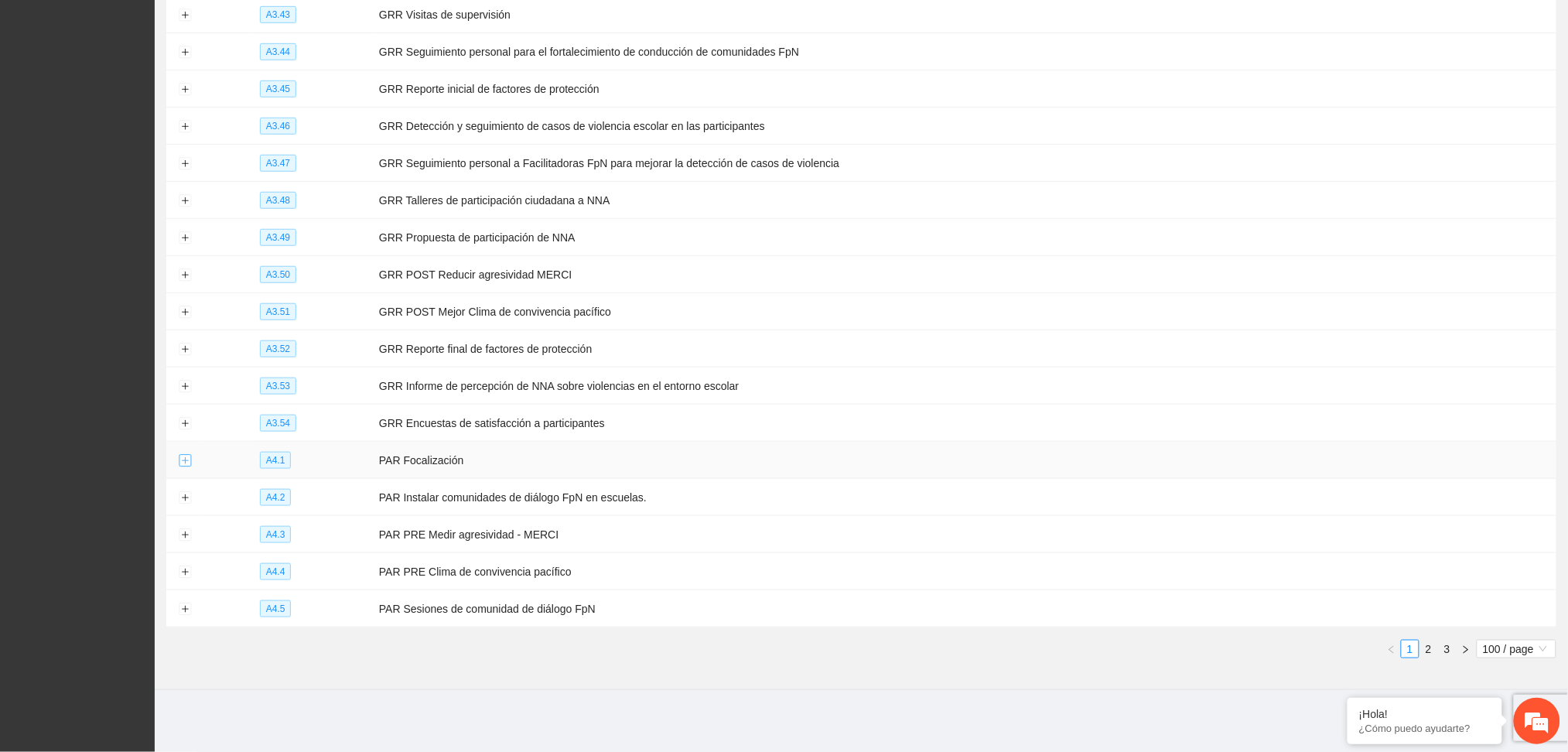
click at [187, 456] on button "Expand row" at bounding box center [185, 460] width 13 height 13
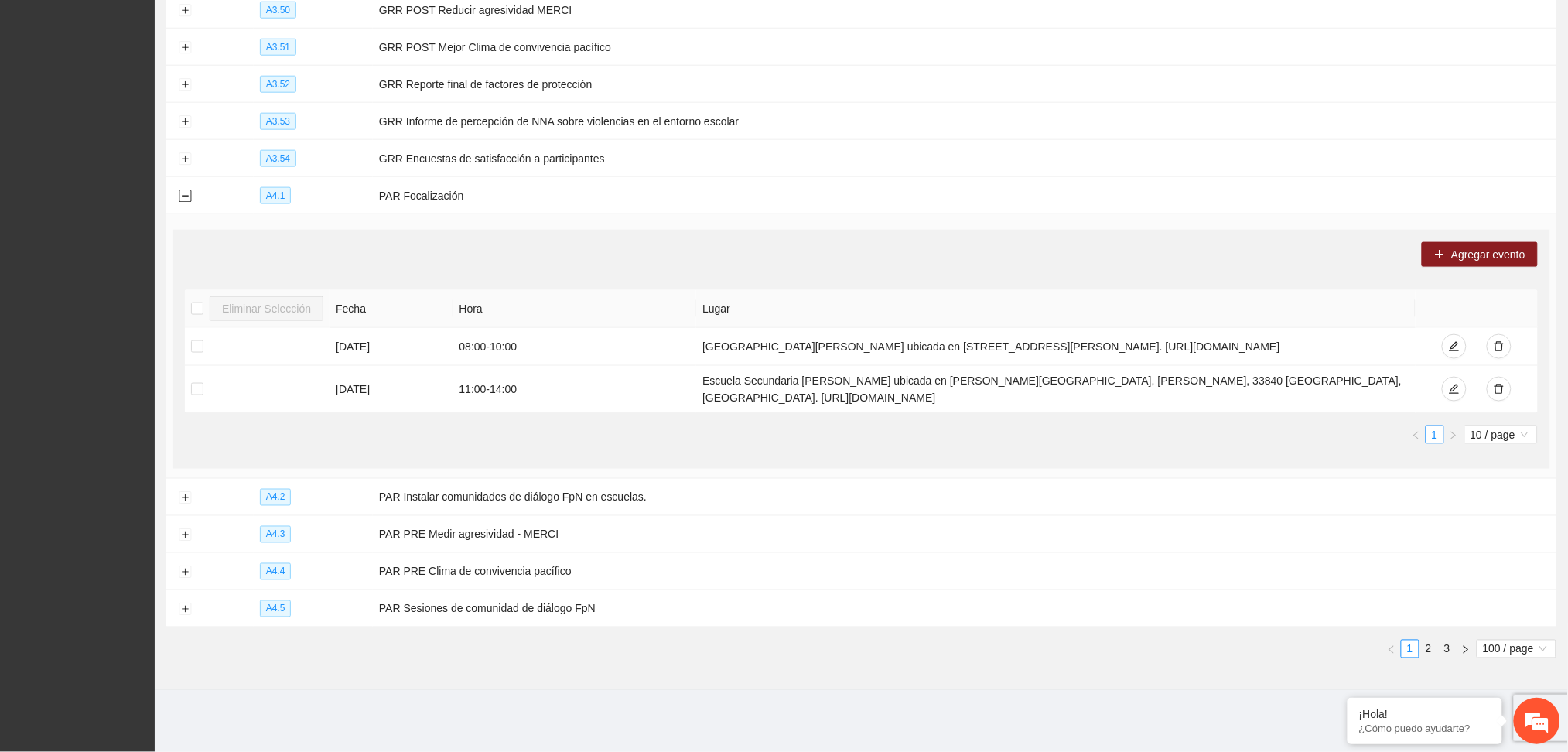
scroll to position [4909, 0]
click at [1430, 651] on link "2" at bounding box center [1428, 649] width 17 height 17
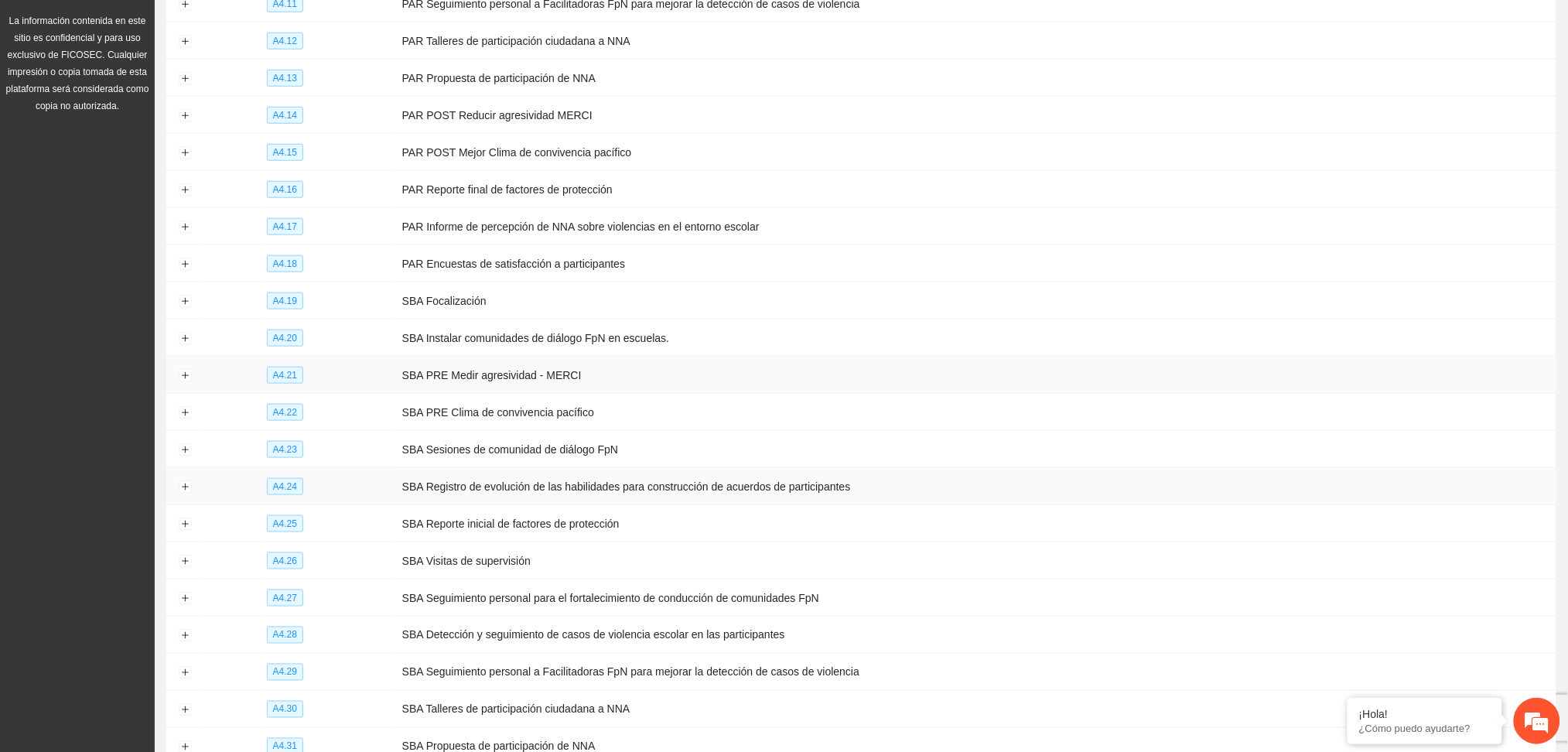
scroll to position [454, 0]
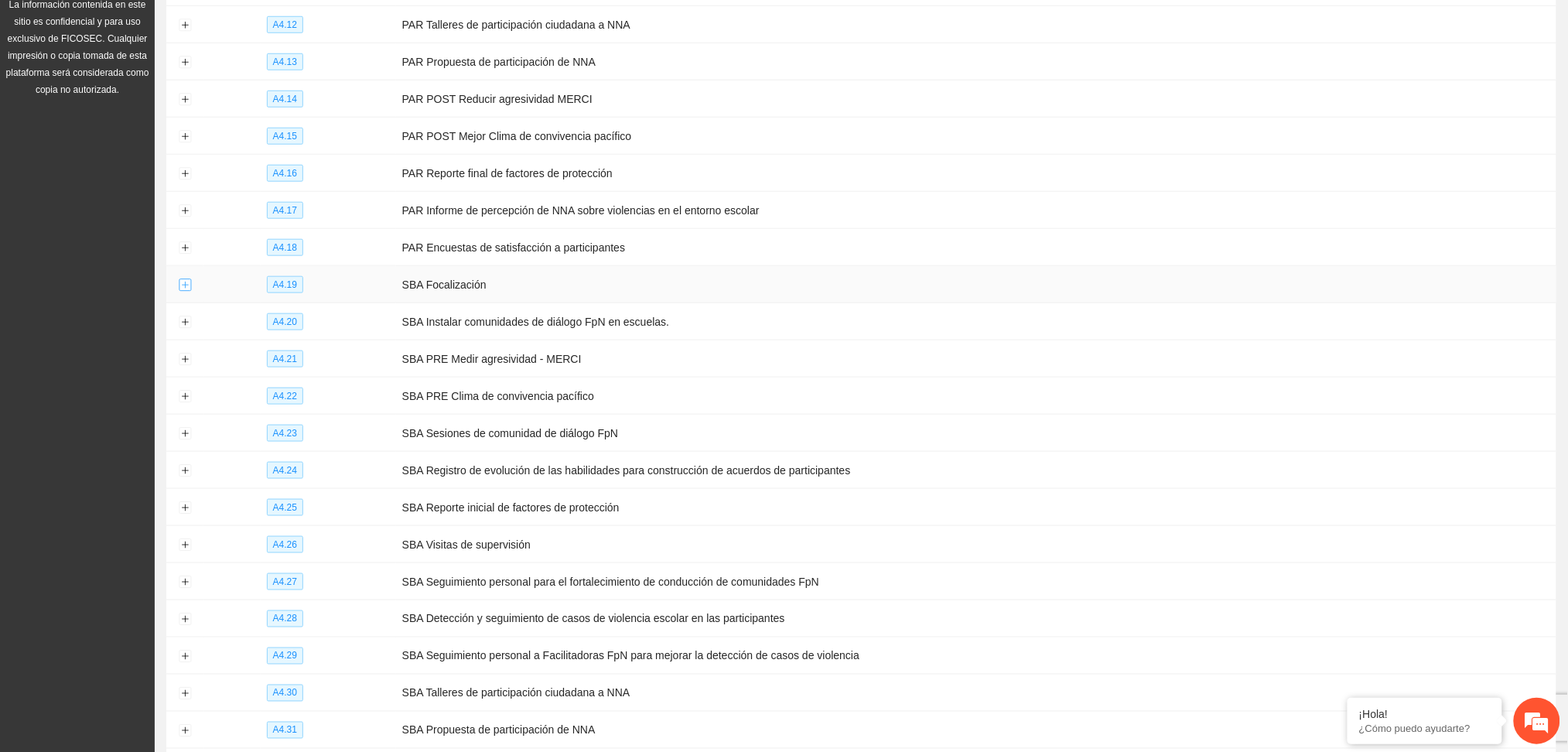
click at [186, 287] on button "Expand row" at bounding box center [185, 285] width 13 height 13
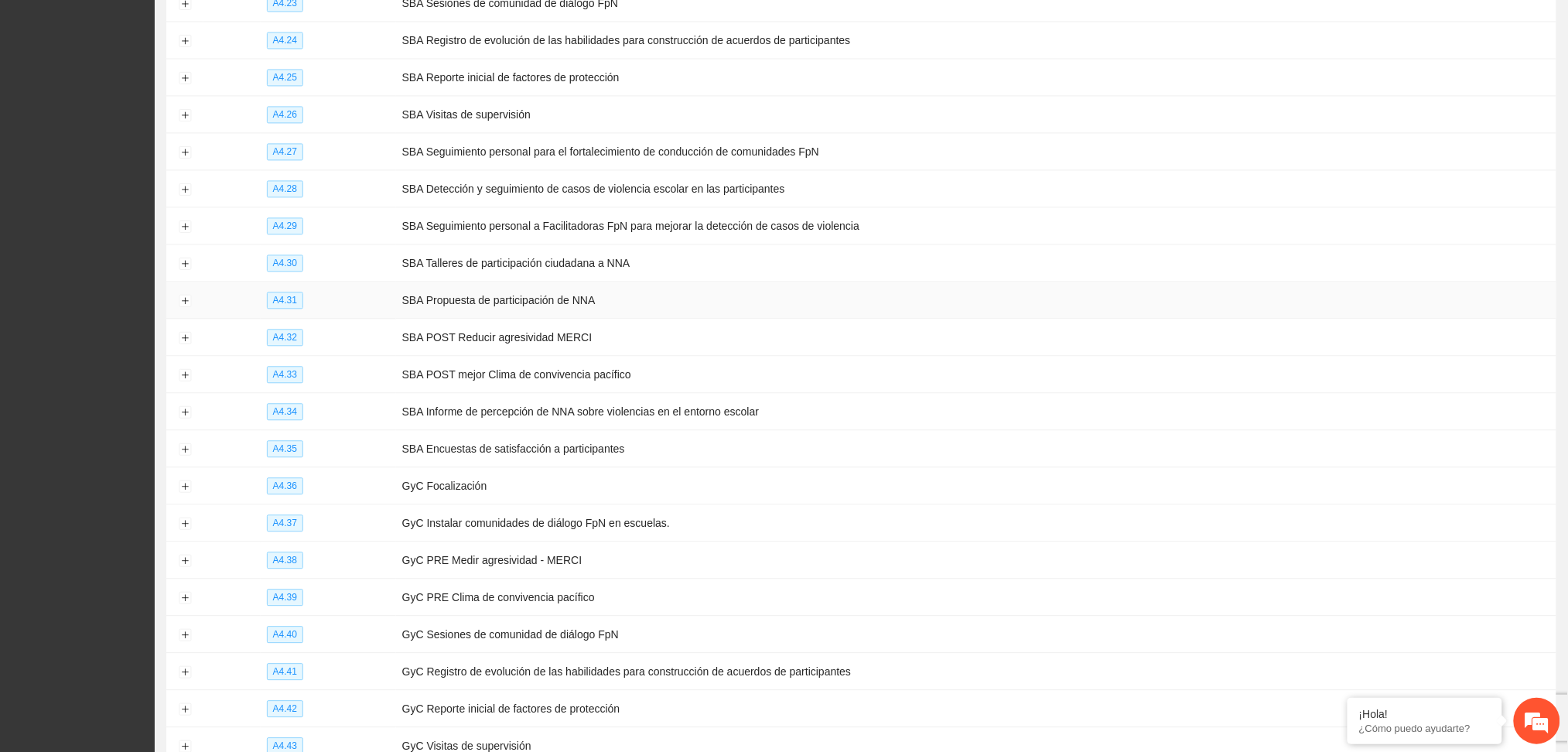
scroll to position [1177, 0]
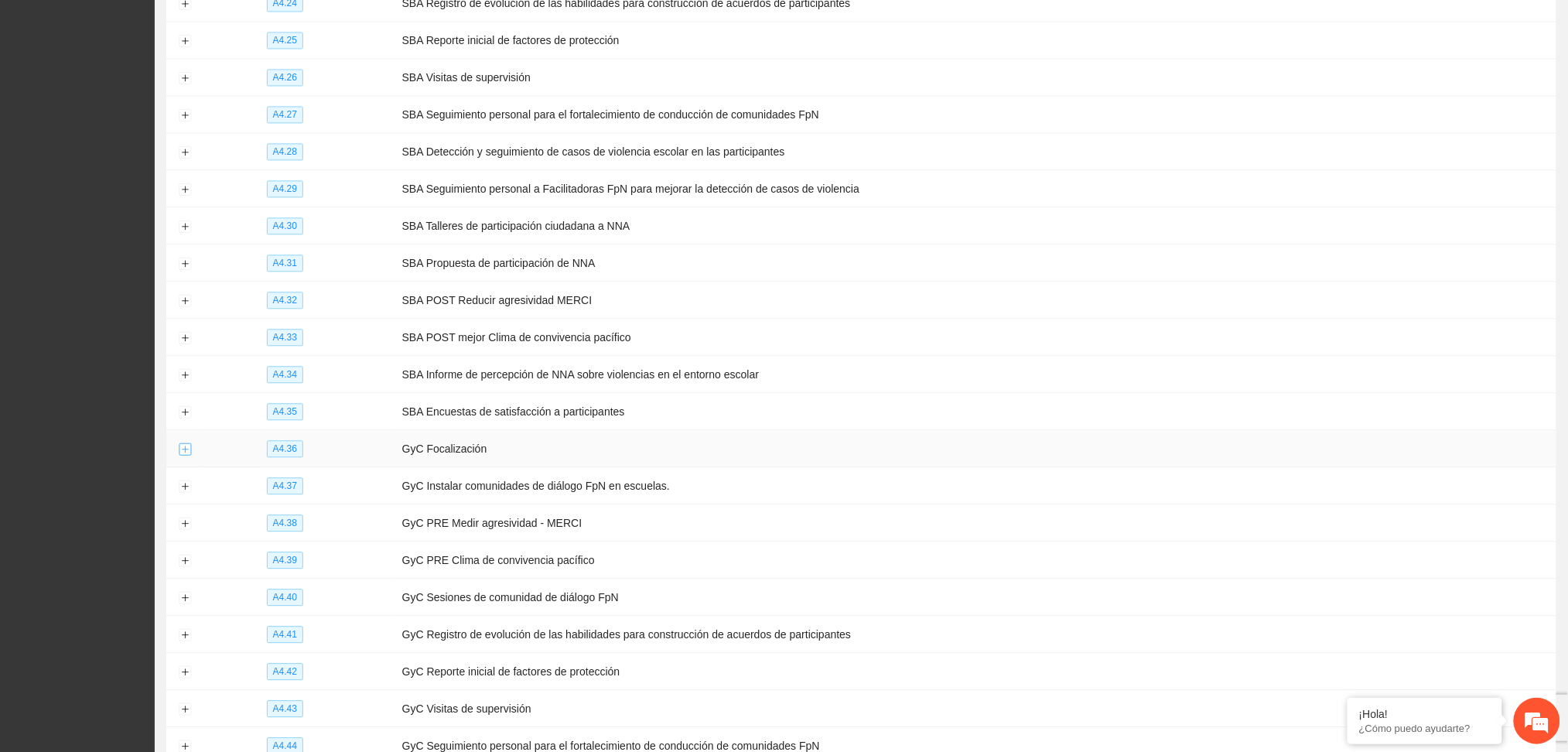
click at [187, 454] on button "Expand row" at bounding box center [185, 449] width 13 height 13
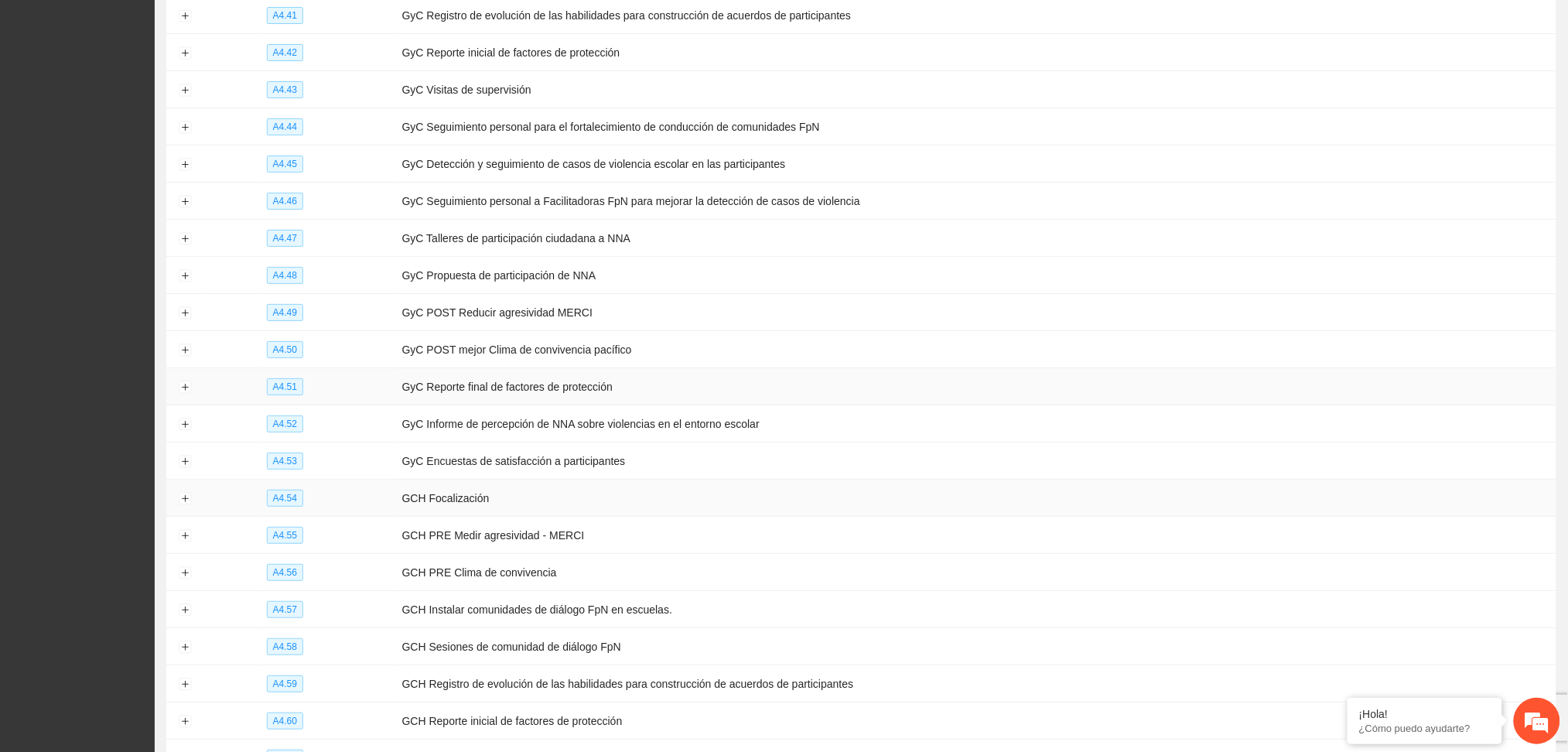
scroll to position [2208, 0]
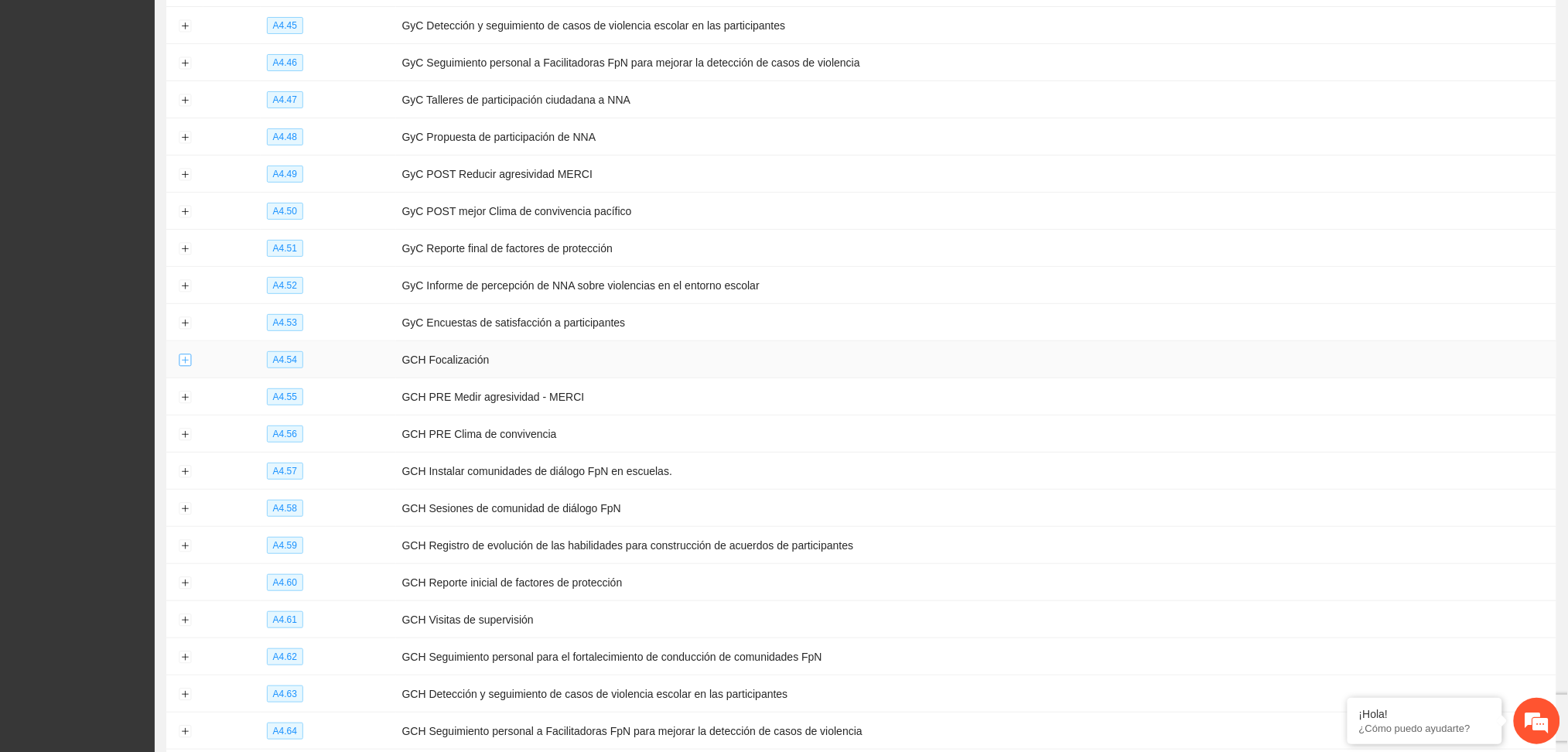
click at [189, 366] on button "Expand row" at bounding box center [185, 360] width 13 height 13
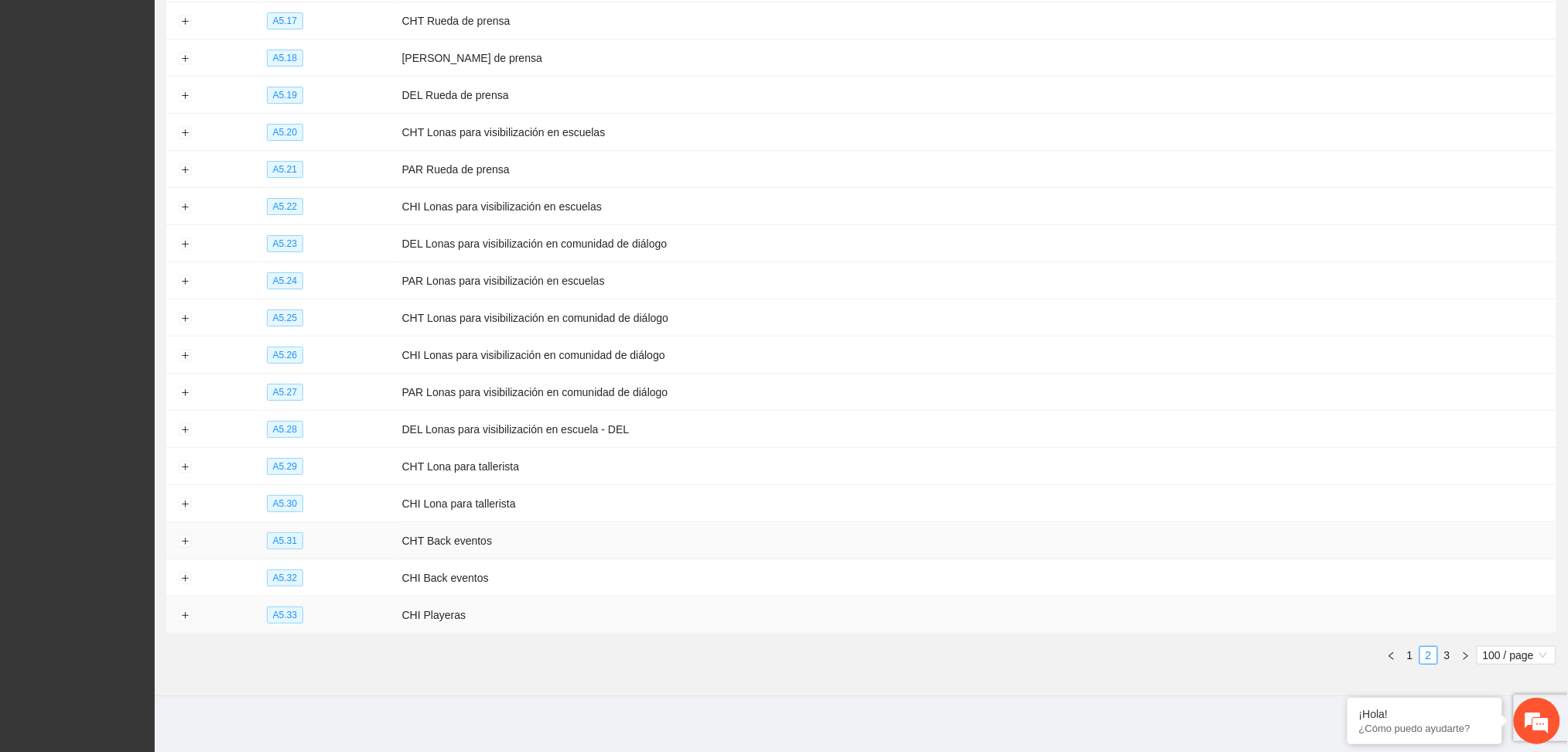
scroll to position [4165, 0]
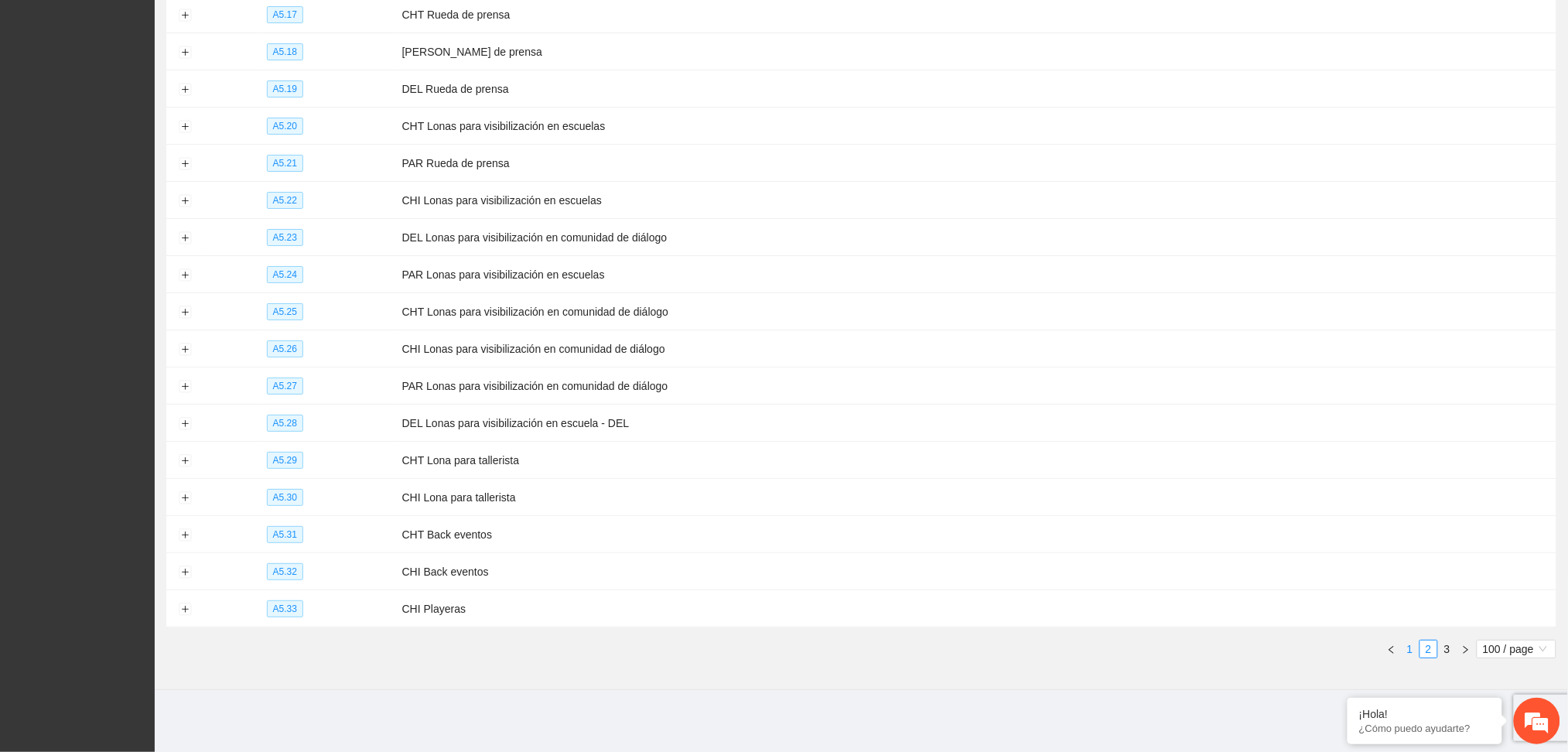
click at [1409, 648] on link "1" at bounding box center [1410, 649] width 17 height 17
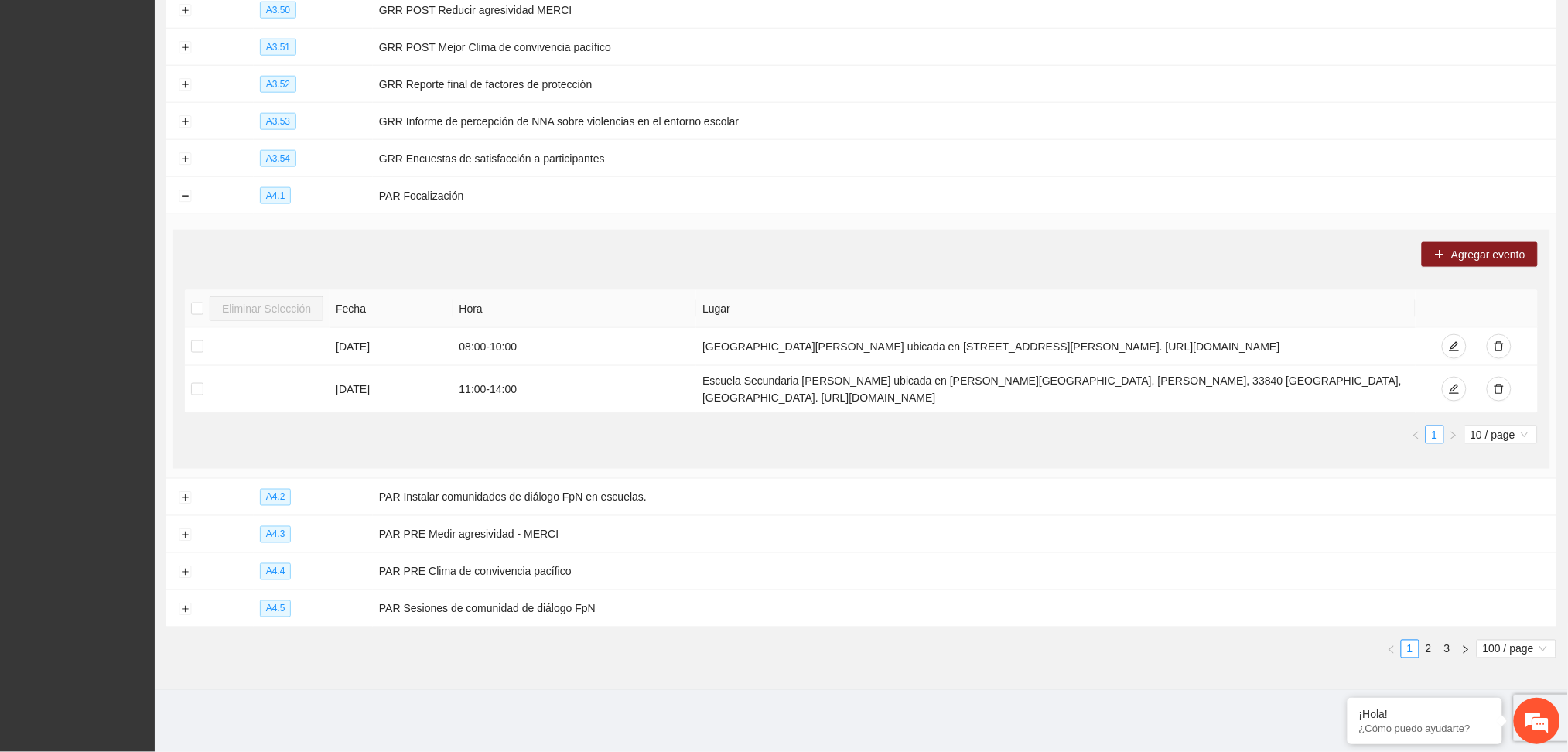
scroll to position [4909, 0]
drag, startPoint x: 1426, startPoint y: 649, endPoint x: 1403, endPoint y: 632, distance: 28.6
click at [1421, 644] on link "2" at bounding box center [1428, 649] width 17 height 17
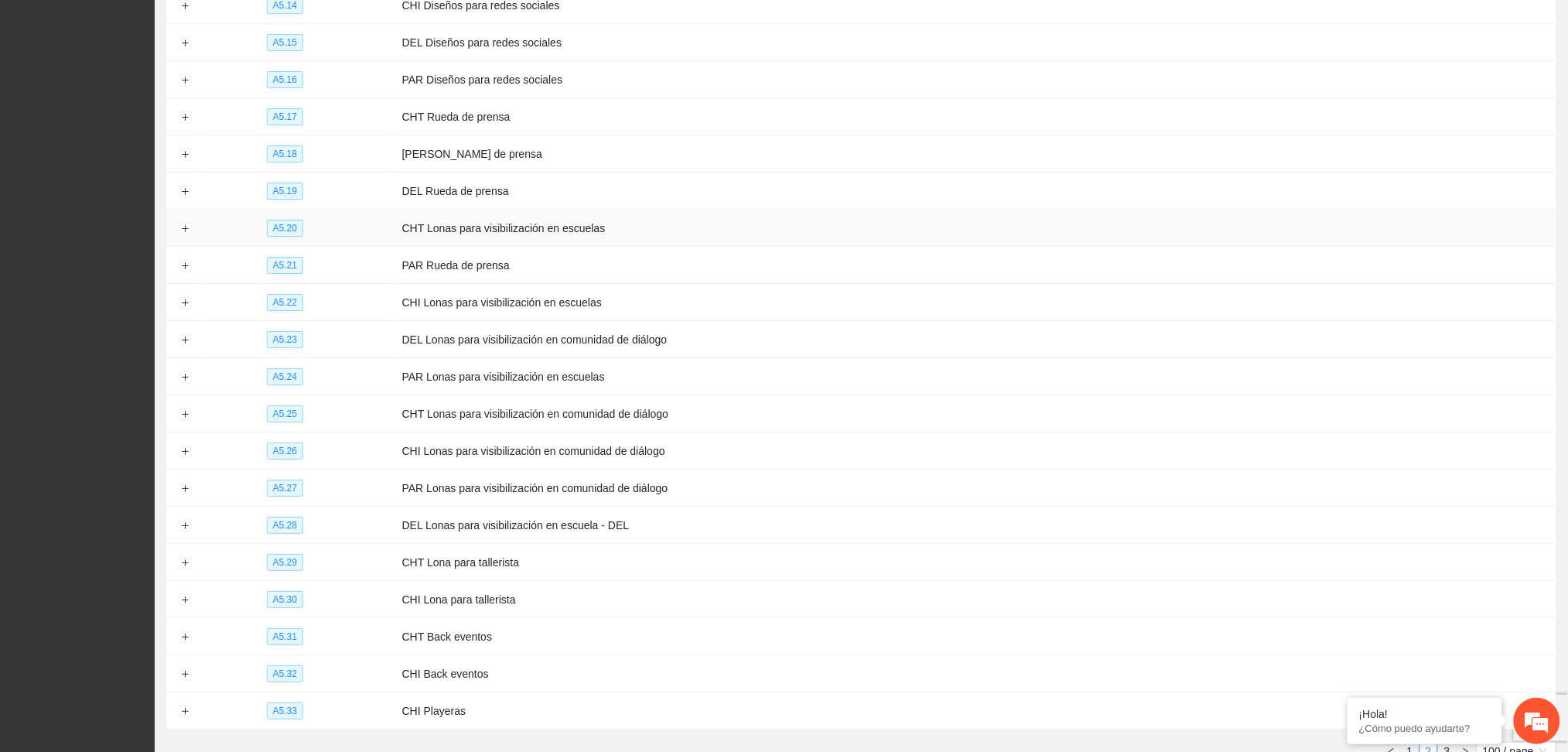
scroll to position [4165, 0]
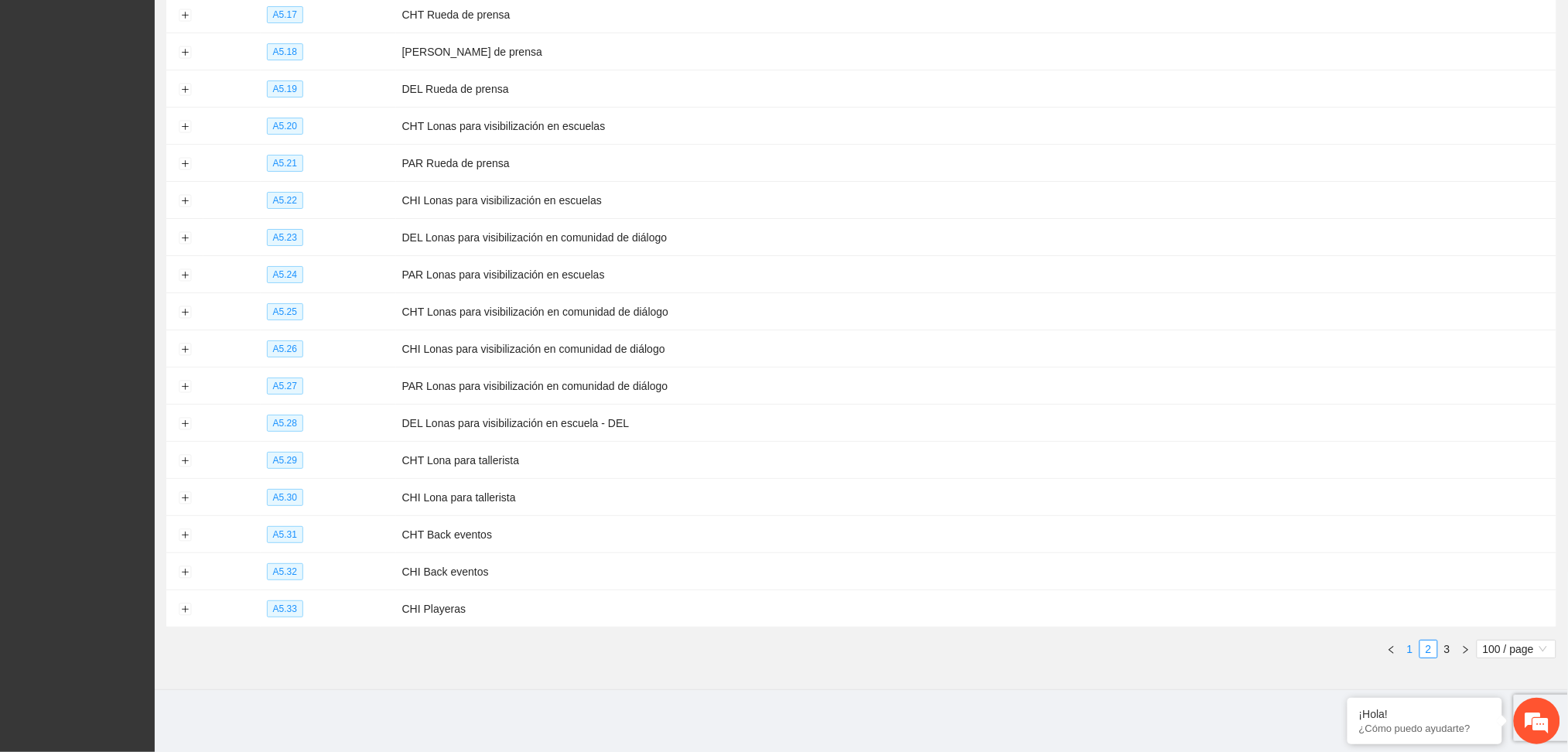
click at [1407, 654] on link "1" at bounding box center [1410, 649] width 17 height 17
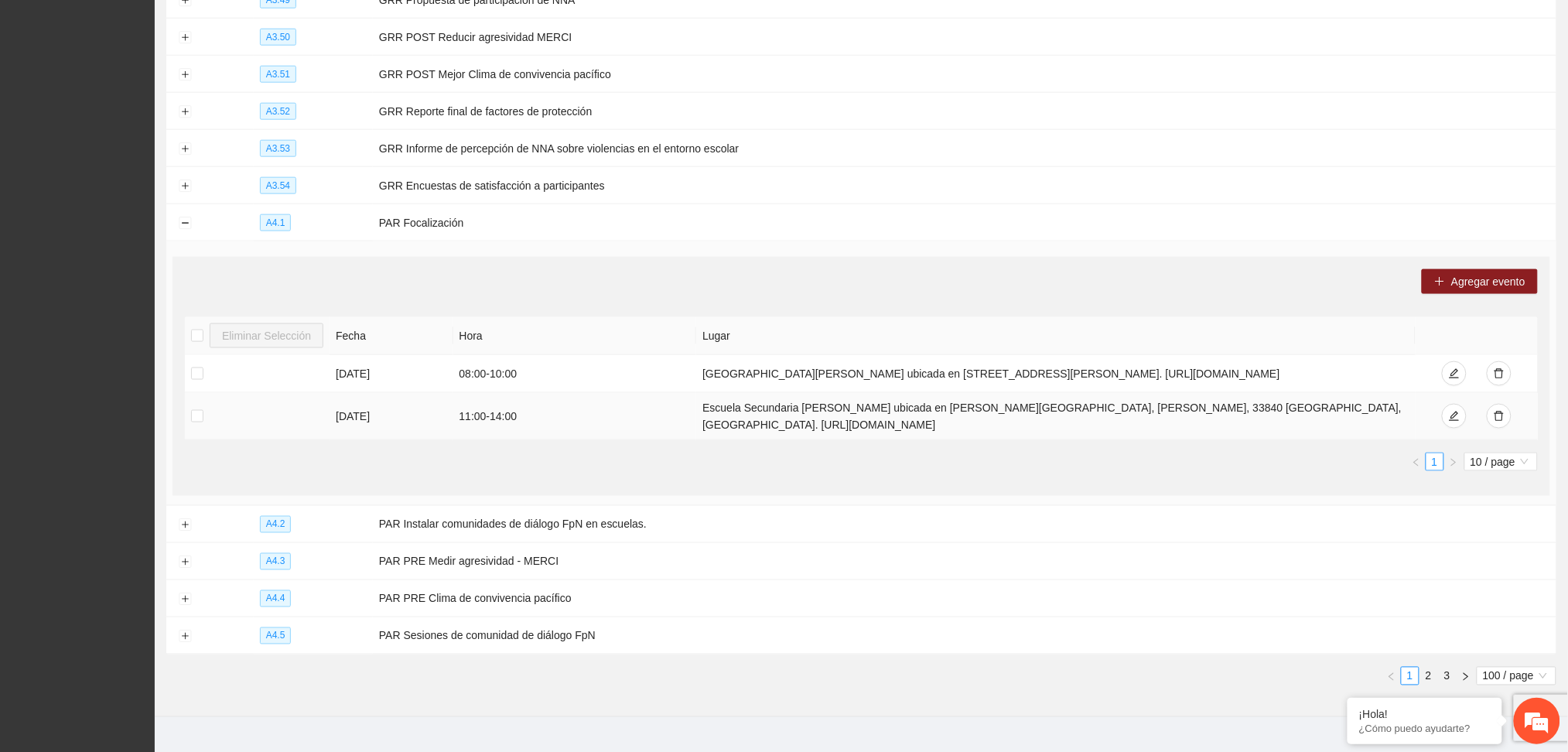
scroll to position [4909, 0]
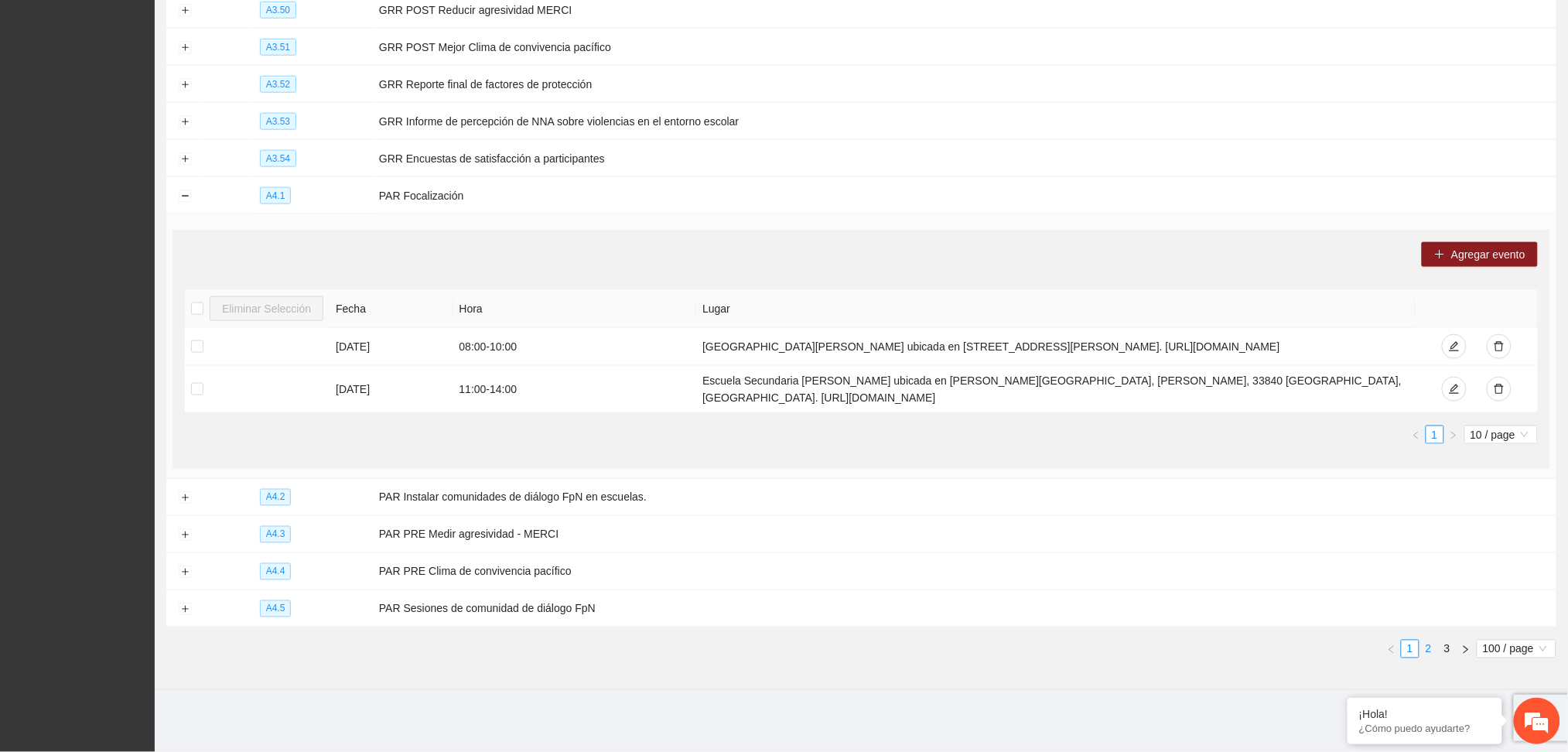
click at [1426, 656] on link "2" at bounding box center [1428, 649] width 17 height 17
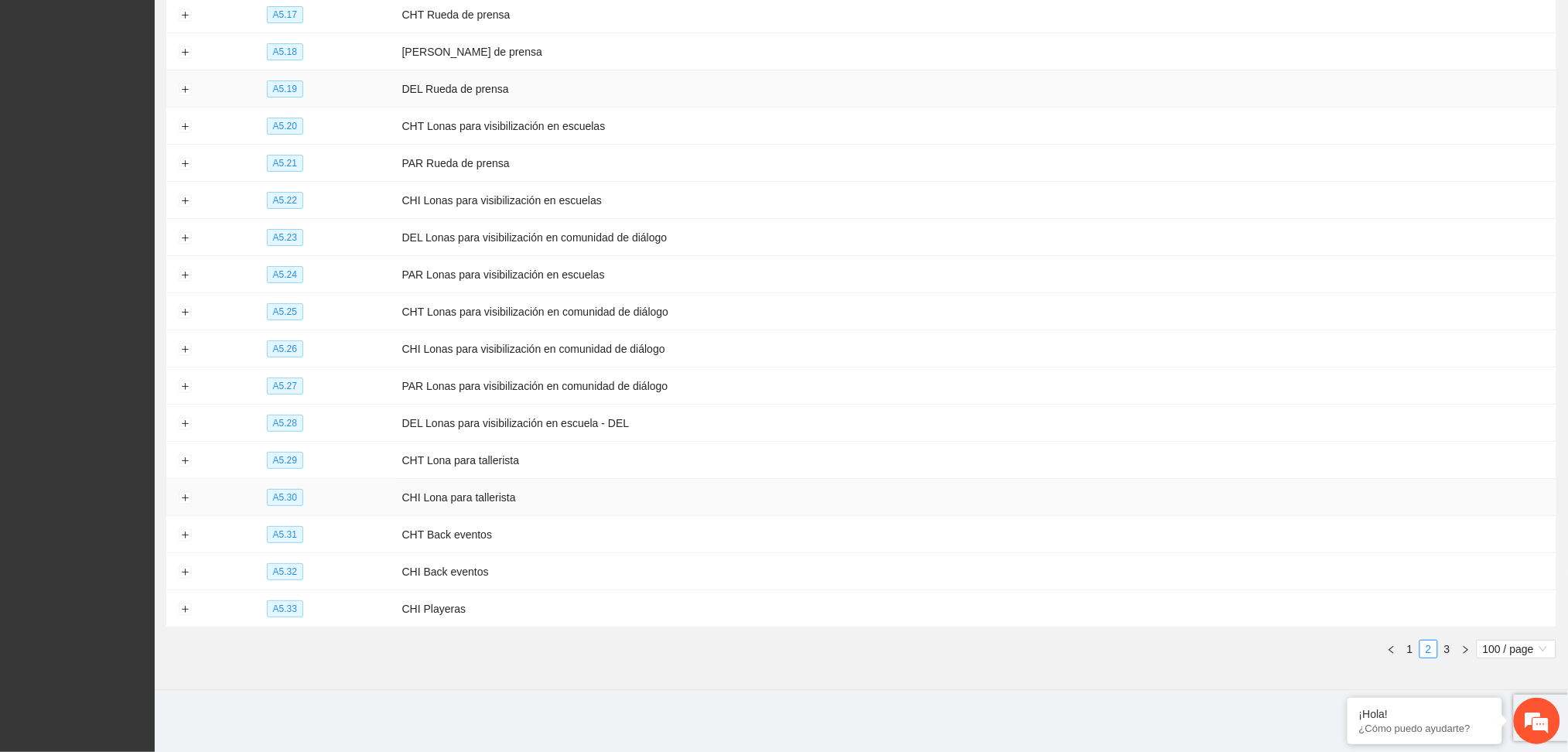
scroll to position [4165, 0]
click at [1406, 647] on link "1" at bounding box center [1410, 649] width 17 height 17
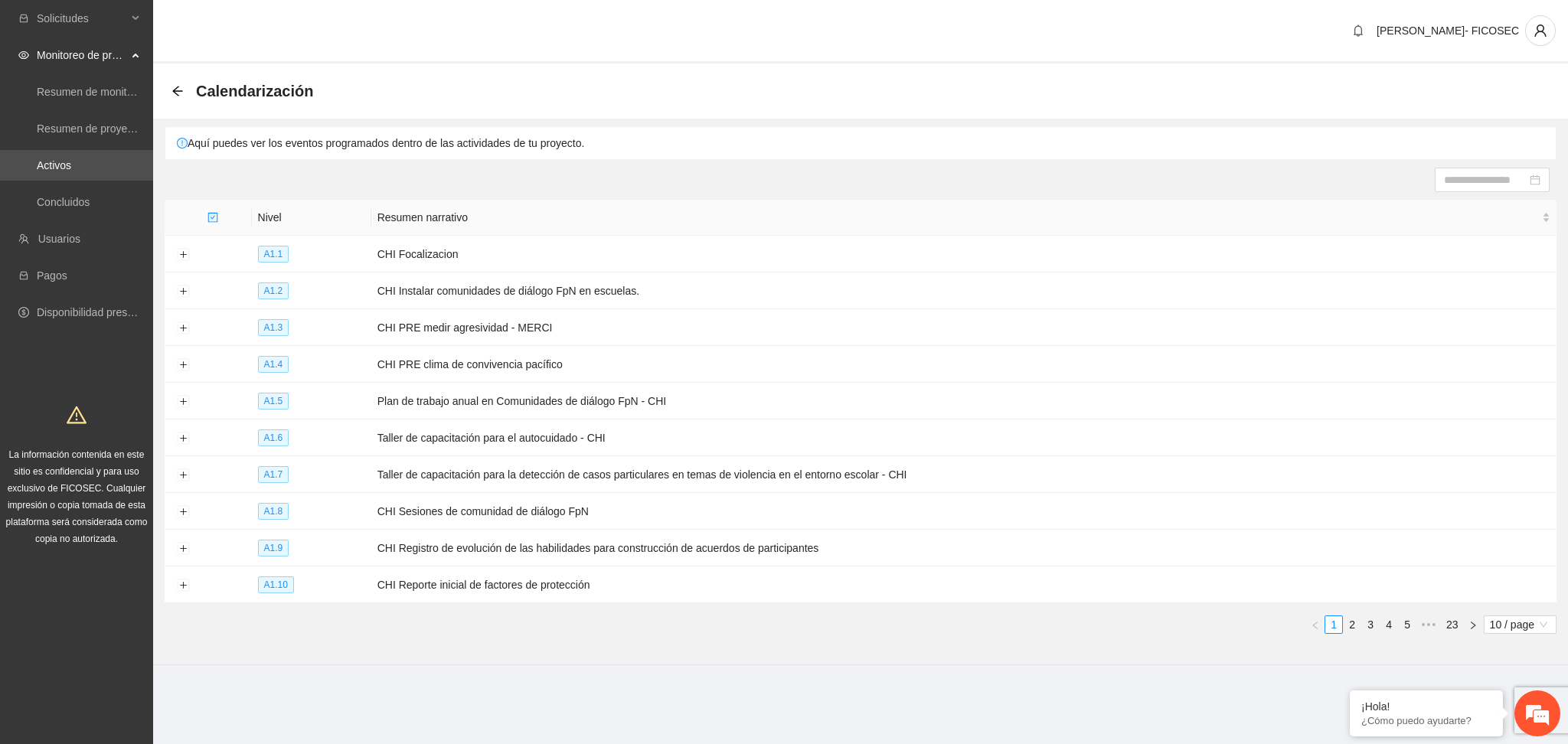
click at [571, 64] on div "Calendarización" at bounding box center [860, 90] width 1414 height 55
click at [64, 159] on link "Activos" at bounding box center [54, 165] width 35 height 13
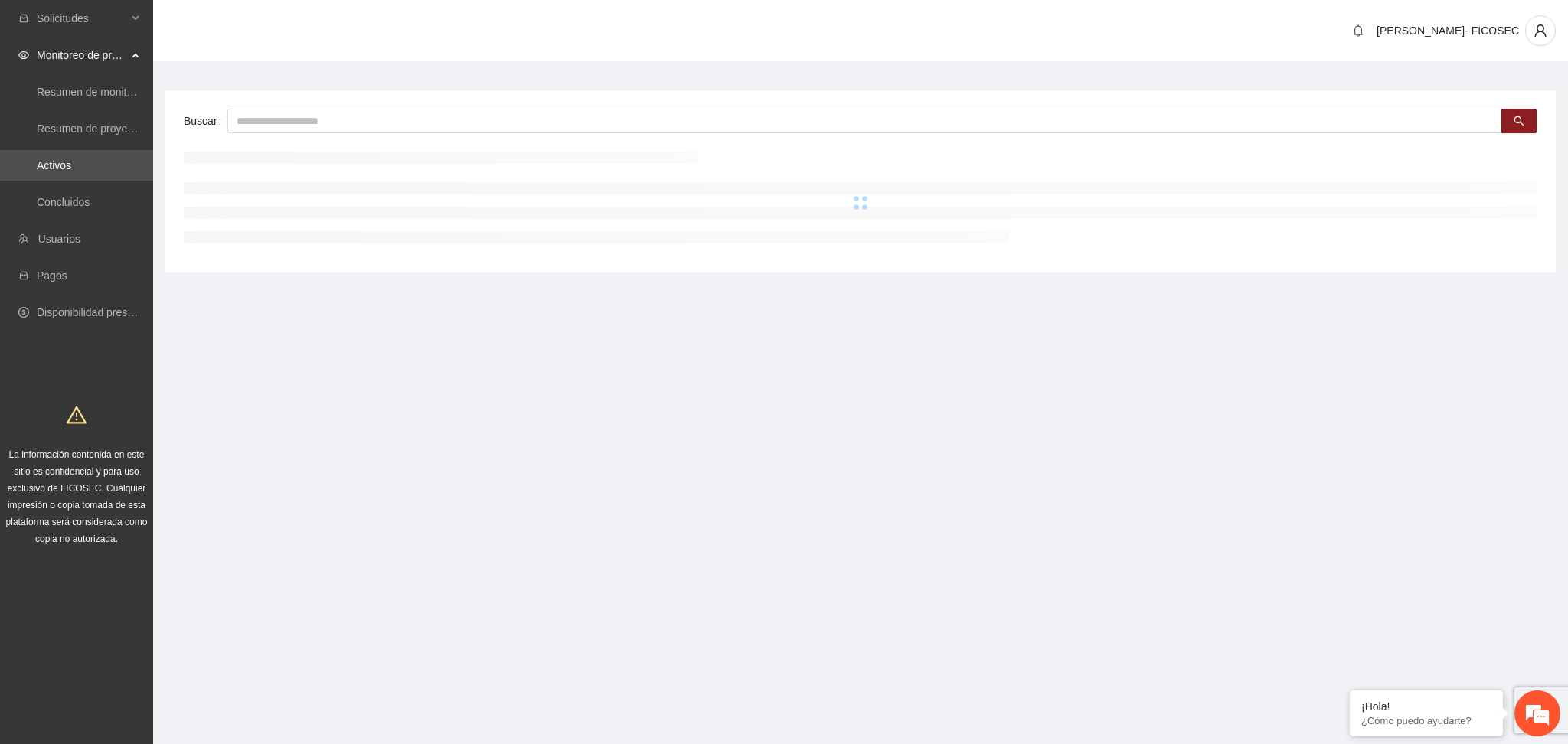
click at [71, 170] on link "Activos" at bounding box center [54, 165] width 35 height 13
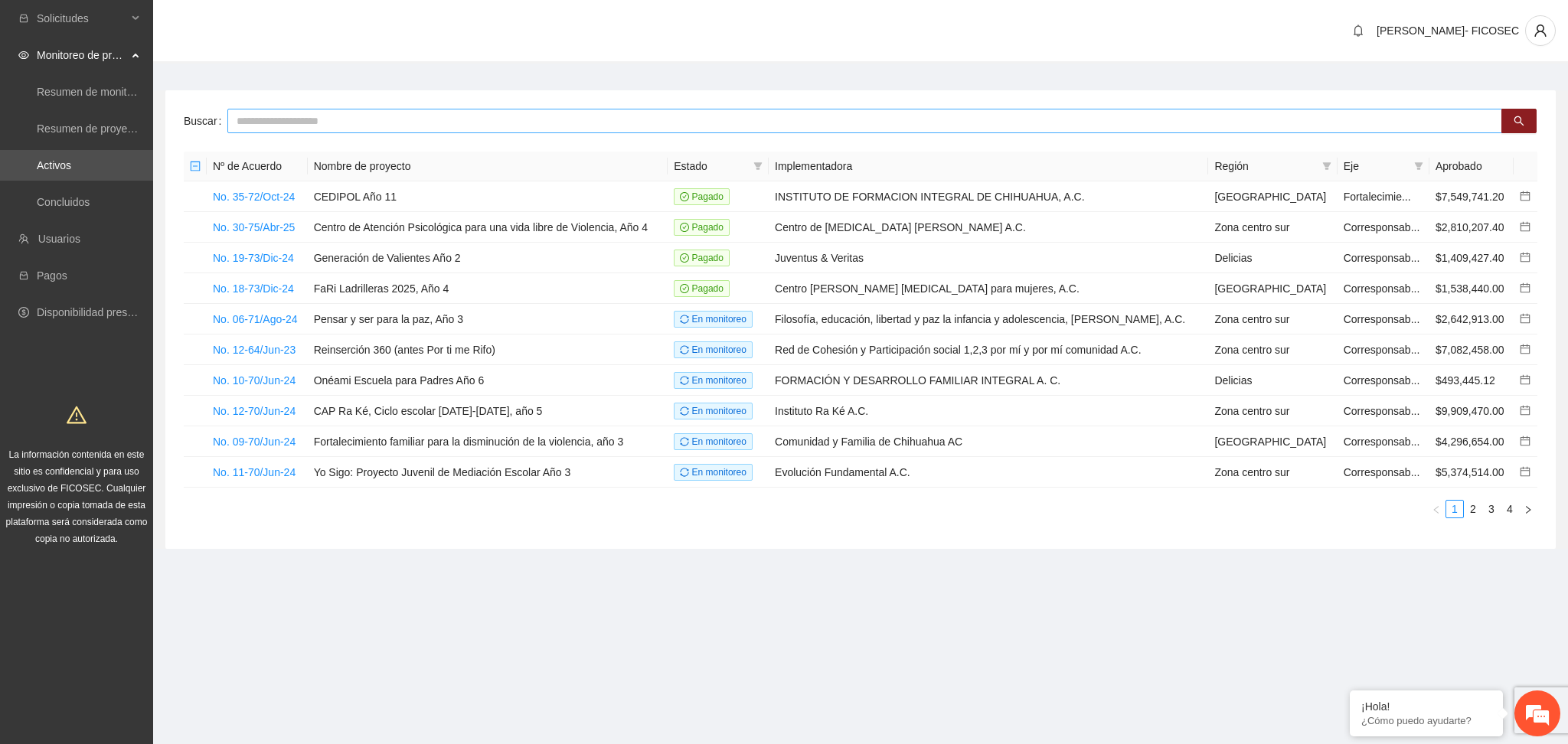
click at [332, 120] on input "text" at bounding box center [864, 121] width 1274 height 24
type input "******"
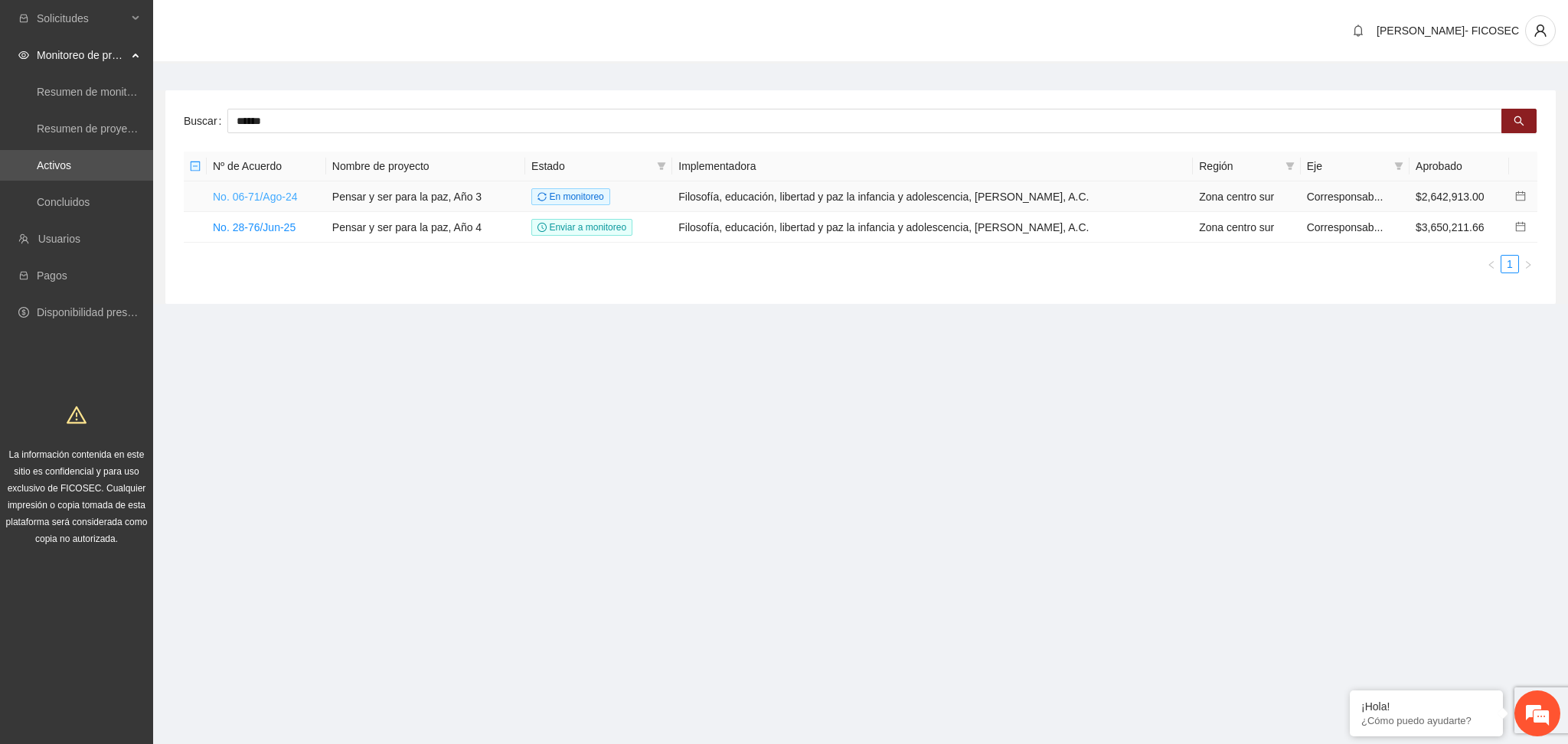
click at [273, 194] on link "No. 06-71/Ago-24" at bounding box center [255, 197] width 85 height 13
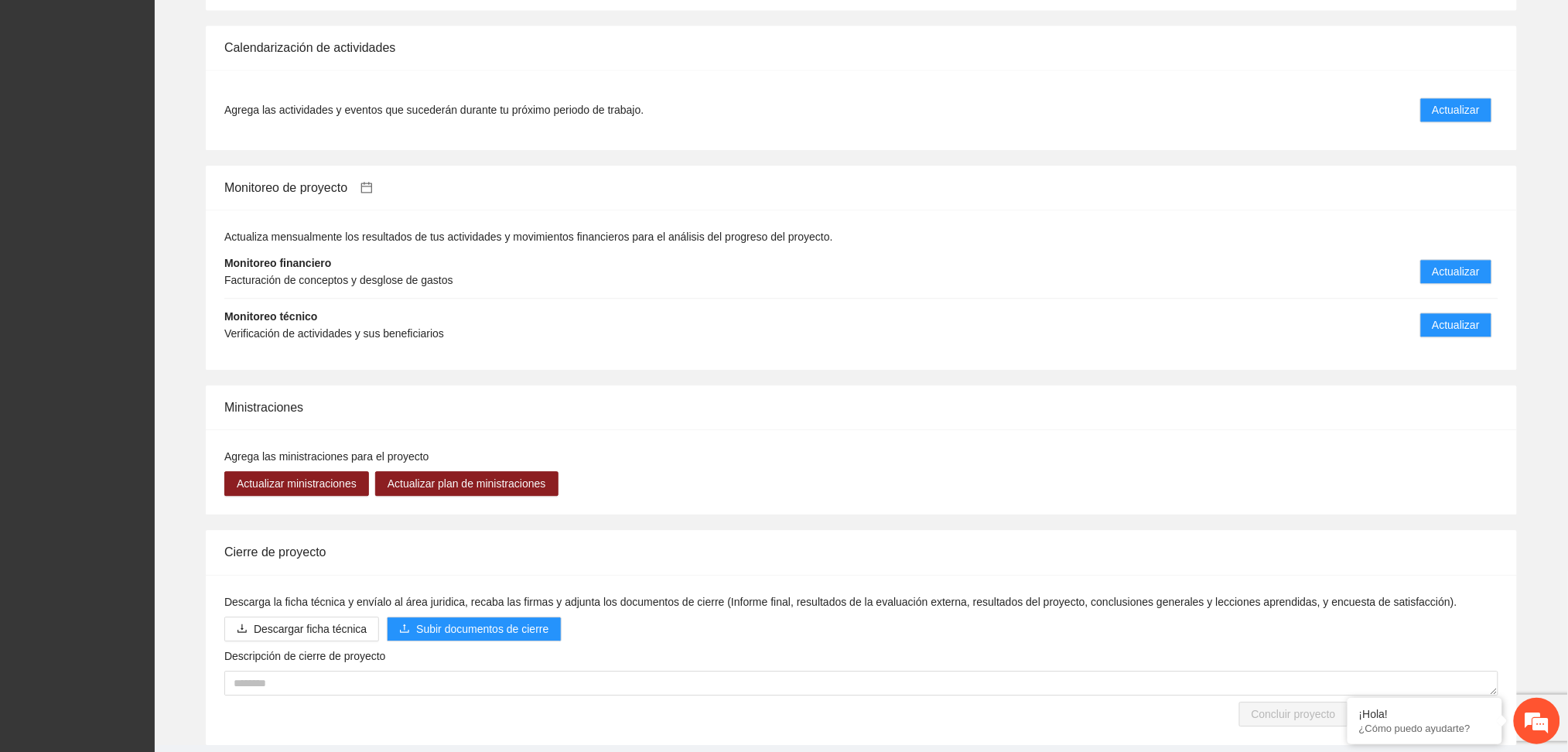
scroll to position [1200, 0]
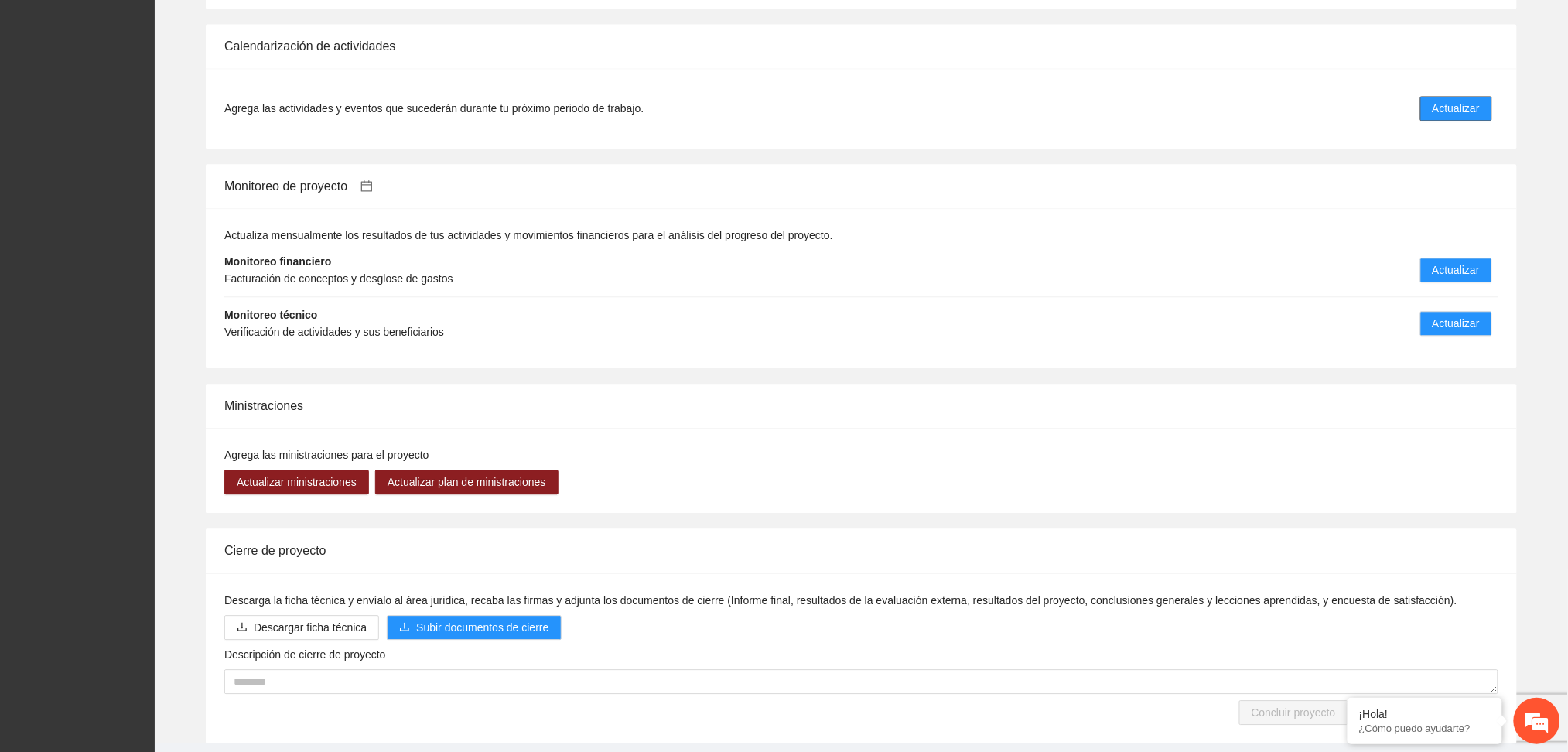
click at [1176, 110] on span "Actualizar" at bounding box center [1455, 108] width 47 height 17
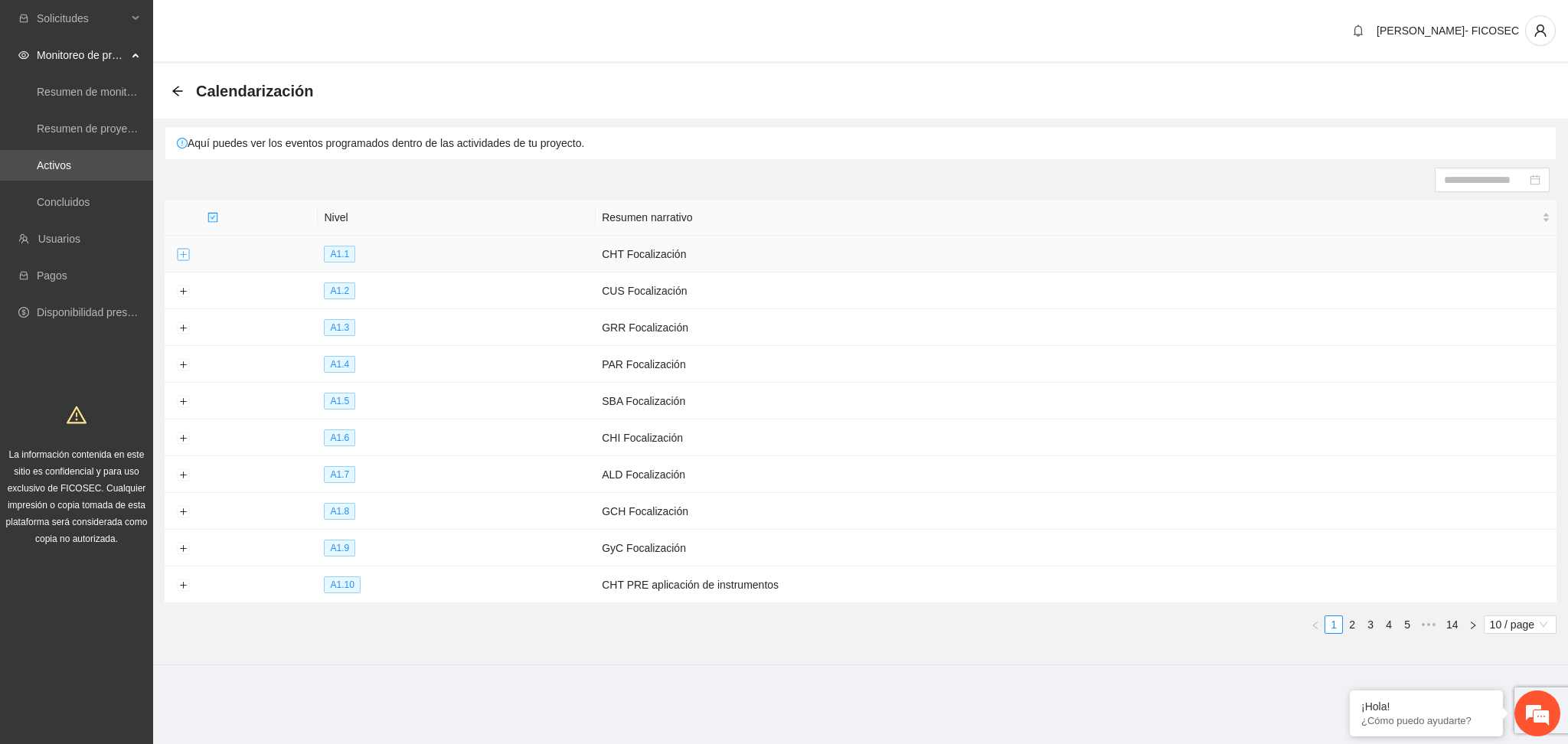
click at [181, 255] on button "Expand row" at bounding box center [183, 255] width 13 height 13
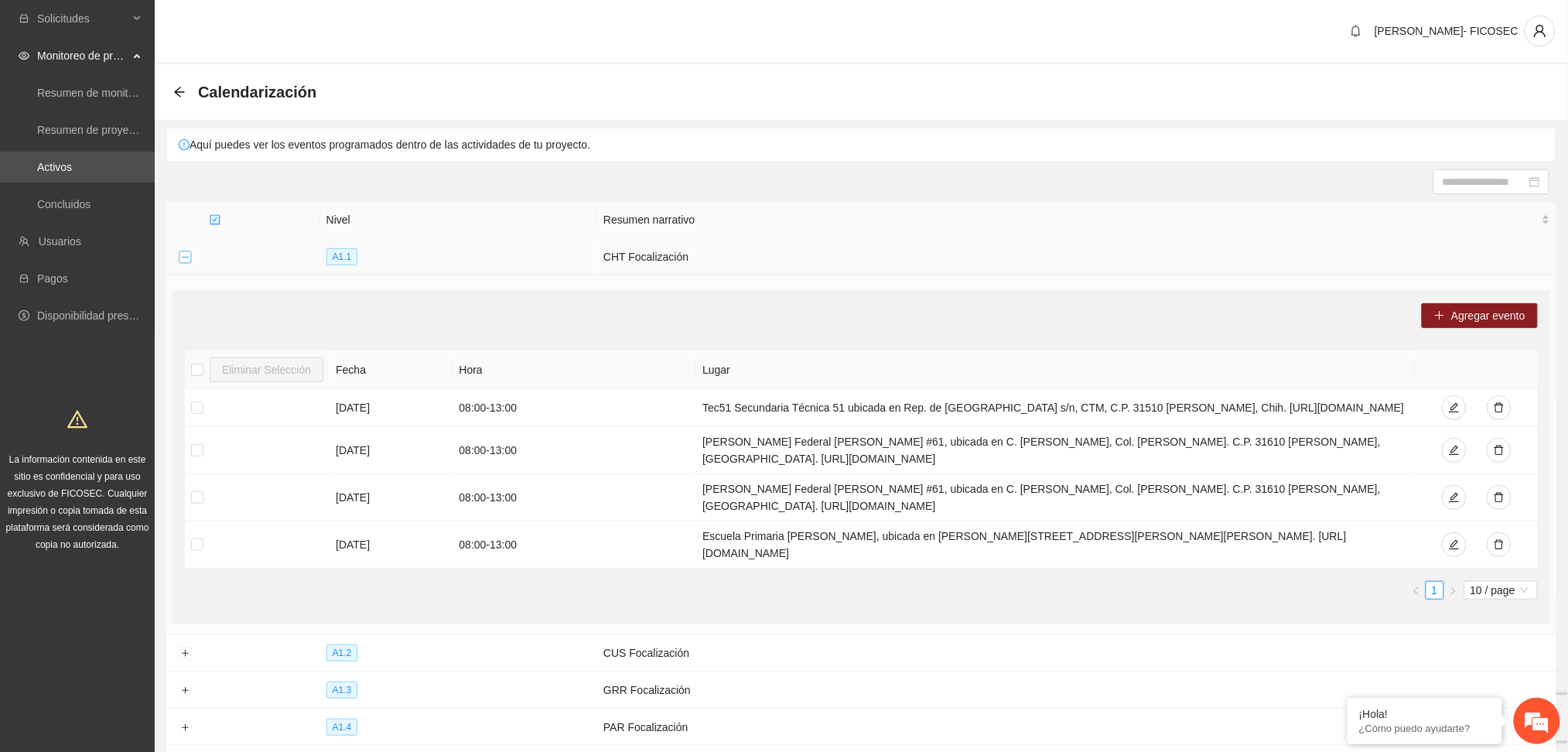
click at [182, 257] on button "Collapse row" at bounding box center [185, 257] width 13 height 13
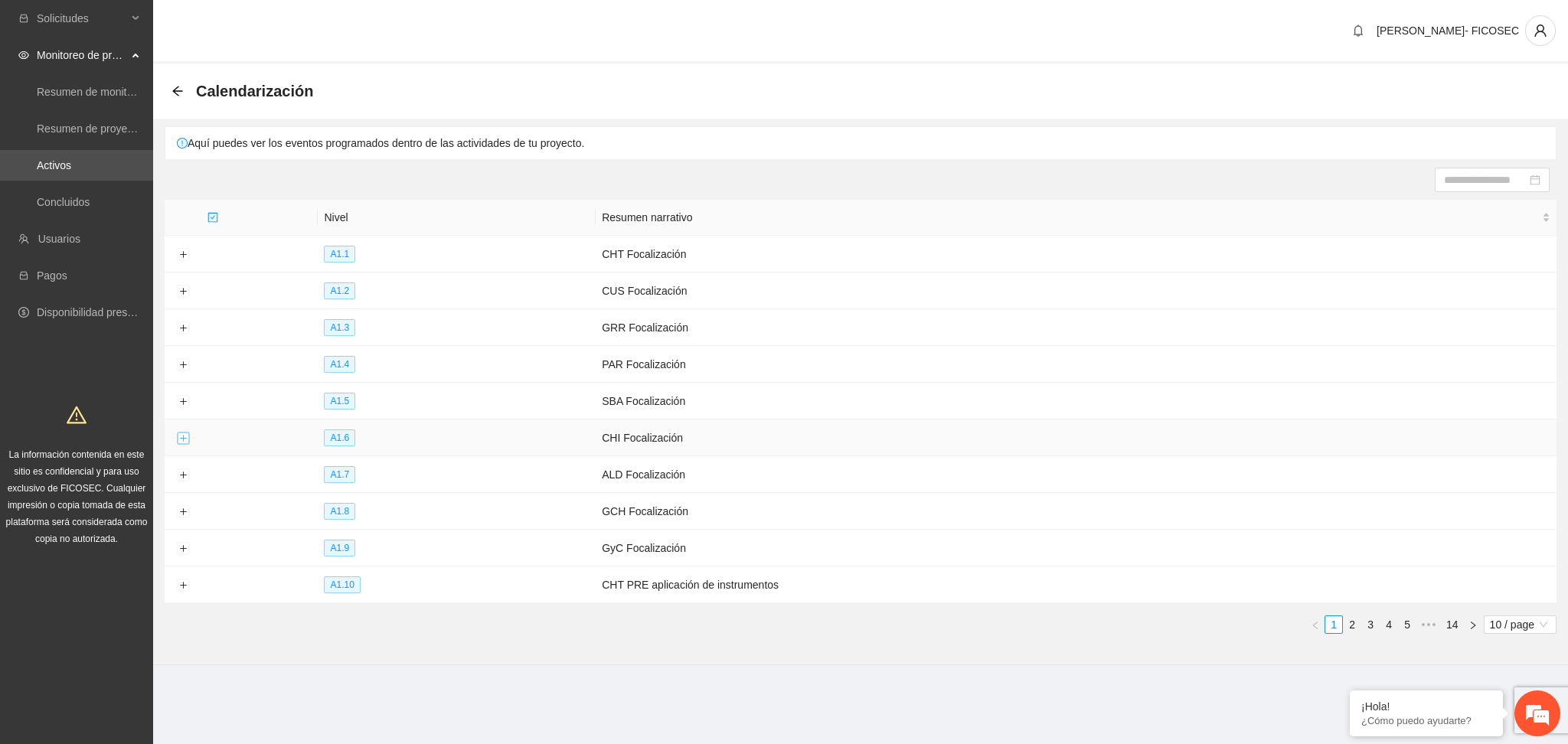
click at [181, 442] on button "Expand row" at bounding box center [183, 438] width 13 height 13
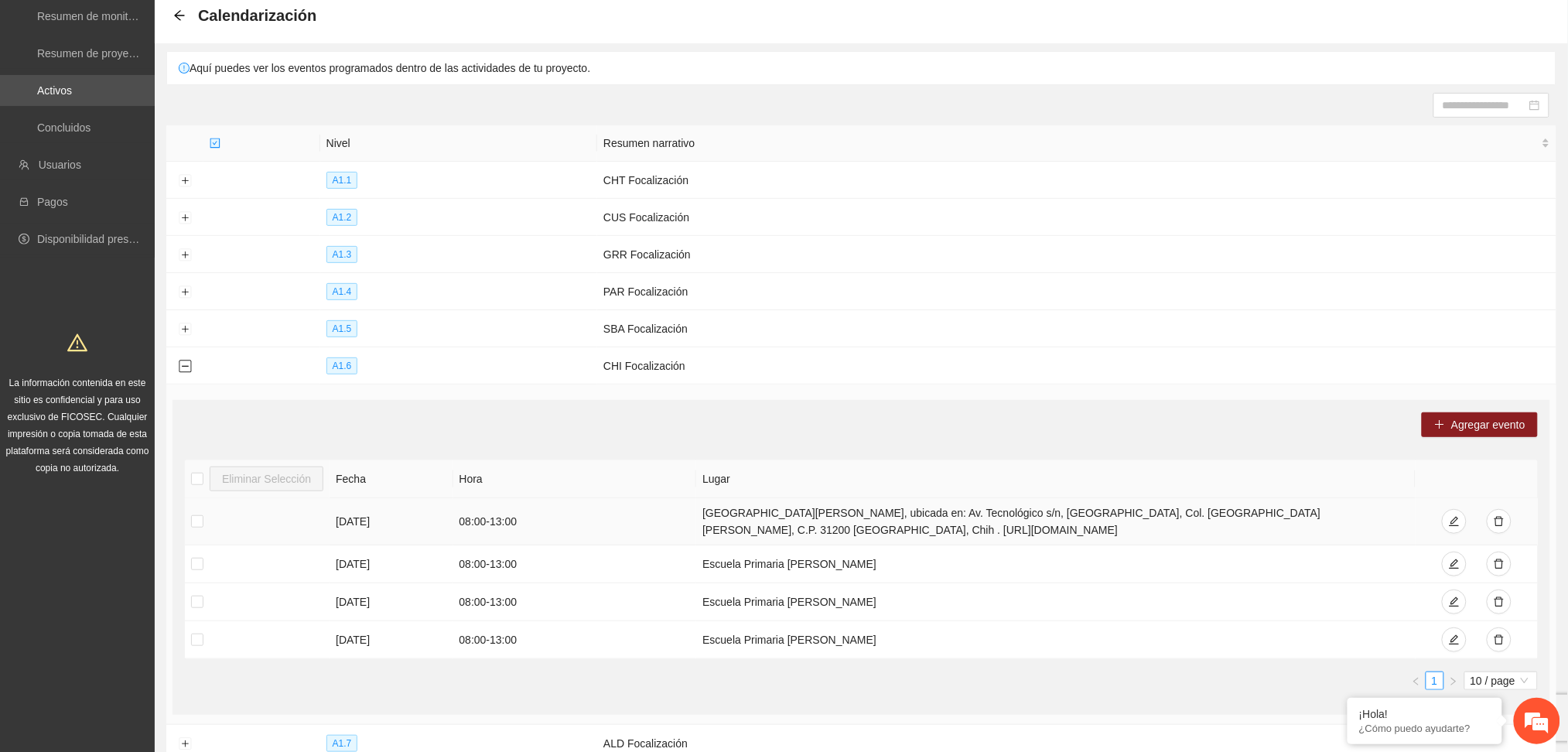
scroll to position [75, 0]
